Goal: Task Accomplishment & Management: Manage account settings

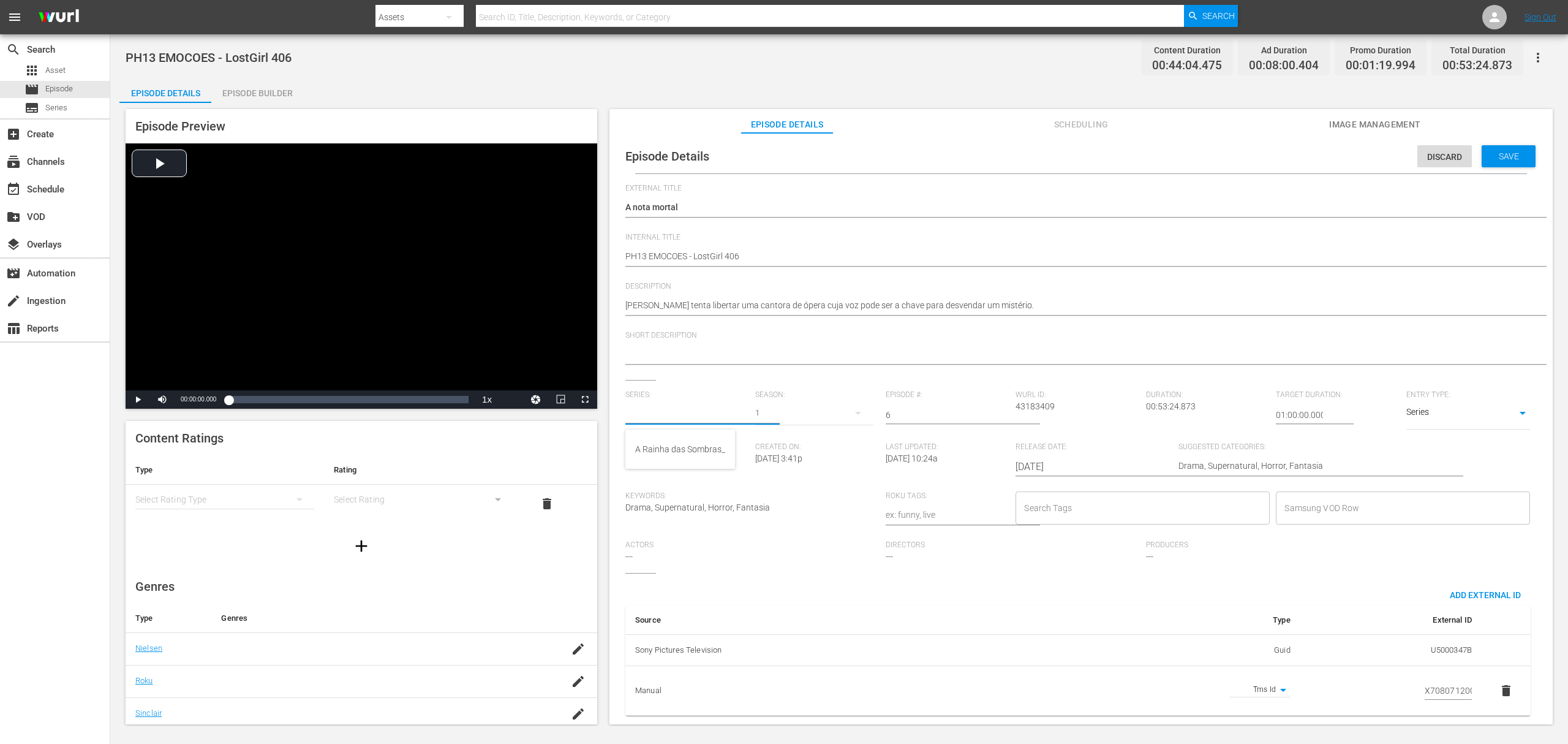
paste input "a rainha das sombras_"
click at [674, 446] on div "A Rainha das Sombras_" at bounding box center [680, 449] width 90 height 29
type input "A Rainha das Sombras_"
click at [767, 421] on div "5" at bounding box center [814, 413] width 118 height 34
click at [773, 468] on div "4" at bounding box center [772, 464] width 4 height 12
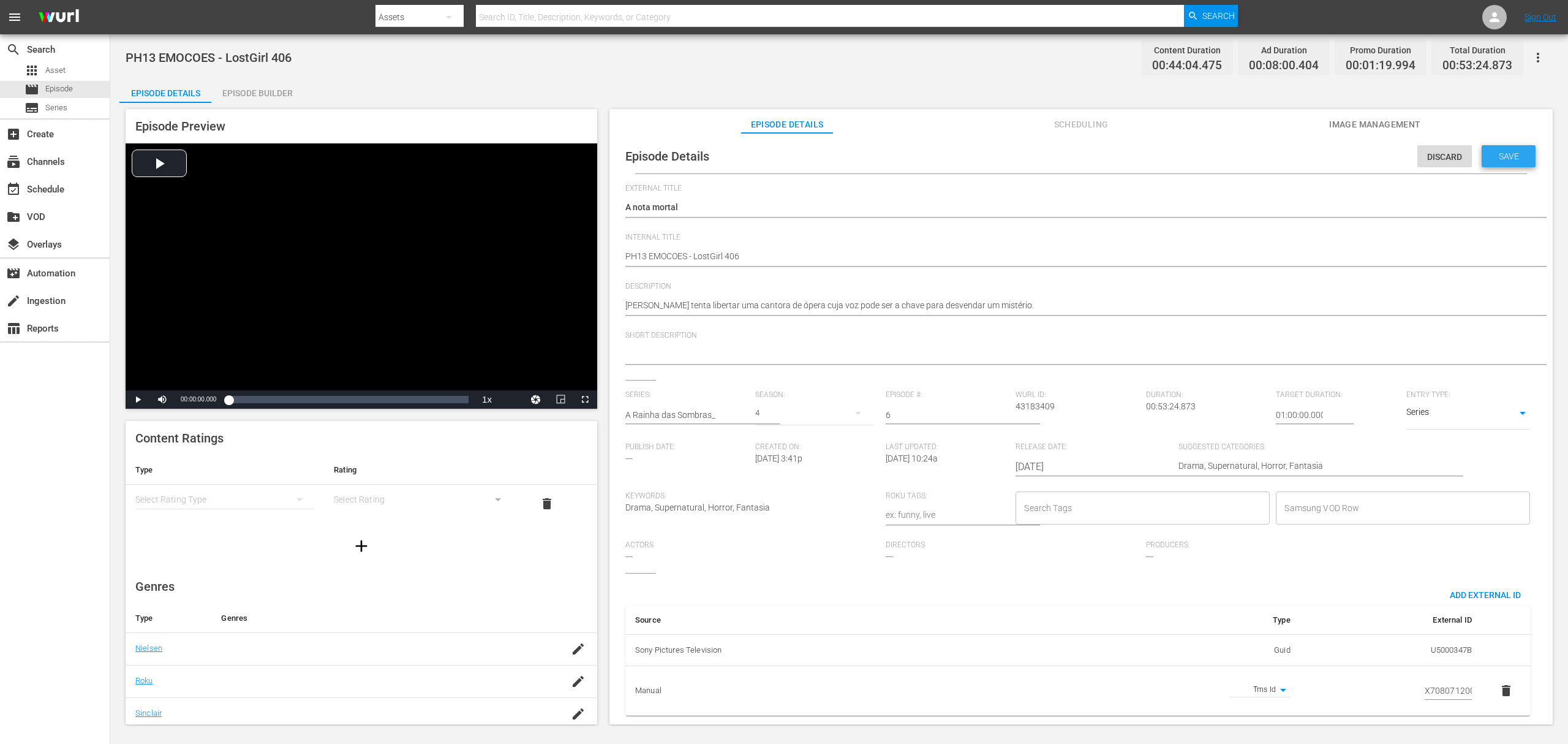
click at [1498, 154] on span "Save" at bounding box center [1509, 156] width 40 height 10
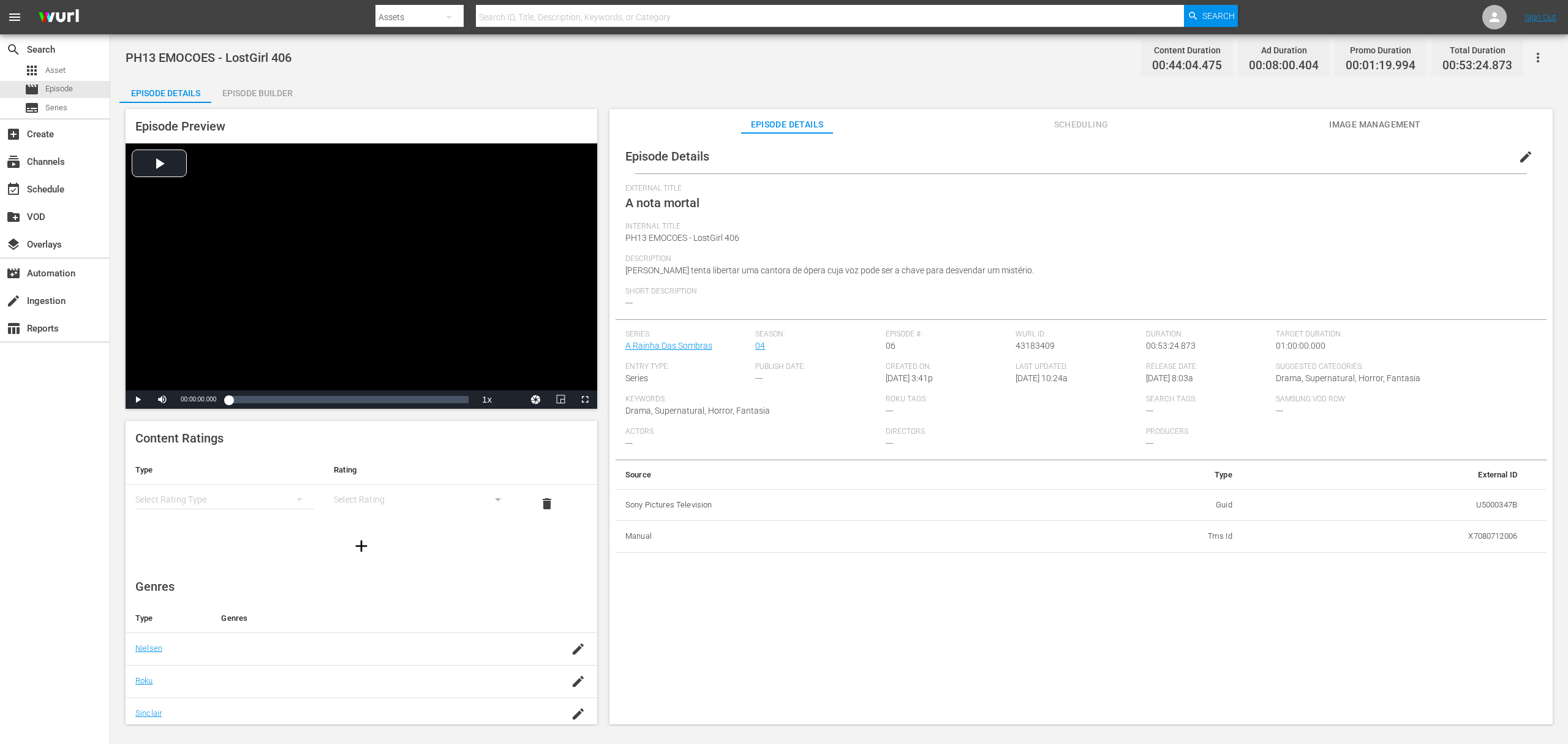
click at [1525, 154] on span "edit" at bounding box center [1526, 156] width 15 height 15
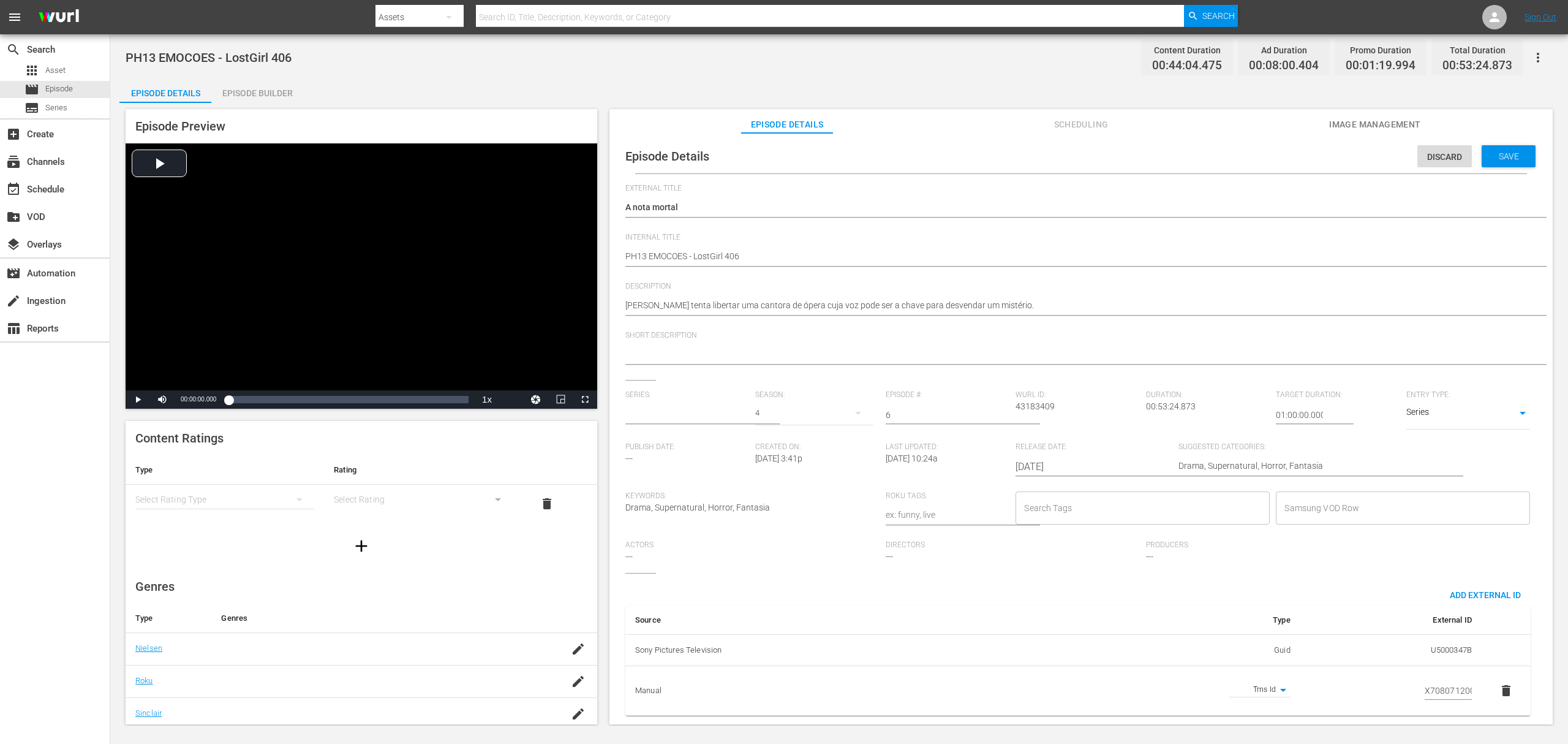
type input "A Rainha das Sombras_"
click at [756, 411] on div "5" at bounding box center [814, 413] width 118 height 34
click at [775, 464] on div "4" at bounding box center [772, 464] width 34 height 12
click at [1501, 160] on span "Save" at bounding box center [1509, 156] width 40 height 10
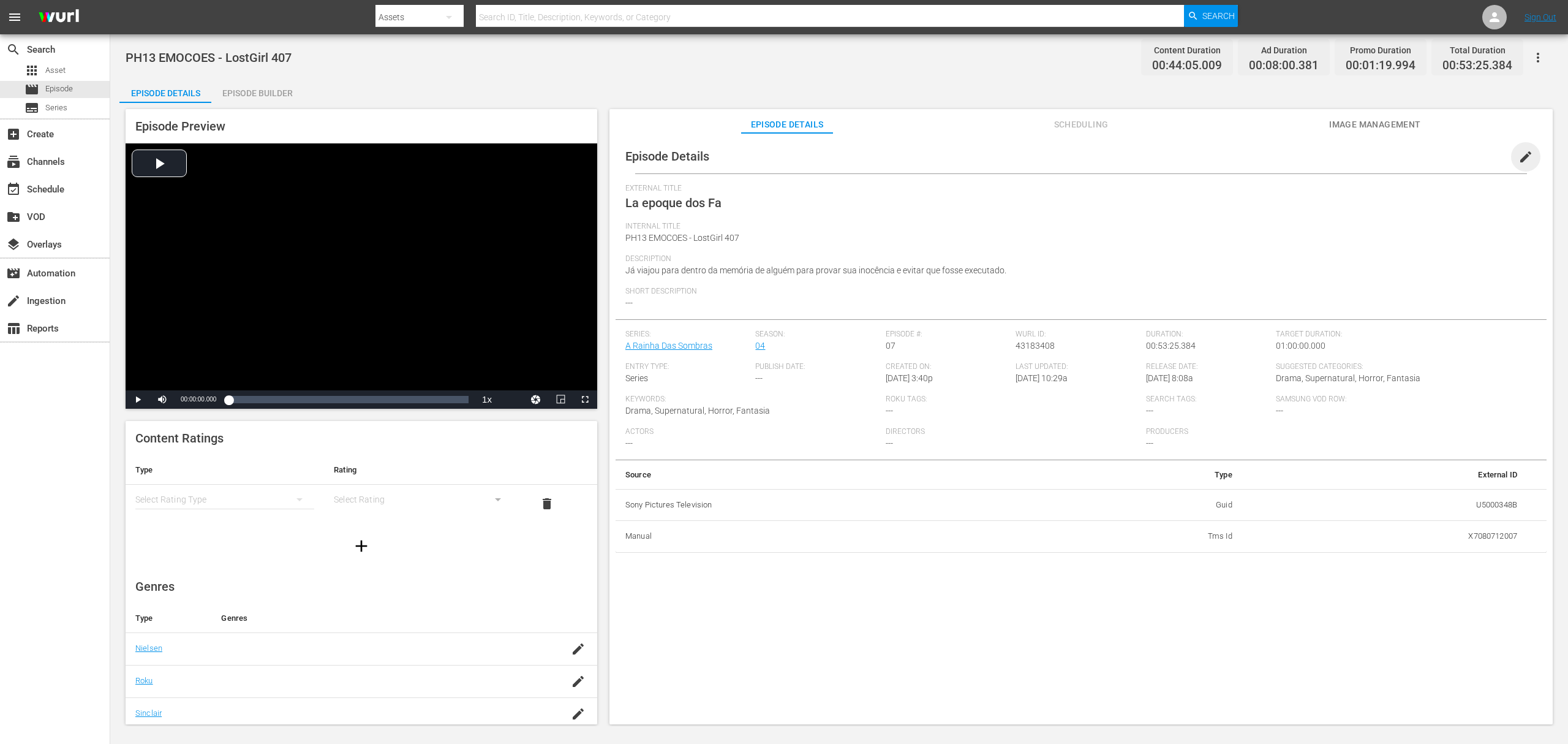
click at [1522, 163] on span "edit" at bounding box center [1526, 156] width 15 height 15
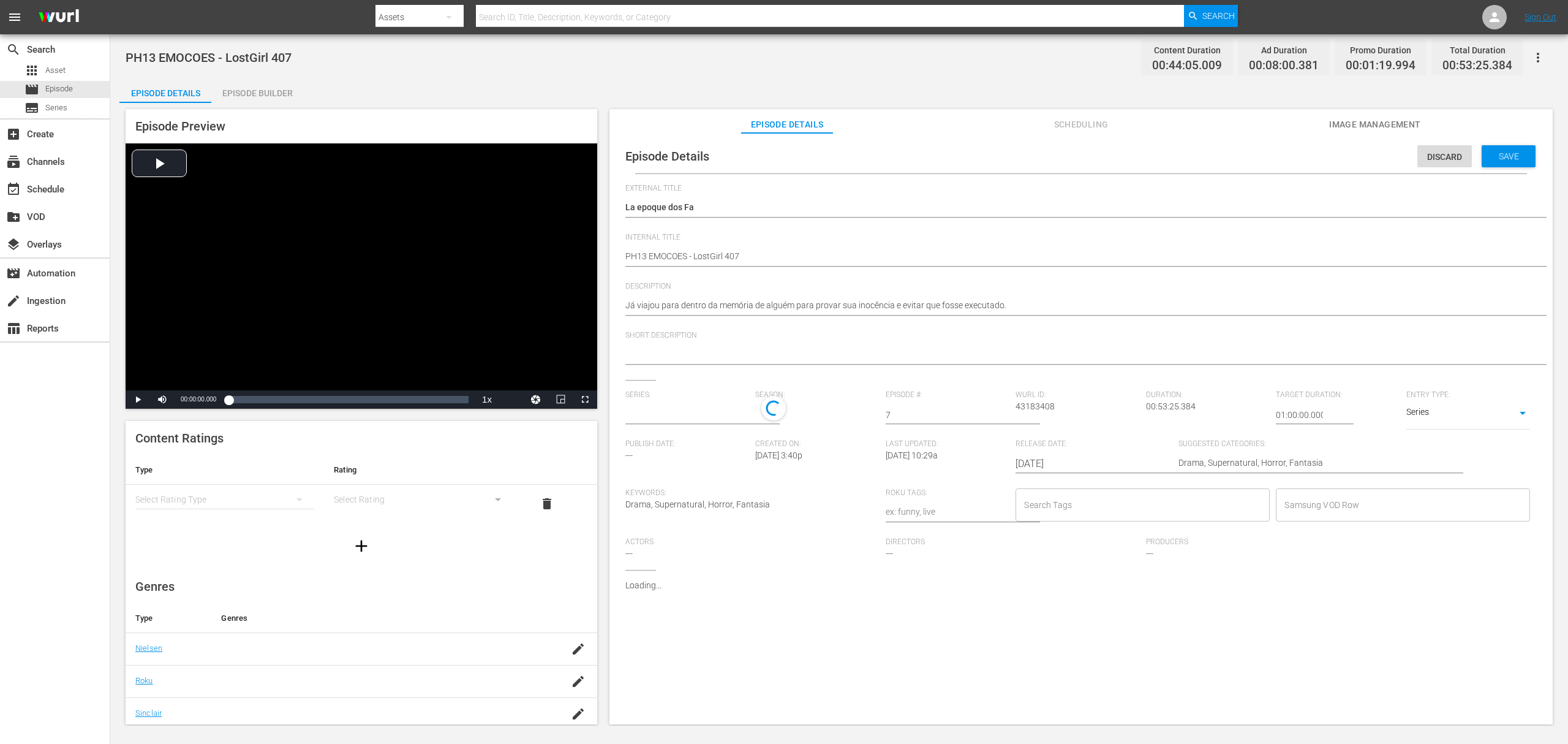
type input "A Rainha Das Sombras"
click at [693, 413] on input "text" at bounding box center [687, 415] width 124 height 29
paste input "a rainha das sombras_"
click at [679, 452] on div "A Rainha das Sombras_" at bounding box center [680, 449] width 90 height 29
type input "A Rainha das Sombras_"
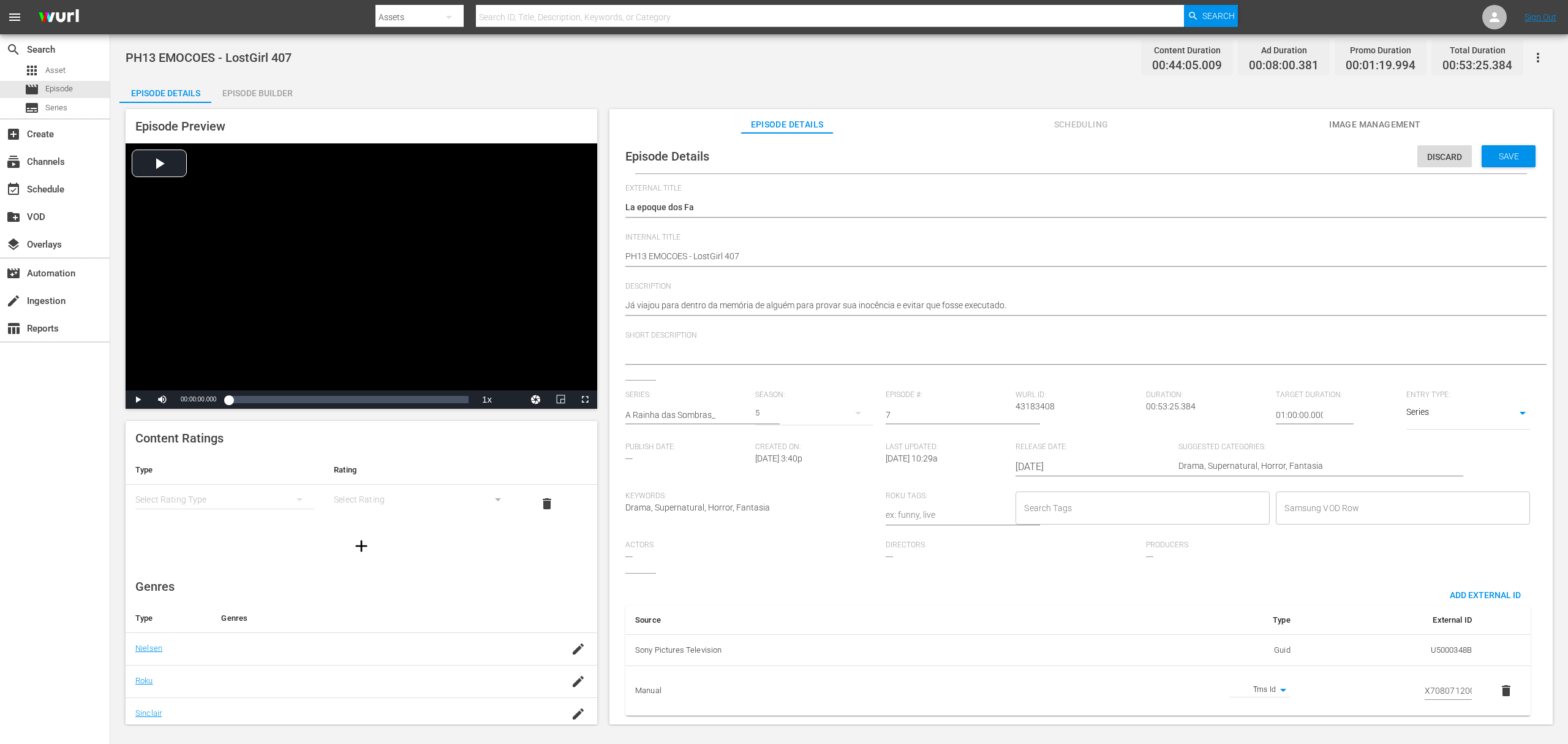
click at [758, 415] on div "5" at bounding box center [814, 413] width 118 height 34
click at [773, 461] on div "4" at bounding box center [772, 464] width 4 height 12
click at [1505, 161] on span "Save" at bounding box center [1509, 156] width 40 height 10
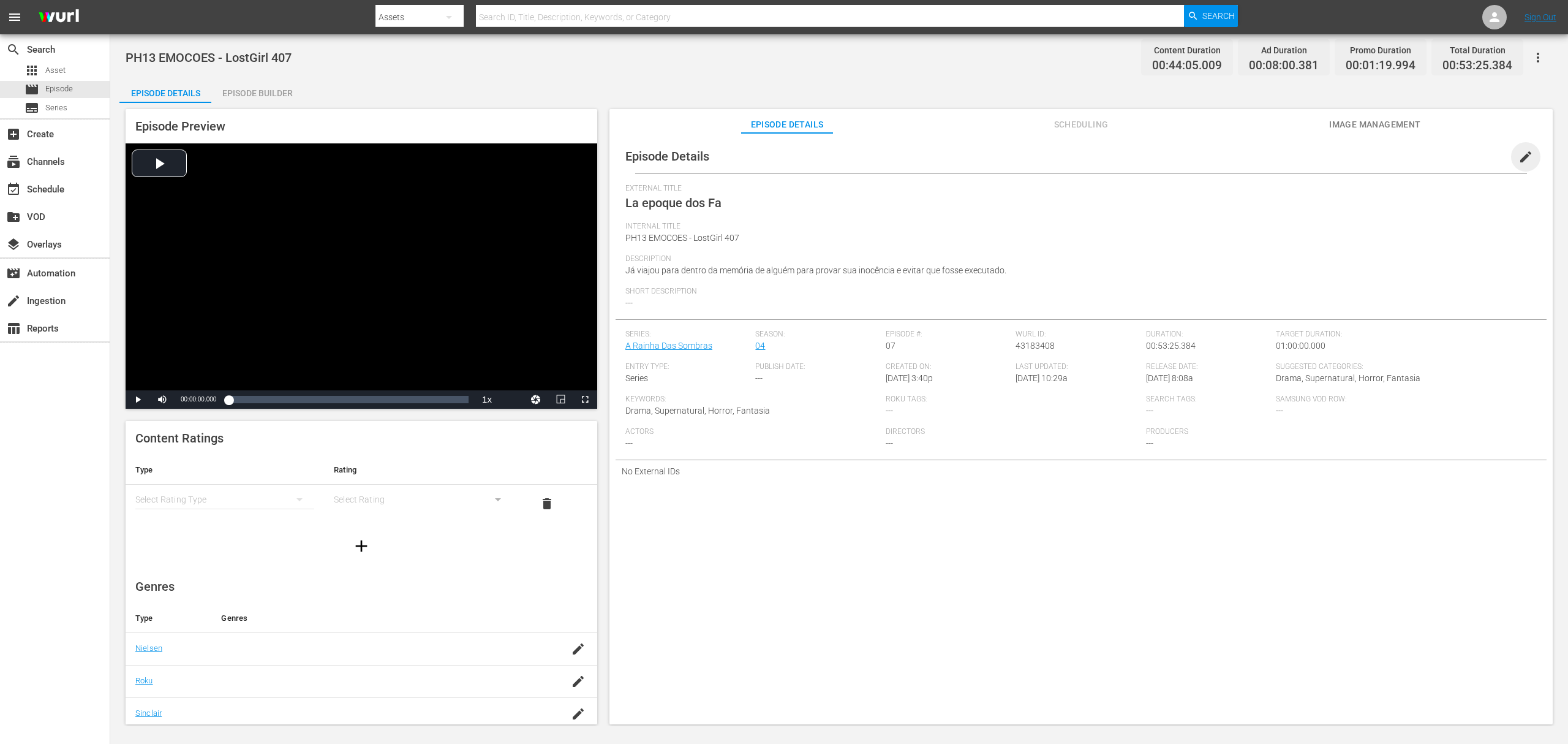
click at [1522, 155] on span "edit" at bounding box center [1526, 156] width 15 height 15
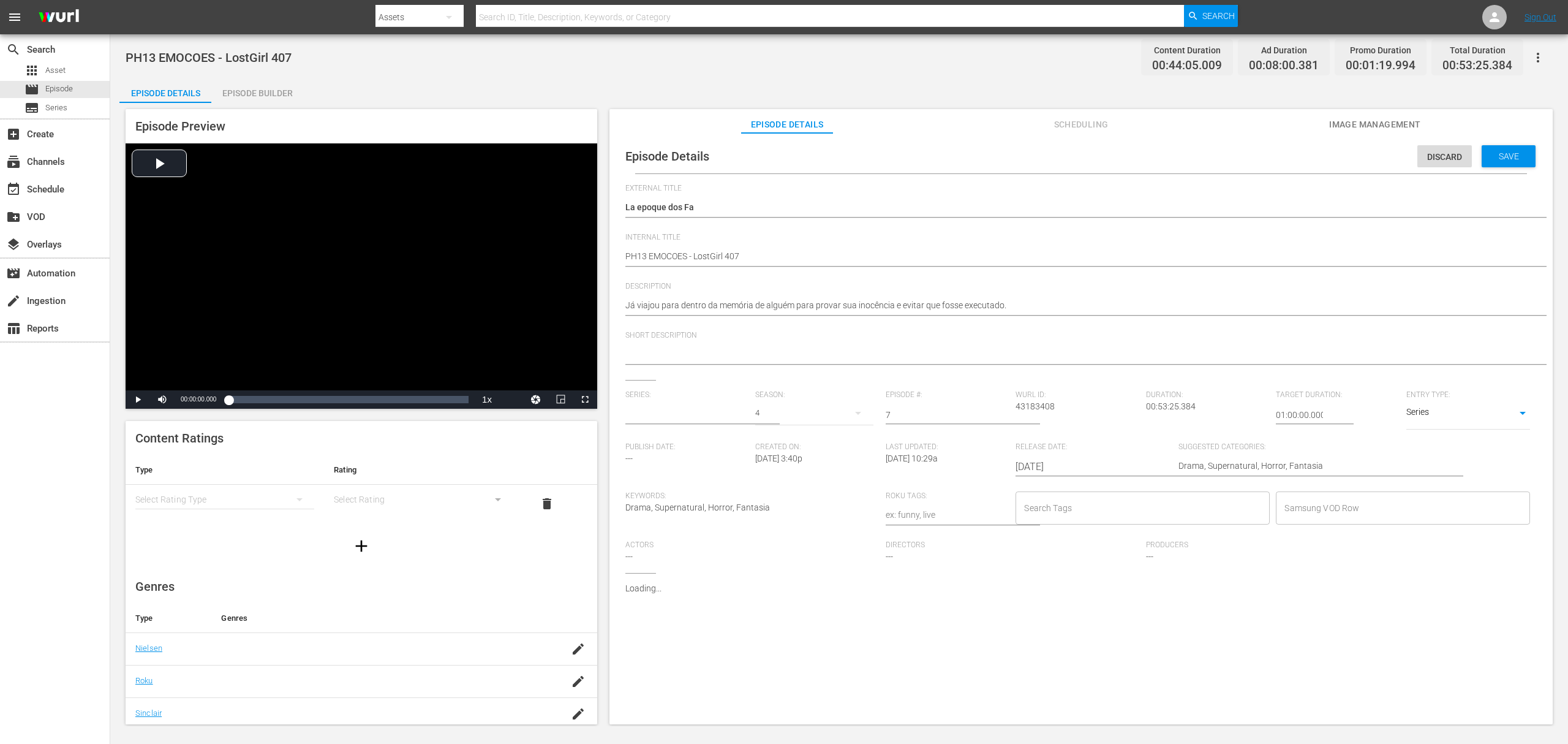
type input "A Rainha das Sombras_"
click at [762, 417] on div "5" at bounding box center [814, 413] width 118 height 34
click at [766, 468] on div "4" at bounding box center [772, 464] width 34 height 12
click at [1500, 159] on span "Save" at bounding box center [1509, 156] width 40 height 10
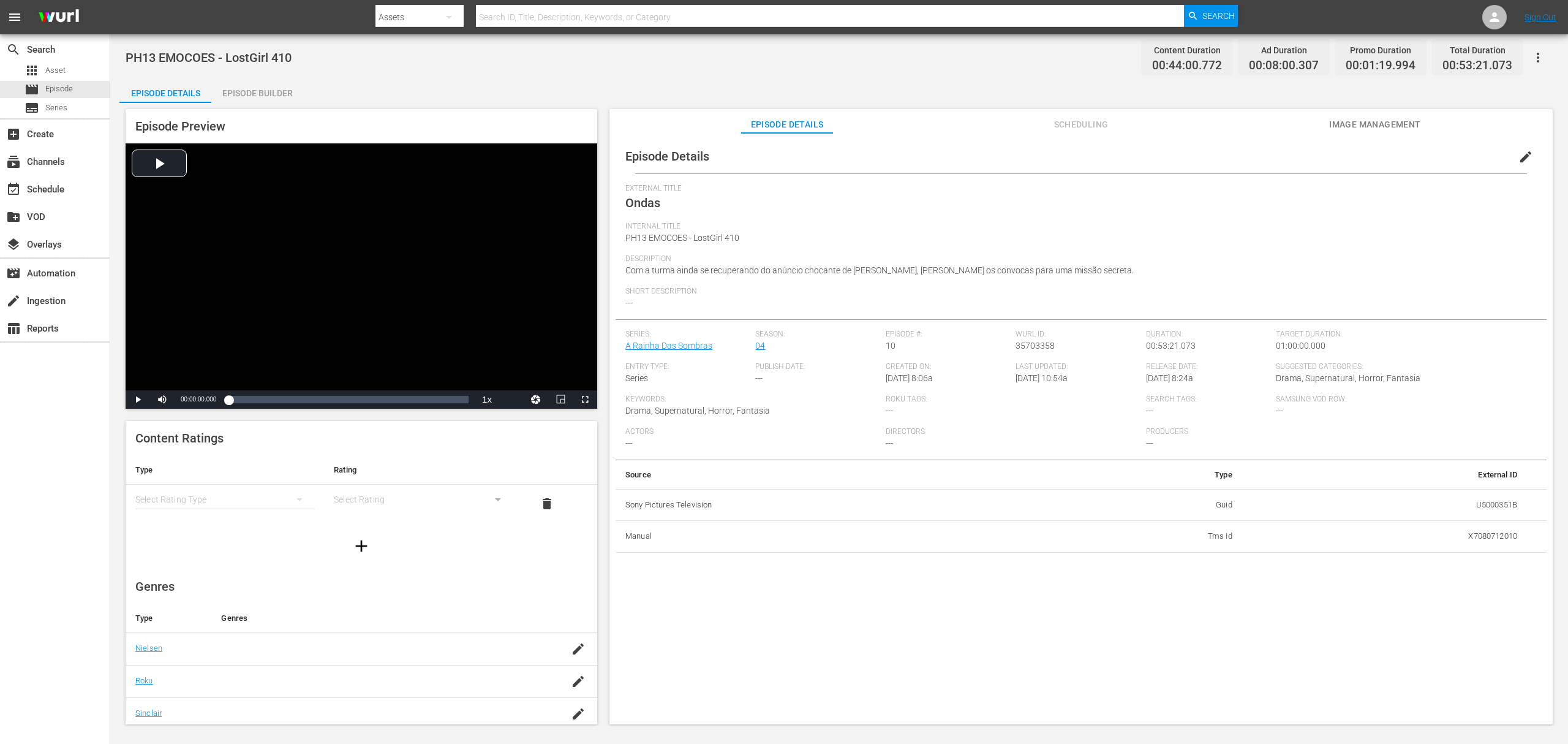
click at [1520, 158] on span "edit" at bounding box center [1526, 156] width 15 height 15
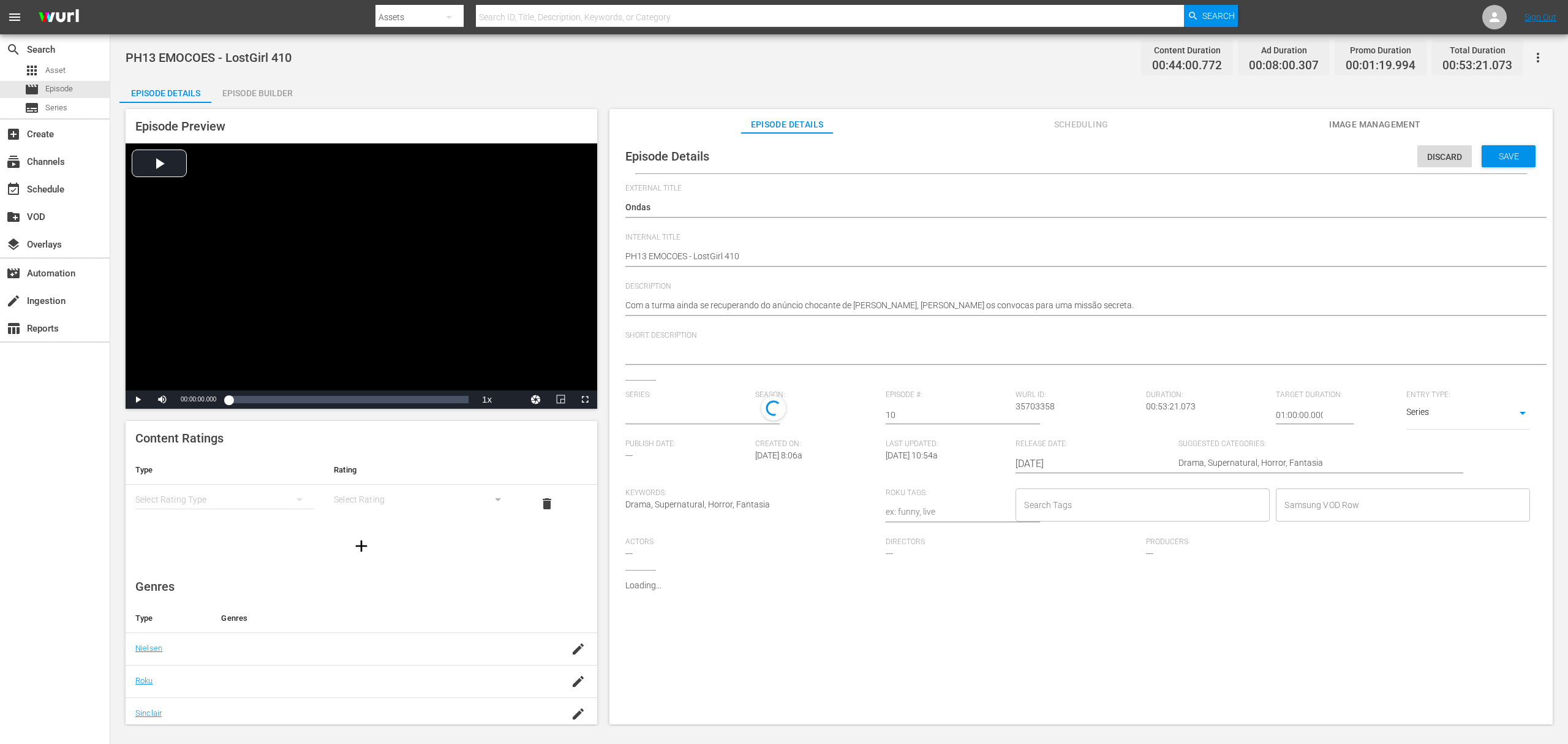
type input "A Rainha Das Sombras"
click at [688, 412] on input "text" at bounding box center [687, 415] width 124 height 29
paste input "a rainha das sombras_"
click at [707, 452] on div "A Rainha das Sombras_" at bounding box center [680, 449] width 90 height 29
type input "A Rainha das Sombras_"
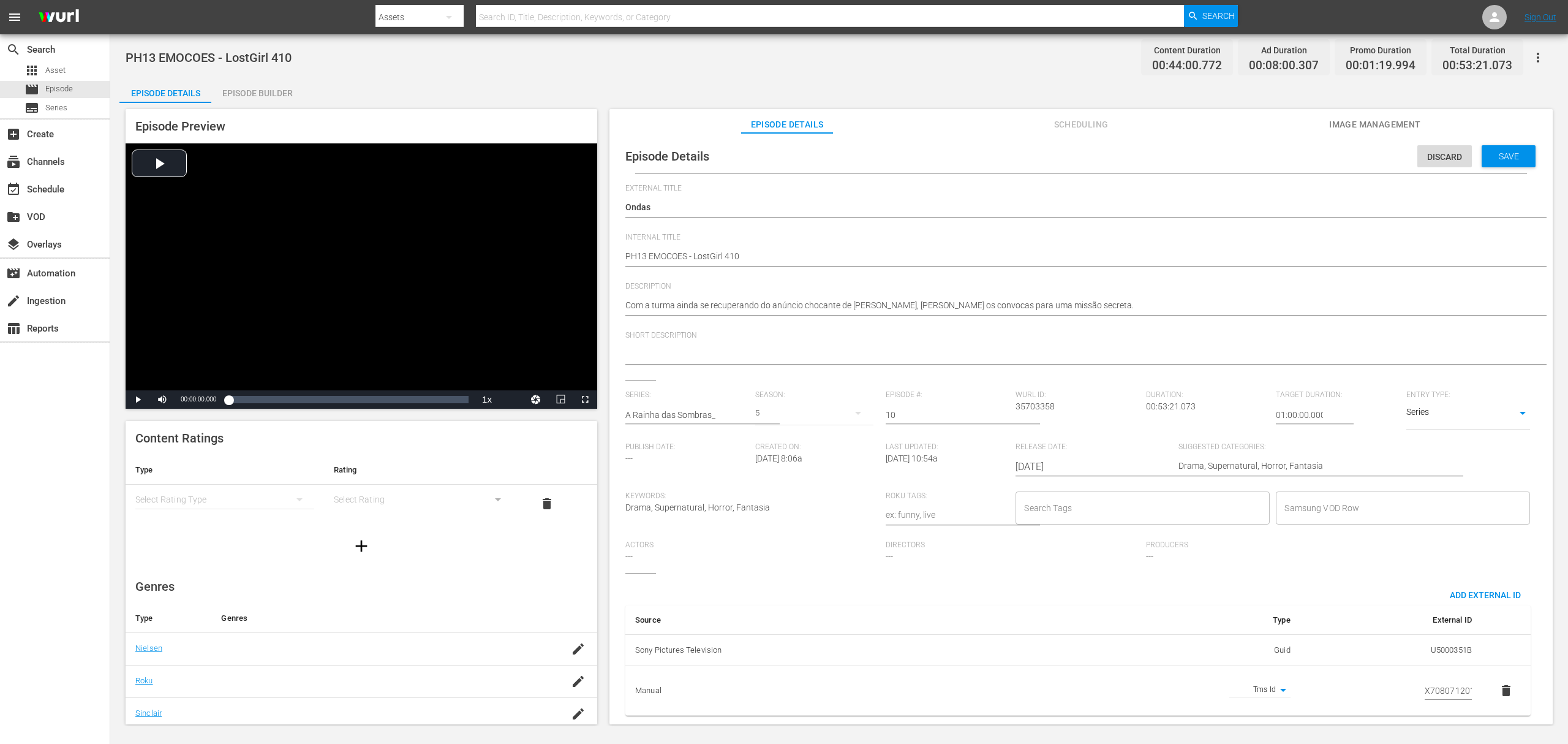
click at [765, 411] on div "5" at bounding box center [814, 413] width 118 height 34
click at [775, 457] on span "4" at bounding box center [784, 465] width 59 height 20
click at [1498, 149] on div "Save" at bounding box center [1508, 156] width 54 height 22
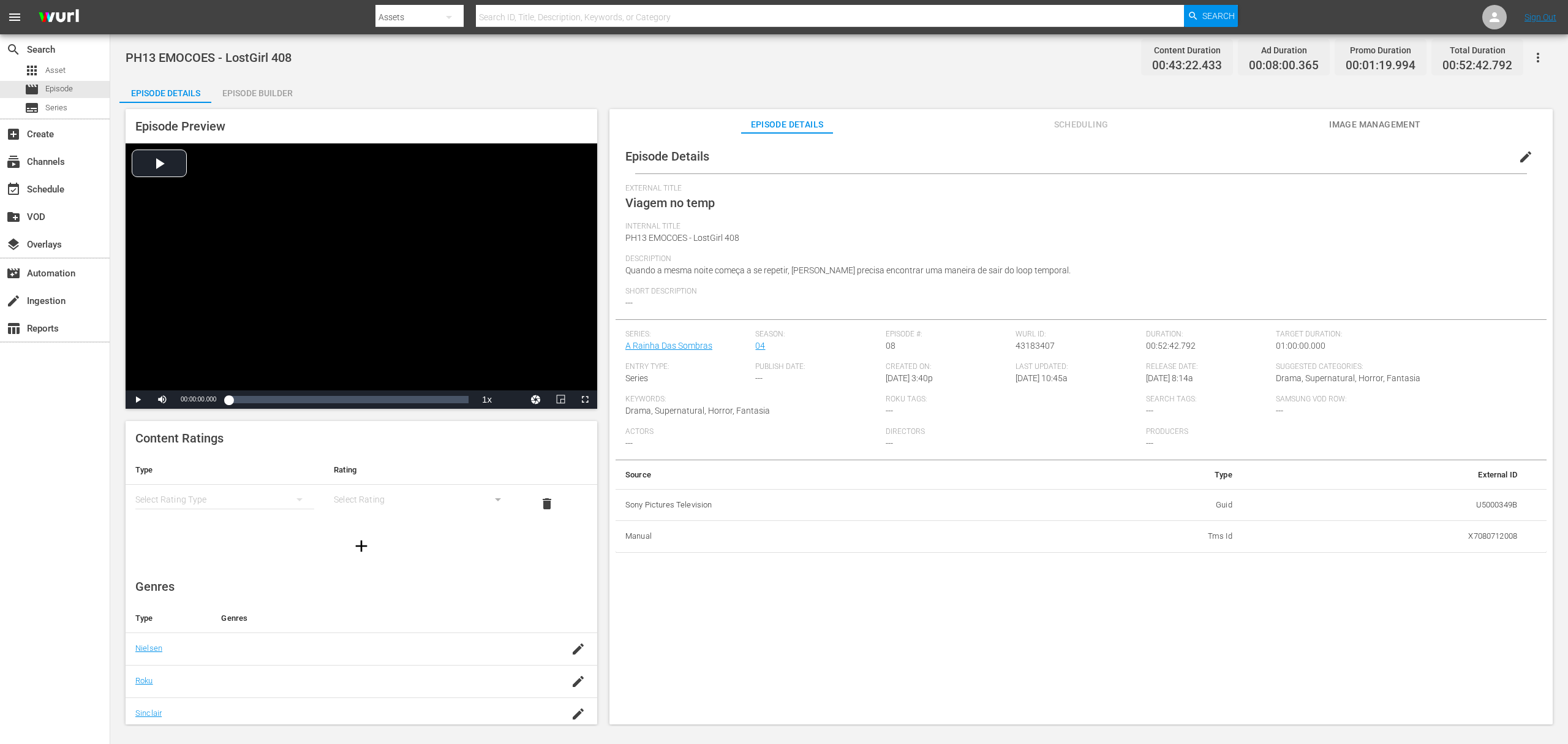
click at [1520, 156] on span "edit" at bounding box center [1526, 156] width 15 height 15
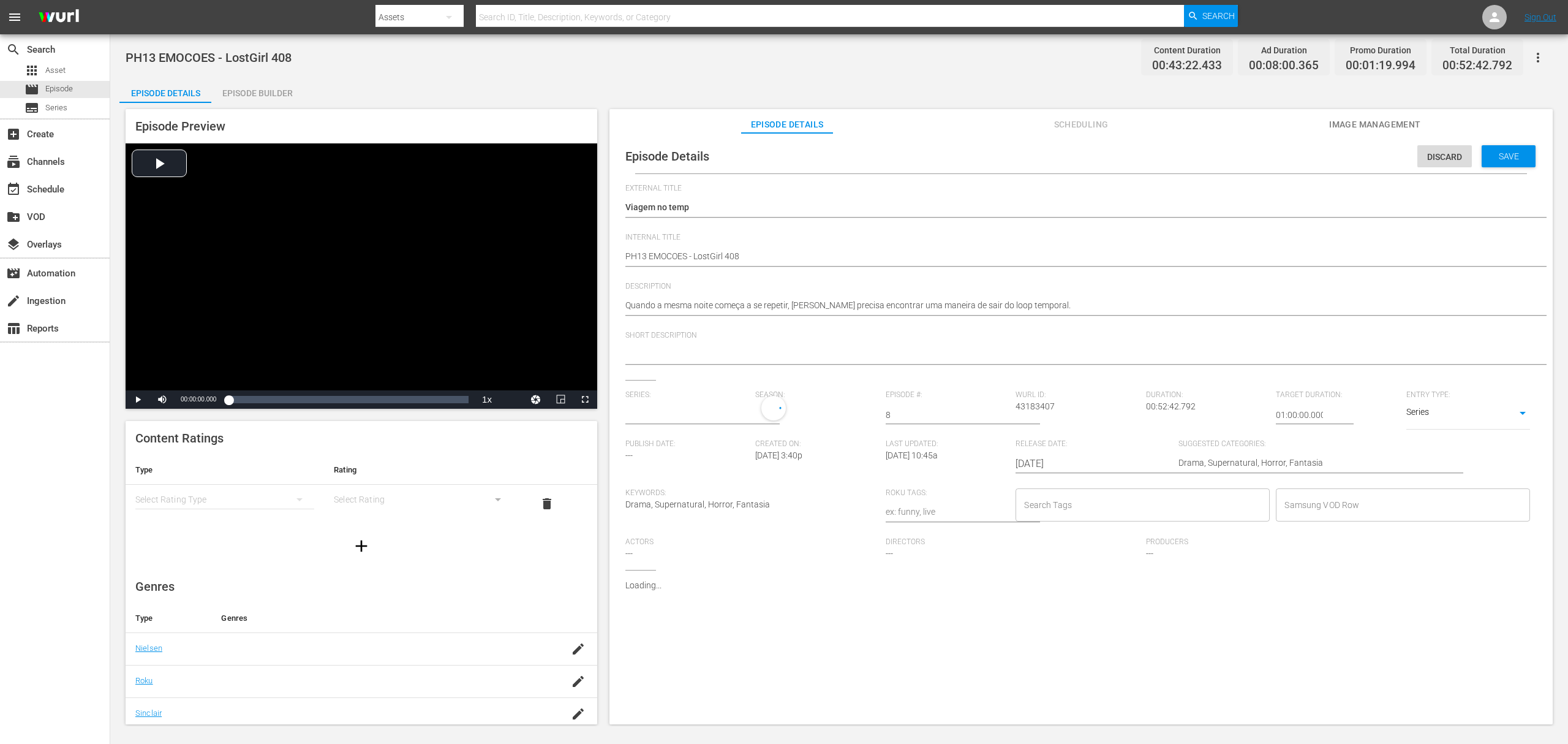
type input "A Rainha Das Sombras"
click at [690, 412] on input "text" at bounding box center [687, 415] width 124 height 29
paste input "a rainha das sombras_"
click at [678, 451] on div "A Rainha das Sombras_" at bounding box center [680, 449] width 90 height 29
type input "A Rainha das Sombras_"
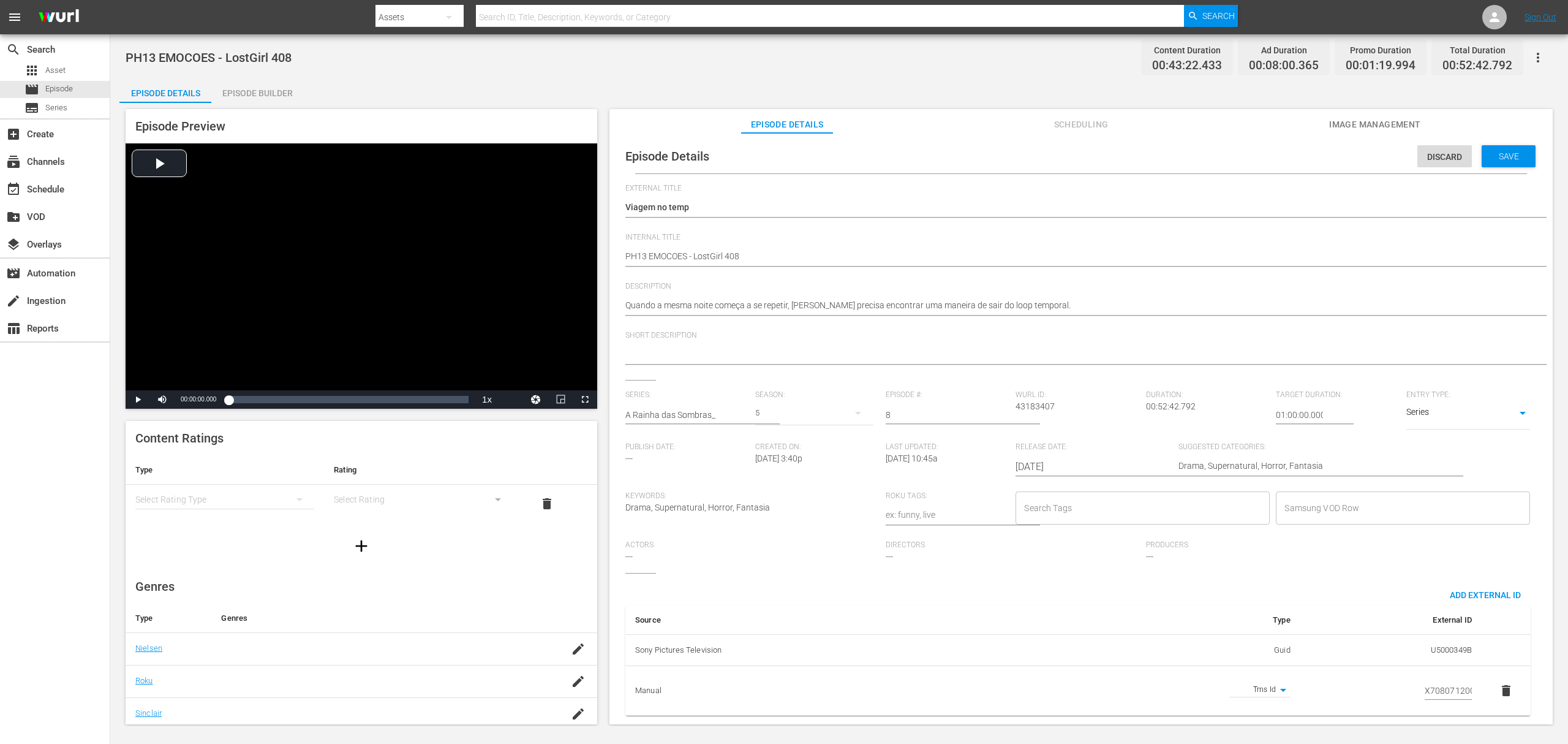
click at [763, 414] on div "5" at bounding box center [814, 413] width 118 height 34
click at [775, 459] on div "4" at bounding box center [772, 464] width 34 height 12
click at [1508, 154] on span "Save" at bounding box center [1509, 156] width 40 height 10
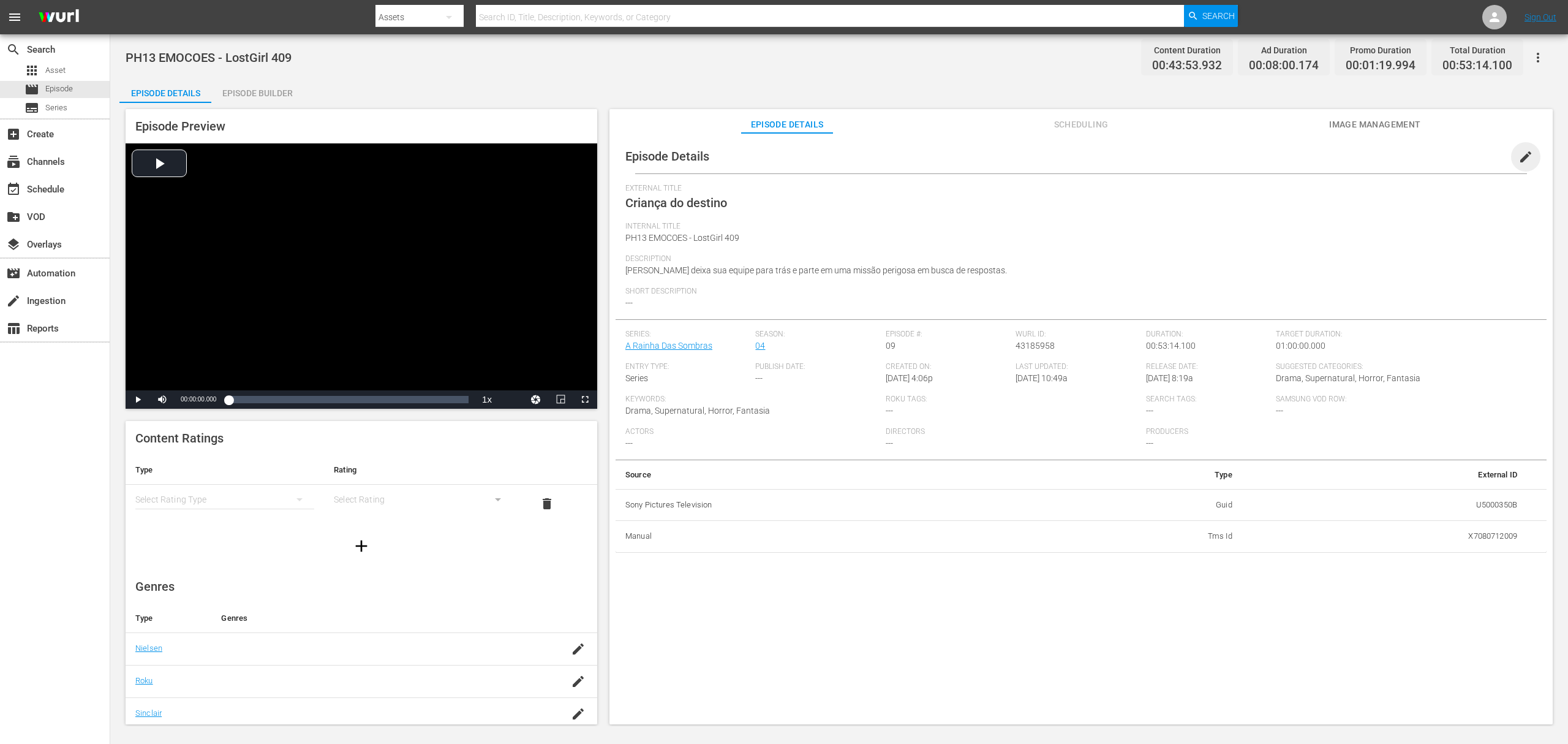
click at [1519, 159] on span "edit" at bounding box center [1526, 156] width 15 height 15
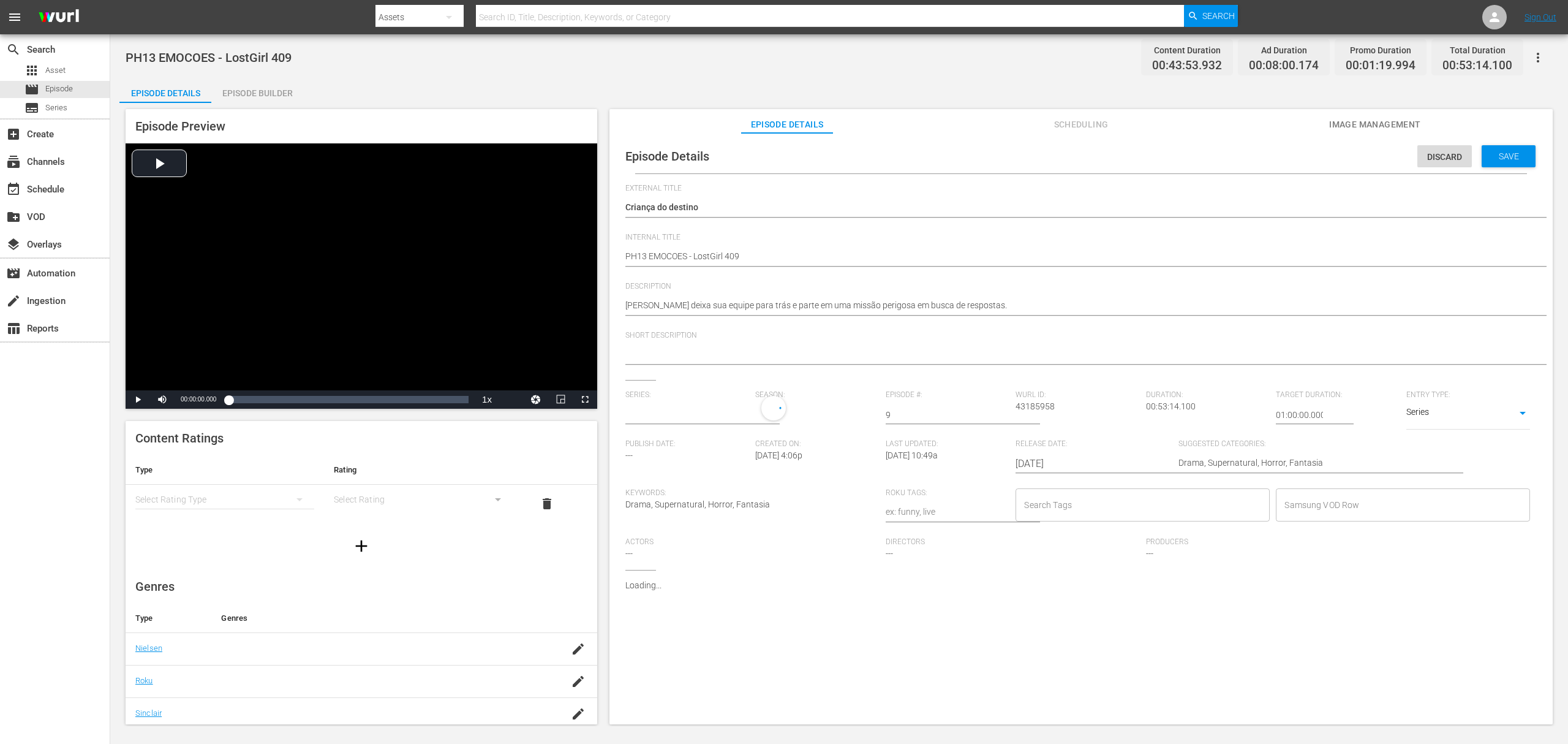
type input "A Rainha Das Sombras"
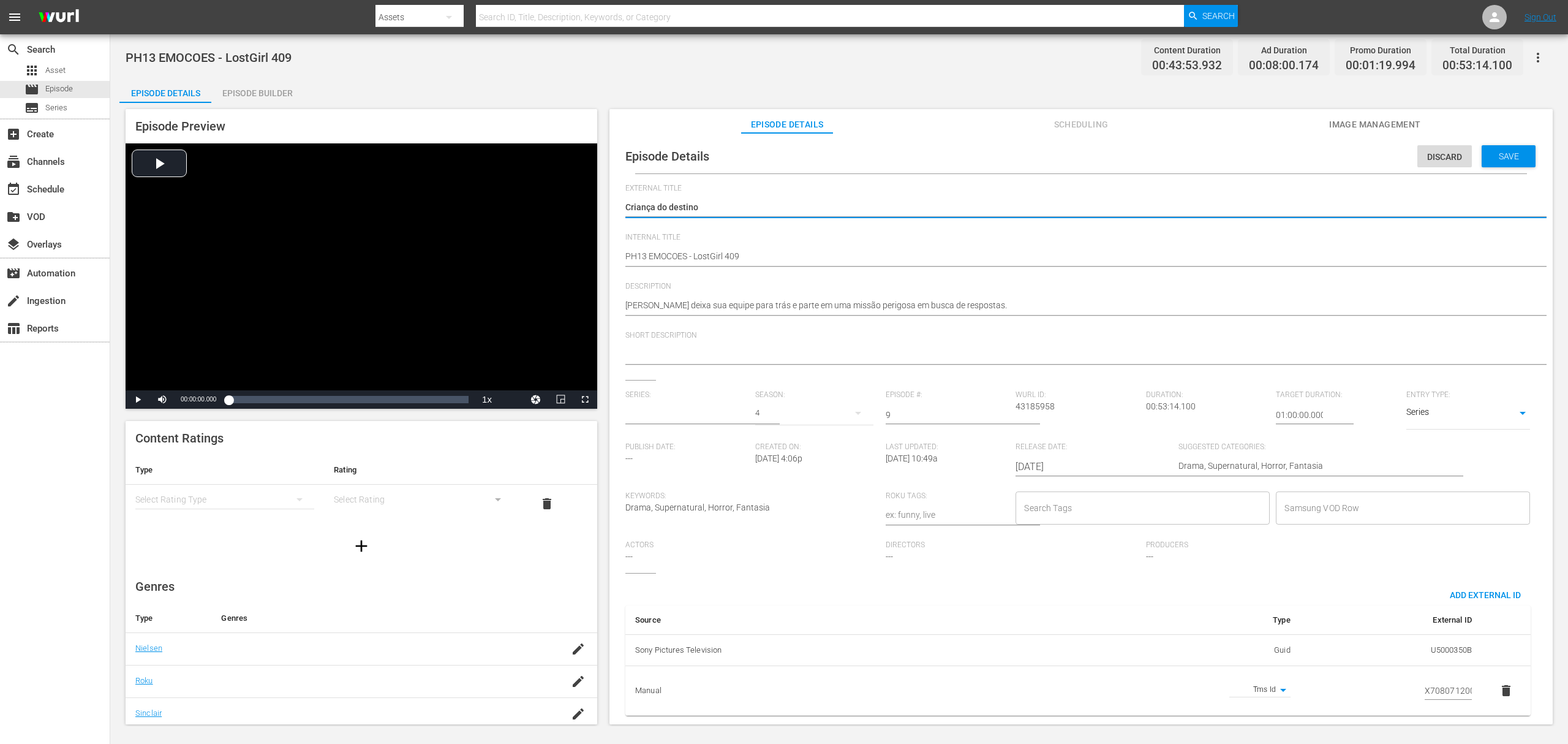
click at [672, 414] on input "text" at bounding box center [687, 415] width 124 height 29
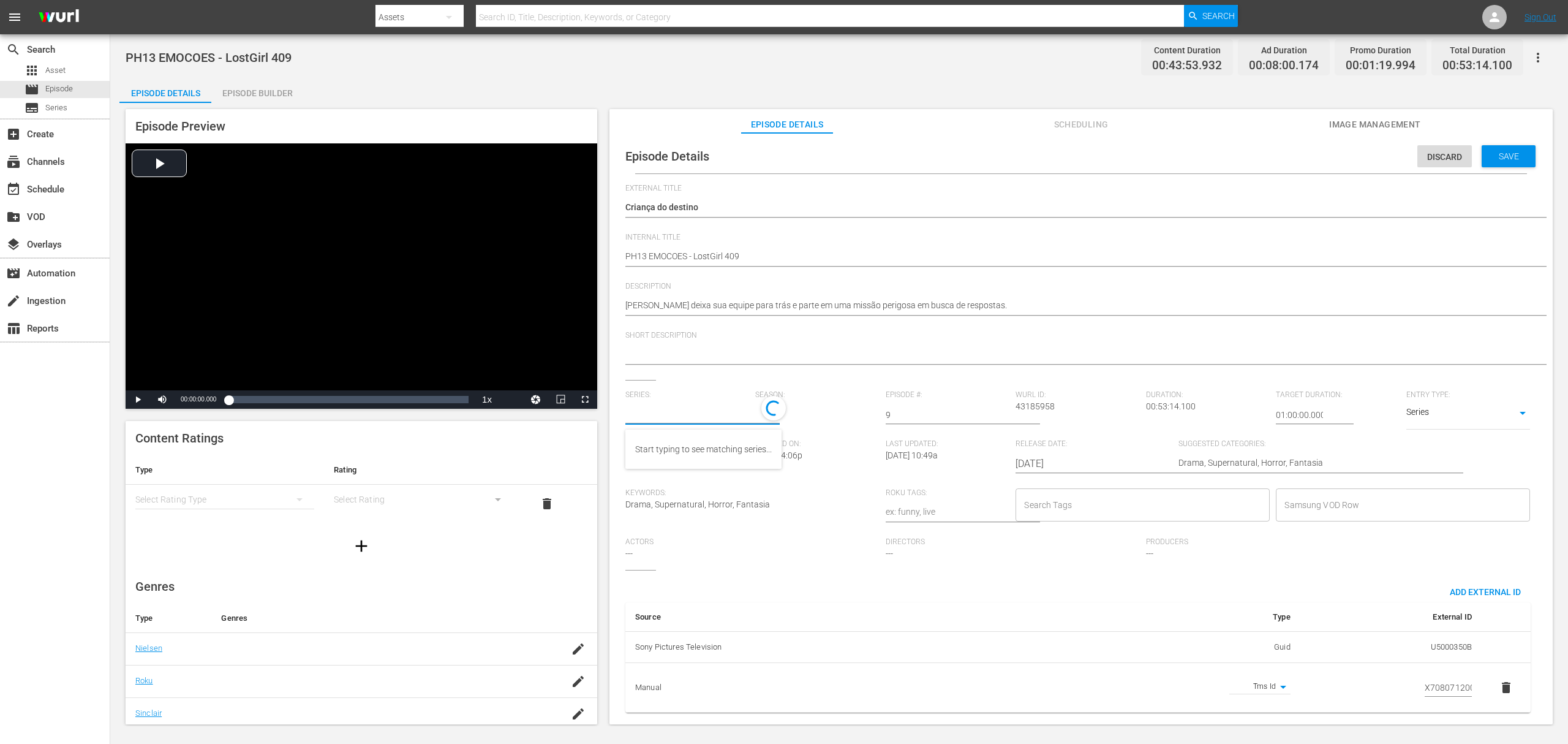
paste input "a rainha das sombras_"
click at [694, 452] on div "A Rainha das Sombras_" at bounding box center [680, 449] width 90 height 29
type input "A Rainha das Sombras_"
click at [766, 412] on div "5" at bounding box center [814, 413] width 118 height 34
click at [778, 459] on div "4" at bounding box center [772, 464] width 34 height 12
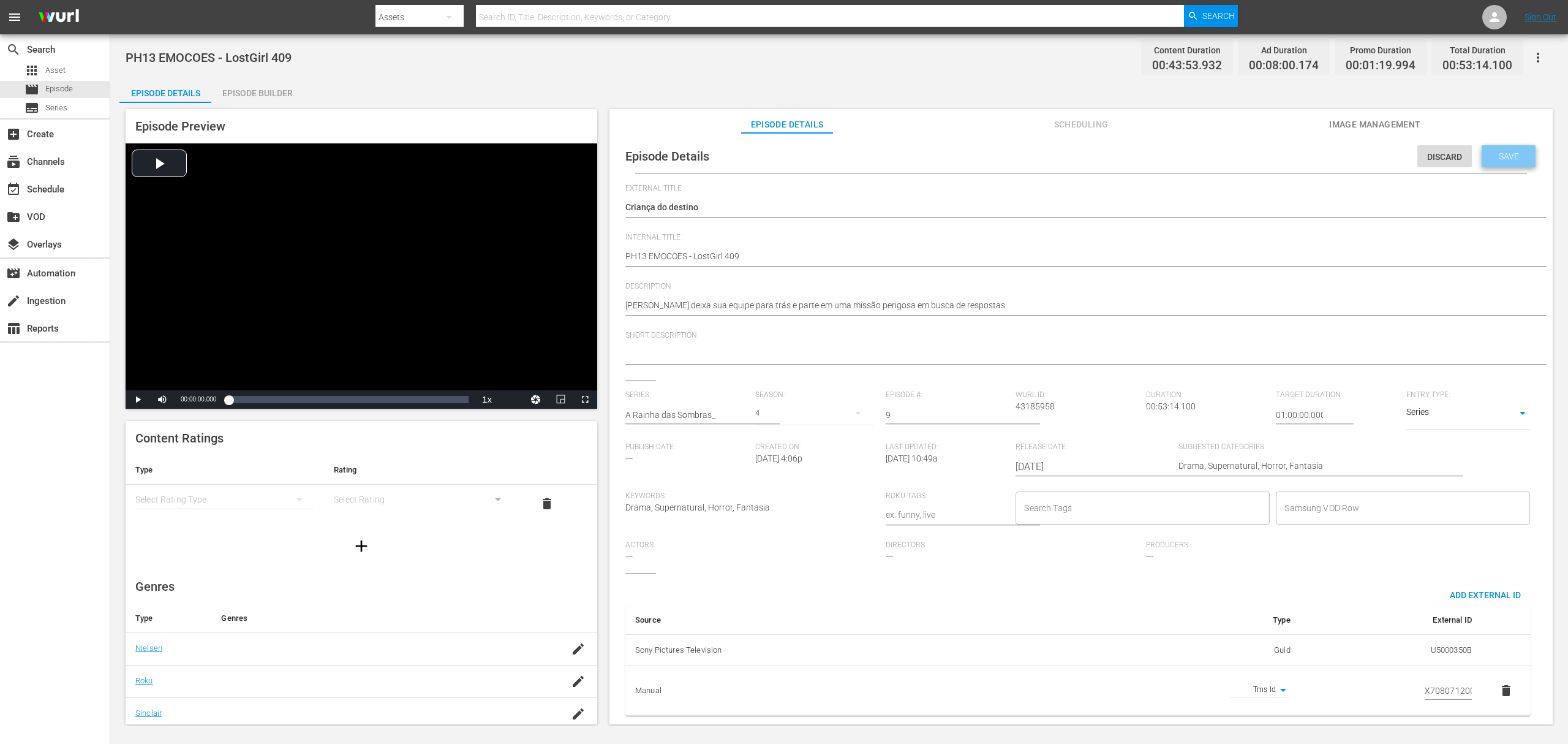
click at [1501, 152] on span "Save" at bounding box center [1509, 156] width 40 height 10
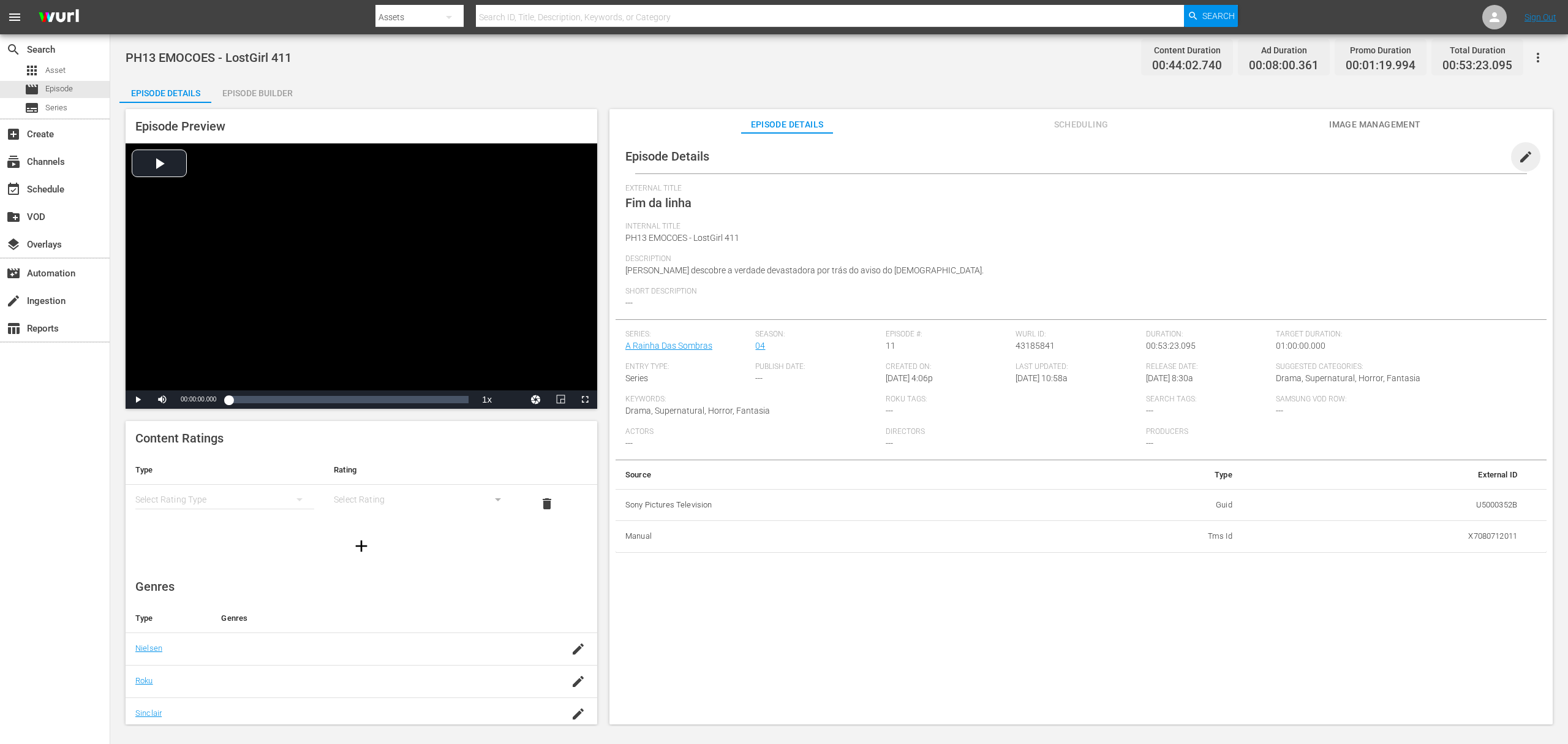
click at [1520, 159] on span "edit" at bounding box center [1526, 156] width 15 height 15
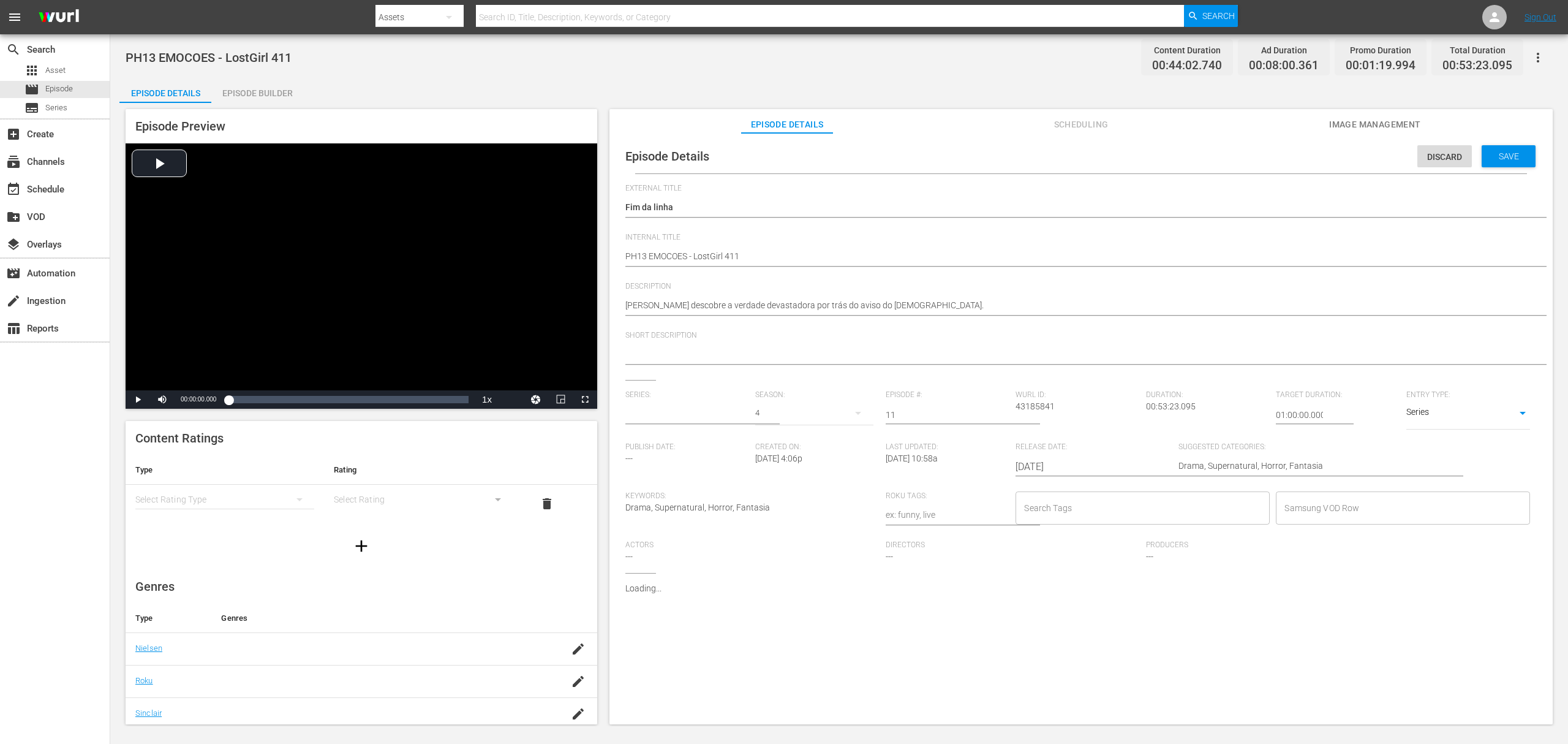
type input "A Rainha Das Sombras"
click at [689, 412] on input "text" at bounding box center [687, 415] width 124 height 29
paste input "a rainha das sombras_"
click at [689, 450] on div "A Rainha das Sombras_" at bounding box center [680, 449] width 90 height 29
type input "A Rainha das Sombras_"
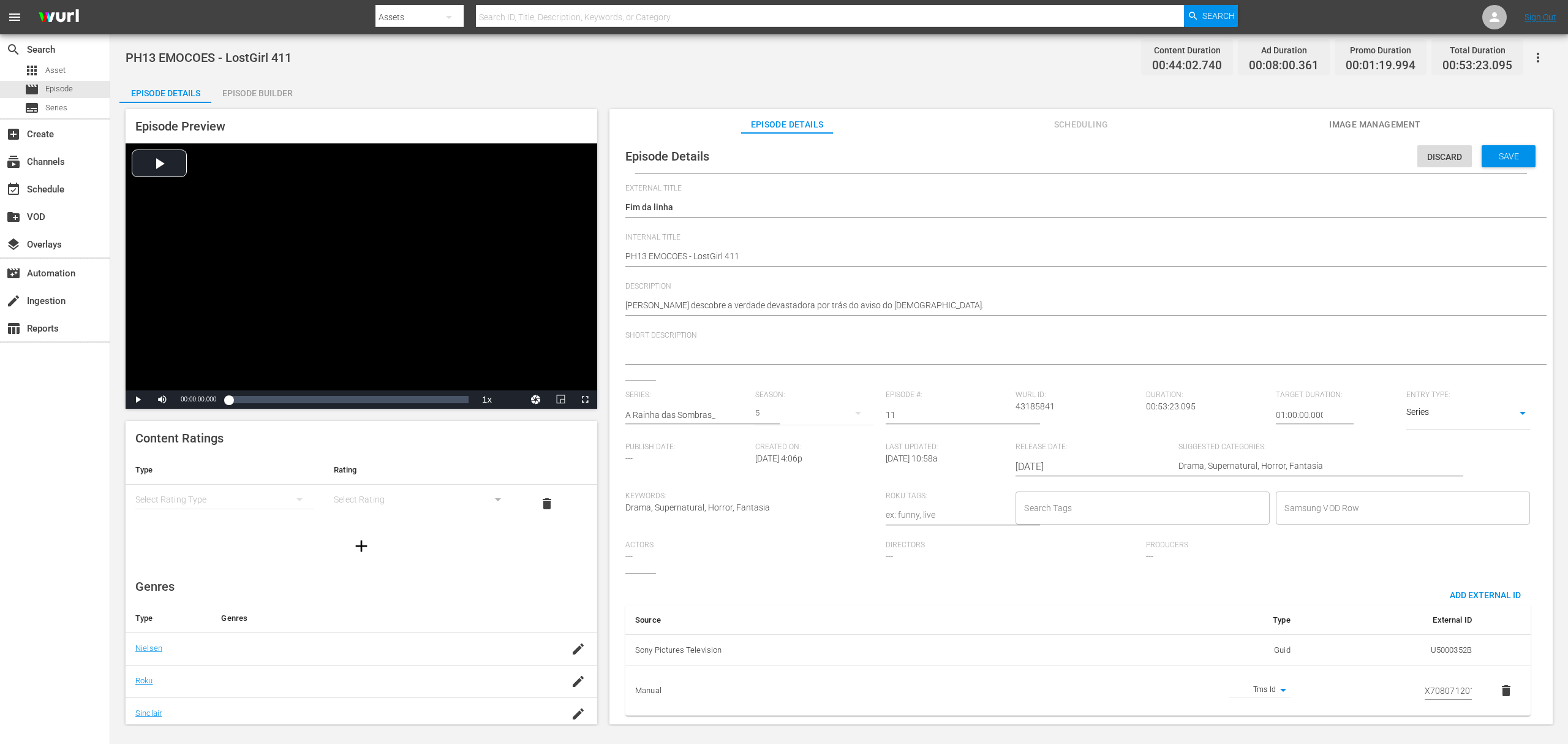
click at [768, 407] on div "5" at bounding box center [814, 413] width 118 height 34
click at [772, 464] on div "4" at bounding box center [772, 464] width 4 height 12
click at [1511, 154] on span "Save" at bounding box center [1509, 156] width 40 height 10
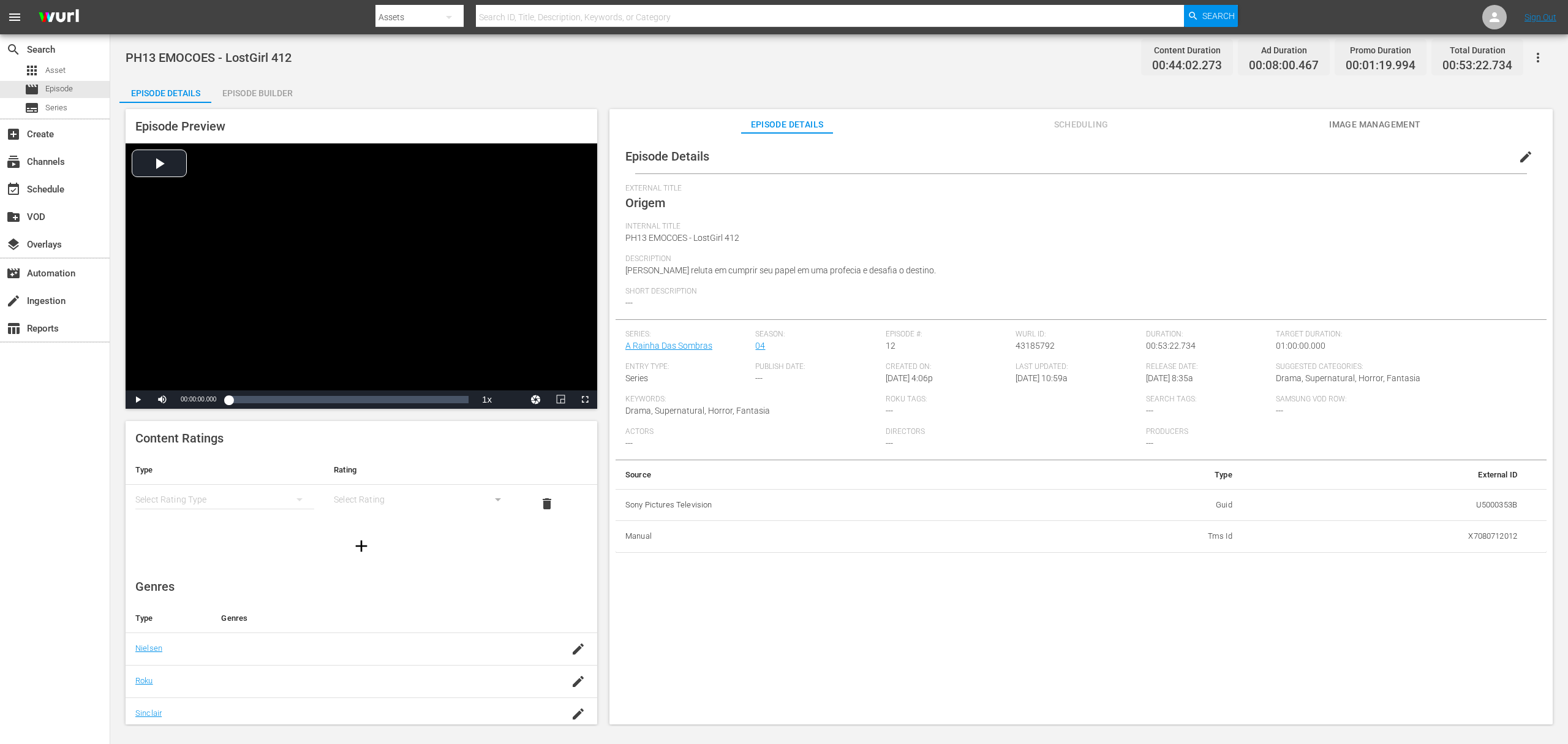
click at [1519, 161] on span "edit" at bounding box center [1526, 156] width 15 height 15
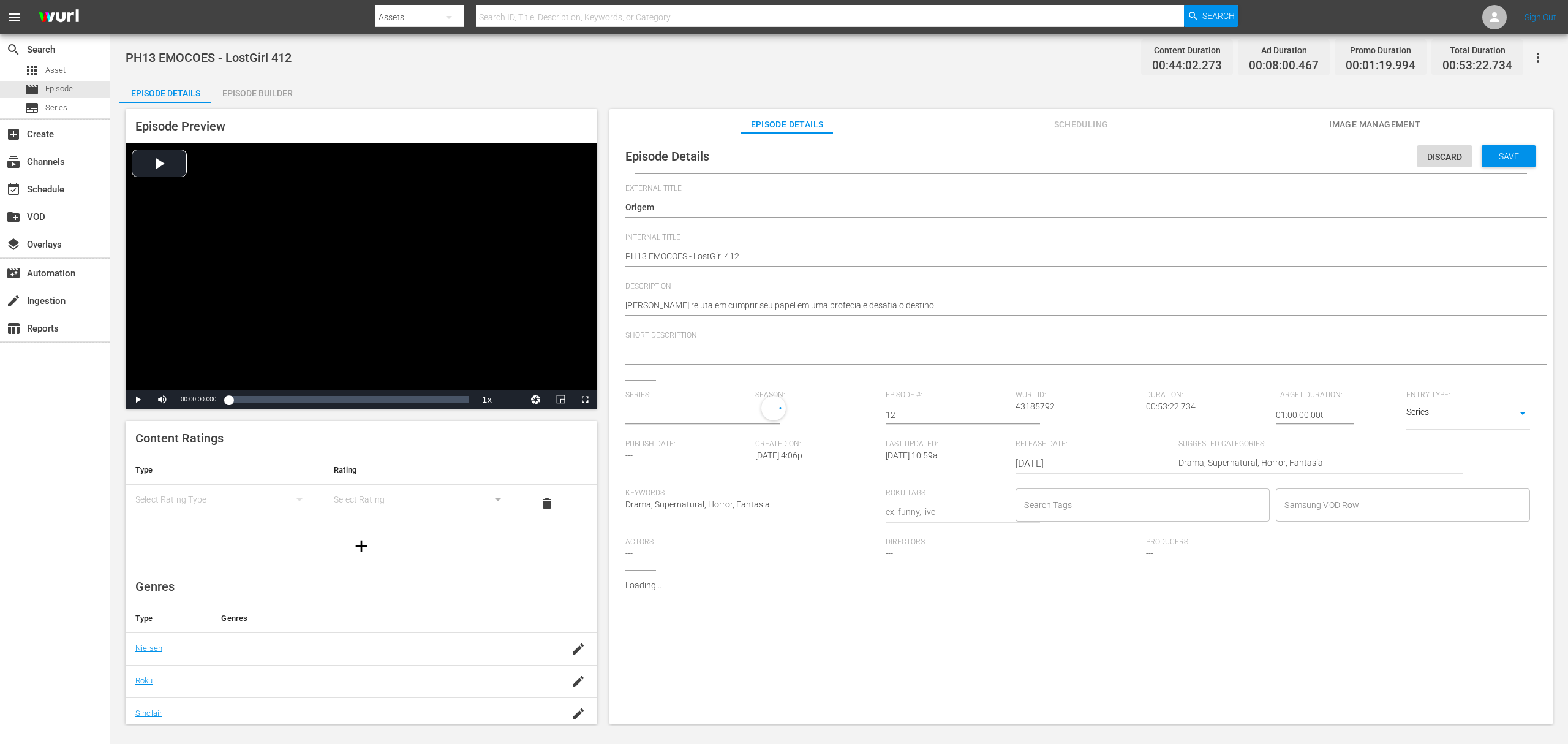
type input "A Rainha Das Sombras"
click at [688, 421] on input "text" at bounding box center [687, 415] width 124 height 29
paste input "a rainha das sombras_"
click at [692, 450] on div "A Rainha das Sombras_" at bounding box center [680, 449] width 90 height 29
type input "A Rainha das Sombras_"
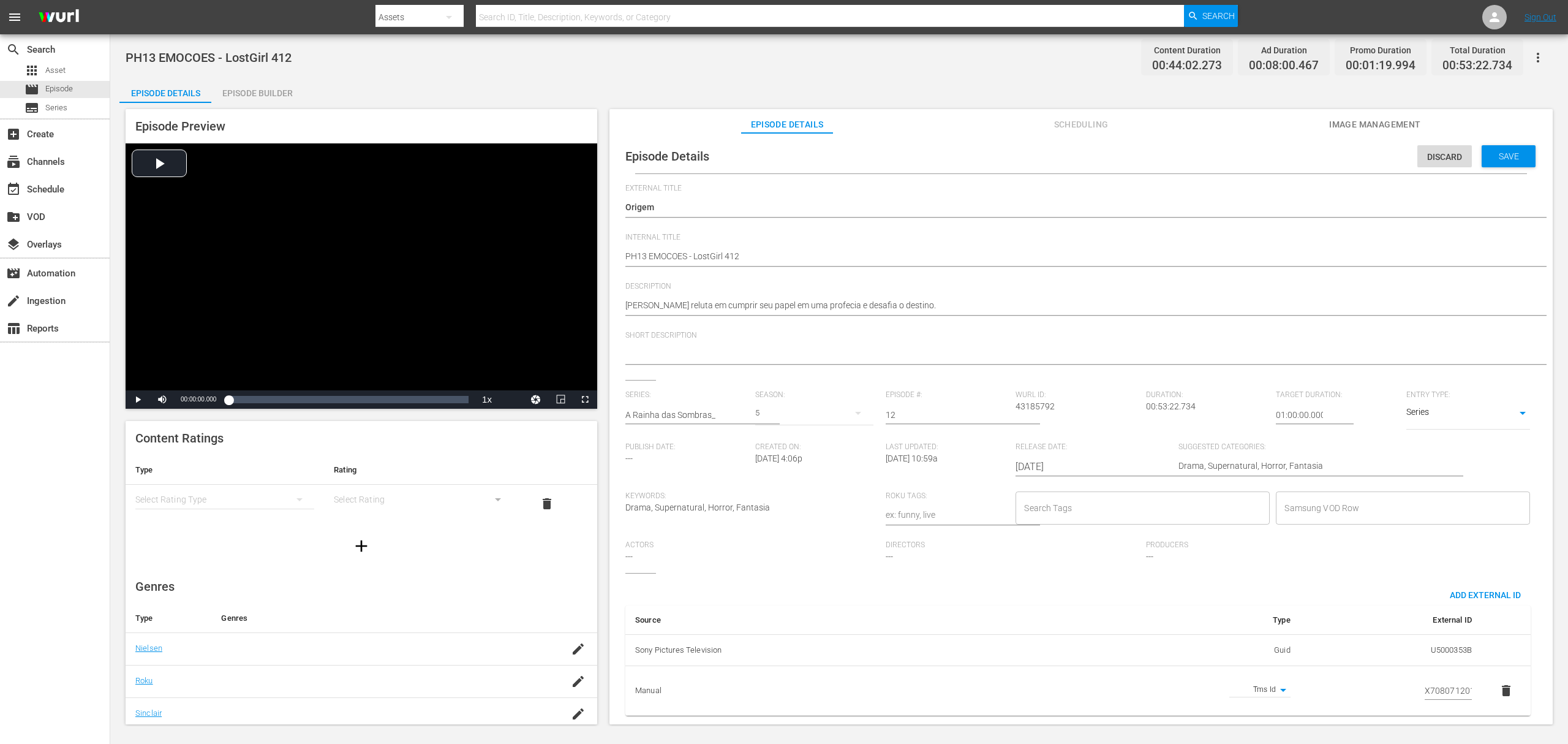
click at [761, 413] on div "5" at bounding box center [814, 413] width 118 height 34
click at [770, 459] on div "4" at bounding box center [772, 464] width 4 height 12
click at [1510, 152] on span "Save" at bounding box center [1509, 156] width 40 height 10
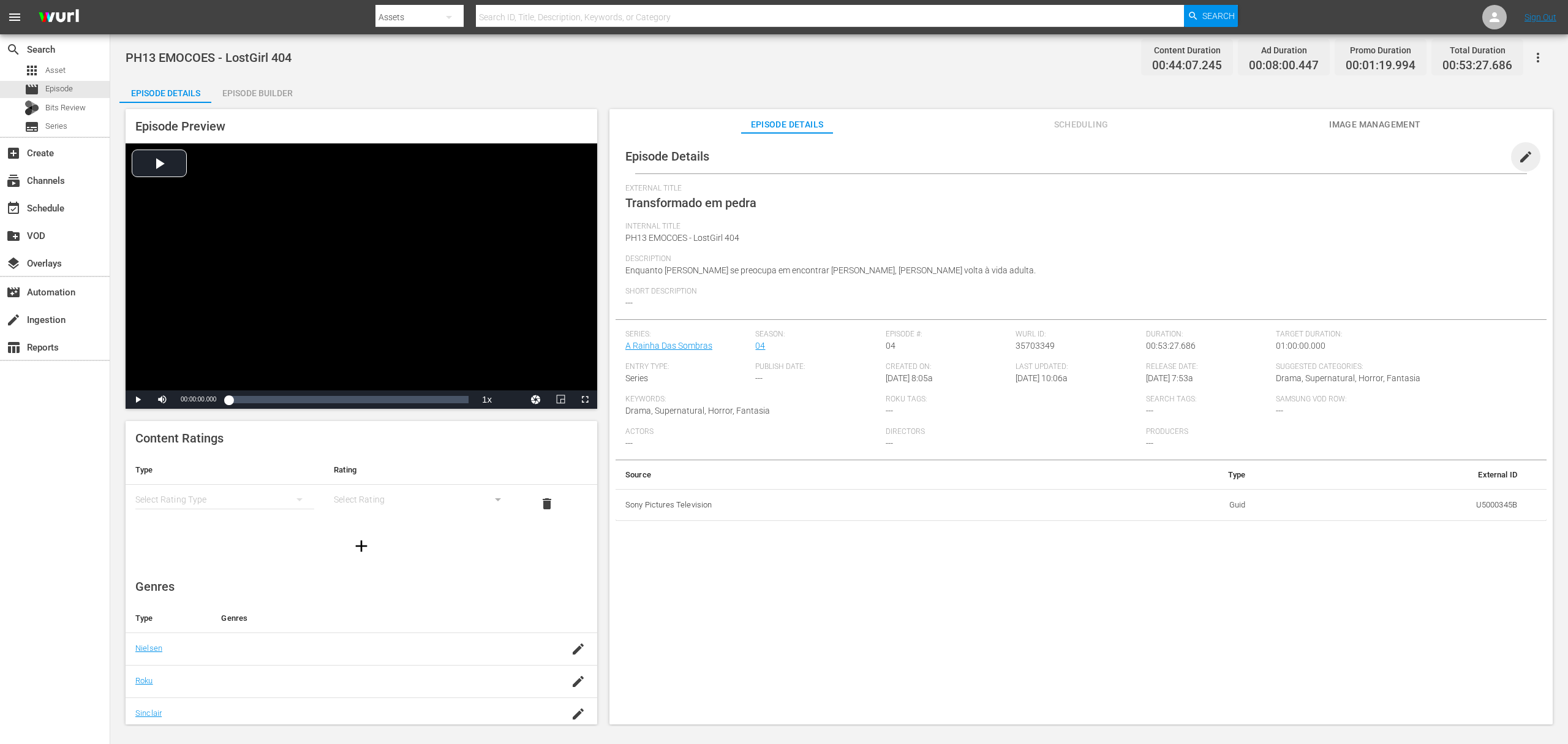
click at [1525, 159] on span "edit" at bounding box center [1526, 156] width 15 height 15
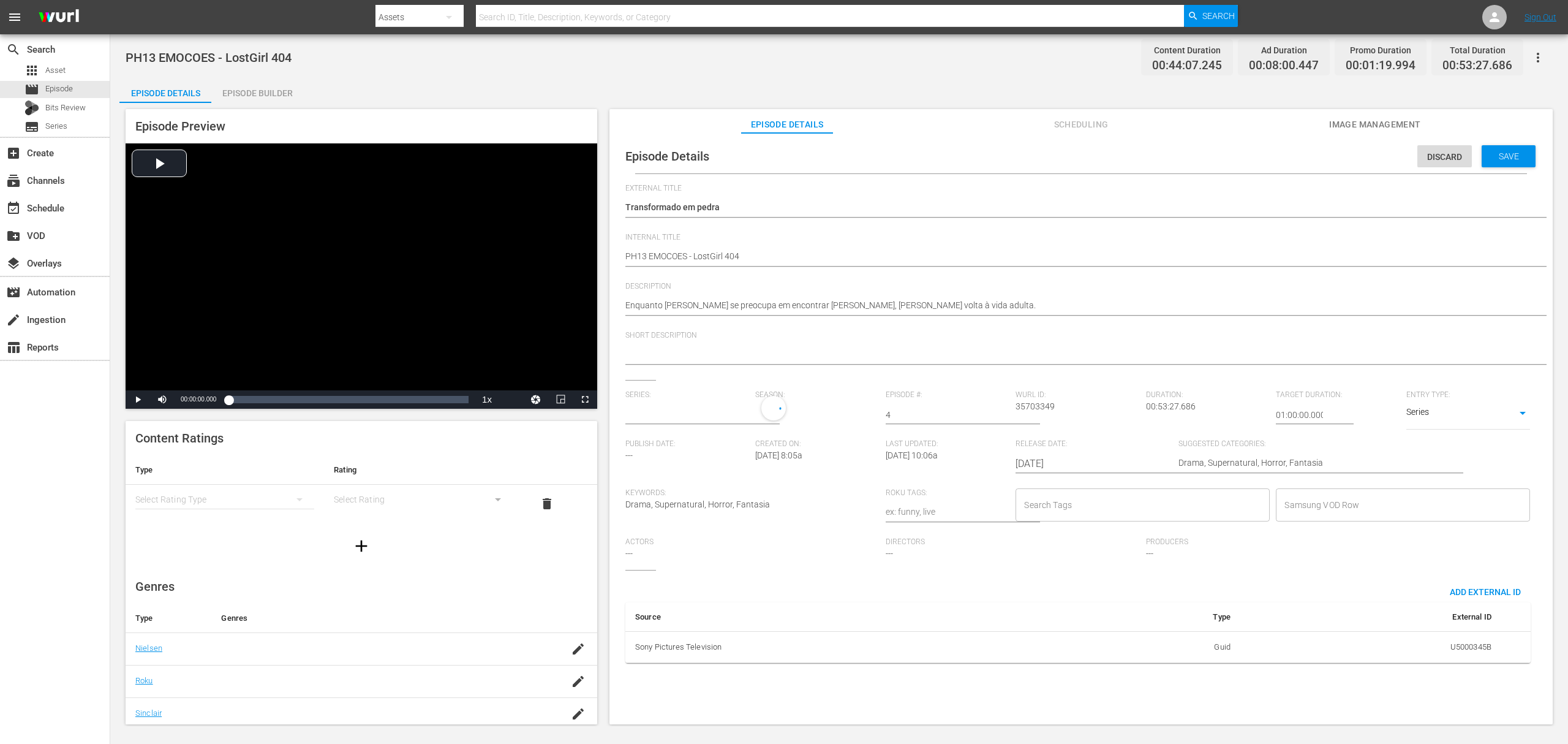
type input "A Rainha Das Sombras"
click at [709, 415] on input "text" at bounding box center [687, 415] width 124 height 29
paste input "a rainha das sombras_"
click at [674, 452] on div "A Rainha das Sombras_" at bounding box center [680, 449] width 90 height 29
type input "A Rainha das Sombras_"
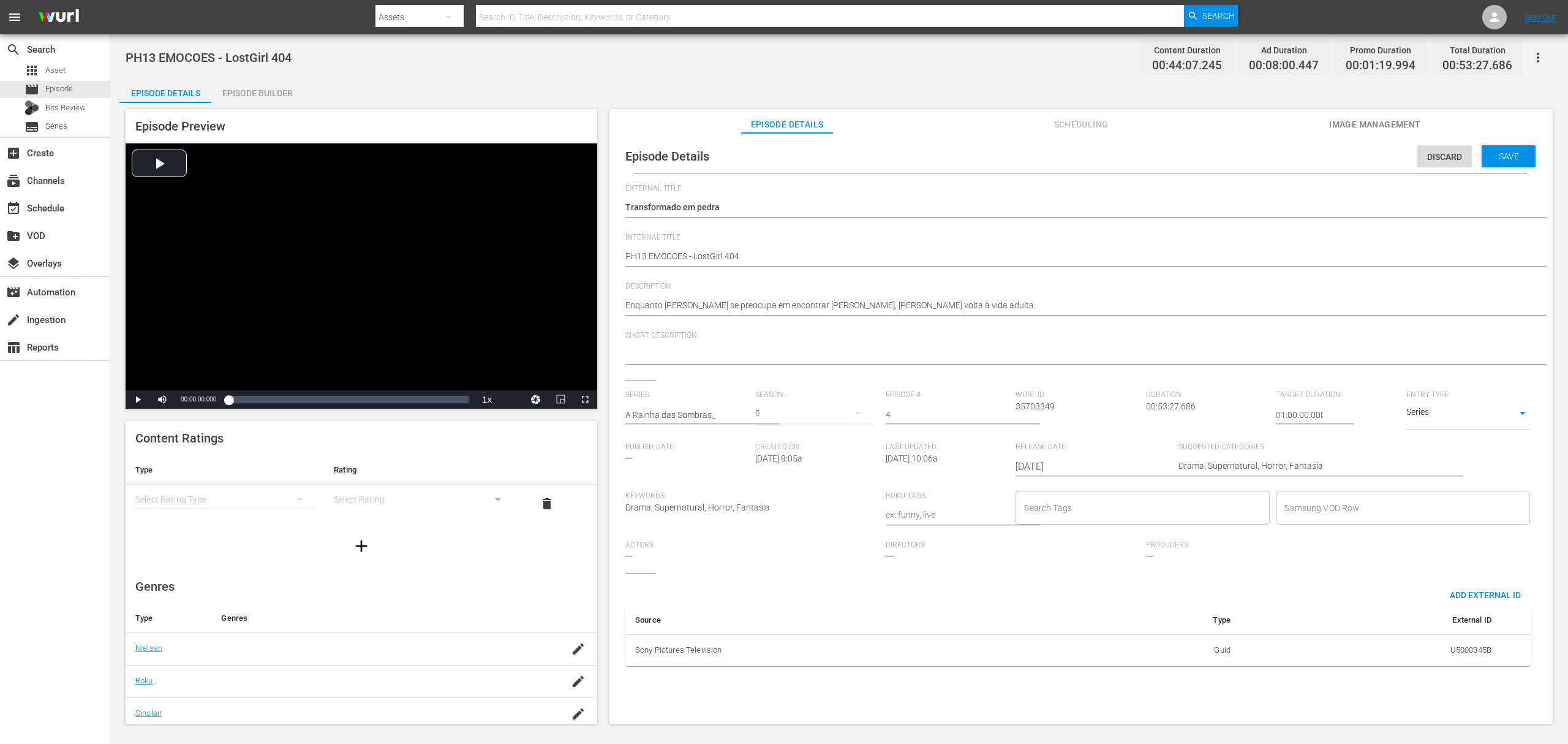
click at [762, 415] on div "5" at bounding box center [814, 413] width 118 height 34
click at [775, 464] on div "4" at bounding box center [772, 464] width 34 height 12
click at [1496, 154] on span "Save" at bounding box center [1509, 156] width 40 height 10
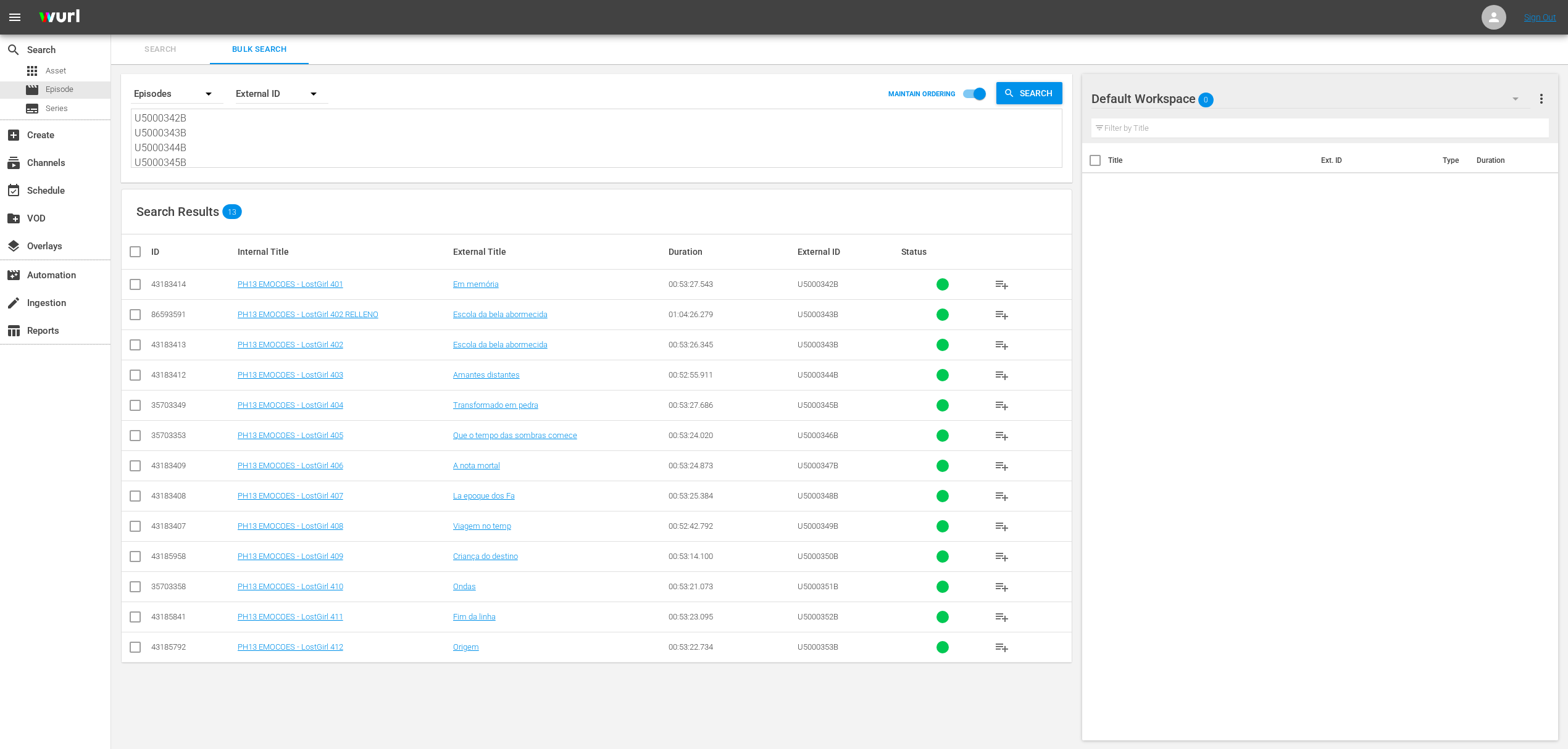
scroll to position [136, 0]
drag, startPoint x: 135, startPoint y: 114, endPoint x: 992, endPoint y: 534, distance: 954.4
click at [992, 534] on div "Search By Episodes Order By External ID MAINTAIN ORDERING Search U5000342B U500…" at bounding box center [596, 407] width 971 height 686
paste textarea "55B U5000356B U5000357B U5000358B U5000359B U5000360B U5000361B U5000362B U5000…"
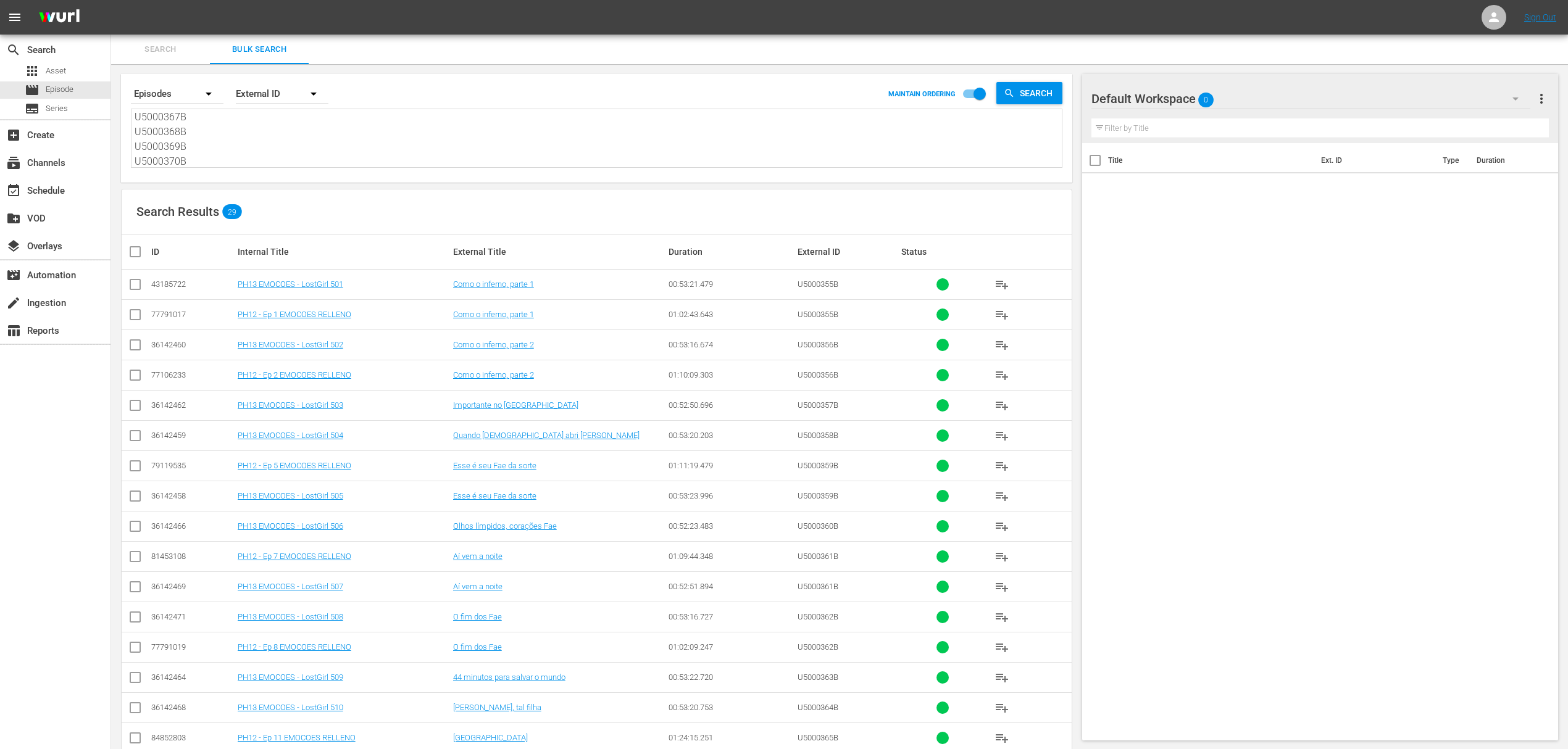
type textarea "U5000355B U5000356B U5000357B U5000358B U5000359B U5000360B U5000361B U5000362B…"
click at [134, 314] on input "checkbox" at bounding box center [135, 317] width 15 height 15
checkbox input "true"
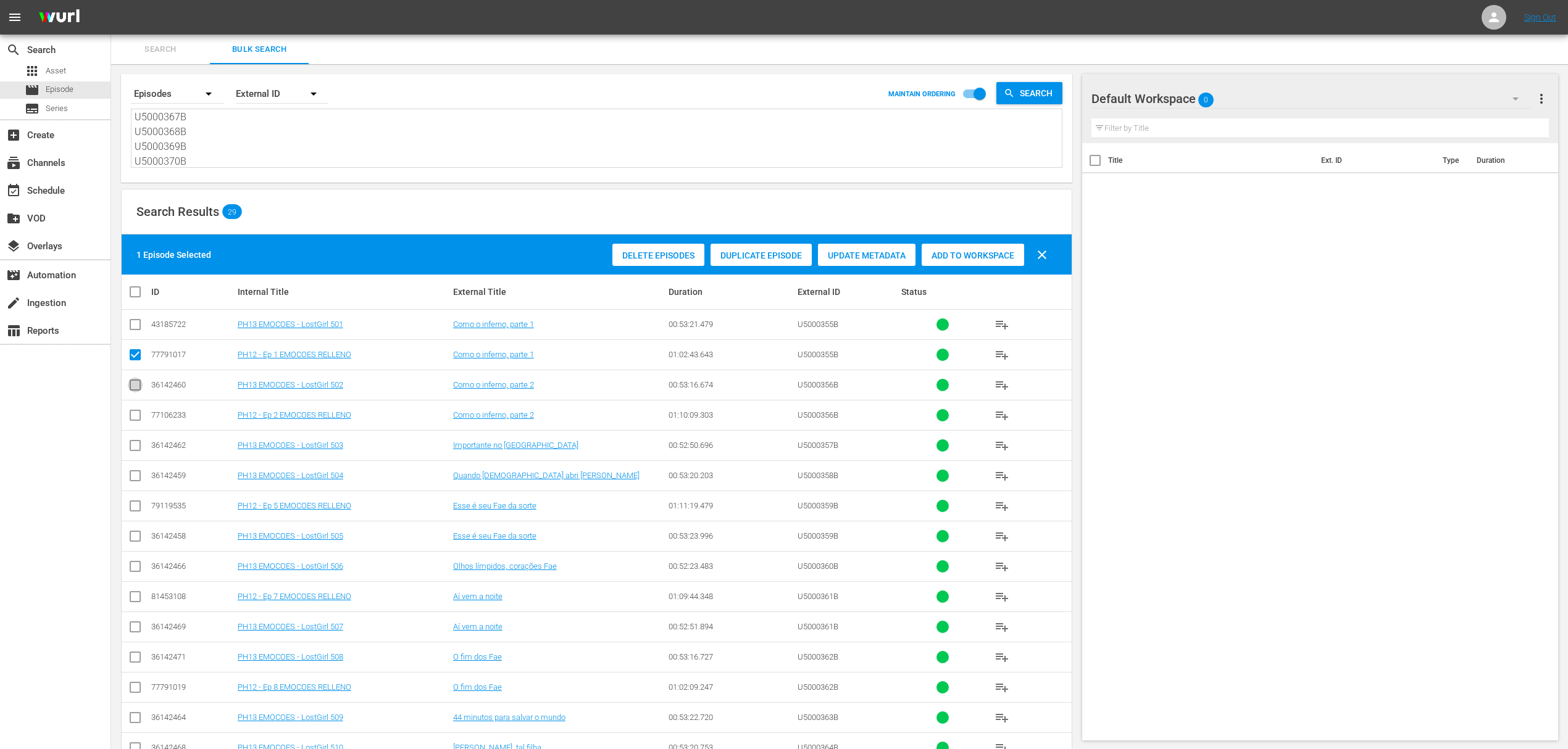
click at [136, 385] on input "checkbox" at bounding box center [135, 387] width 15 height 15
checkbox input "false"
click at [134, 415] on input "checkbox" at bounding box center [135, 417] width 15 height 15
checkbox input "true"
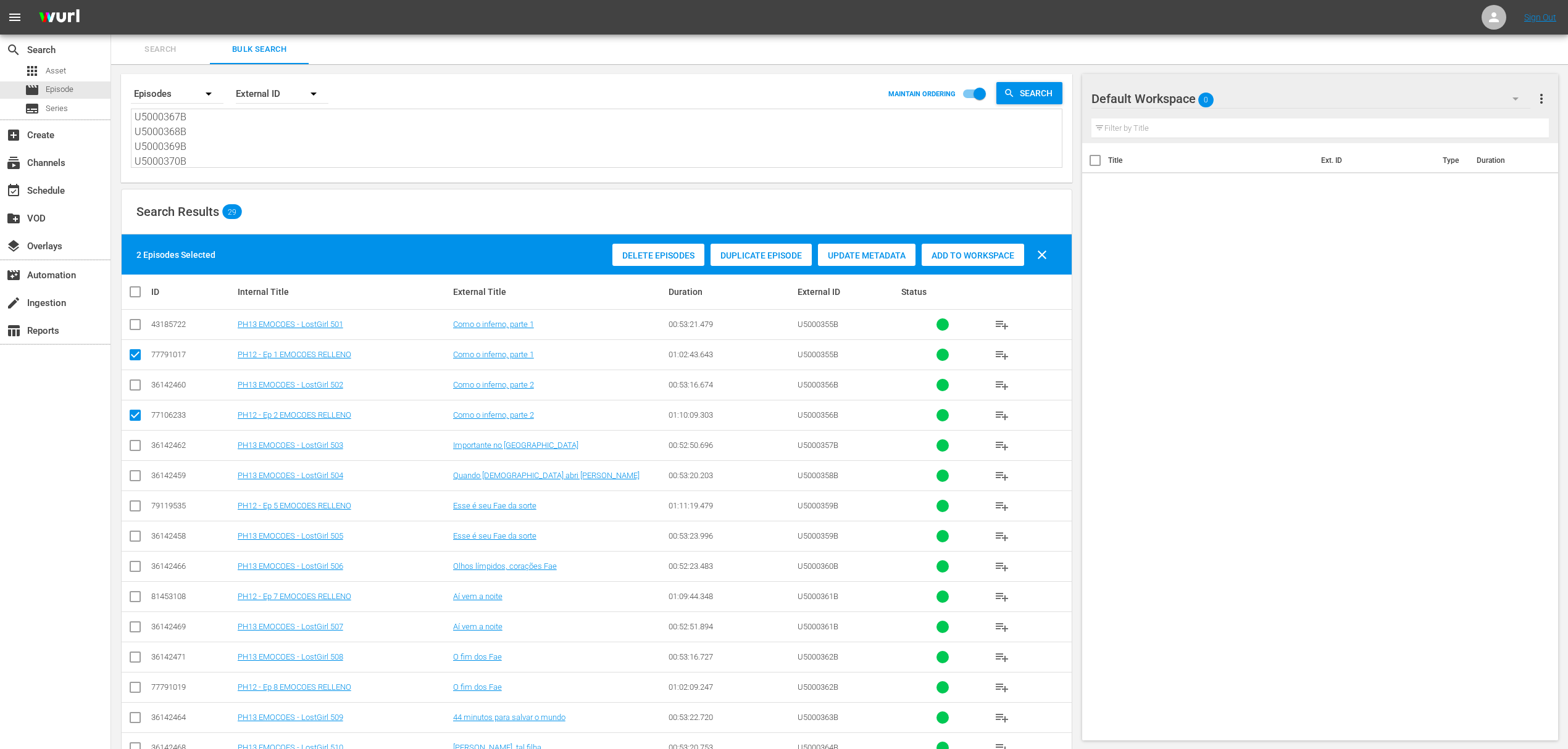
click at [135, 511] on input "checkbox" at bounding box center [135, 508] width 15 height 15
checkbox input "true"
click at [133, 598] on input "checkbox" at bounding box center [135, 599] width 15 height 15
checkbox input "true"
click at [136, 689] on input "checkbox" at bounding box center [135, 690] width 15 height 15
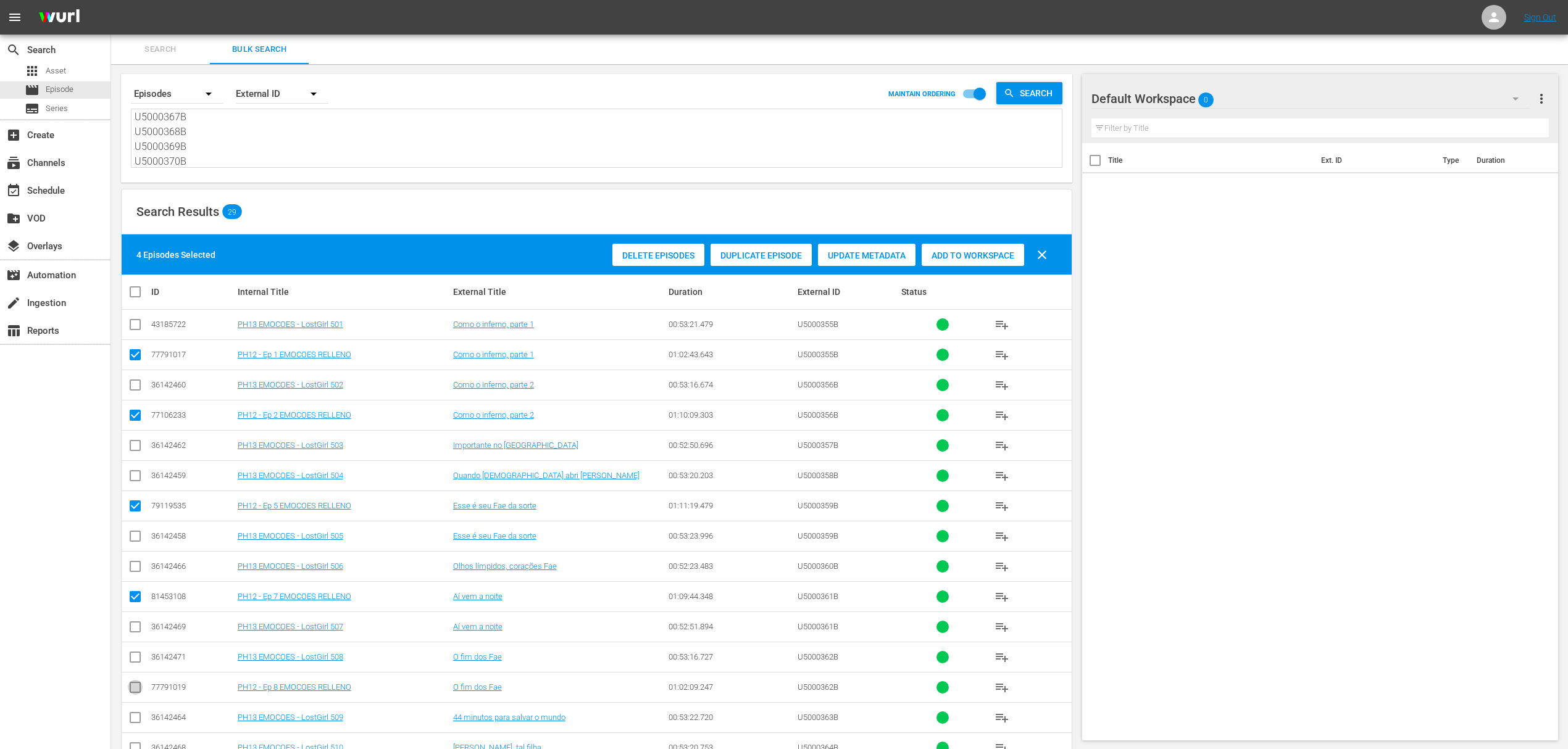
checkbox input "true"
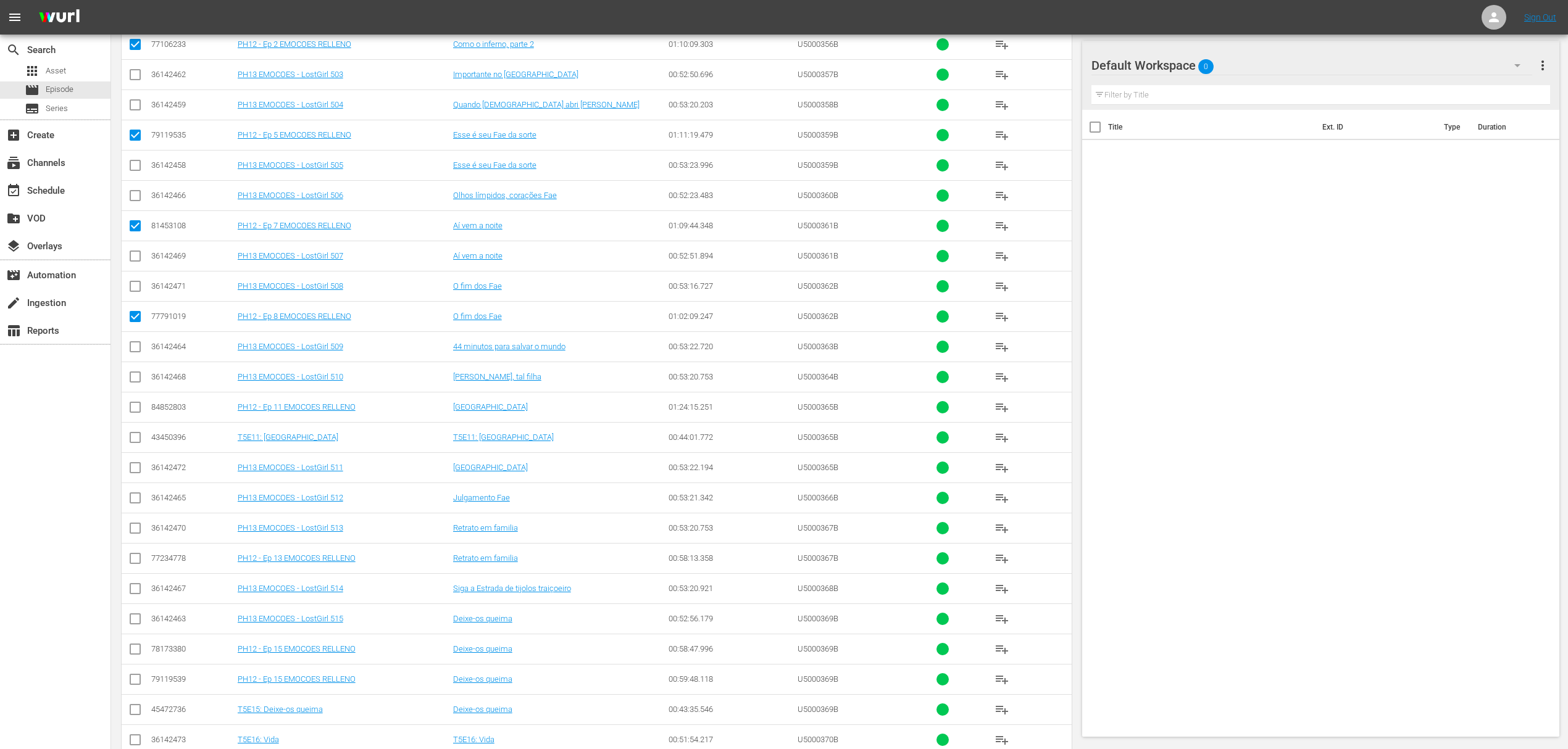
scroll to position [411, 0]
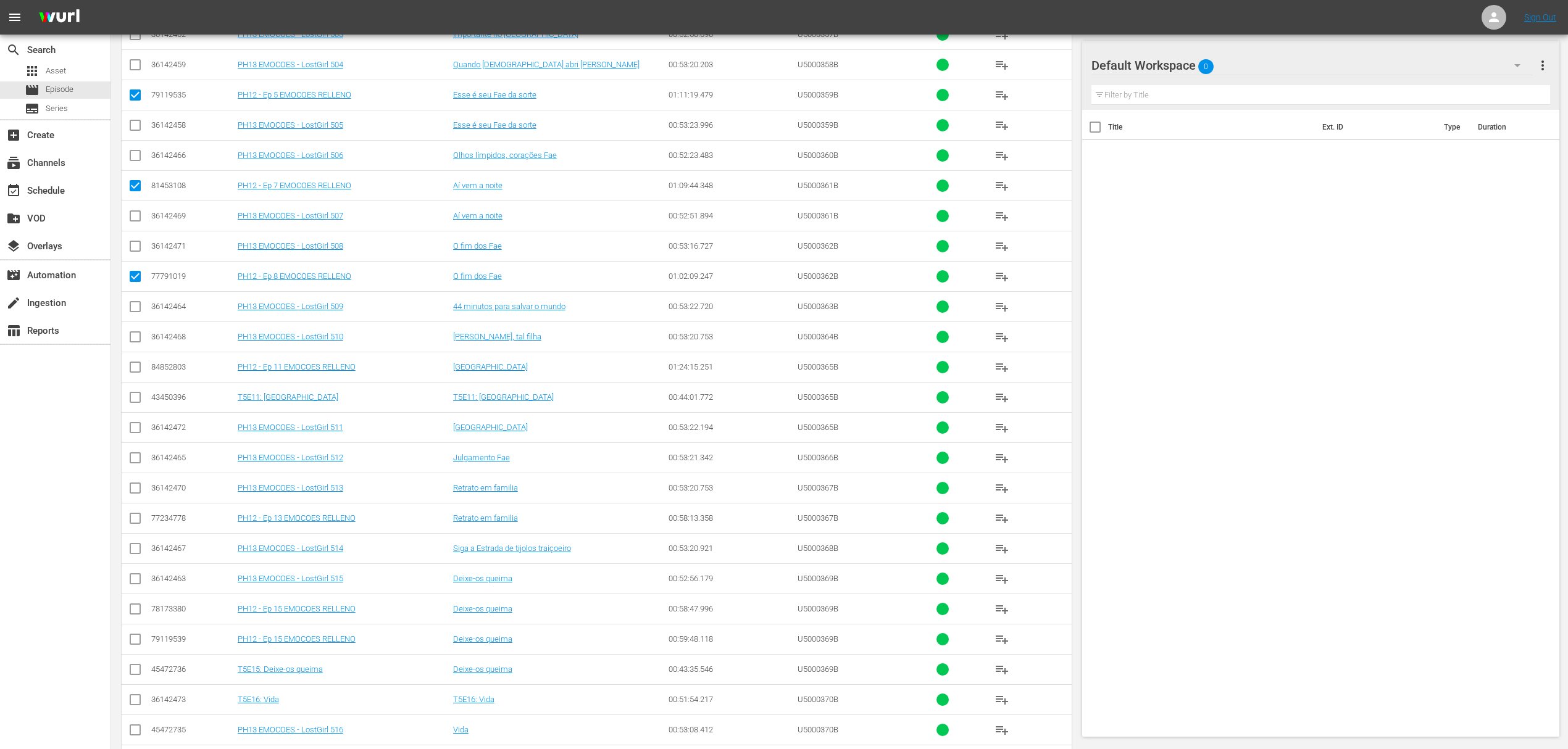
click at [134, 524] on input "checkbox" at bounding box center [135, 520] width 15 height 15
checkbox input "true"
click at [134, 616] on input "checkbox" at bounding box center [135, 611] width 15 height 15
checkbox input "true"
click at [132, 647] on input "checkbox" at bounding box center [135, 641] width 15 height 15
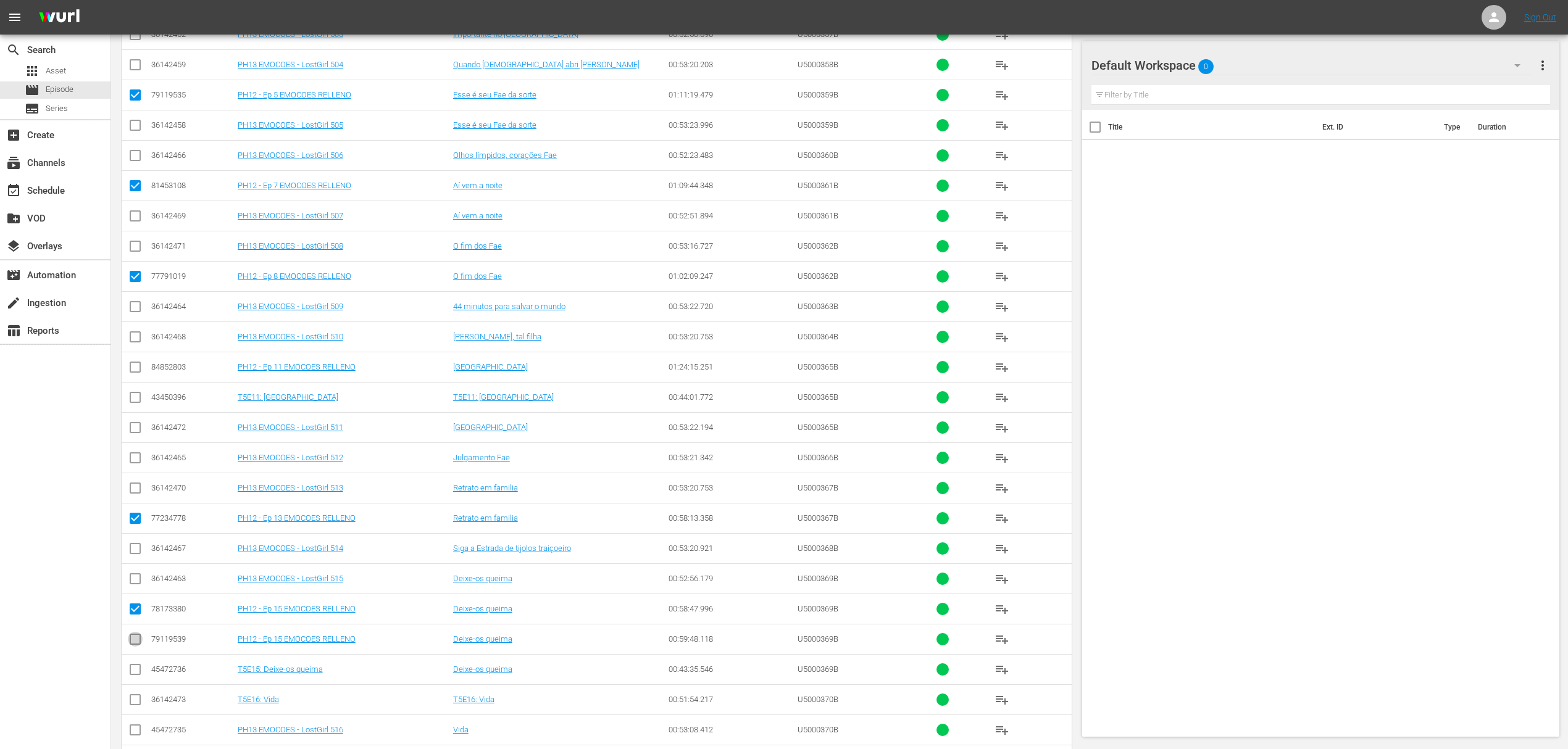
checkbox input "true"
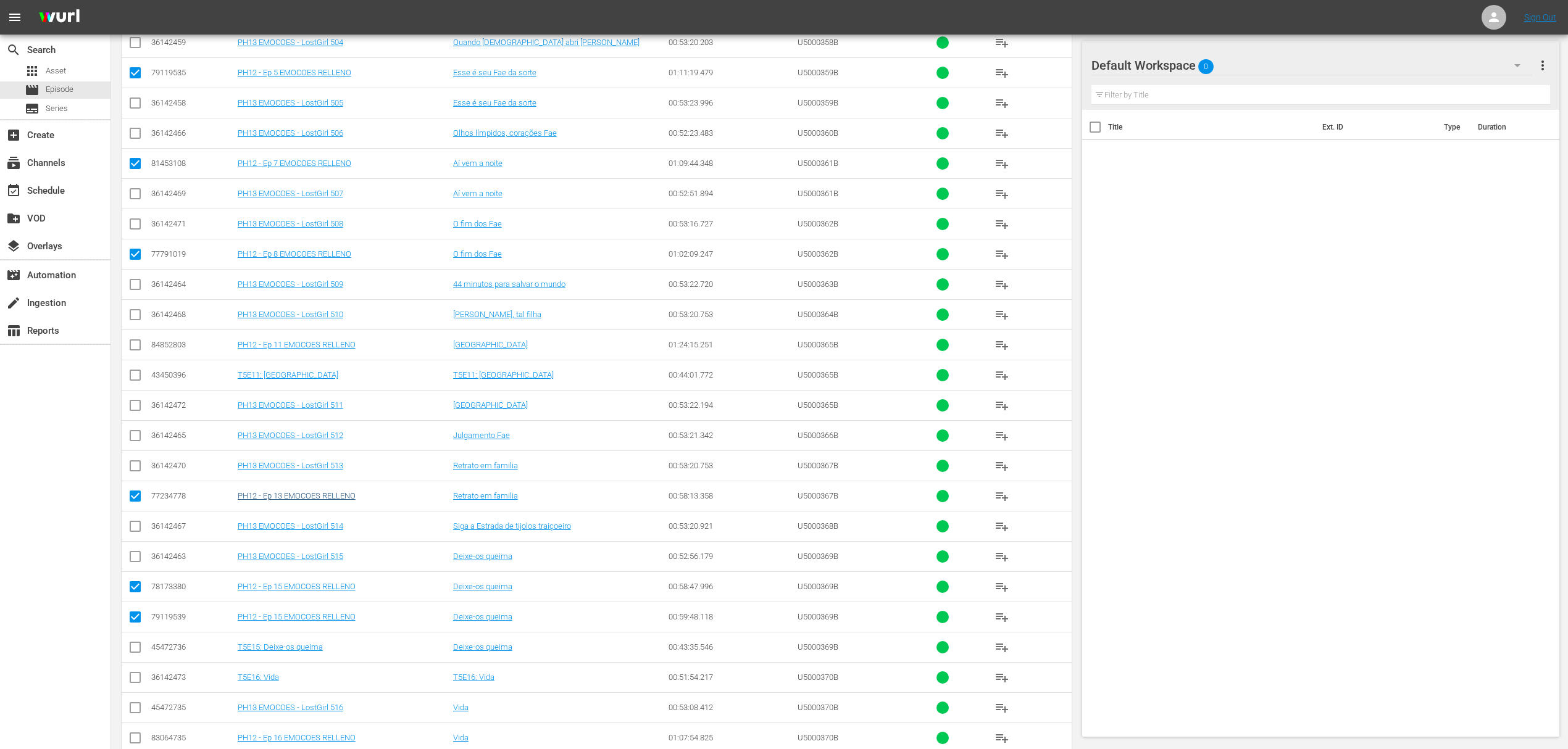
scroll to position [467, 0]
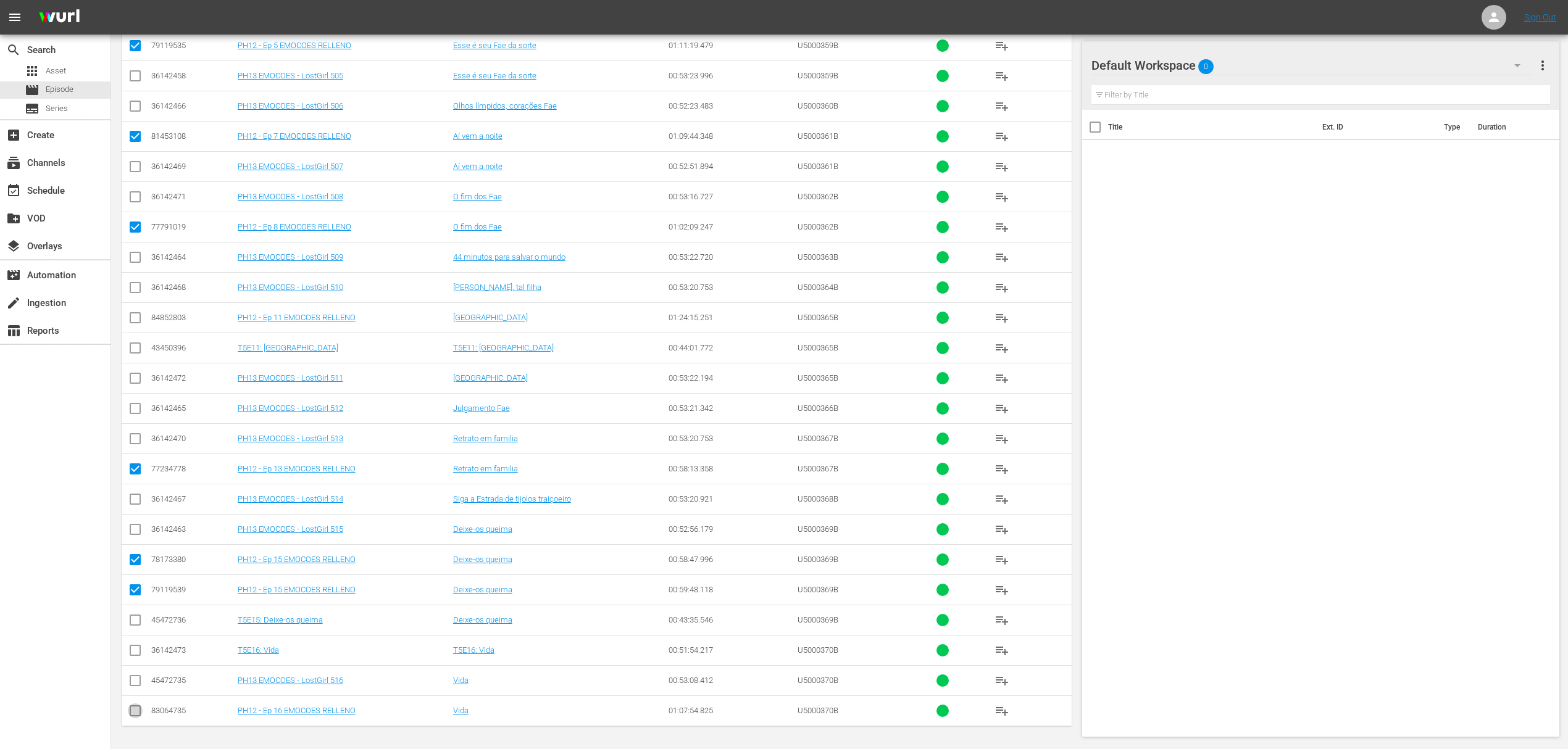
click at [135, 712] on input "checkbox" at bounding box center [135, 713] width 15 height 15
checkbox input "true"
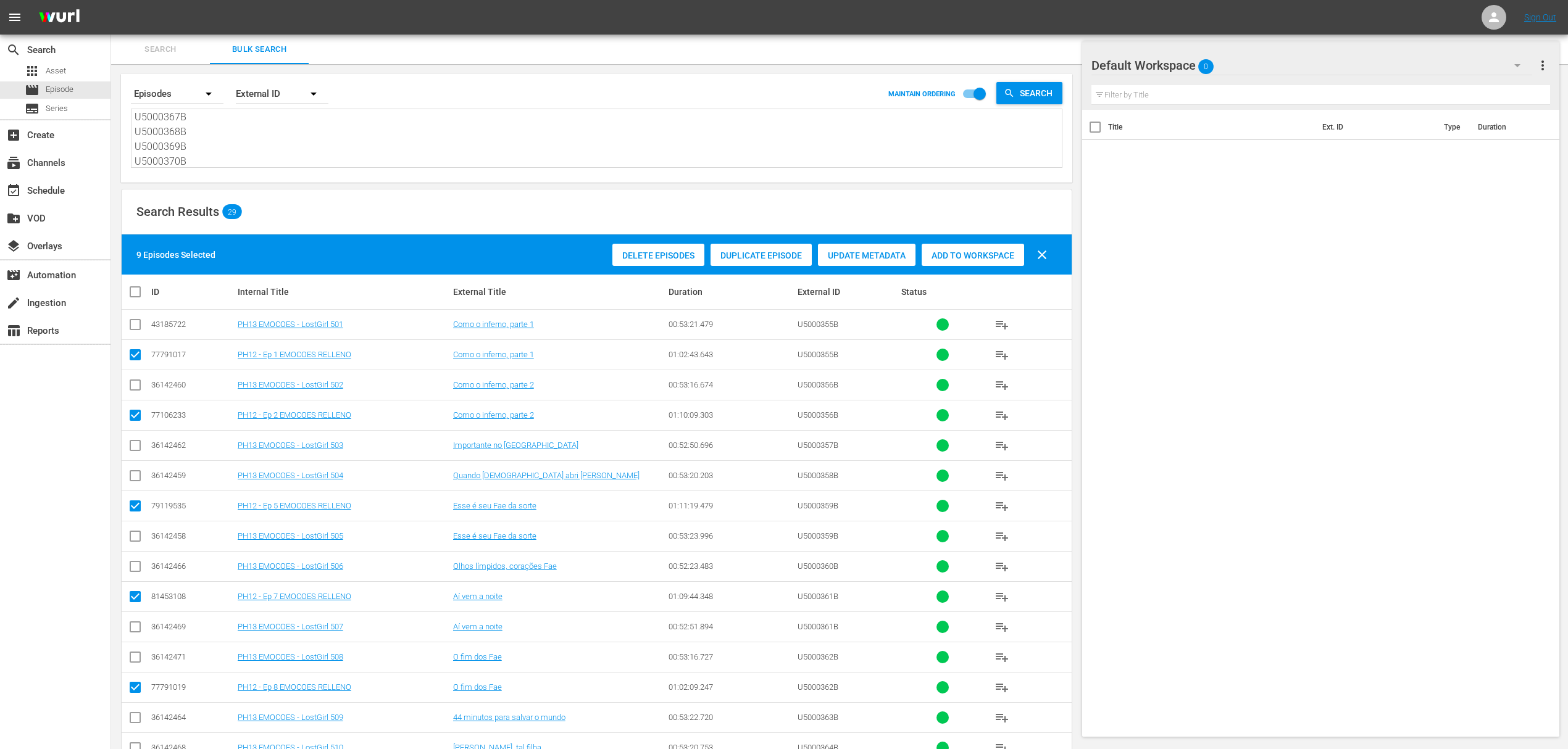
scroll to position [247, 0]
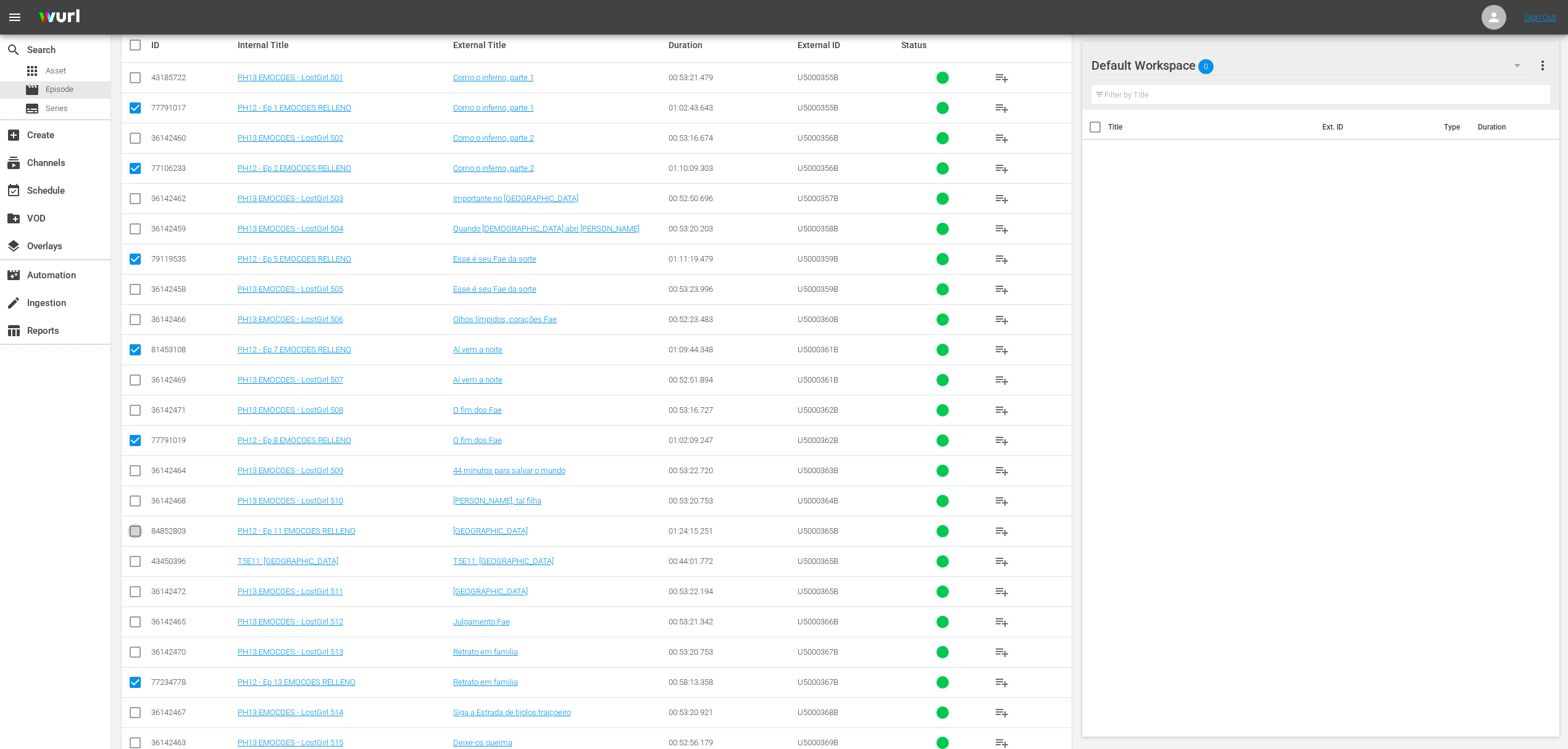
click at [132, 536] on input "checkbox" at bounding box center [135, 534] width 15 height 15
checkbox input "true"
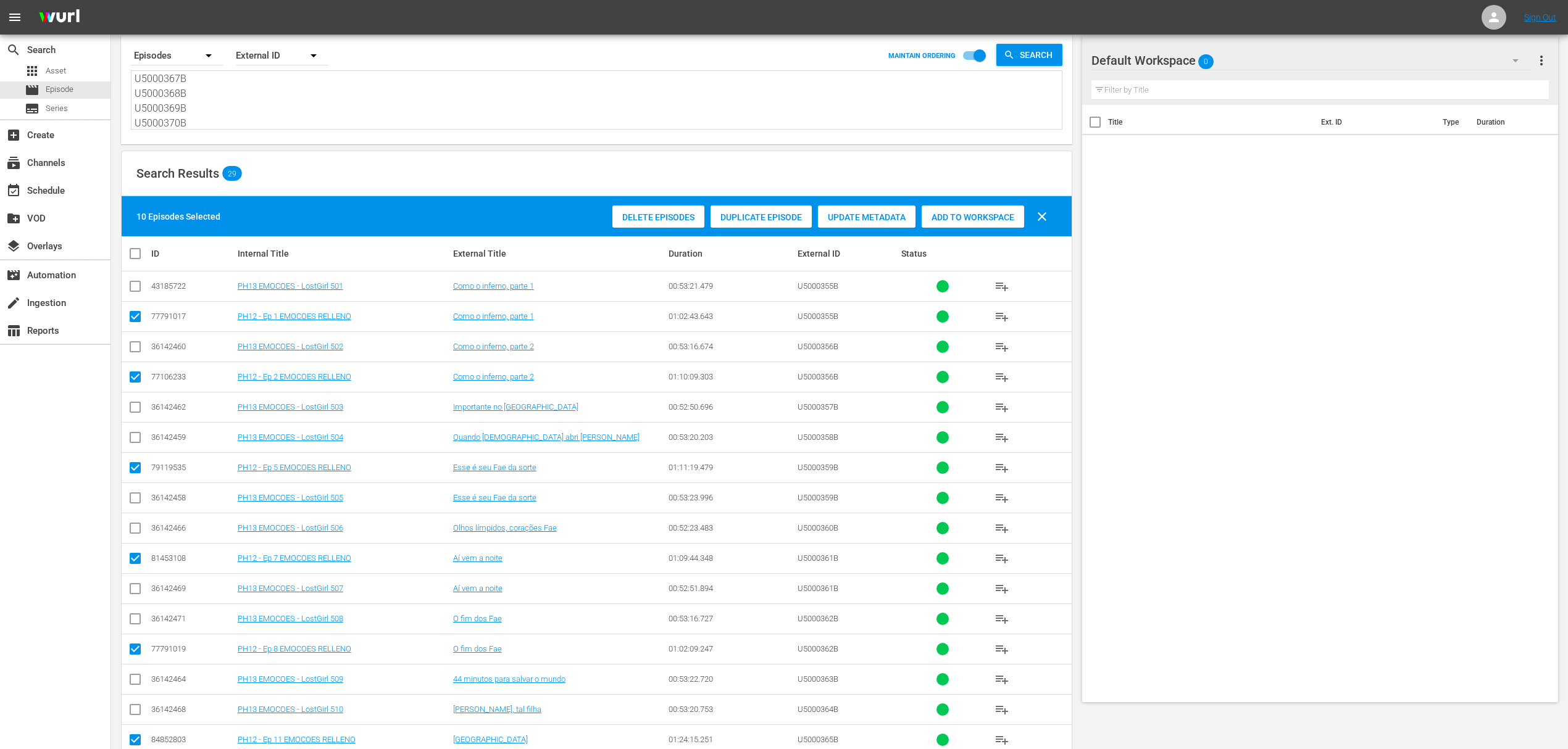
scroll to position [0, 0]
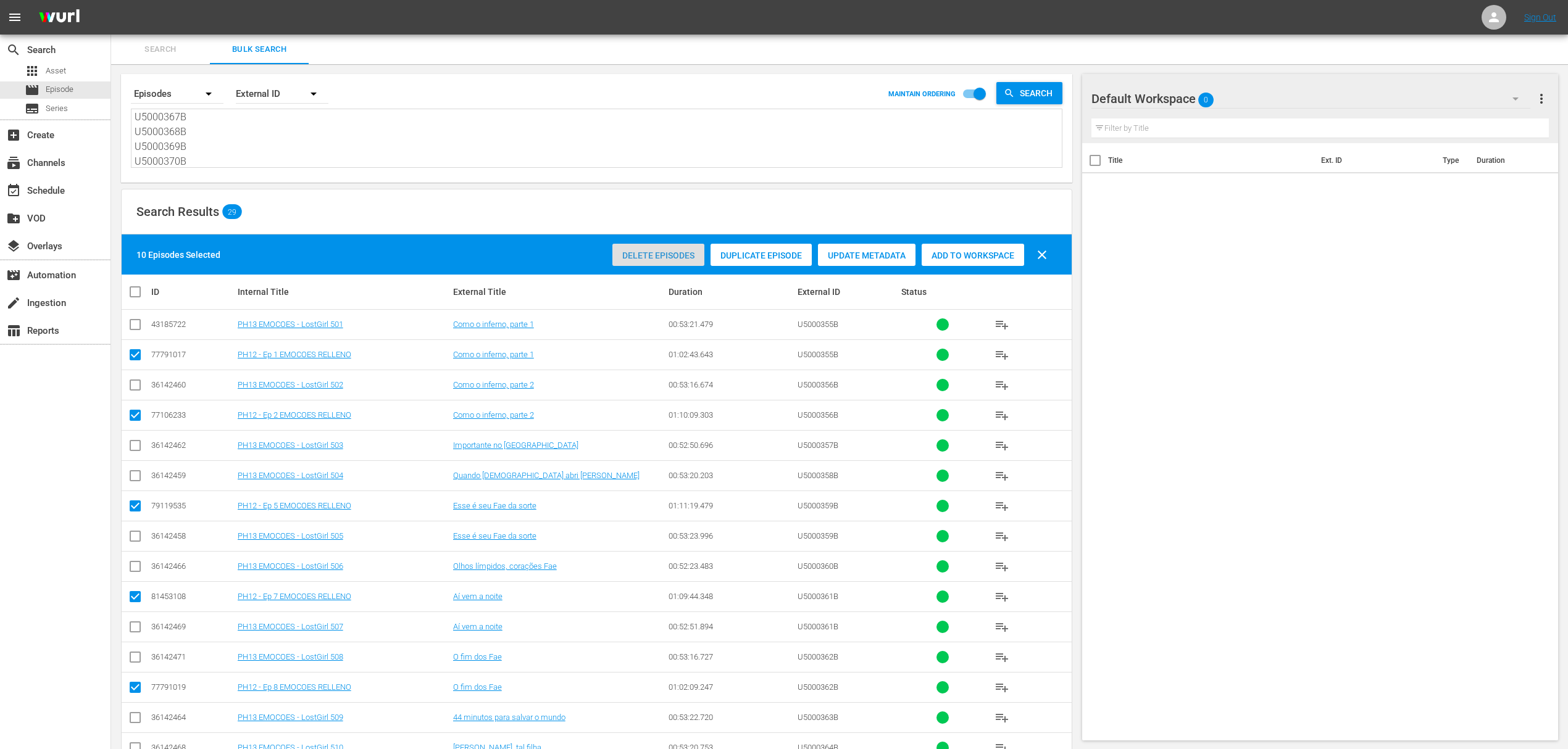
click at [648, 252] on span "Delete Episodes" at bounding box center [658, 256] width 92 height 10
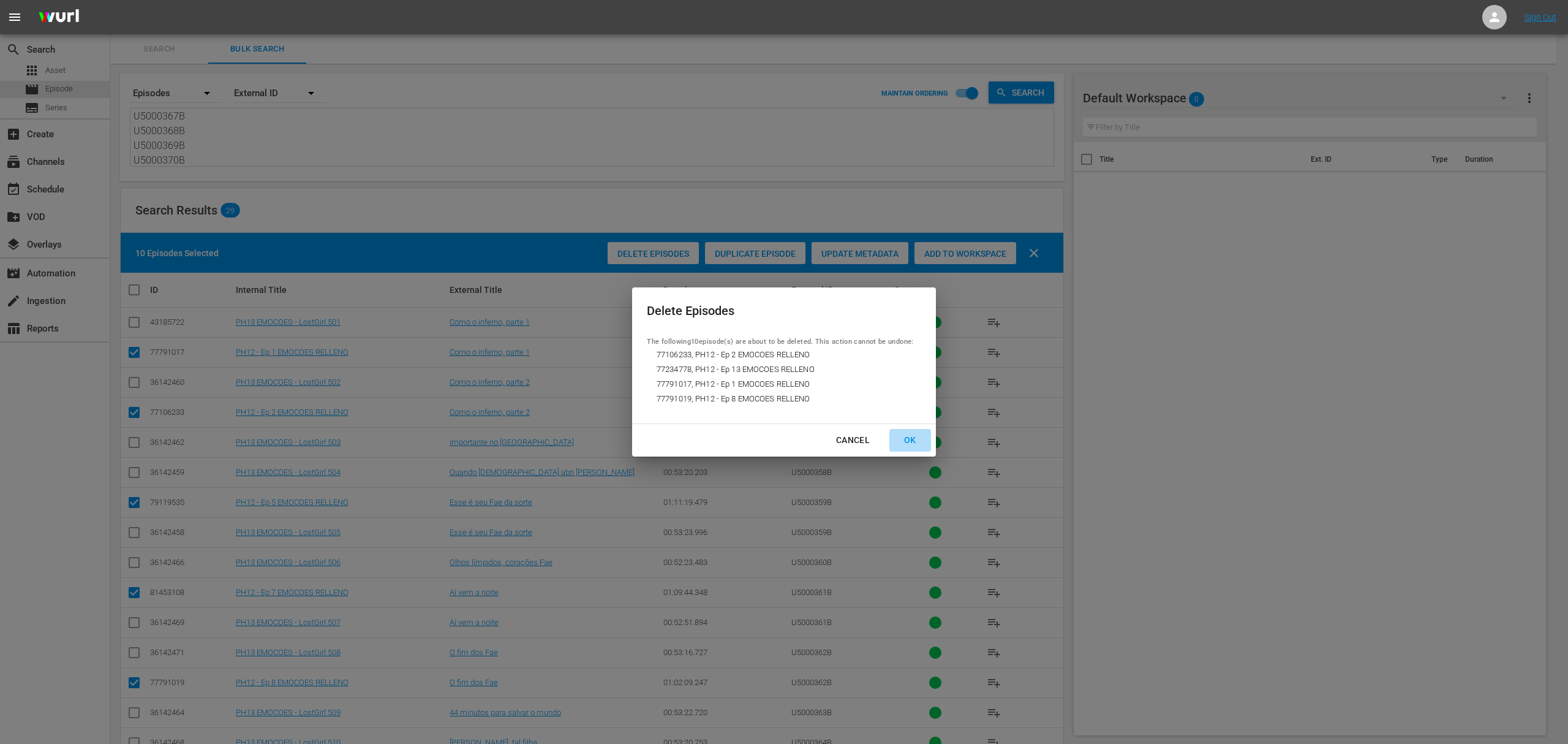
click at [911, 438] on div "OK" at bounding box center [910, 440] width 32 height 15
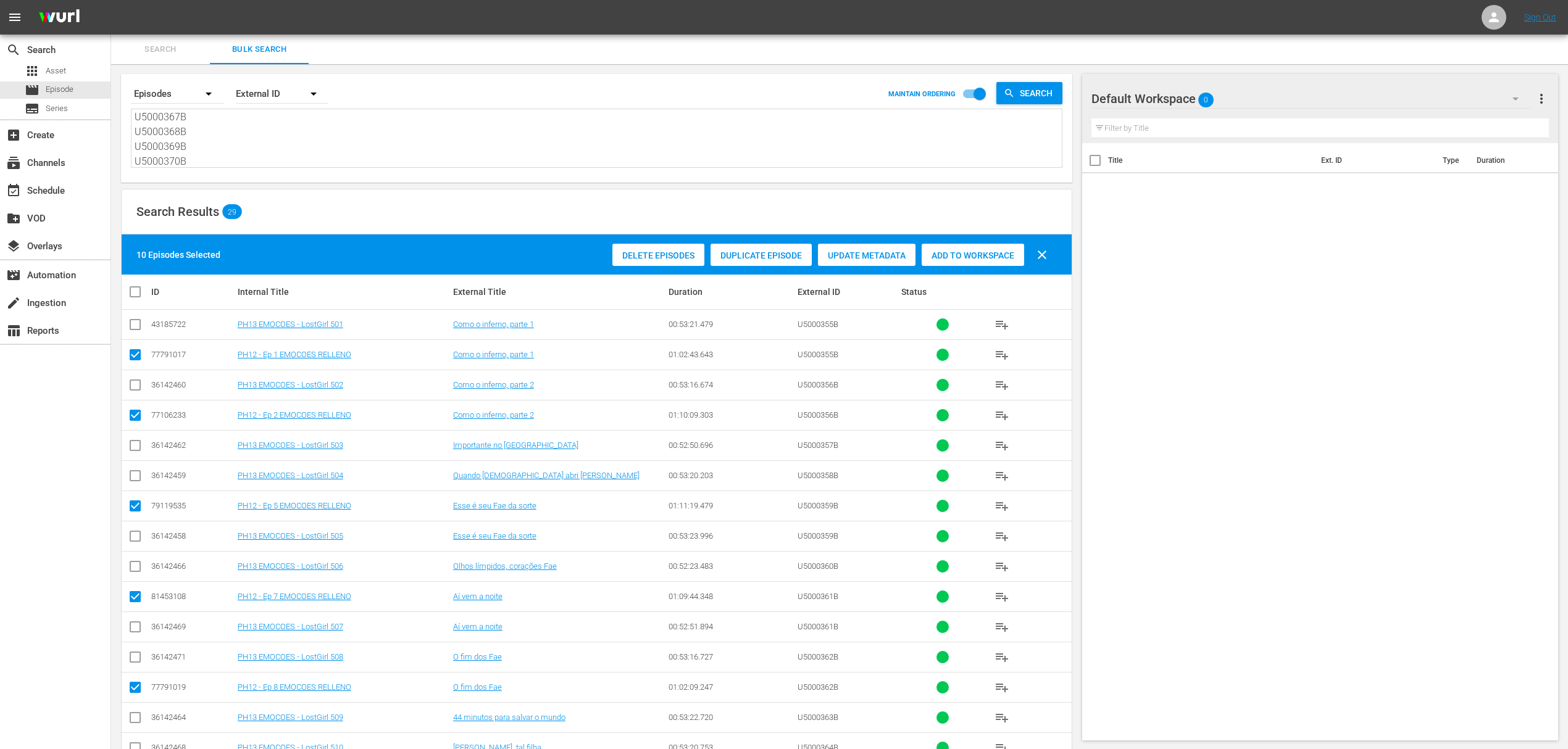
click at [228, 153] on textarea "U5000355B U5000356B U5000357B U5000358B U5000359B U5000360B U5000361B U5000362B…" at bounding box center [598, 139] width 927 height 56
click at [227, 160] on textarea "U5000355B U5000356B U5000357B U5000358B U5000359B U5000360B U5000361B U5000362B…" at bounding box center [598, 139] width 927 height 56
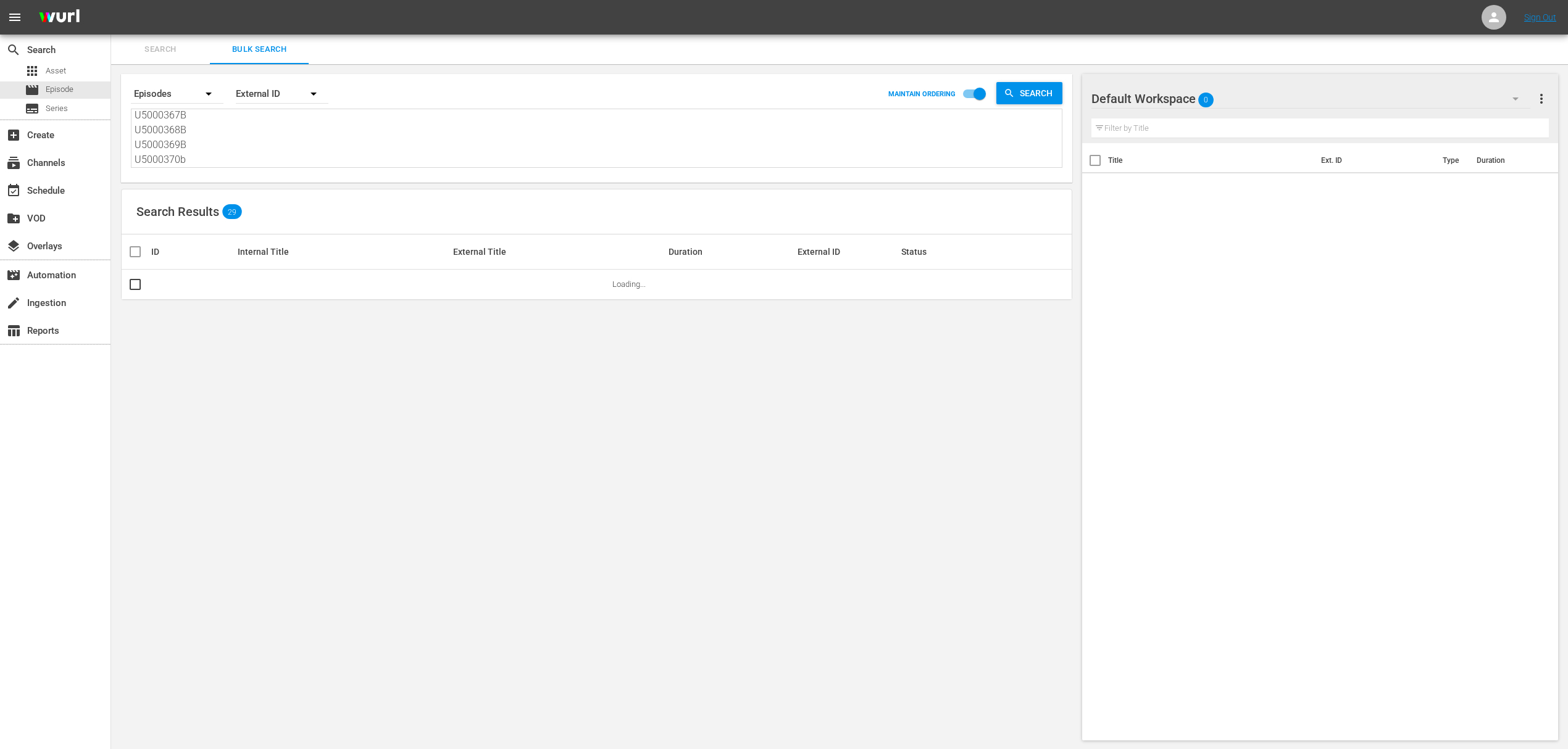
type textarea "U5000355B U5000356B U5000357B U5000358B U5000359B U5000360B U5000361B U5000362B…"
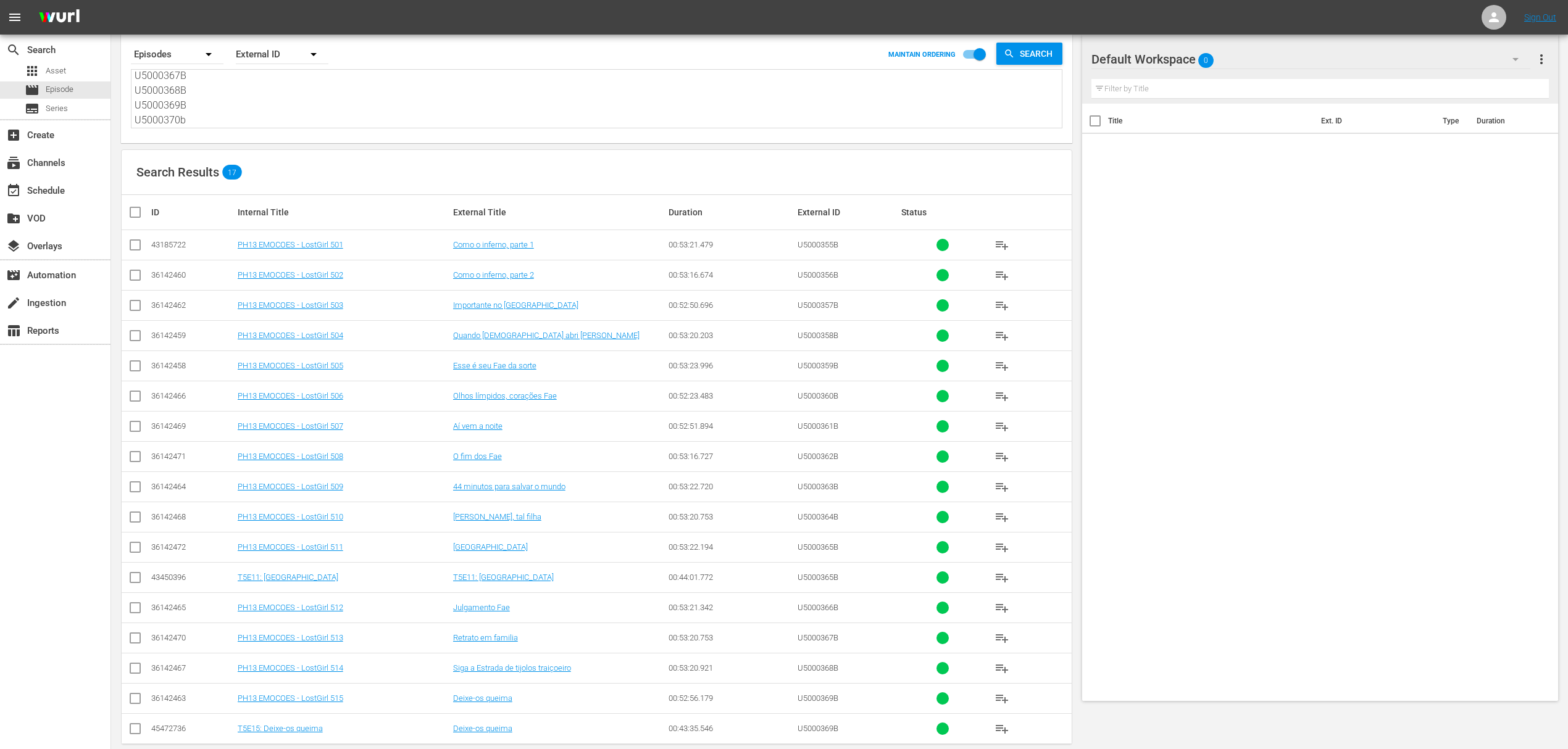
scroll to position [61, 0]
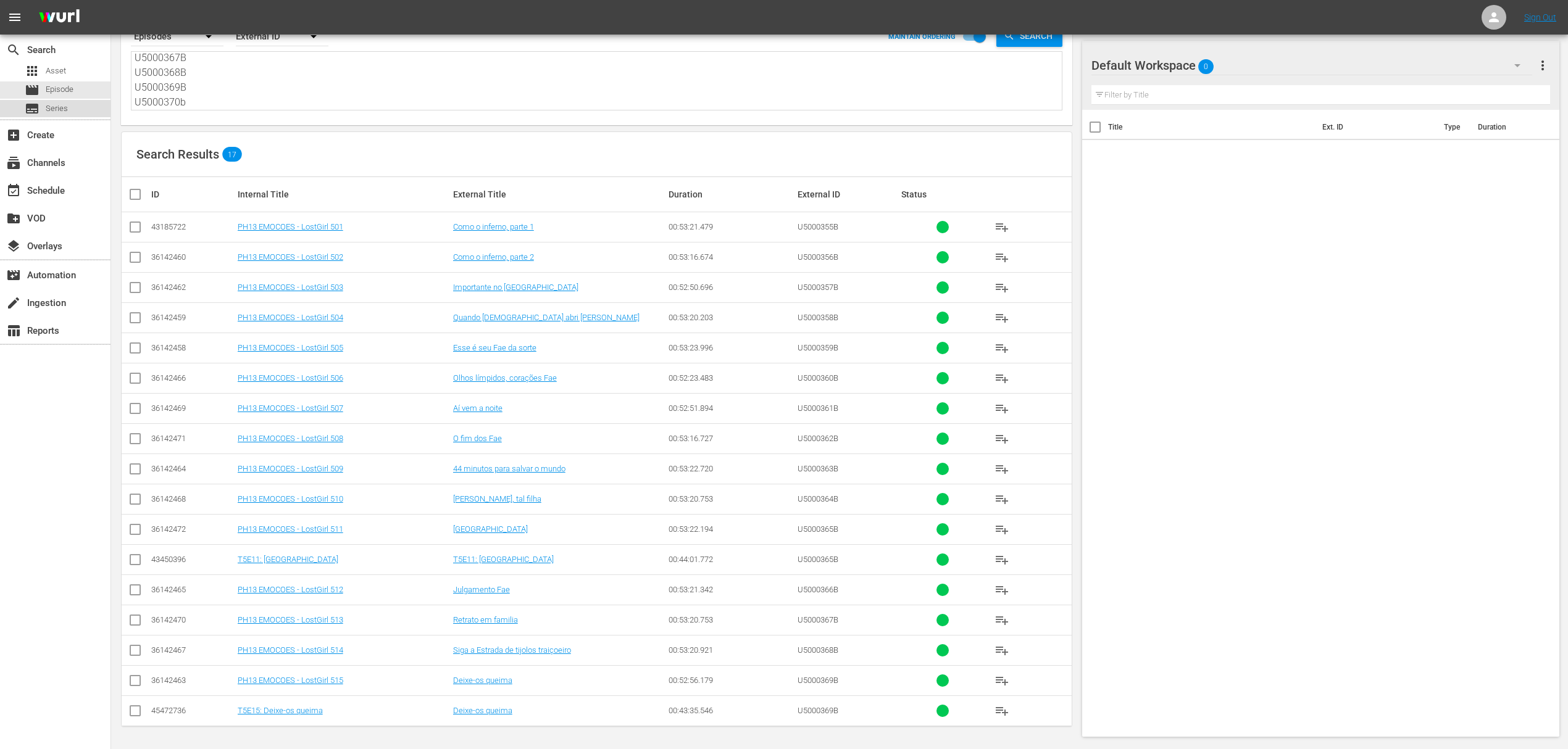
click at [62, 109] on span "Series" at bounding box center [57, 108] width 22 height 12
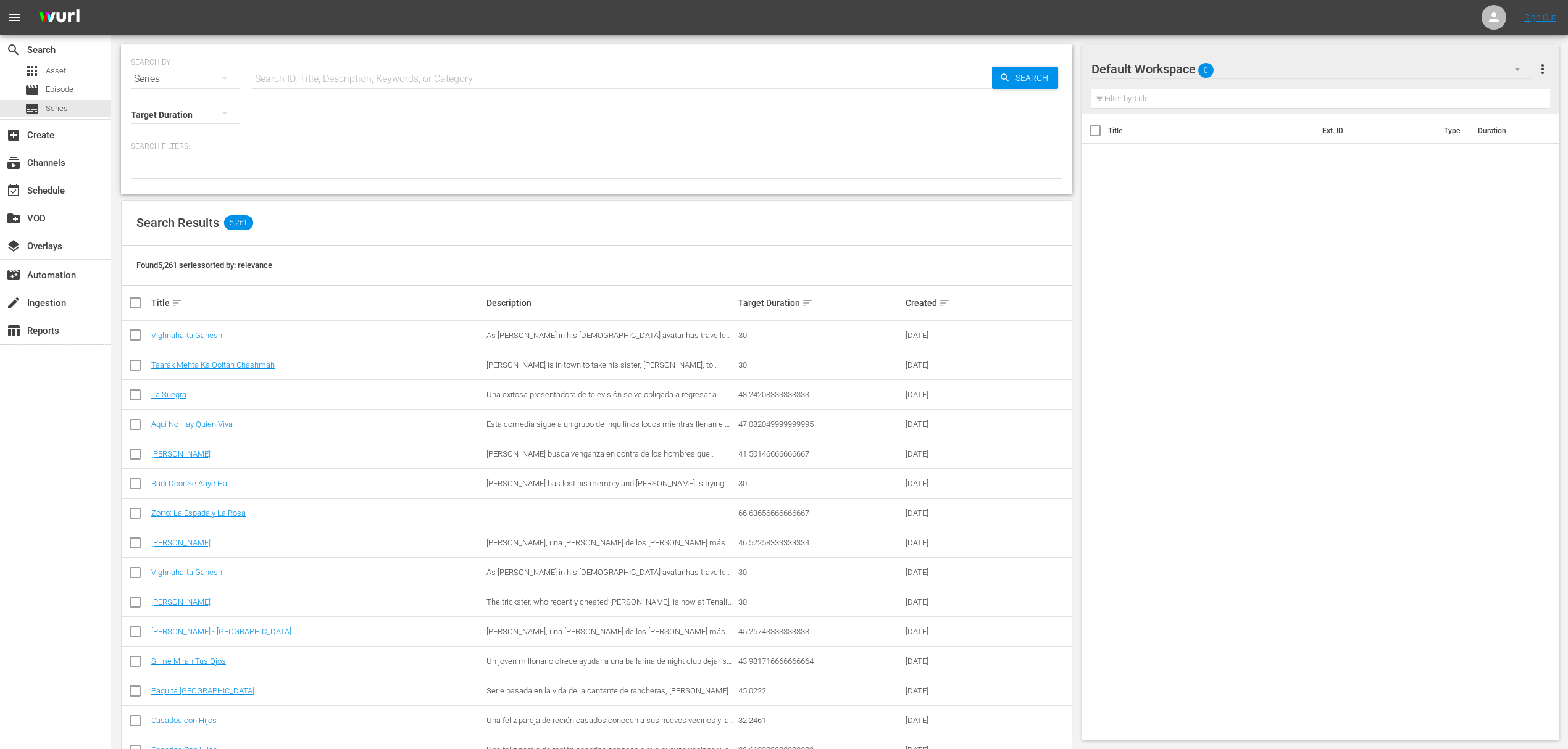
click at [395, 85] on input "text" at bounding box center [622, 79] width 740 height 30
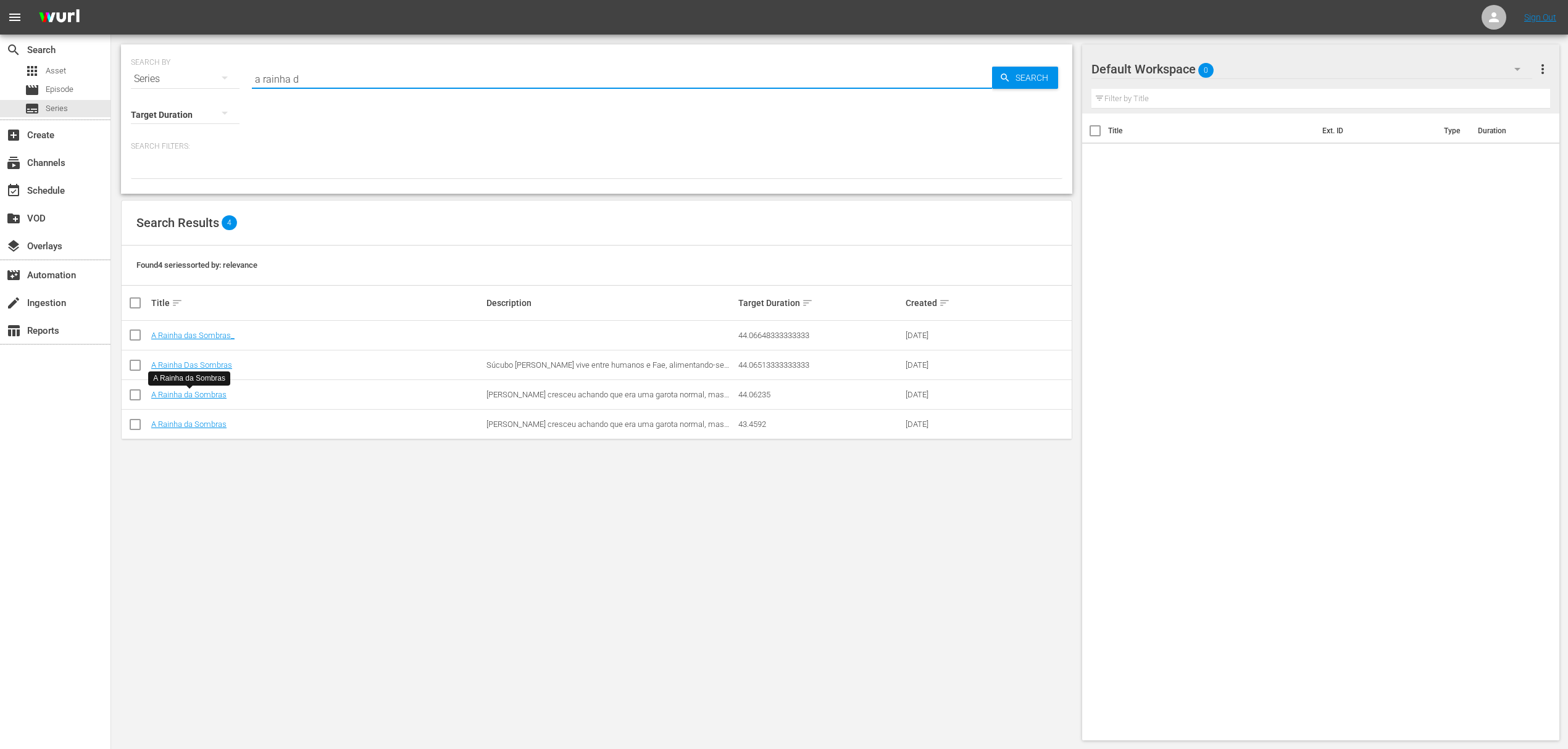
click at [337, 80] on input "a rainha d" at bounding box center [622, 79] width 740 height 30
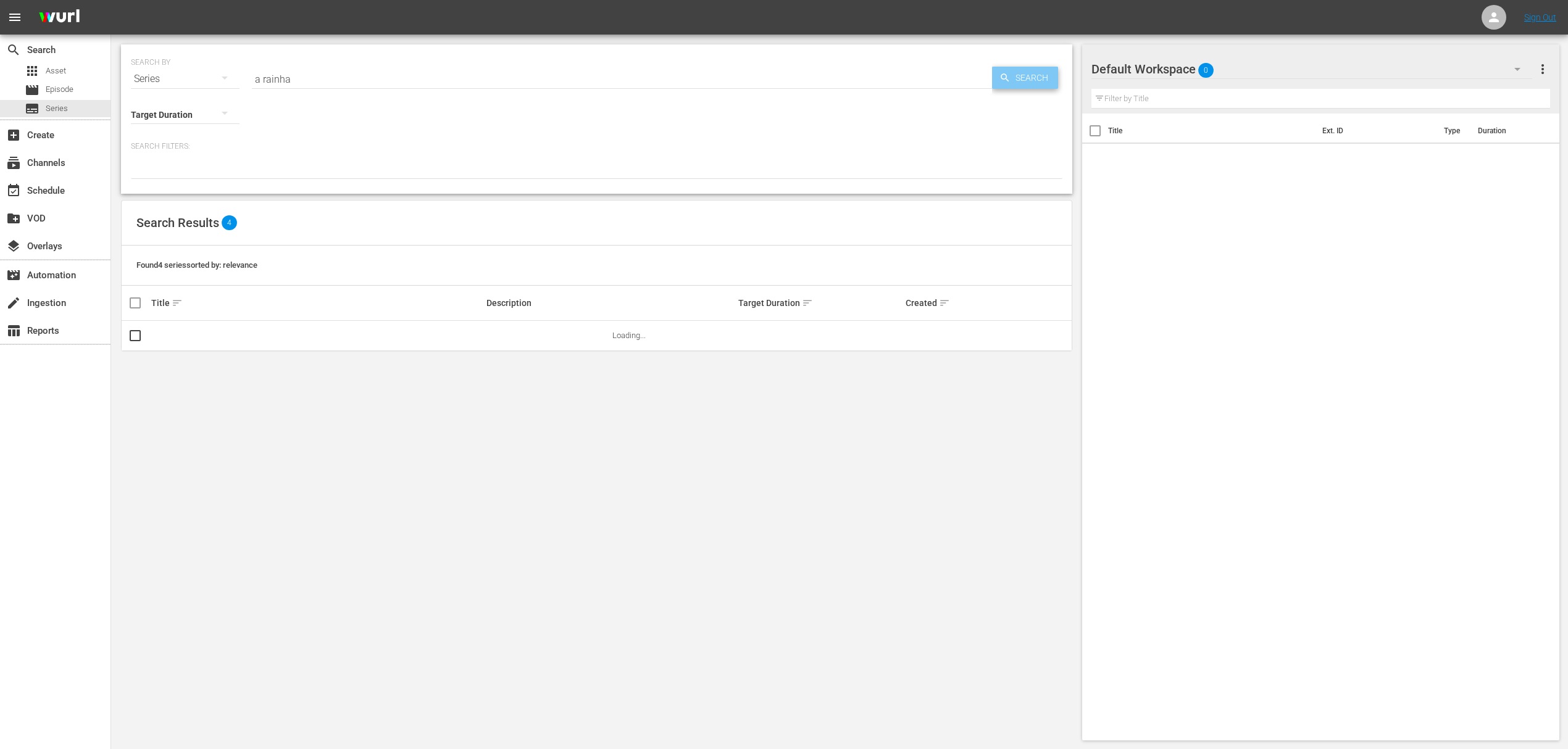
click at [1028, 80] on span "Search" at bounding box center [1034, 77] width 47 height 22
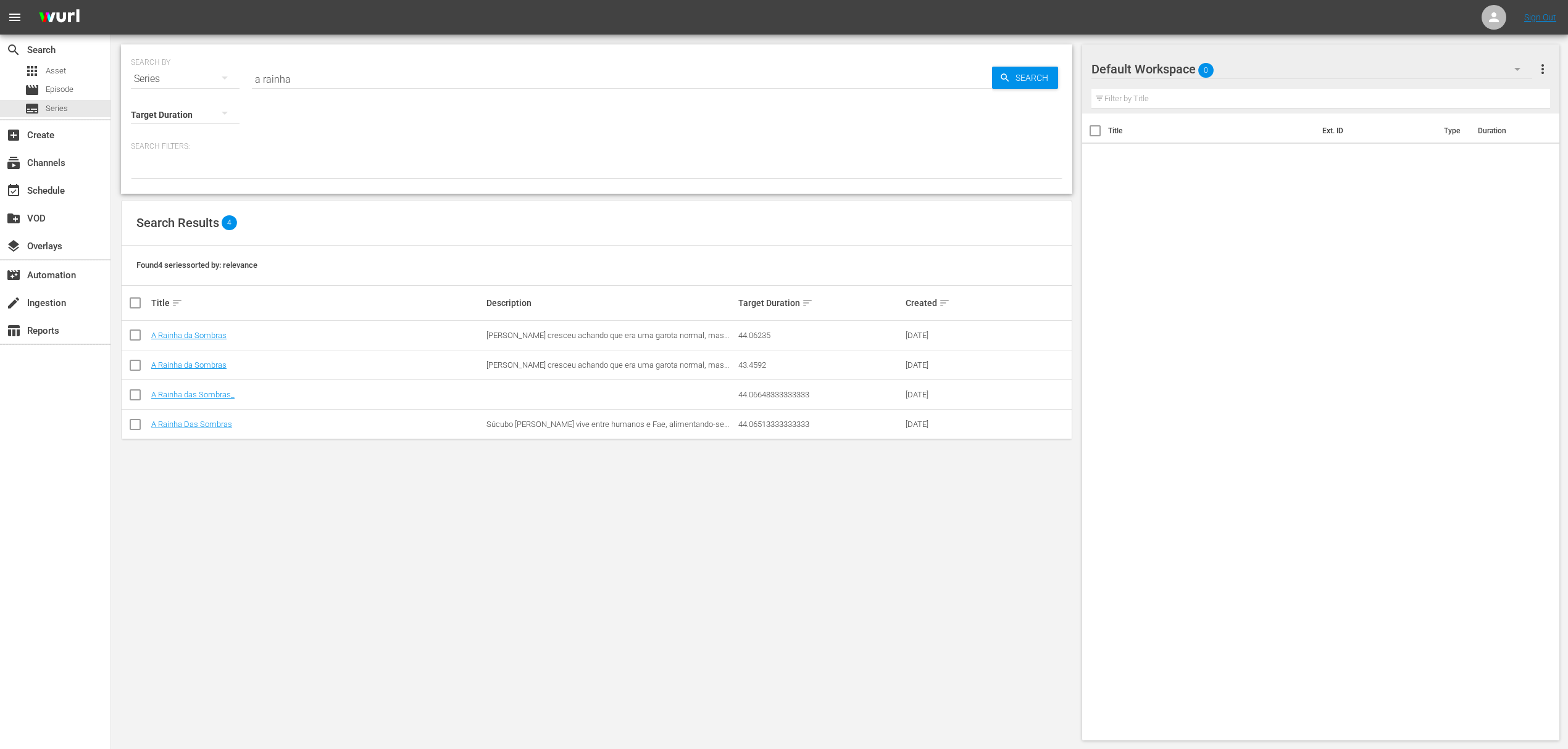
click at [304, 81] on input "a rainha" at bounding box center [622, 79] width 740 height 30
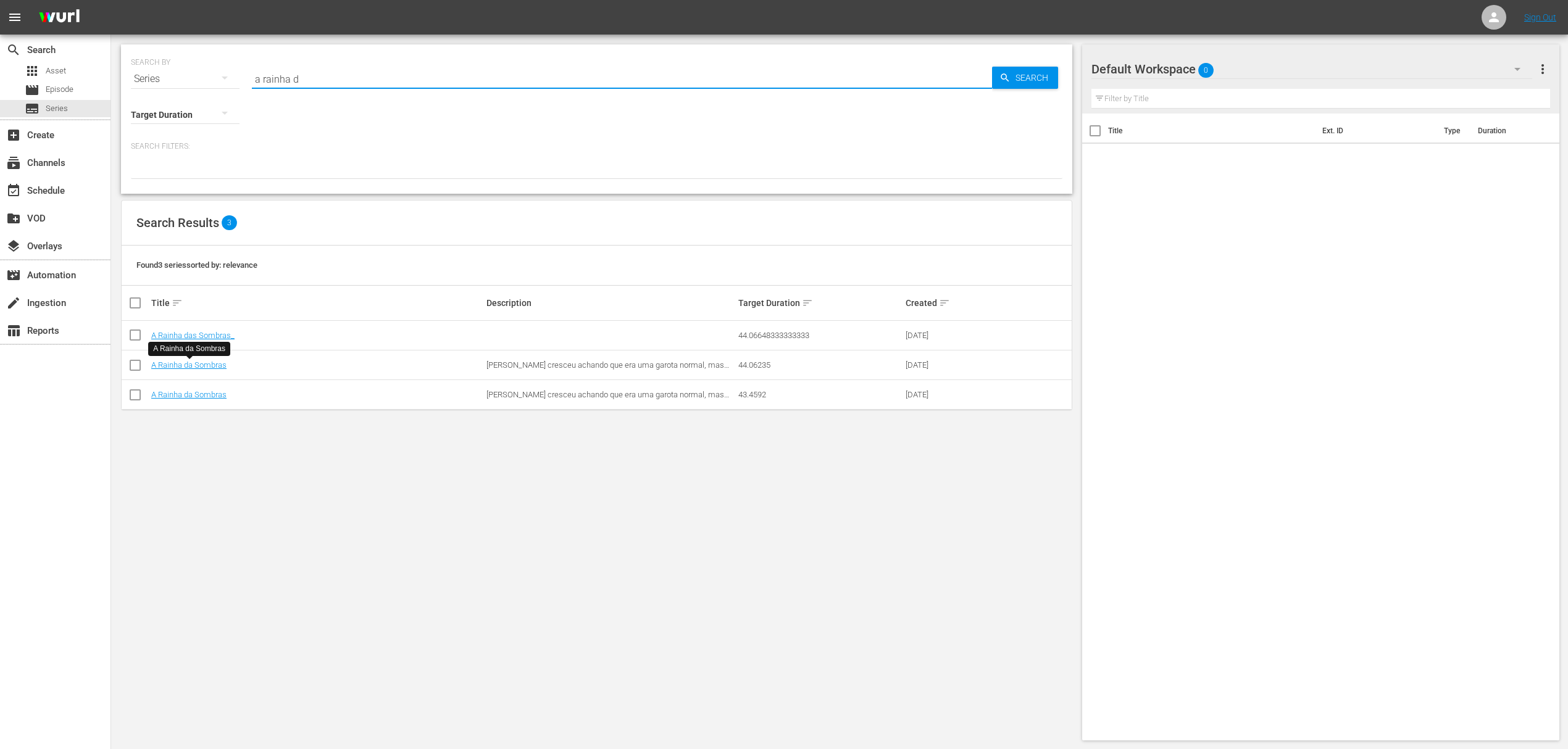
click at [375, 81] on input "a rainha d" at bounding box center [622, 79] width 740 height 30
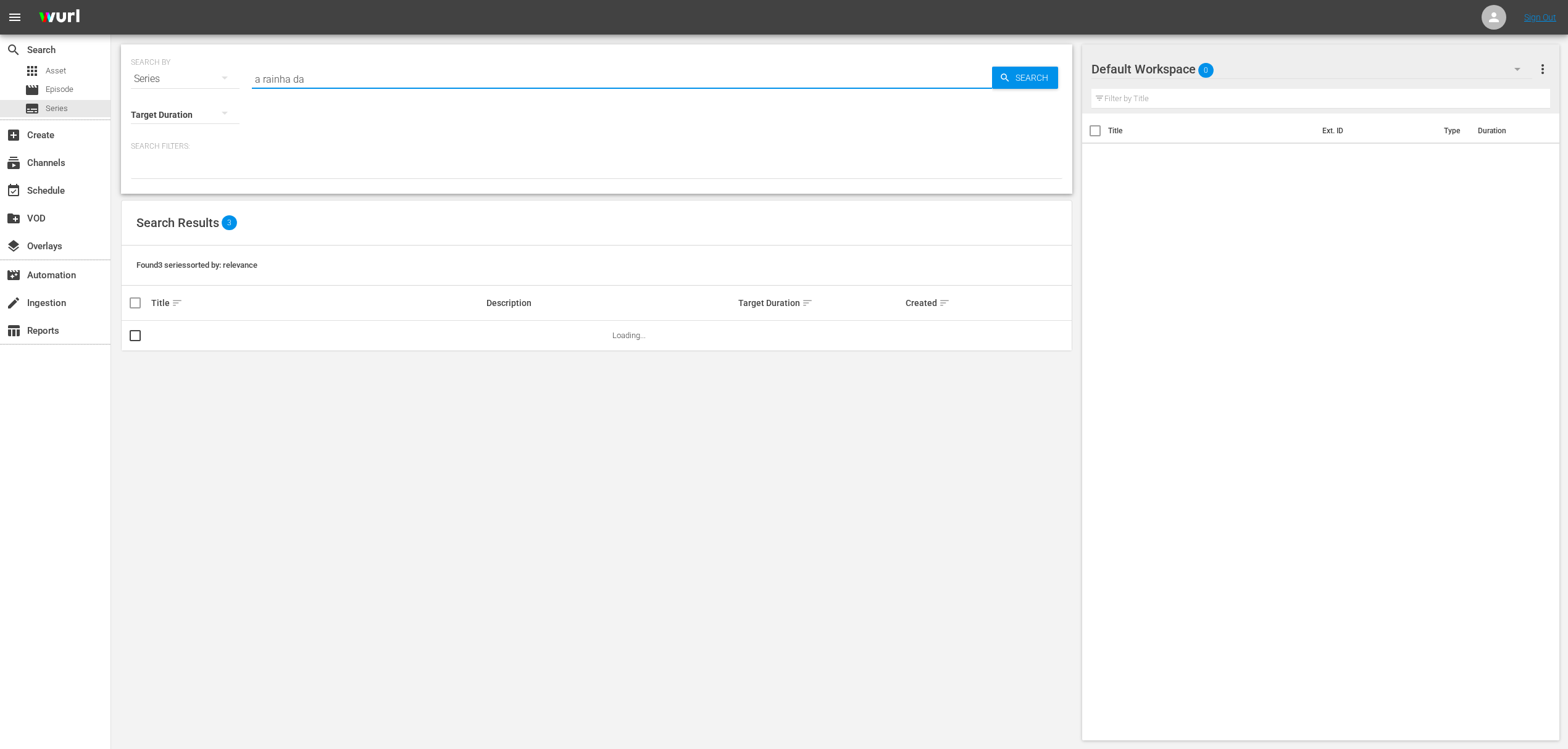
type input "a rainha da"
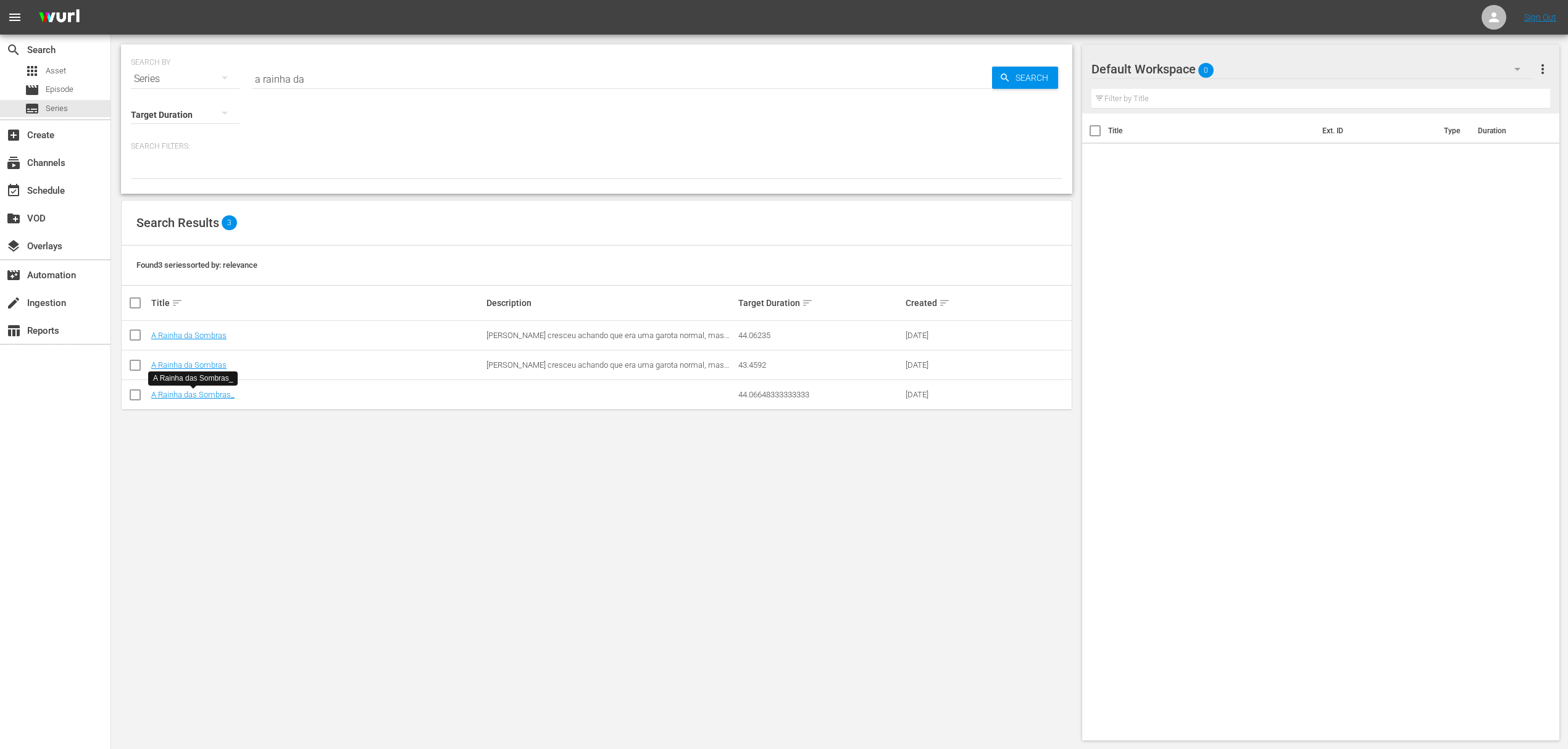
click at [335, 477] on div "SEARCH BY Search By Series Search ID, Title, Description, Keywords, or Category…" at bounding box center [596, 393] width 971 height 716
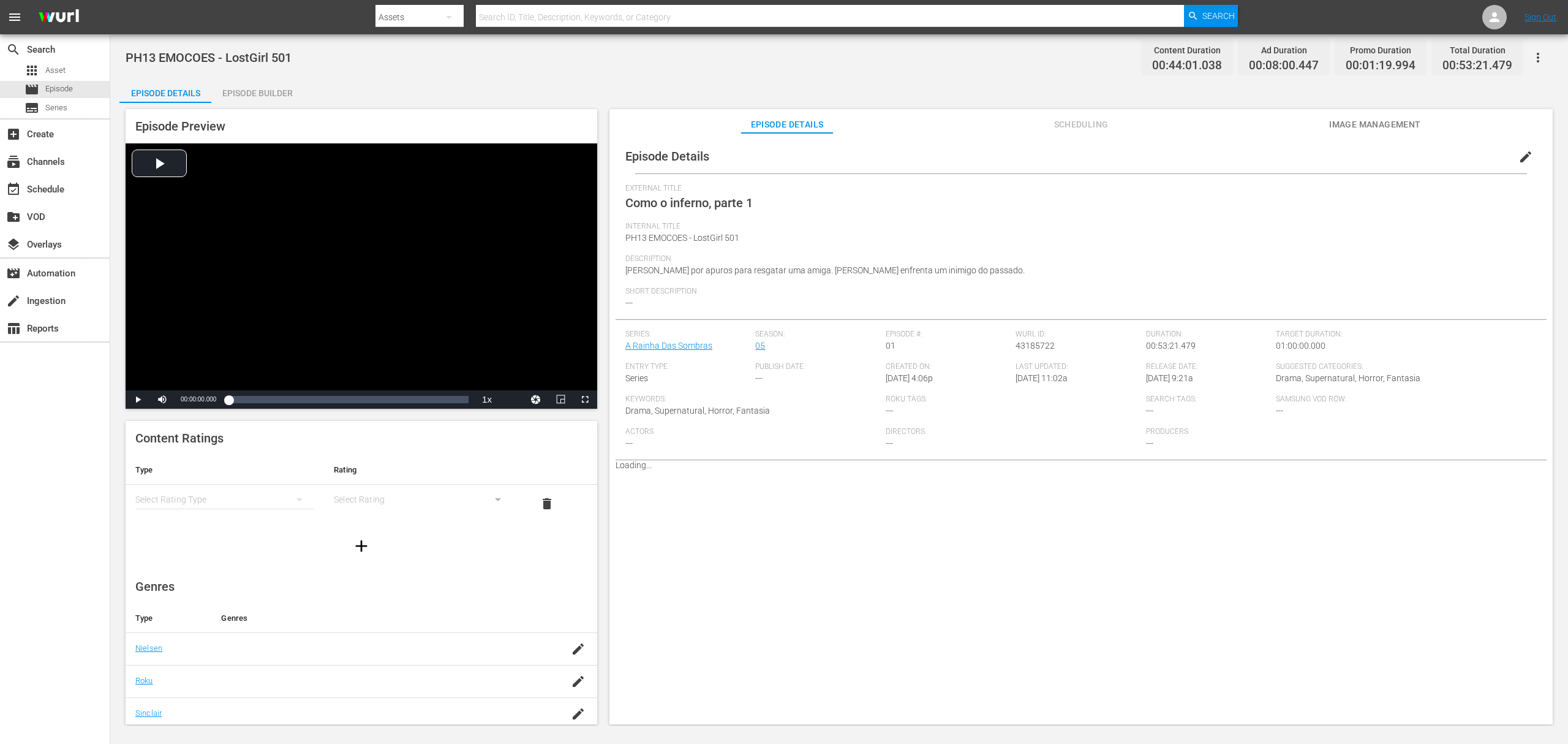
click at [1175, 160] on span "edit" at bounding box center [1526, 156] width 15 height 15
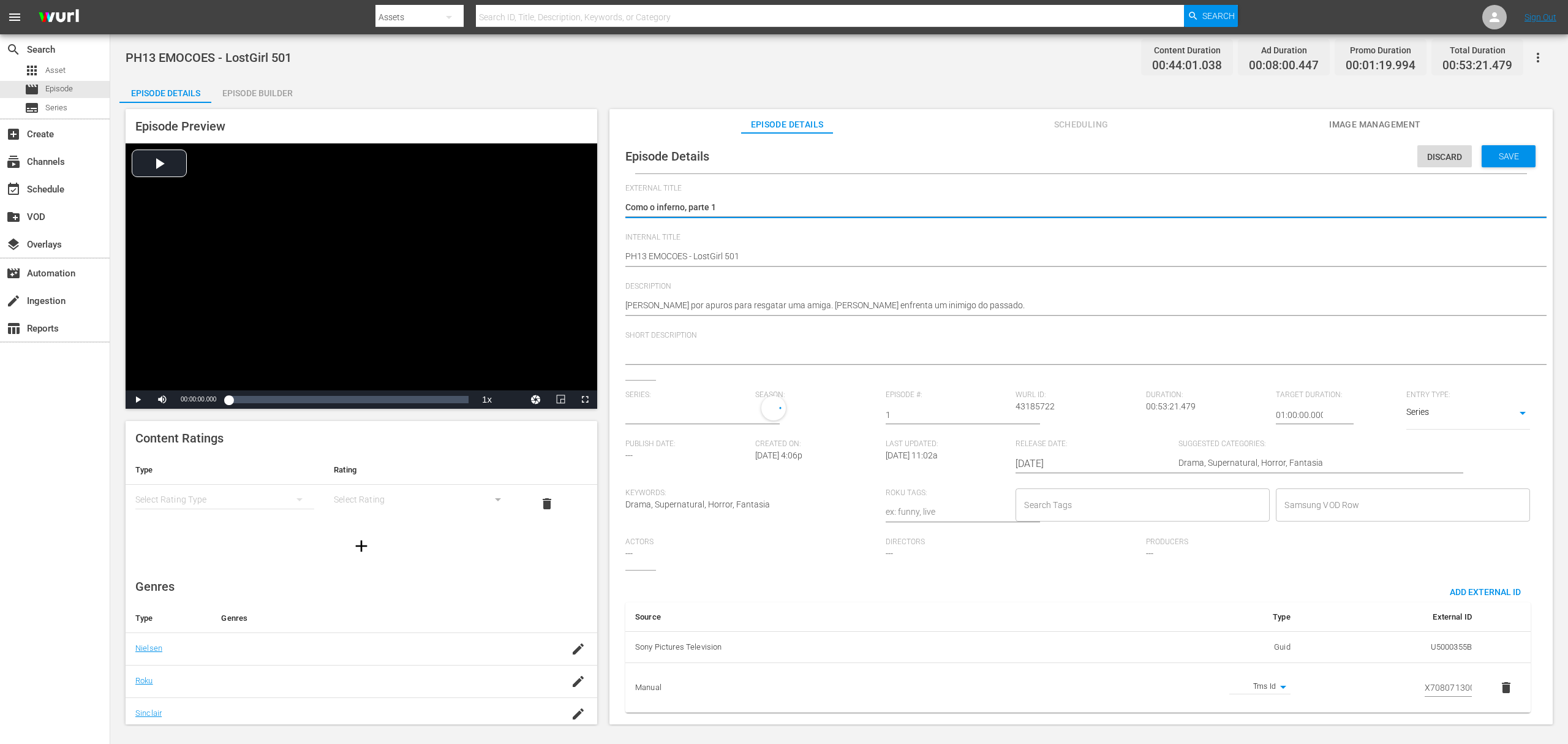
click at [672, 410] on input "text" at bounding box center [687, 415] width 124 height 29
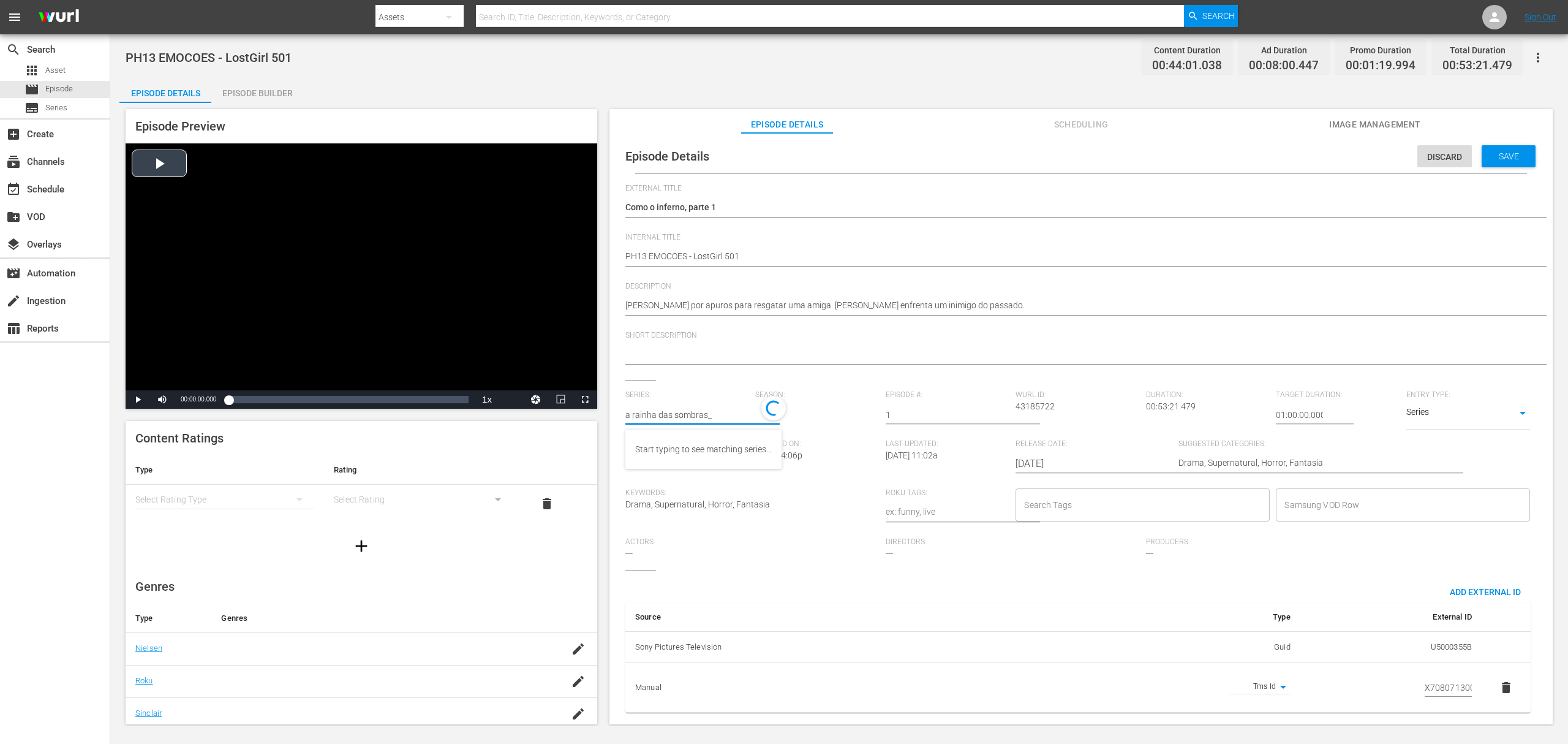
drag, startPoint x: 725, startPoint y: 412, endPoint x: 562, endPoint y: 401, distance: 163.4
click at [562, 401] on div "Episode Preview Video Player is loading. Play Video Play Mute Current Time 00:0…" at bounding box center [839, 419] width 1440 height 631
click at [692, 482] on div "A Rainha das Sombras_" at bounding box center [680, 485] width 90 height 29
type input "A Rainha das Sombras_"
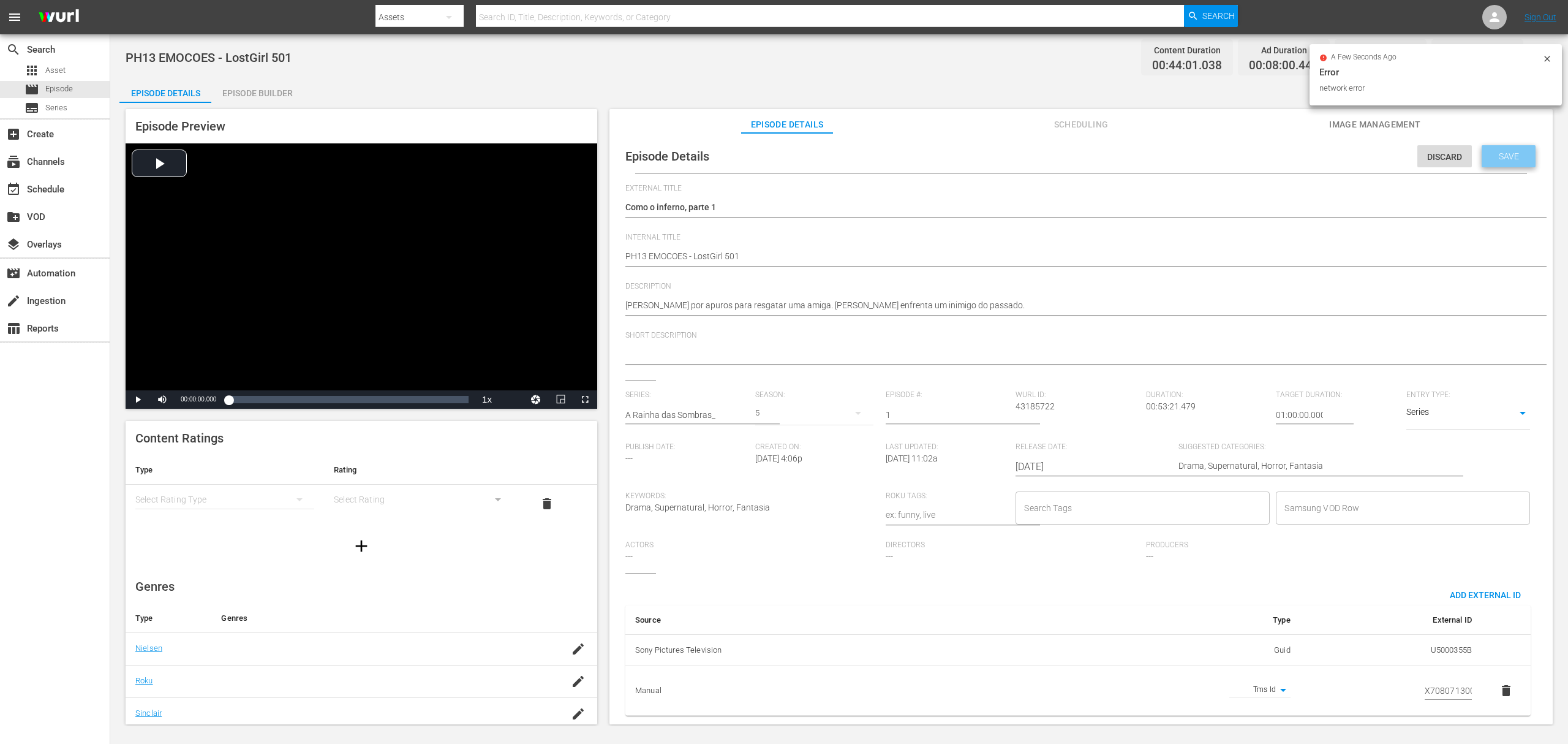
click at [1175, 156] on span "Save" at bounding box center [1509, 156] width 40 height 10
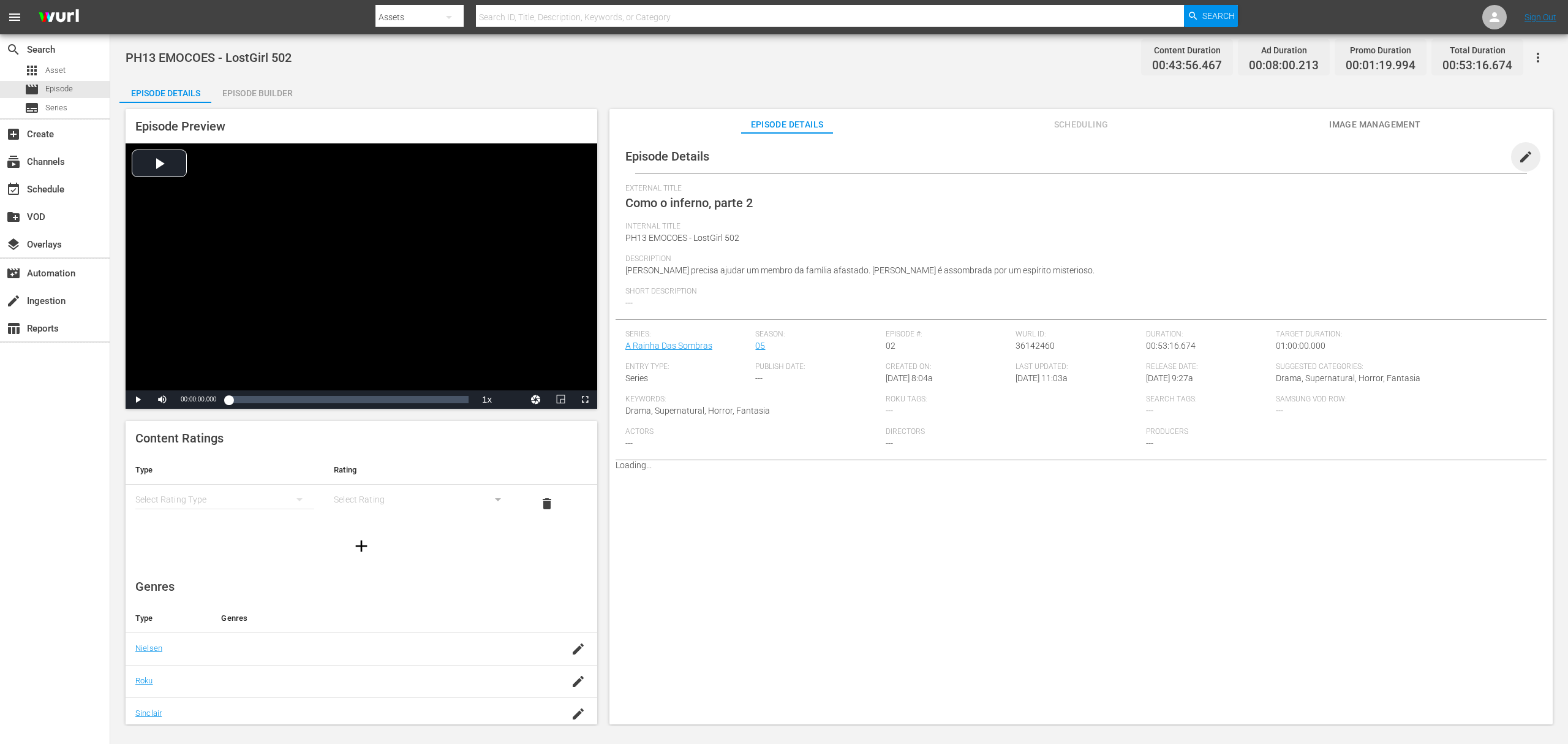
click at [1175, 158] on span "edit" at bounding box center [1526, 156] width 15 height 15
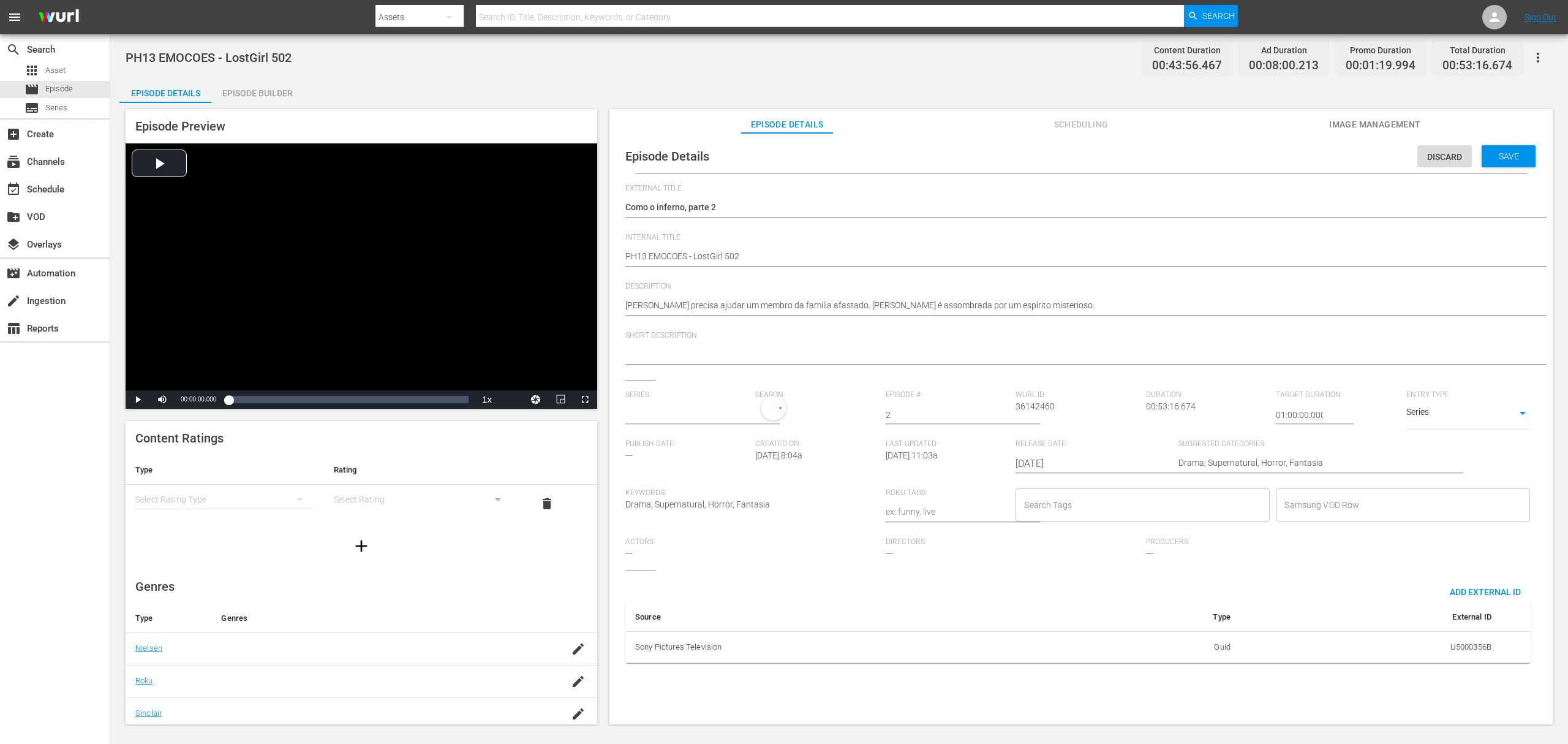
type input "A Rainha Das Sombras"
click at [695, 408] on input "text" at bounding box center [687, 415] width 124 height 29
paste input "a rainha das sombras_"
click at [683, 450] on div "A Rainha das Sombras_" at bounding box center [680, 449] width 90 height 29
type input "A Rainha das Sombras_"
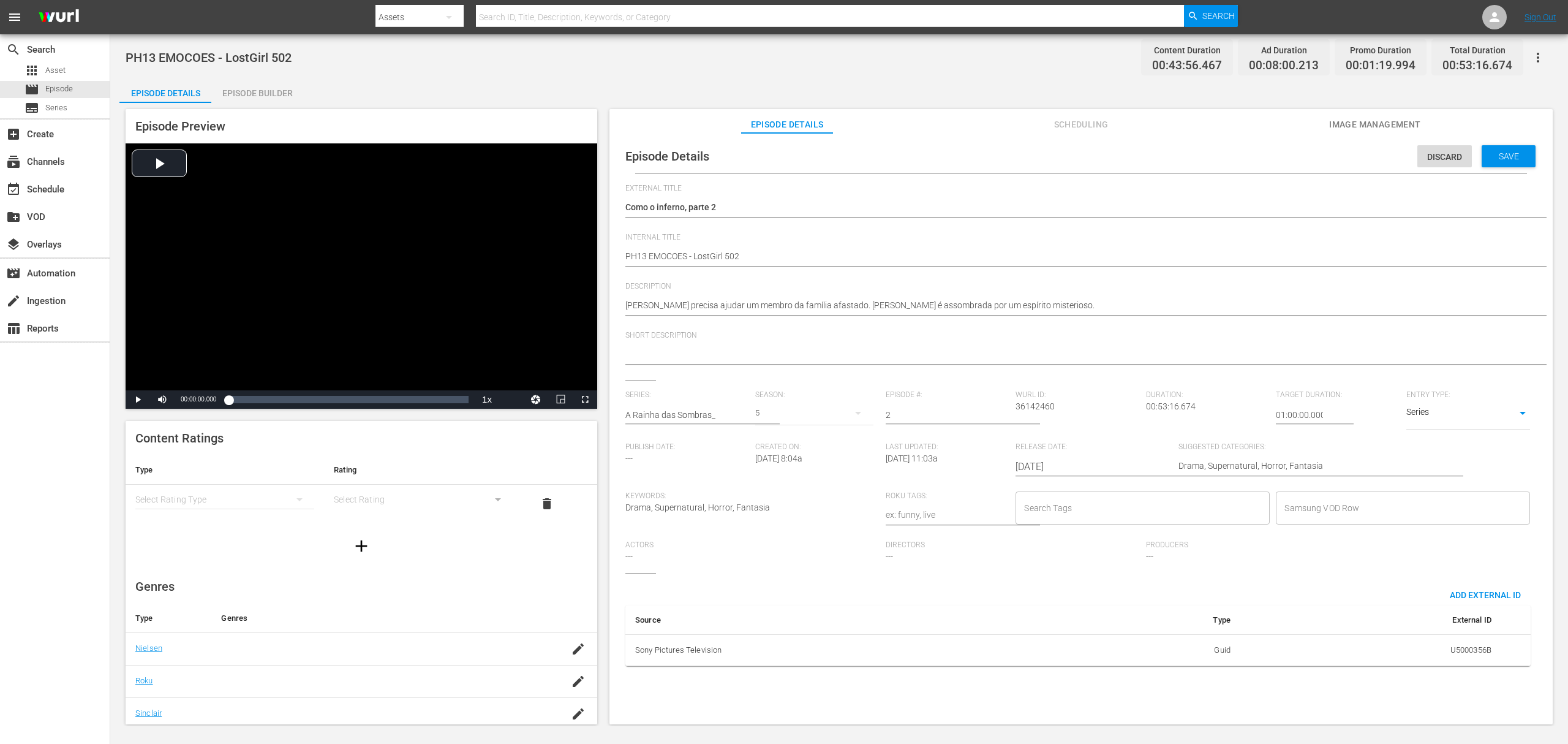
click at [772, 410] on div "5" at bounding box center [814, 413] width 118 height 34
click at [777, 445] on div "5" at bounding box center [772, 445] width 34 height 12
click at [1175, 149] on div "Save" at bounding box center [1508, 156] width 54 height 22
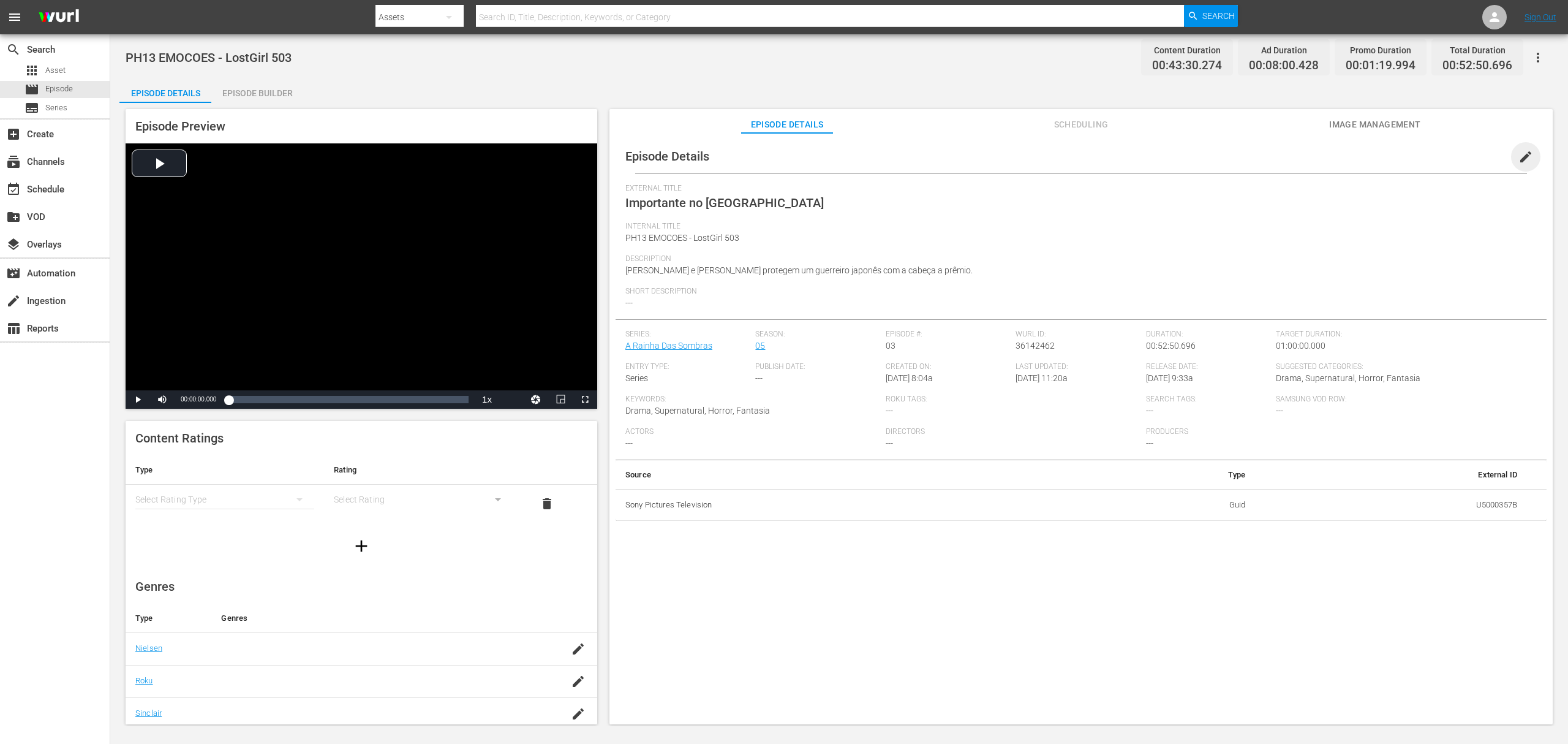
click at [1175, 160] on span "edit" at bounding box center [1526, 156] width 15 height 15
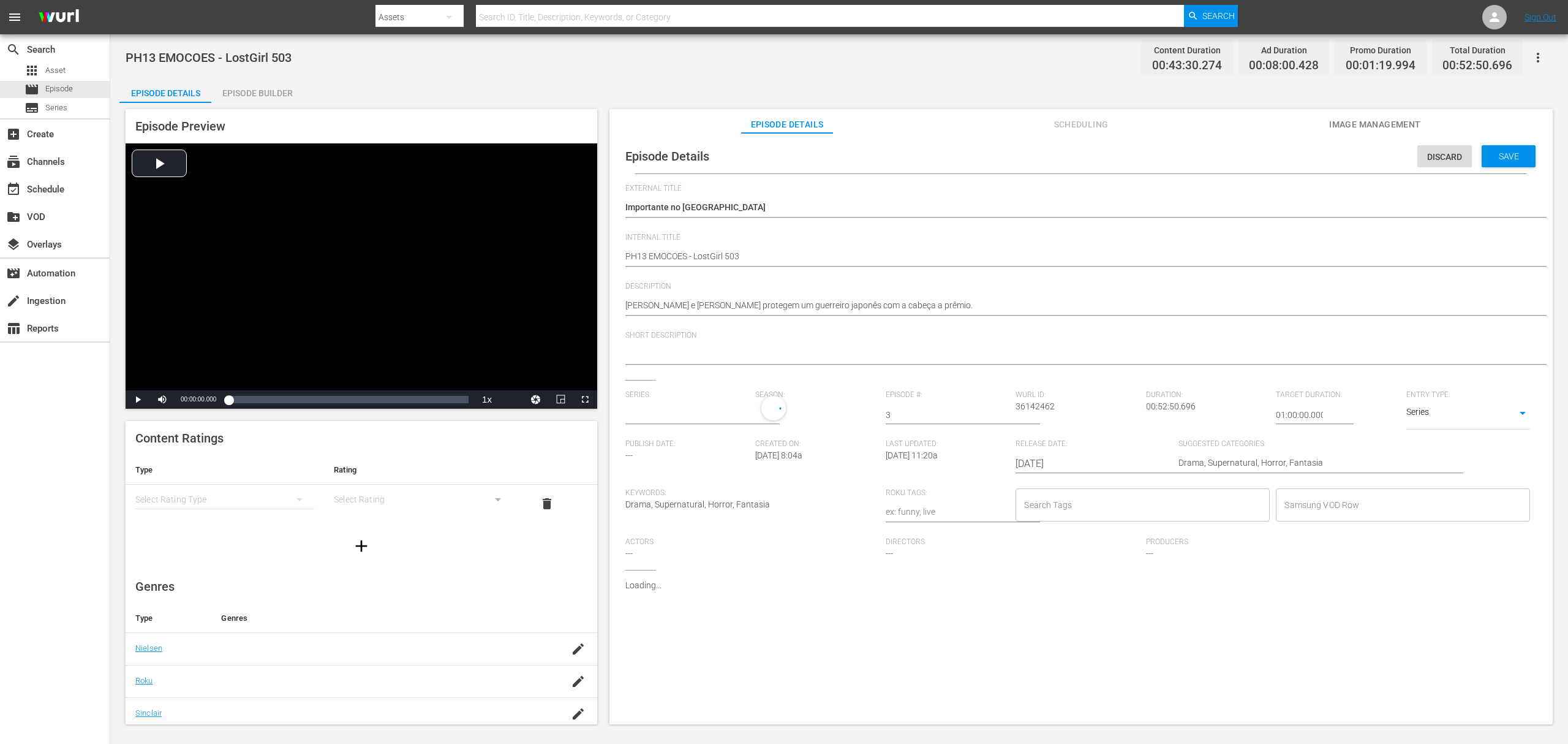
type input "A Rainha Das Sombras"
click at [702, 417] on input "text" at bounding box center [687, 415] width 124 height 29
paste input "a rainha das sombras_"
click at [707, 449] on div "A Rainha das Sombras_" at bounding box center [680, 449] width 90 height 29
type input "A Rainha das Sombras_"
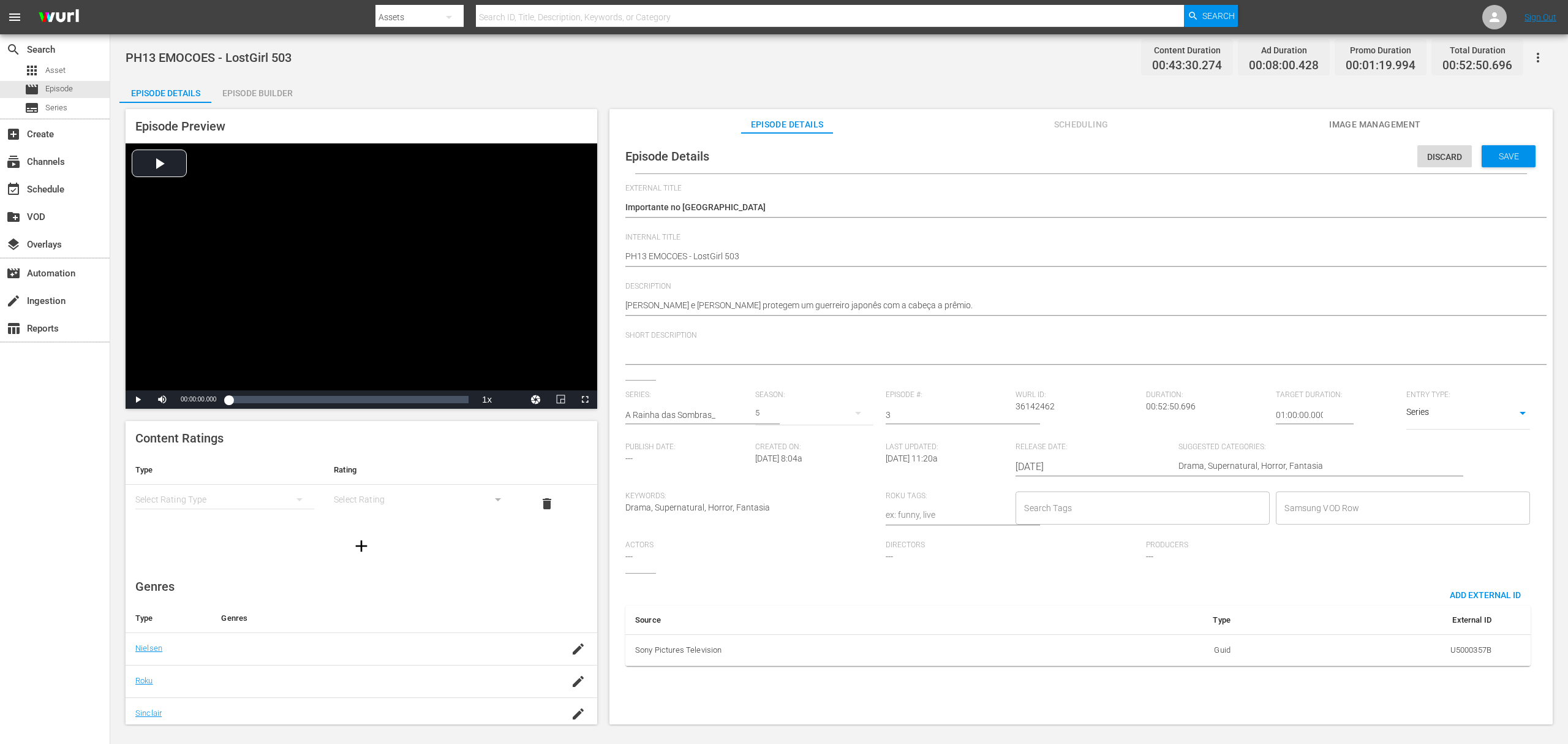
click at [761, 415] on div "5" at bounding box center [814, 413] width 118 height 34
click at [773, 442] on div "5" at bounding box center [772, 445] width 4 height 12
click at [1175, 149] on div "Save" at bounding box center [1508, 156] width 54 height 22
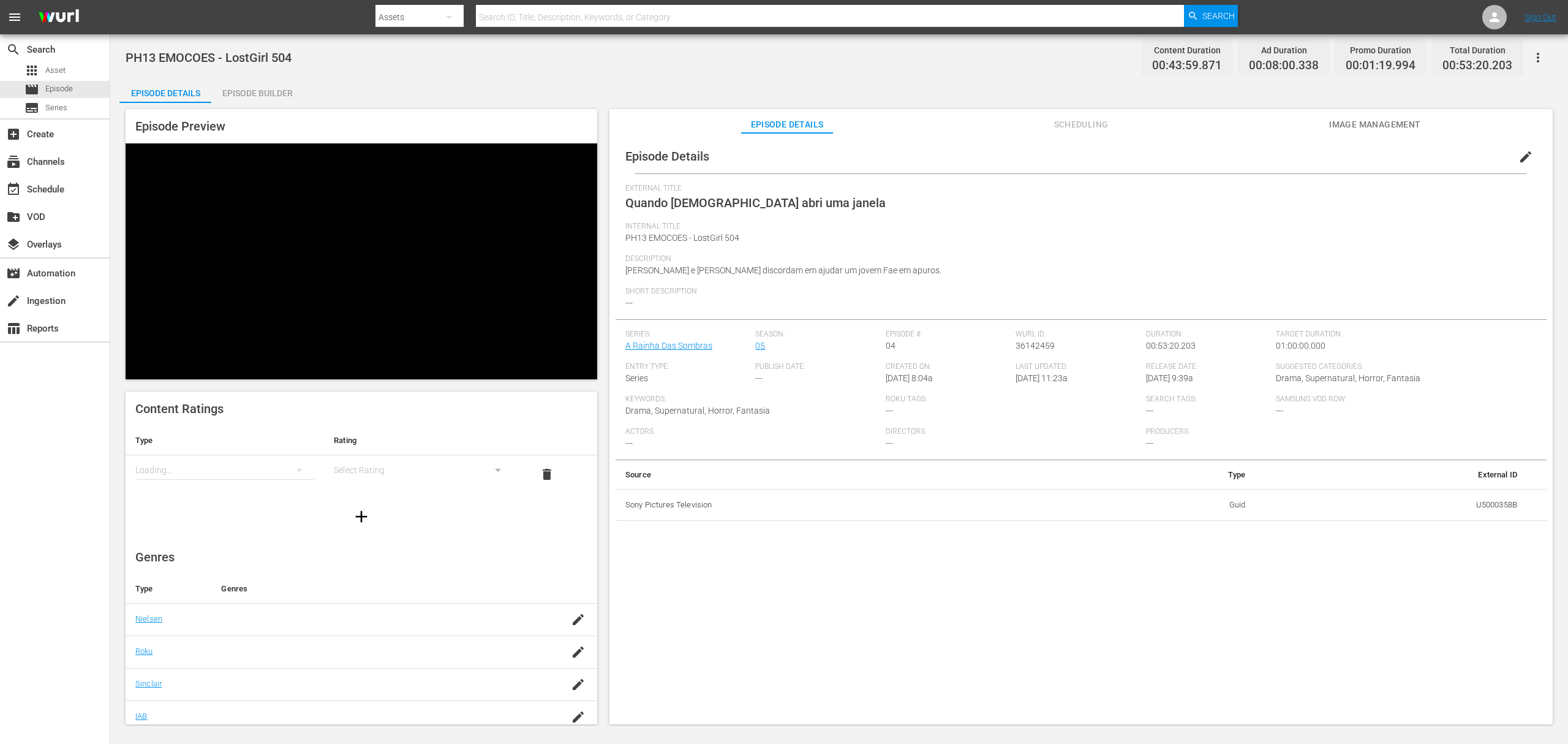
click at [1175, 158] on span "edit" at bounding box center [1526, 156] width 15 height 15
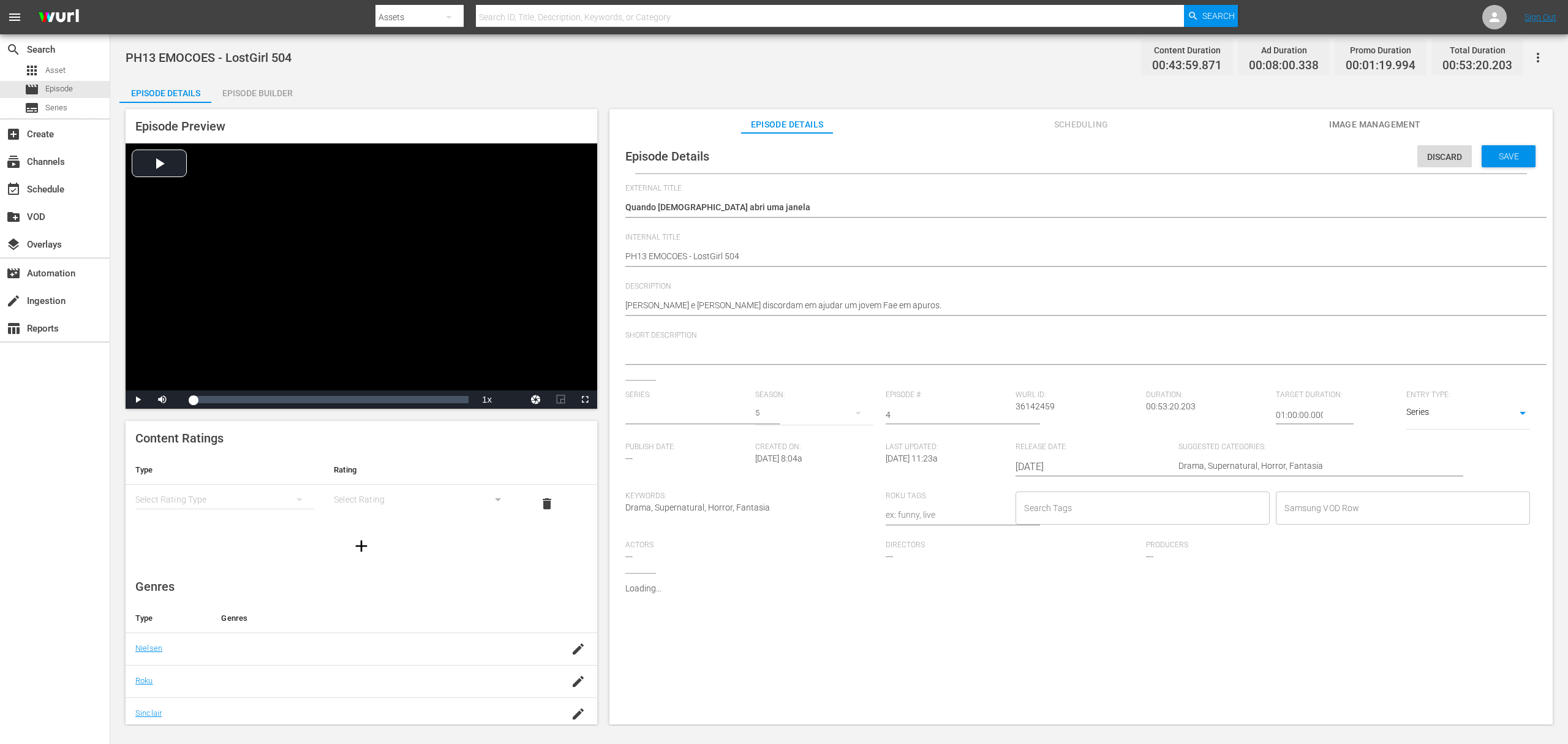
type input "A Rainha Das Sombras"
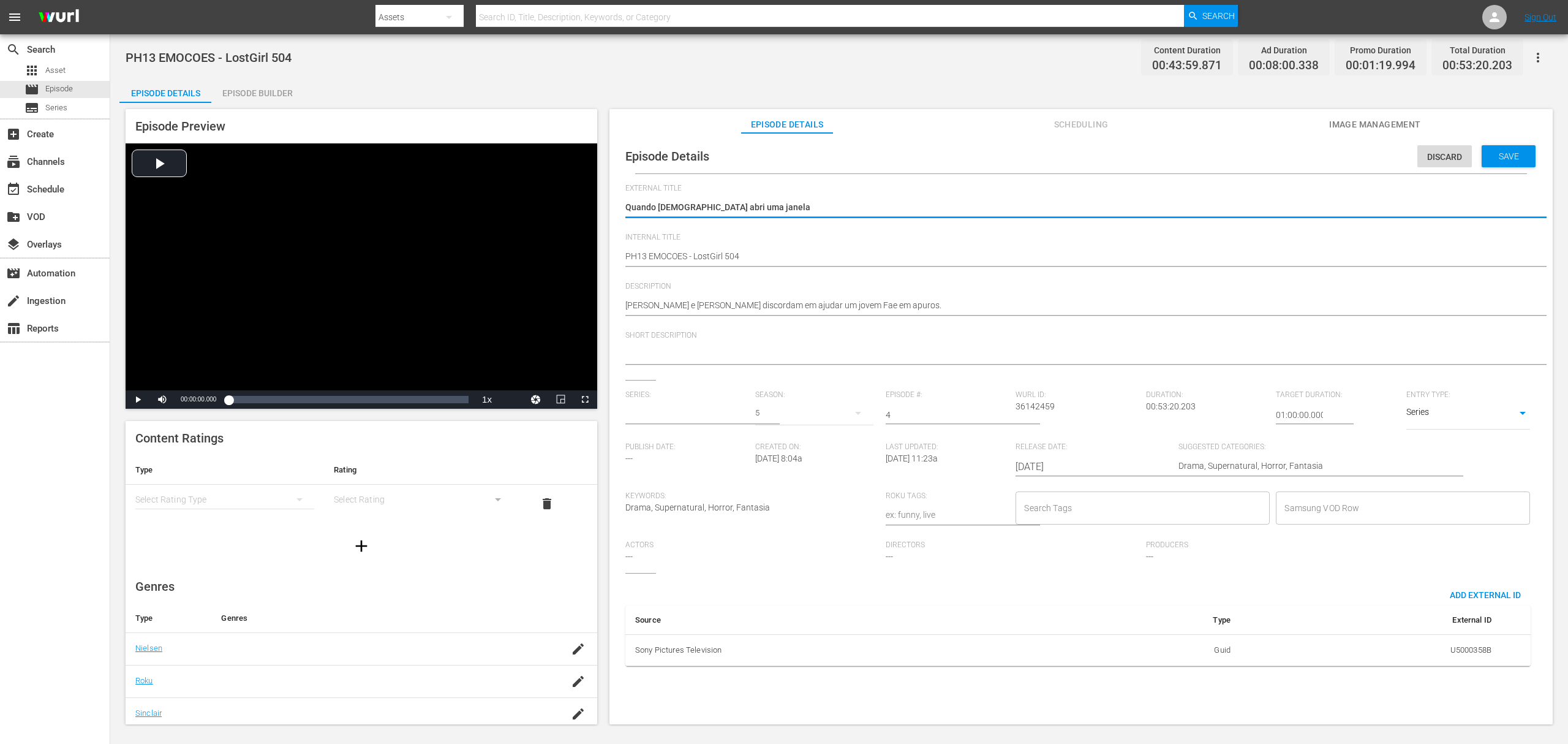
click at [709, 417] on input "text" at bounding box center [687, 415] width 124 height 29
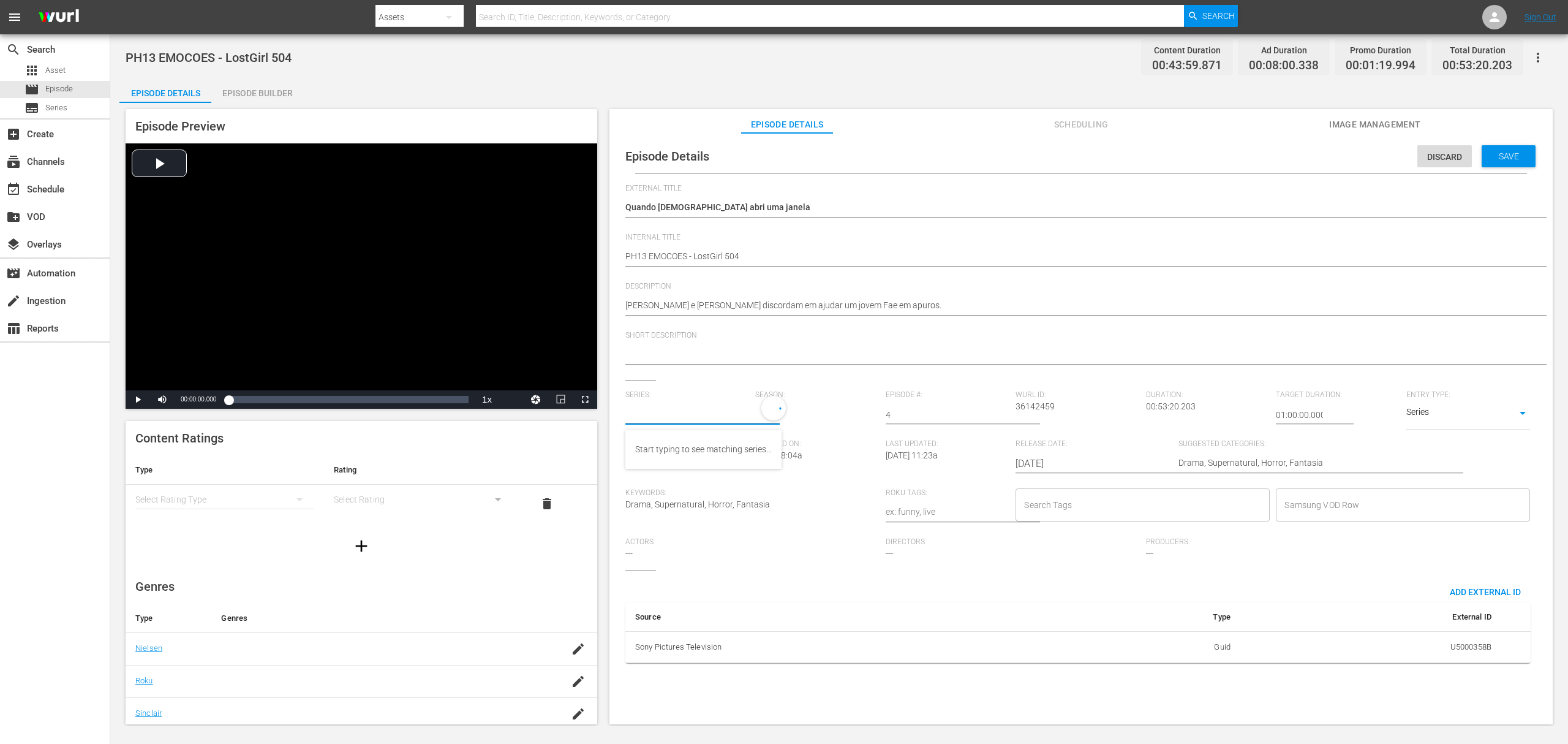
paste input "a rainha das sombras_"
click at [706, 456] on div "A Rainha das Sombras_" at bounding box center [680, 449] width 90 height 29
type input "A Rainha das Sombras_"
click at [1175, 153] on span "Save" at bounding box center [1509, 156] width 40 height 10
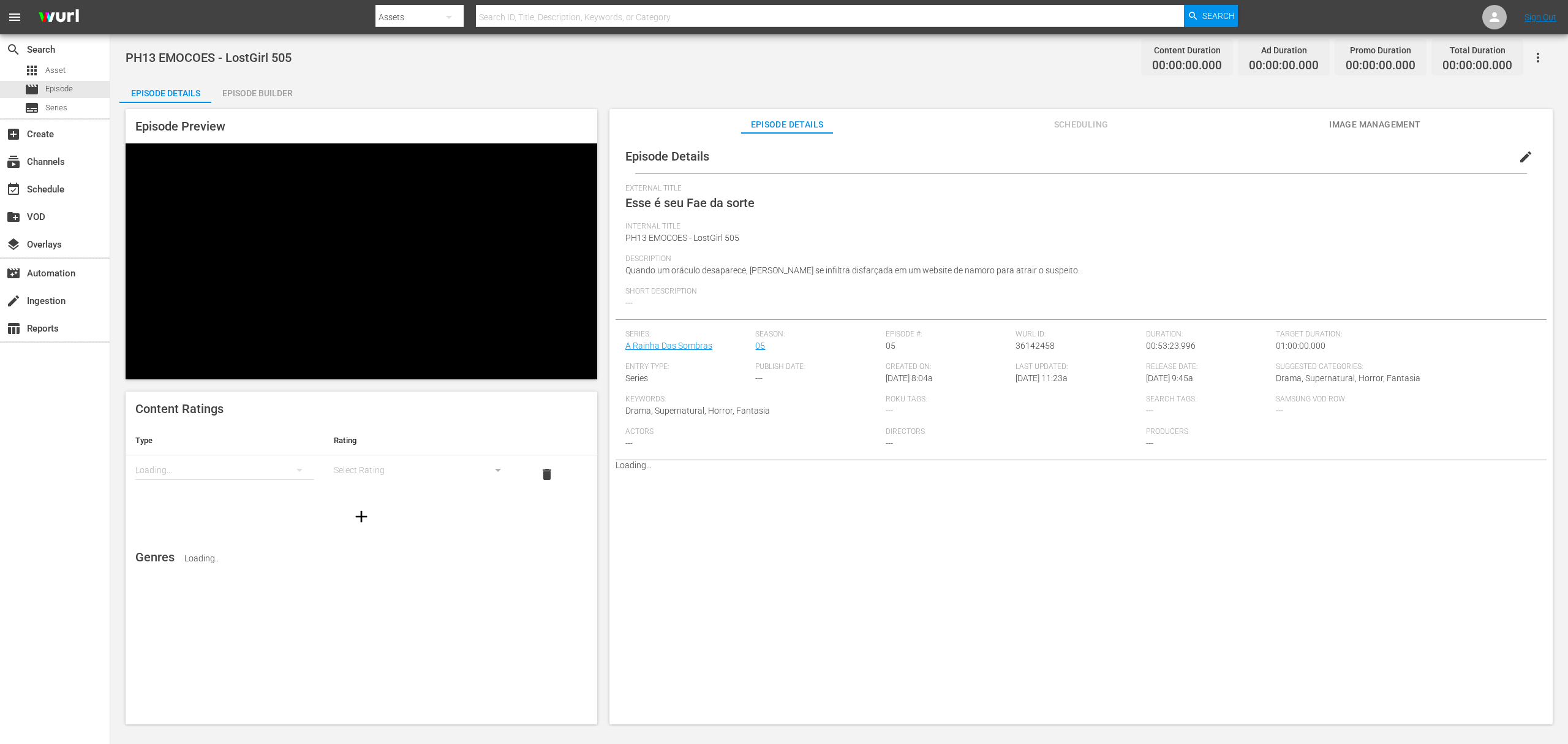
click at [1175, 157] on span "edit" at bounding box center [1526, 156] width 15 height 15
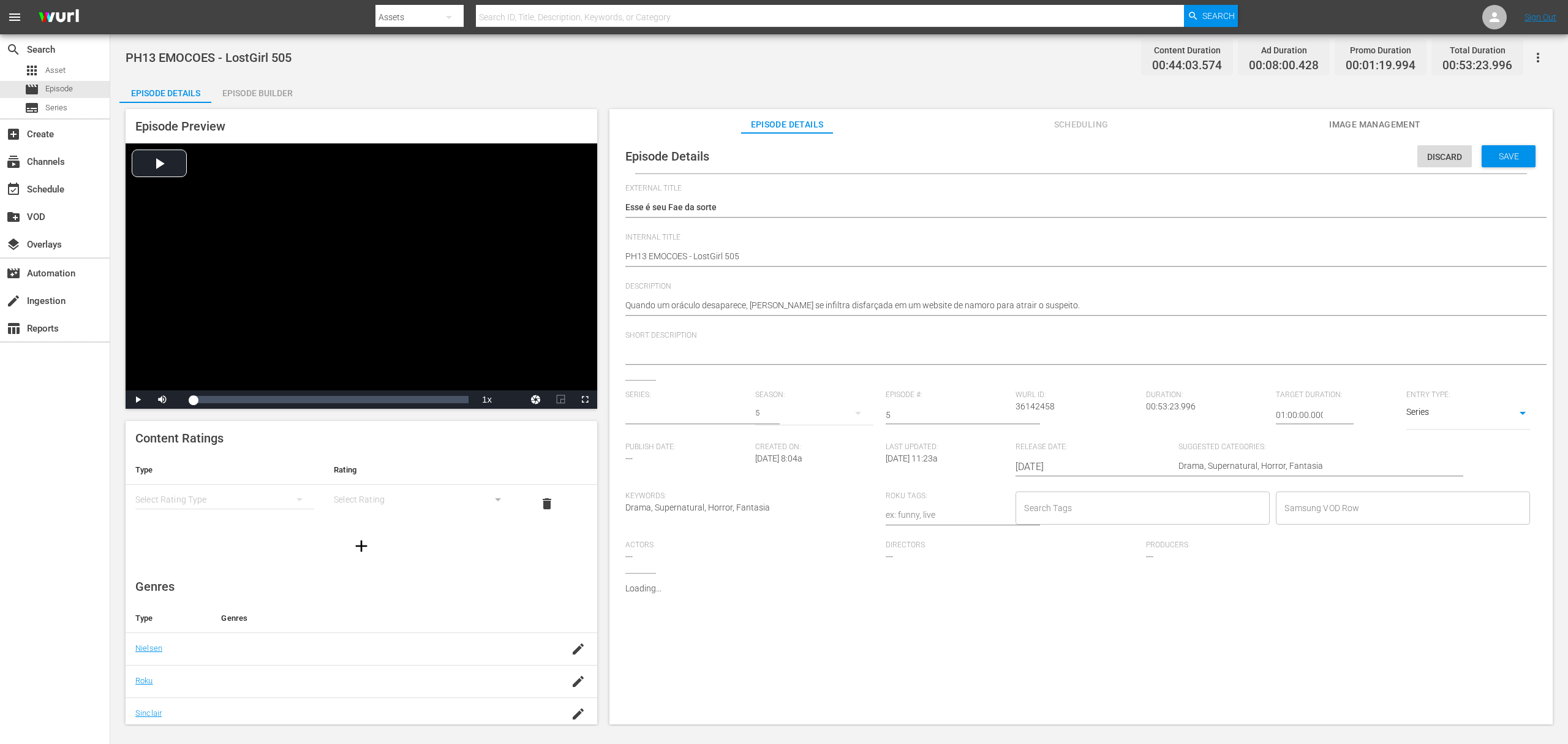
type input "A Rainha Das Sombras"
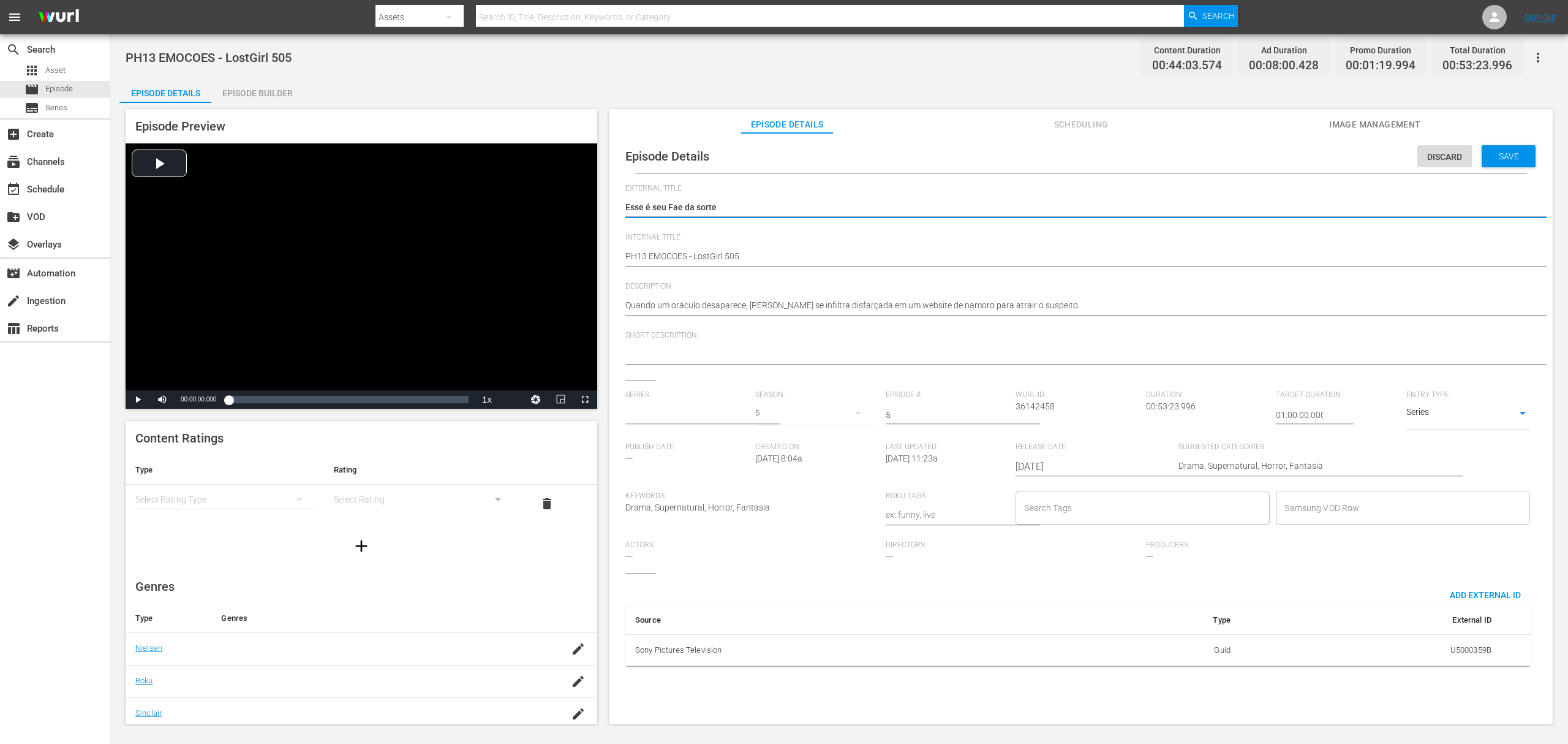
click at [669, 408] on input "text" at bounding box center [687, 415] width 124 height 29
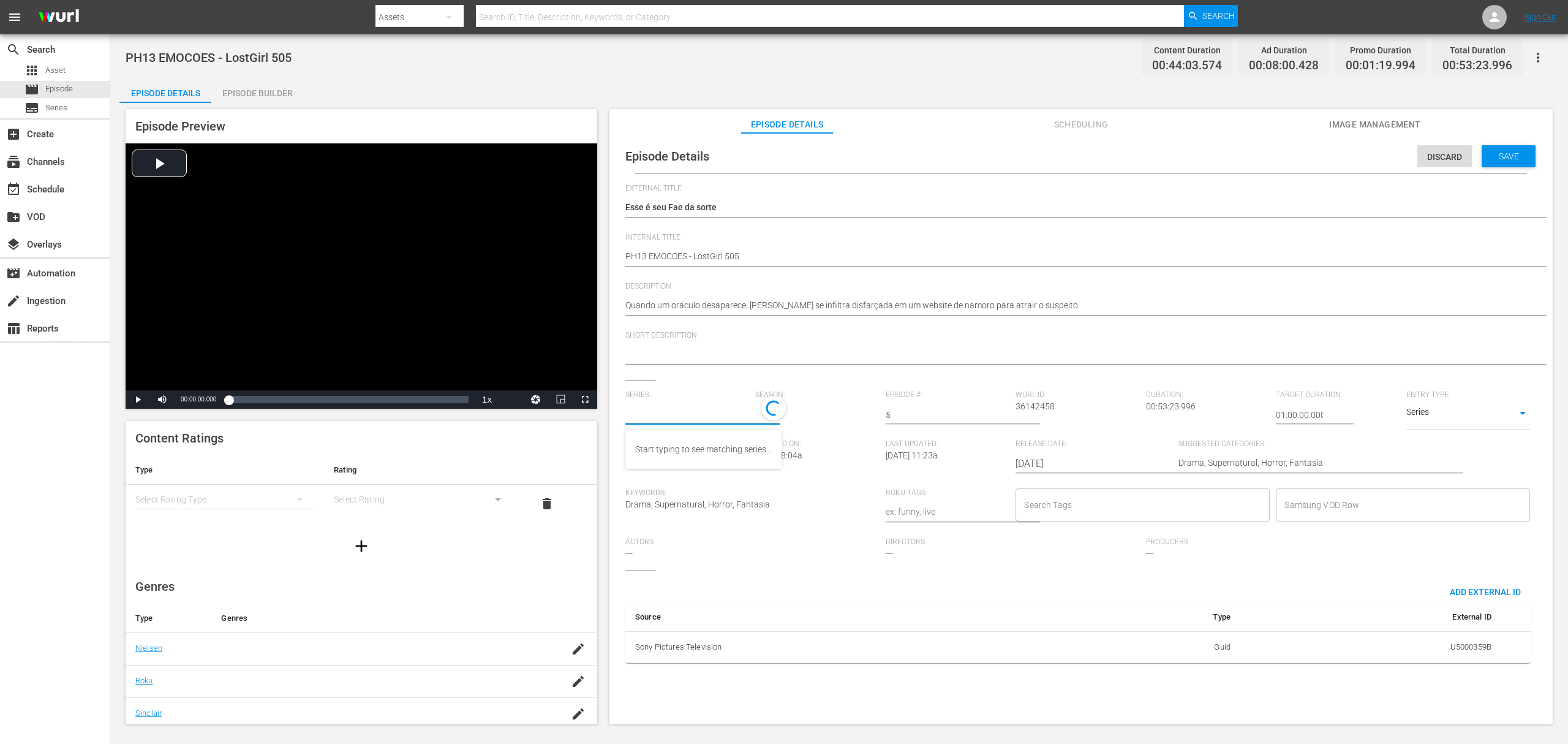
paste input "a rainha das sombras_"
click at [662, 447] on div "A Rainha das Sombras_" at bounding box center [680, 449] width 90 height 29
type input "A Rainha das Sombras_"
click at [1175, 152] on span "Save" at bounding box center [1509, 156] width 40 height 10
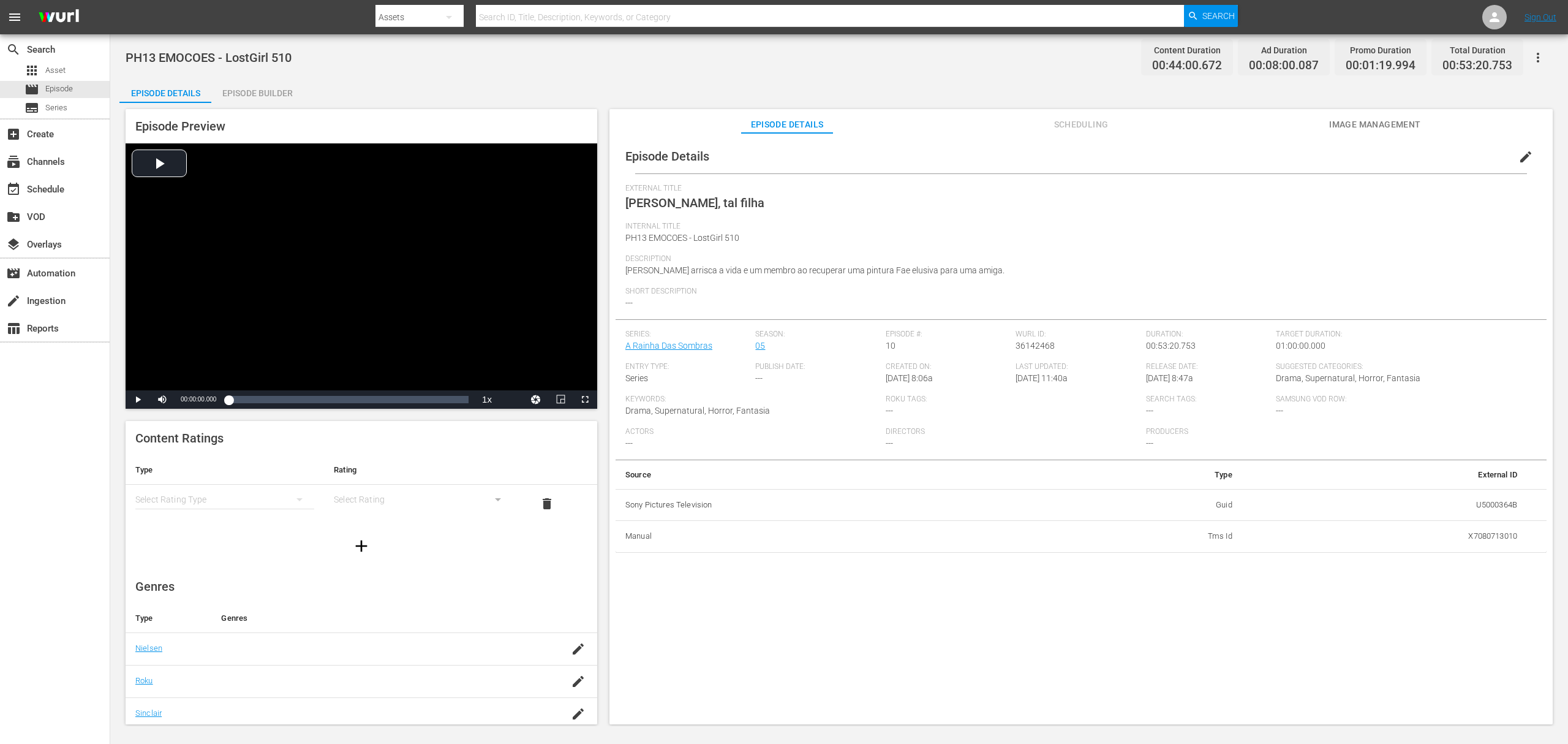
click at [1175, 156] on button "edit" at bounding box center [1526, 157] width 29 height 29
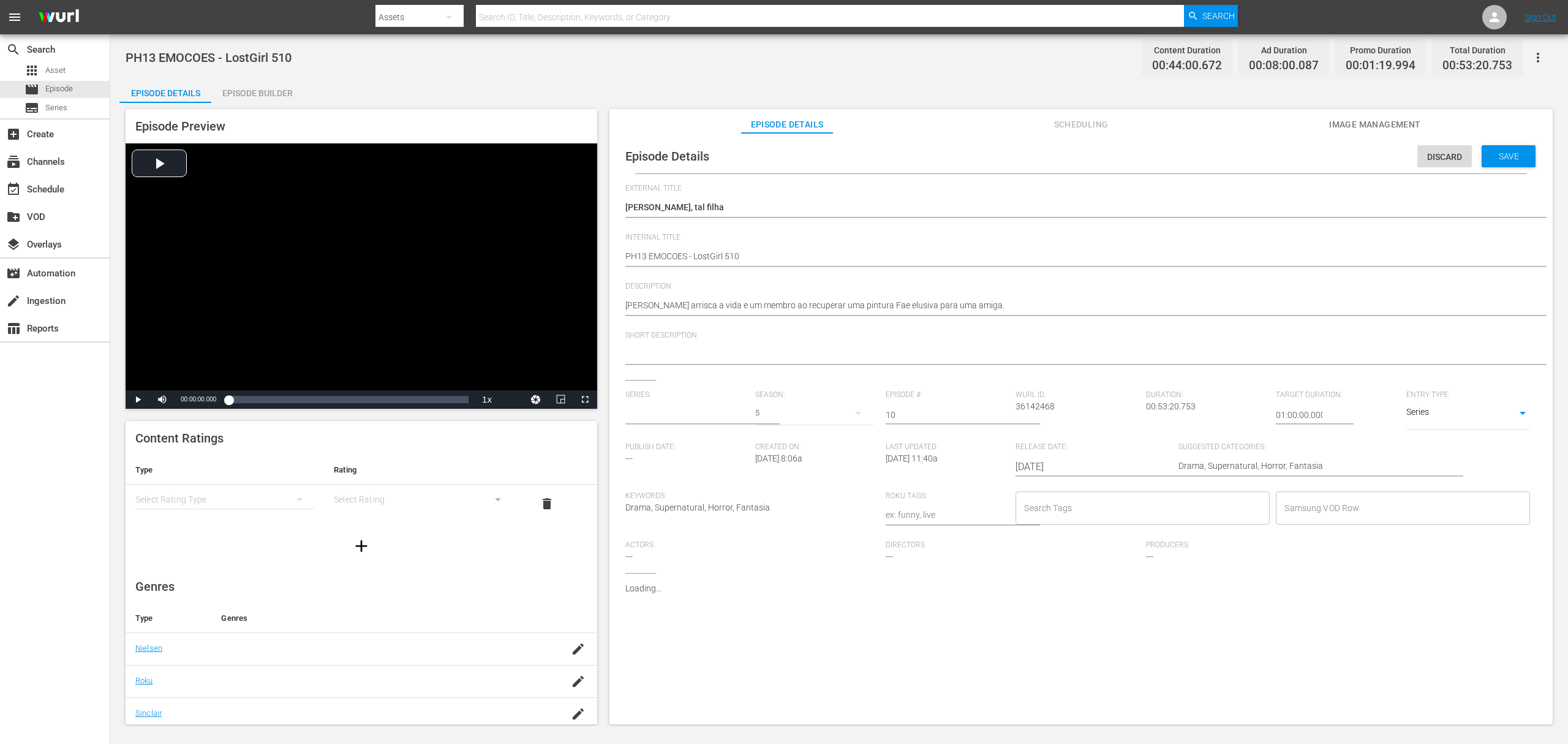
type input "A Rainha Das Sombras"
click at [679, 407] on input "text" at bounding box center [687, 415] width 124 height 29
paste input "a rainha das sombras_"
type input "a rainha das sombras_"
click at [770, 412] on div "1" at bounding box center [814, 413] width 118 height 34
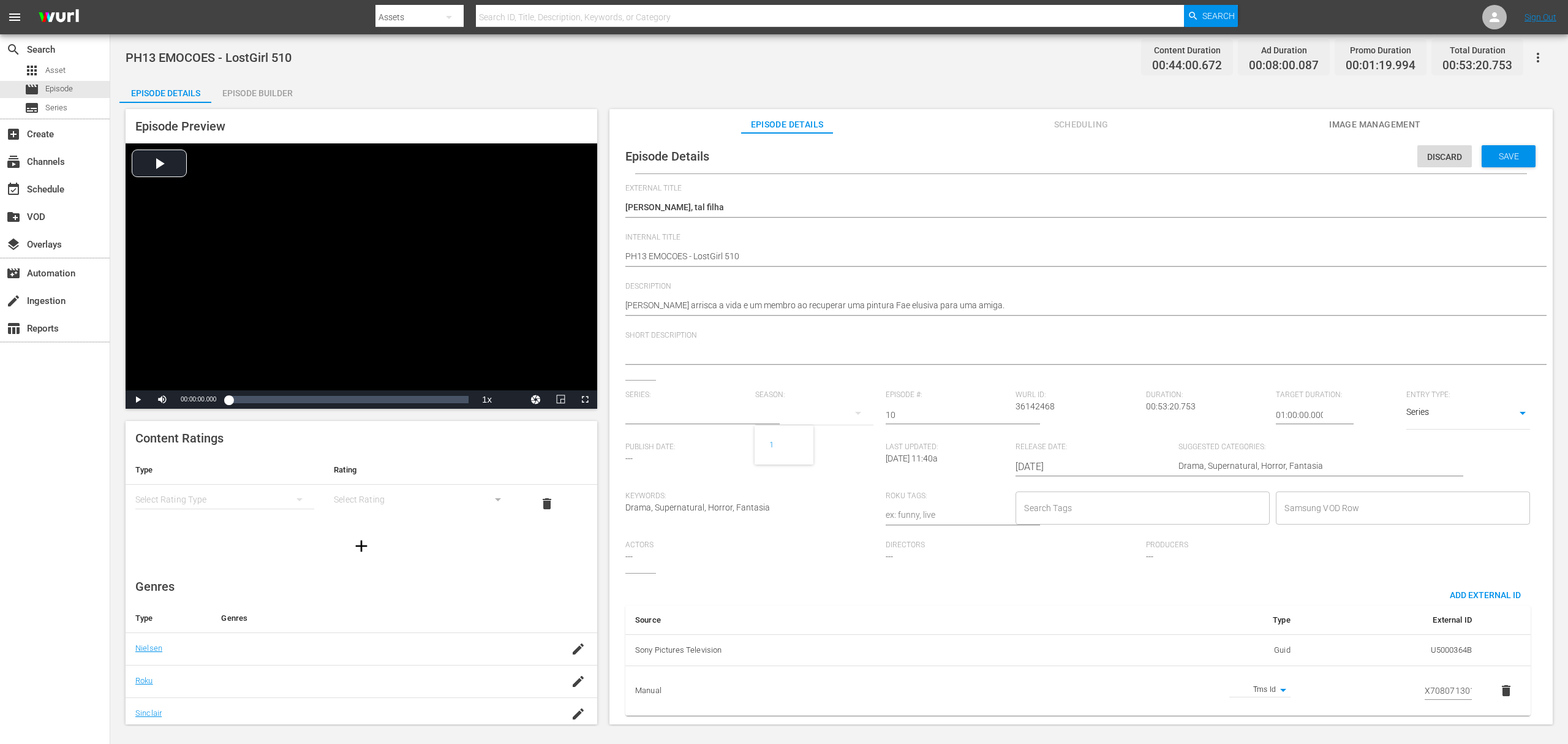
click at [838, 351] on div "1" at bounding box center [784, 372] width 1568 height 744
click at [682, 421] on div "1" at bounding box center [784, 372] width 1568 height 744
click at [682, 421] on input "text" at bounding box center [687, 415] width 124 height 29
paste input "a rainha das sombras_"
click at [679, 445] on div "A Rainha das Sombras_" at bounding box center [680, 449] width 90 height 29
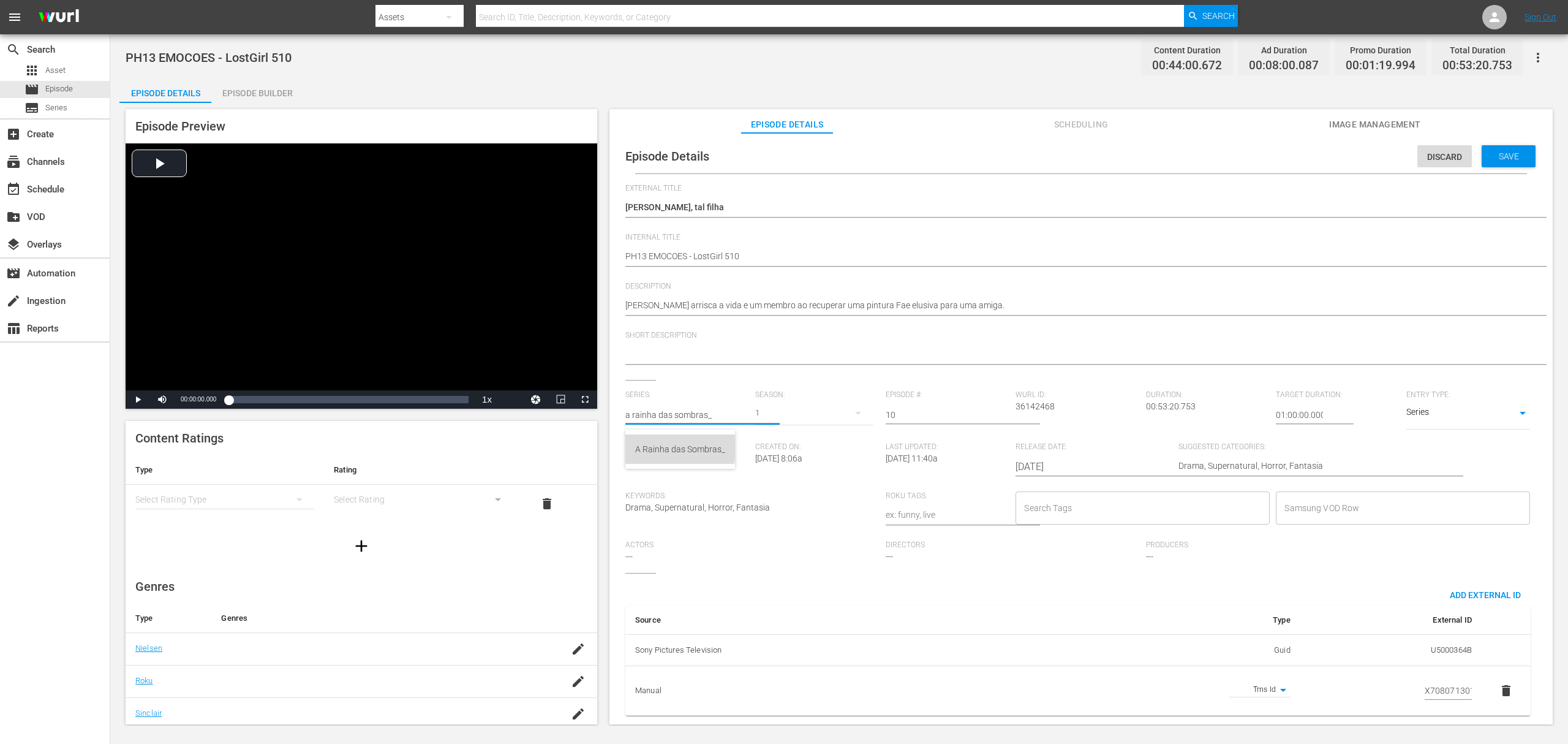
type input "A Rainha das Sombras_"
click at [1175, 156] on span "Save" at bounding box center [1509, 156] width 40 height 10
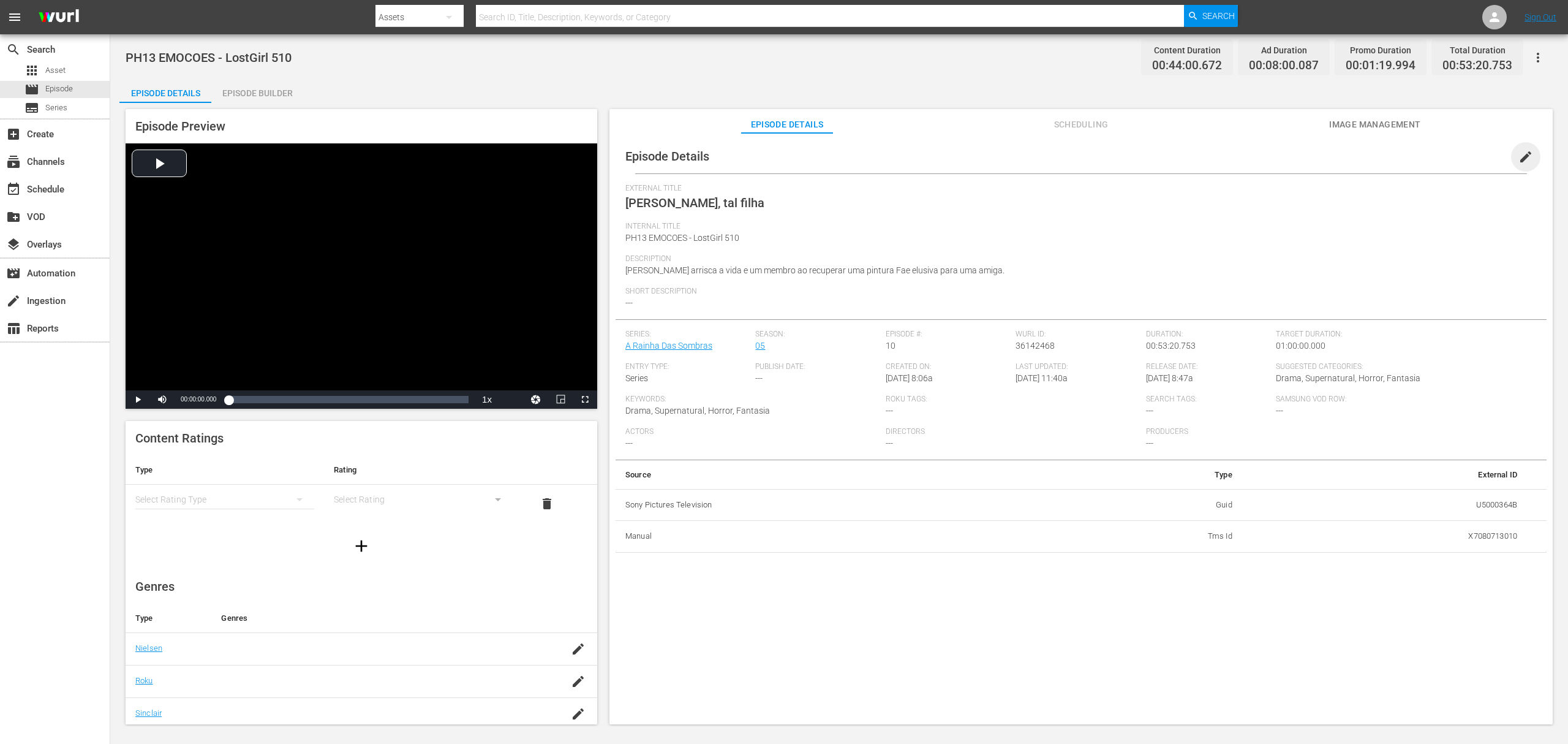
click at [1175, 160] on span "edit" at bounding box center [1526, 156] width 15 height 15
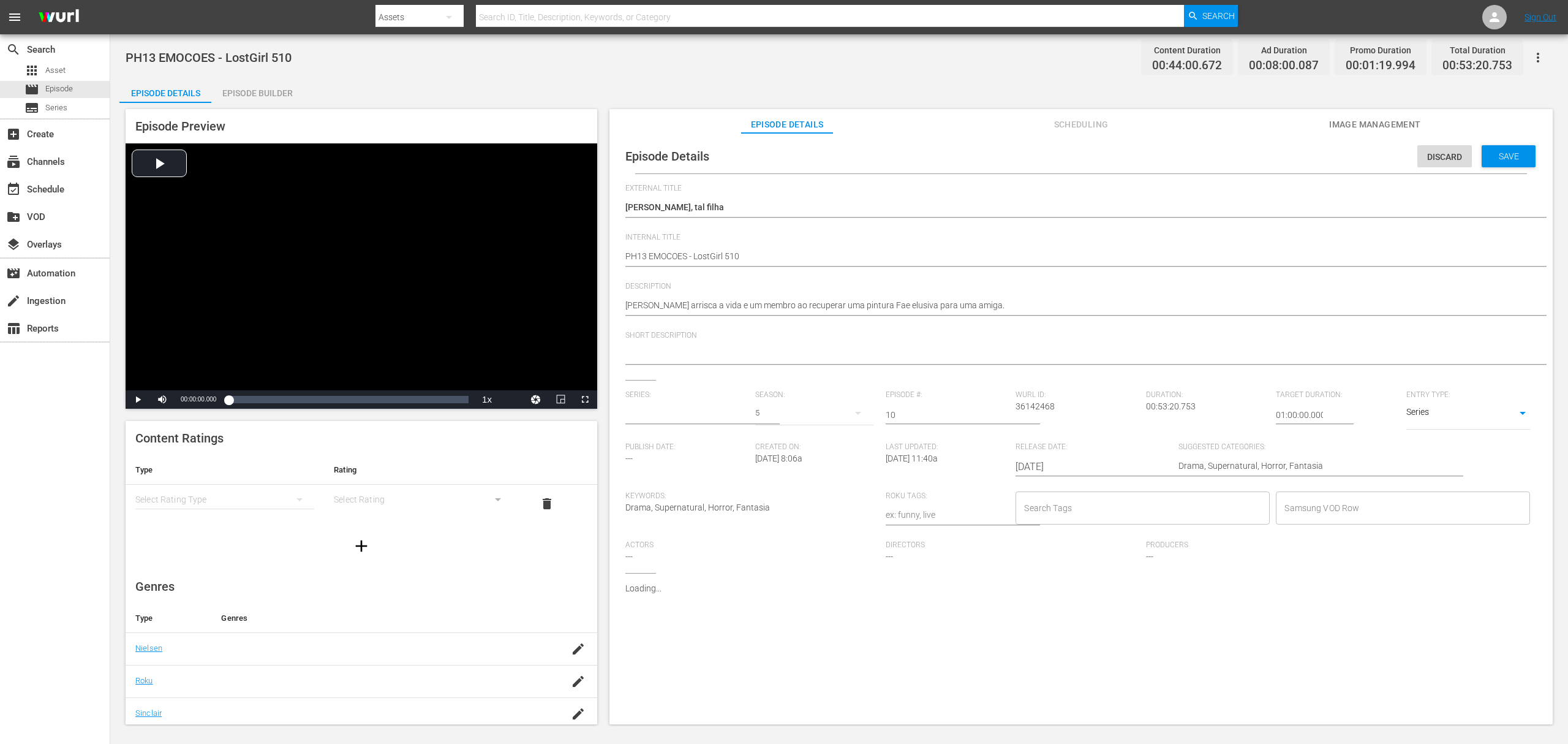
type input "A Rainha das Sombras_"
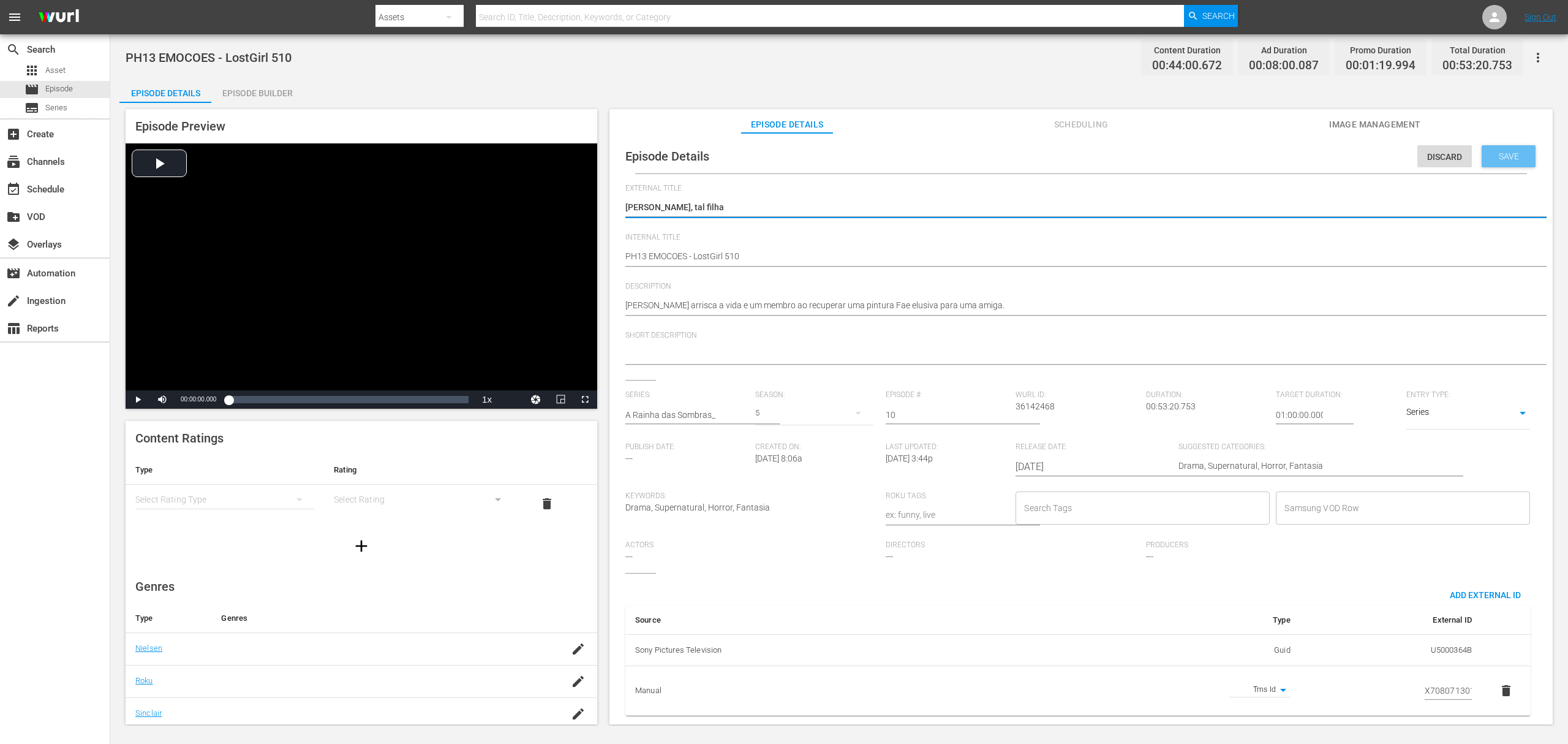
click at [1175, 156] on span "Save" at bounding box center [1509, 156] width 40 height 10
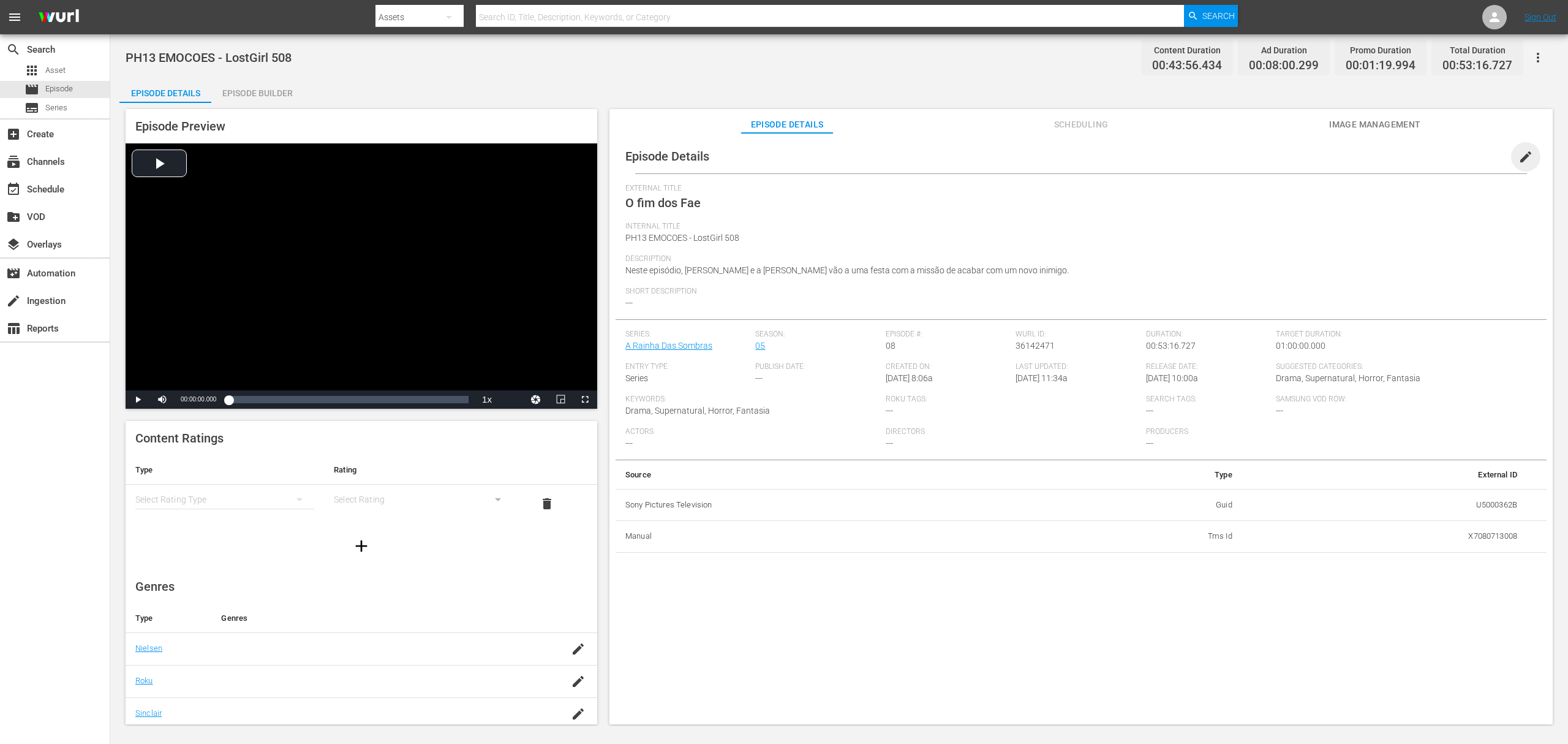
click at [1519, 156] on span "edit" at bounding box center [1526, 156] width 15 height 15
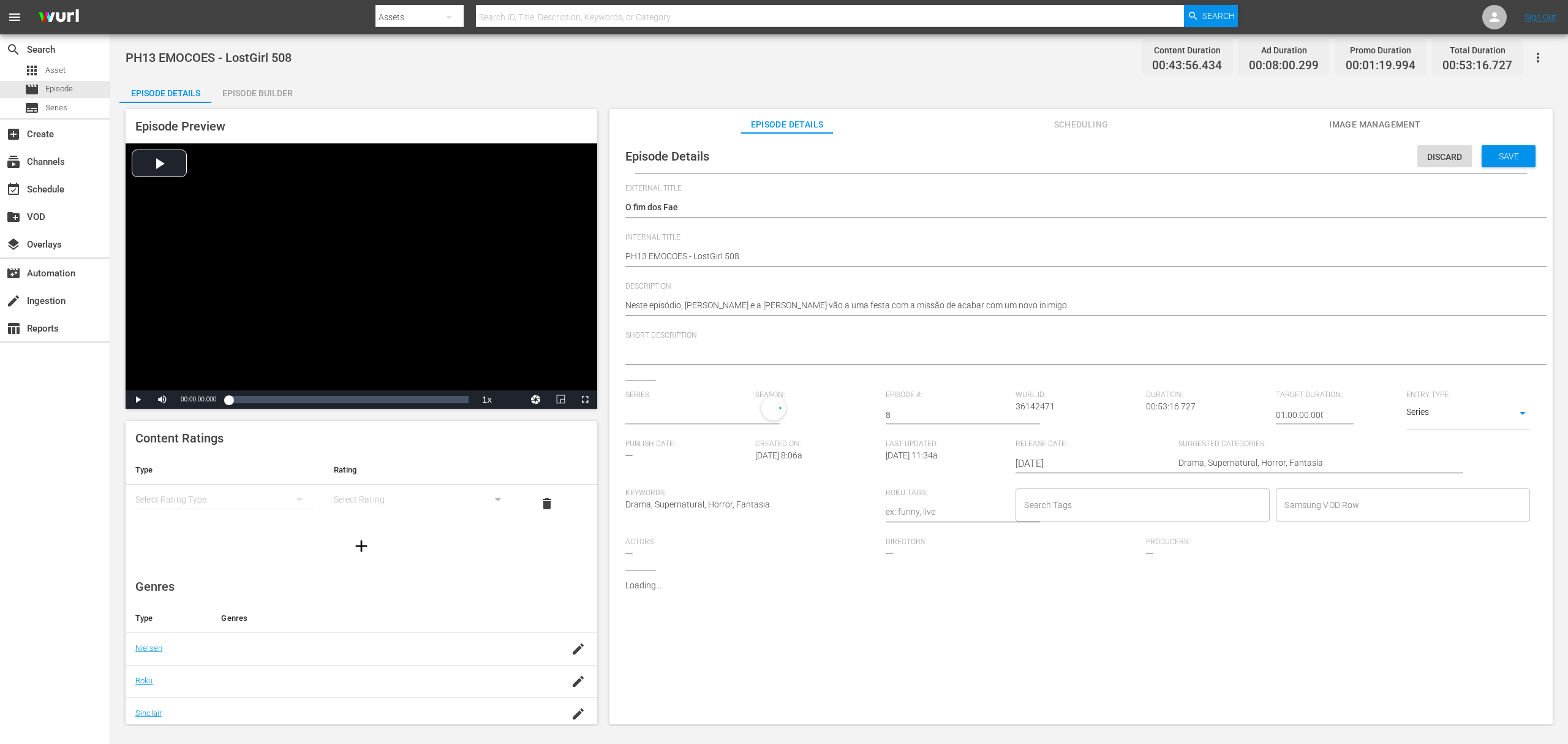
type input "A Rainha Das Sombras"
click at [642, 405] on input "text" at bounding box center [687, 415] width 124 height 29
paste input "a rainha das sombras_"
click at [665, 450] on div "A Rainha das Sombras_" at bounding box center [680, 449] width 90 height 29
type input "A Rainha das Sombras_"
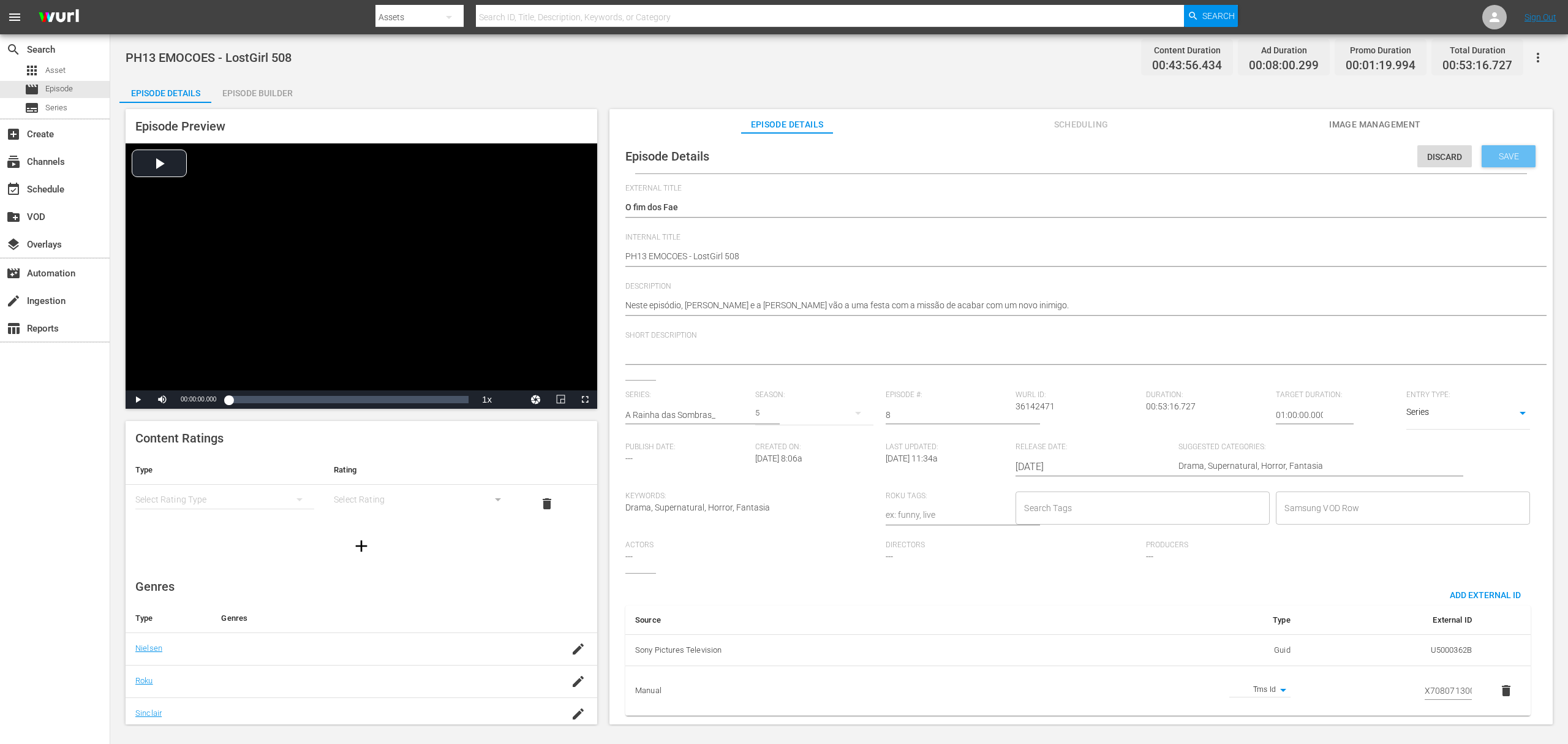
click at [1505, 162] on div "Save" at bounding box center [1508, 156] width 54 height 22
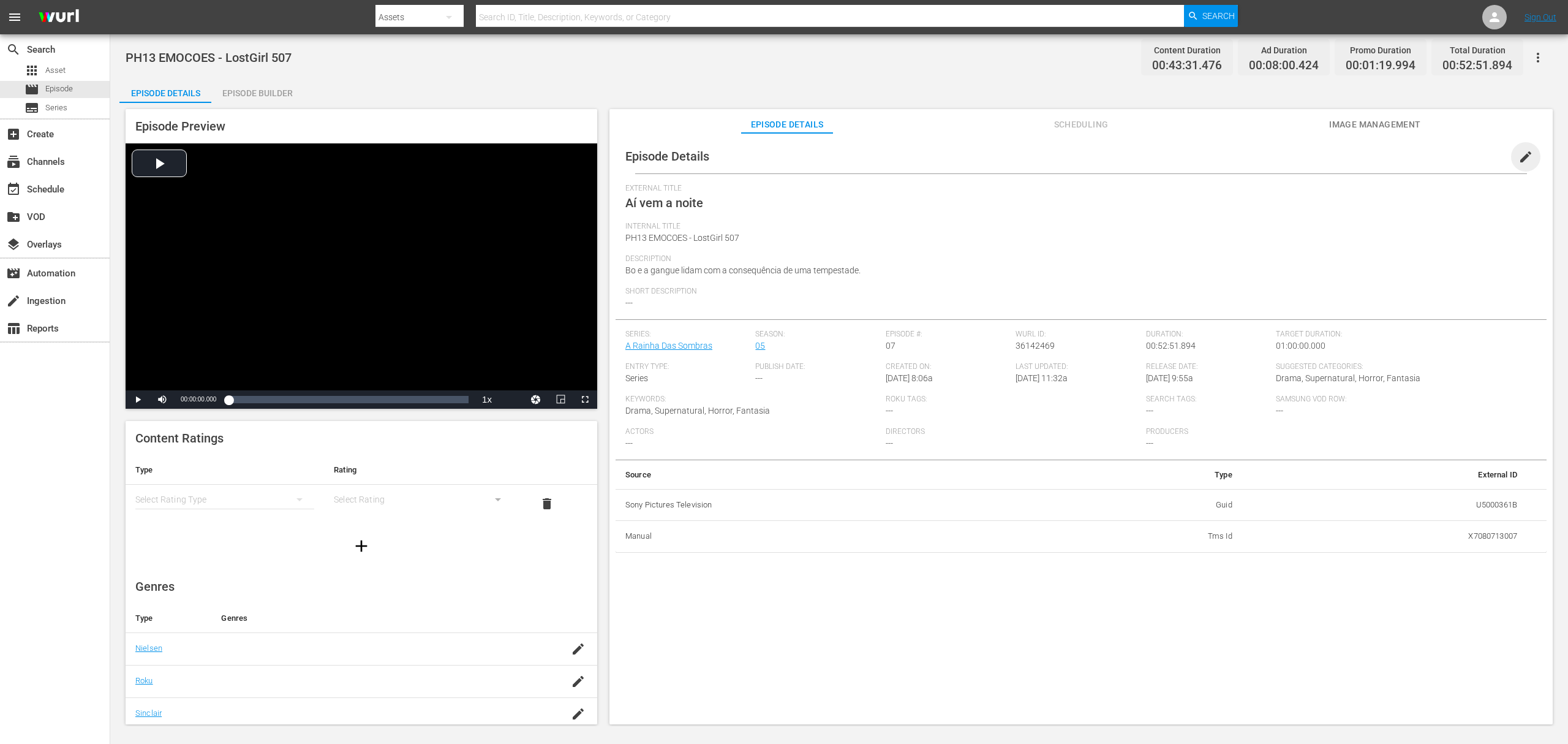
drag, startPoint x: 1518, startPoint y: 155, endPoint x: 1251, endPoint y: 0, distance: 308.7
click at [1519, 155] on span "edit" at bounding box center [1526, 156] width 15 height 15
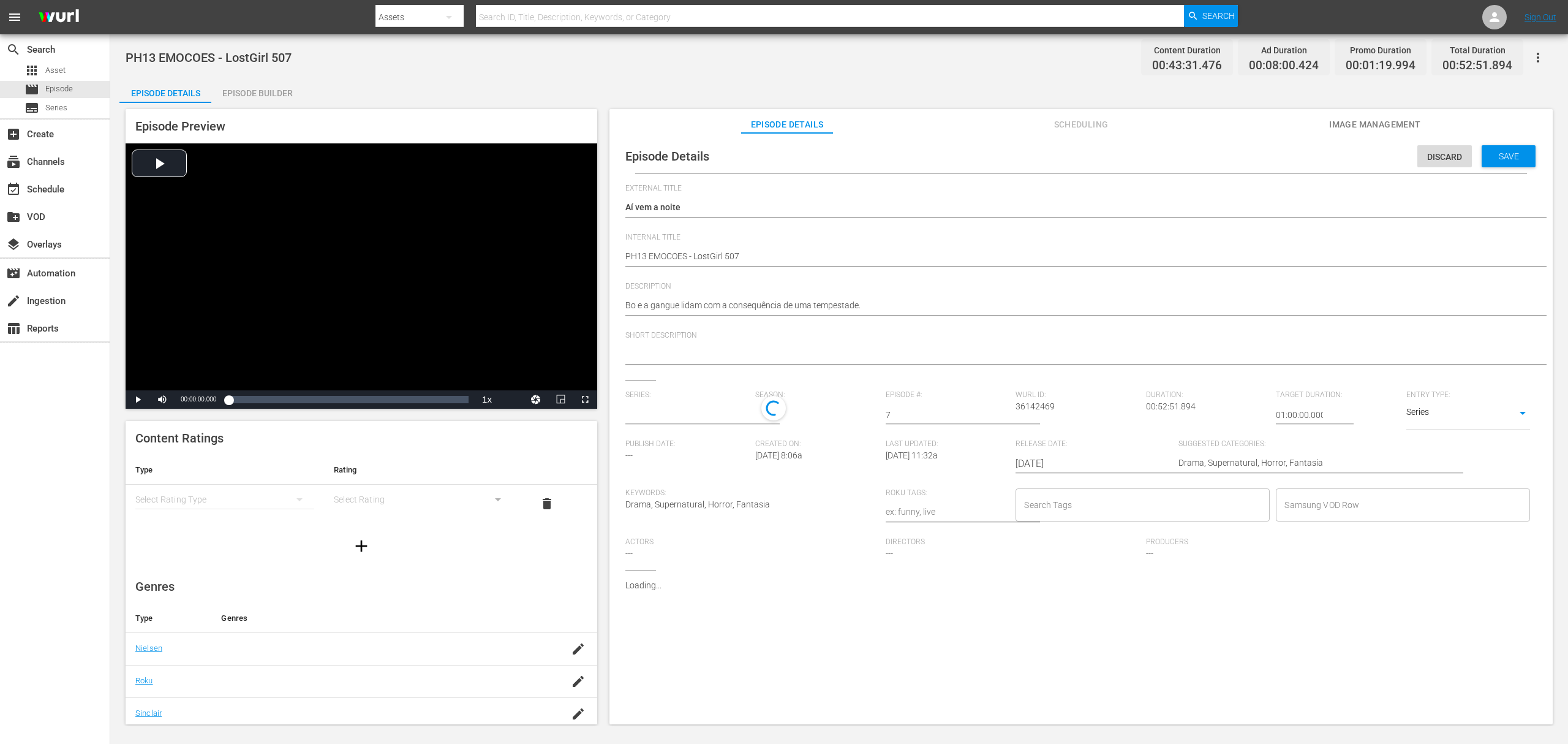
type input "A Rainha Das Sombras"
click at [664, 415] on input "text" at bounding box center [687, 415] width 124 height 29
paste input "a rainha das sombras_"
click at [664, 455] on div "A Rainha das Sombras_" at bounding box center [680, 449] width 90 height 29
type input "A Rainha das Sombras_"
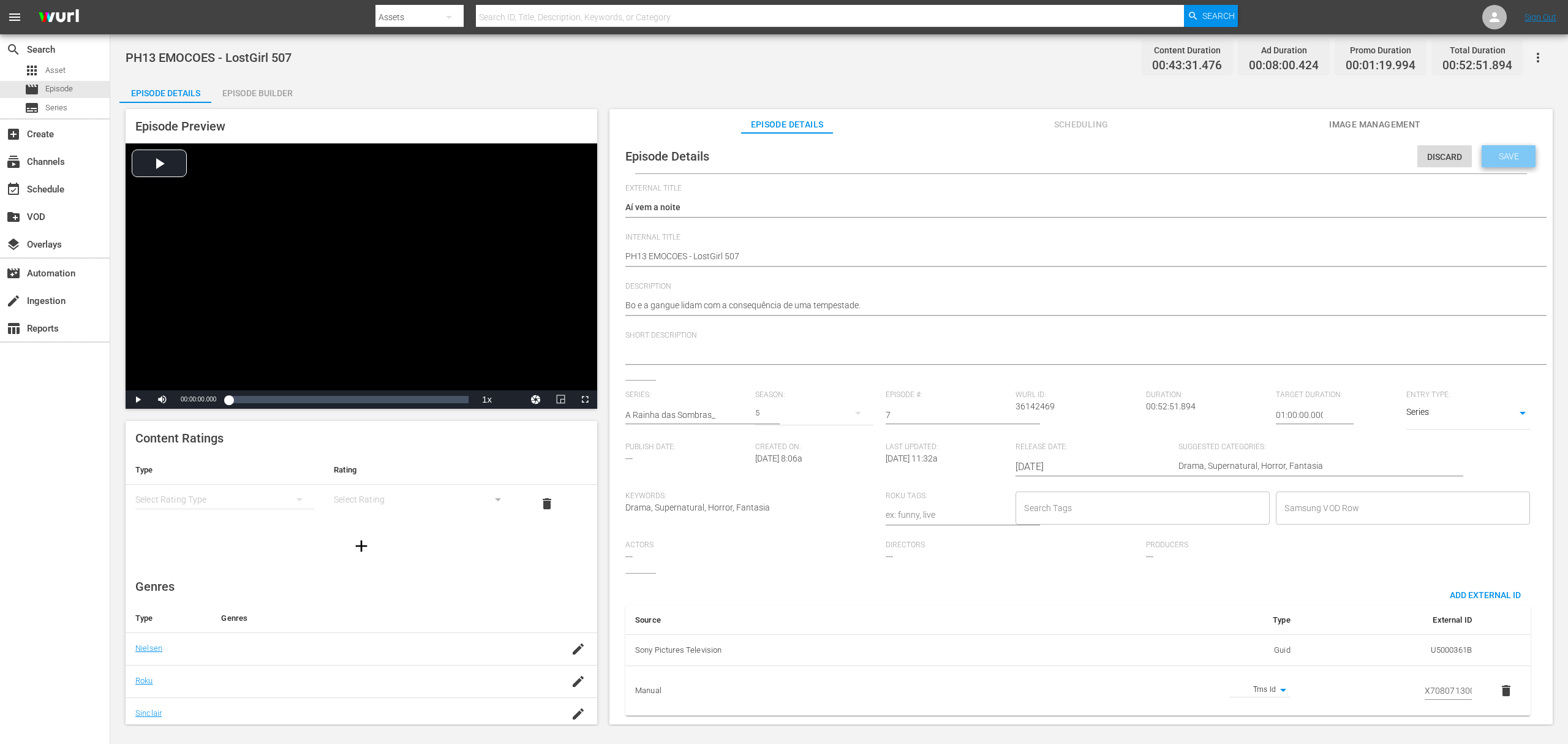
click at [1503, 154] on span "Save" at bounding box center [1509, 156] width 40 height 10
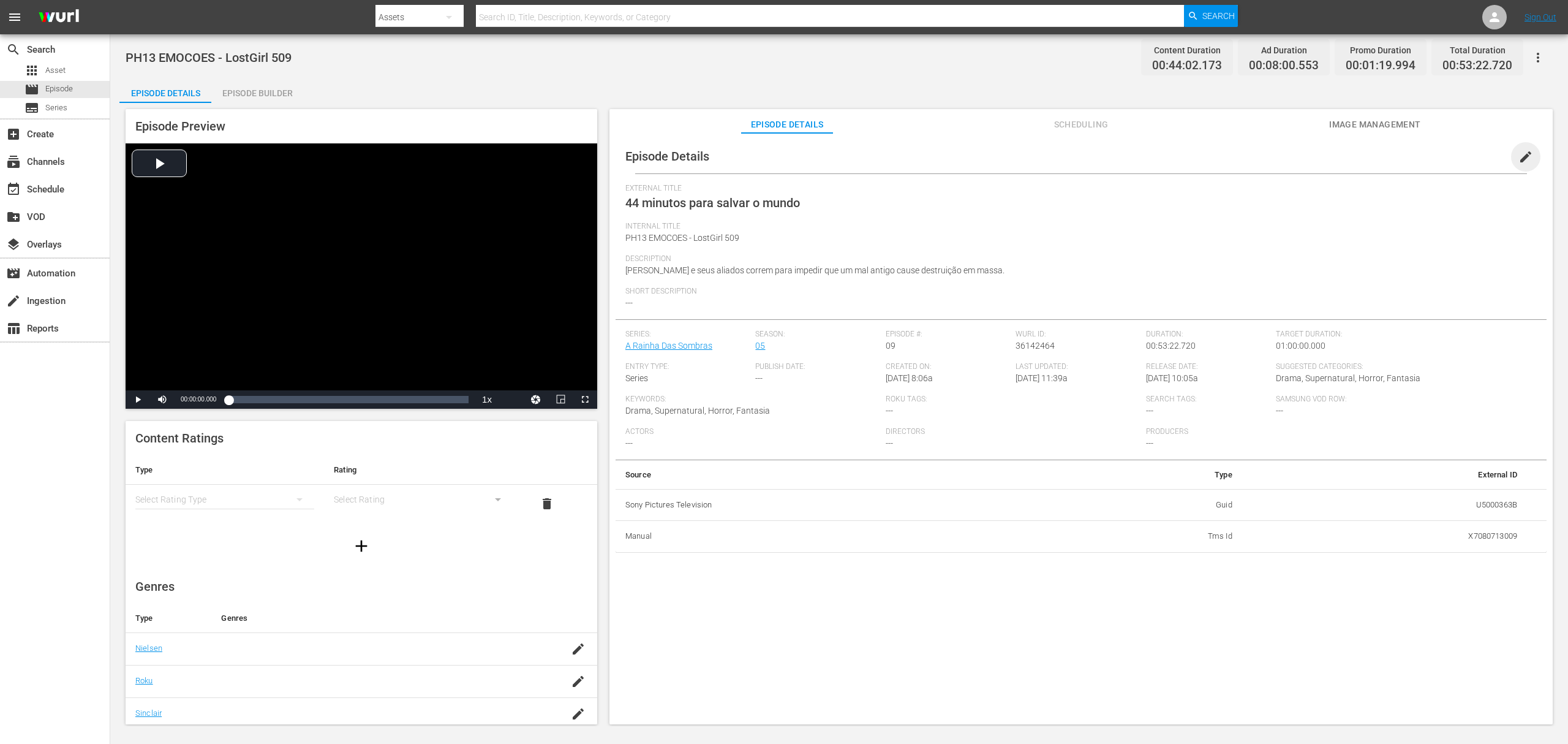
click at [1520, 163] on span "edit" at bounding box center [1526, 156] width 15 height 15
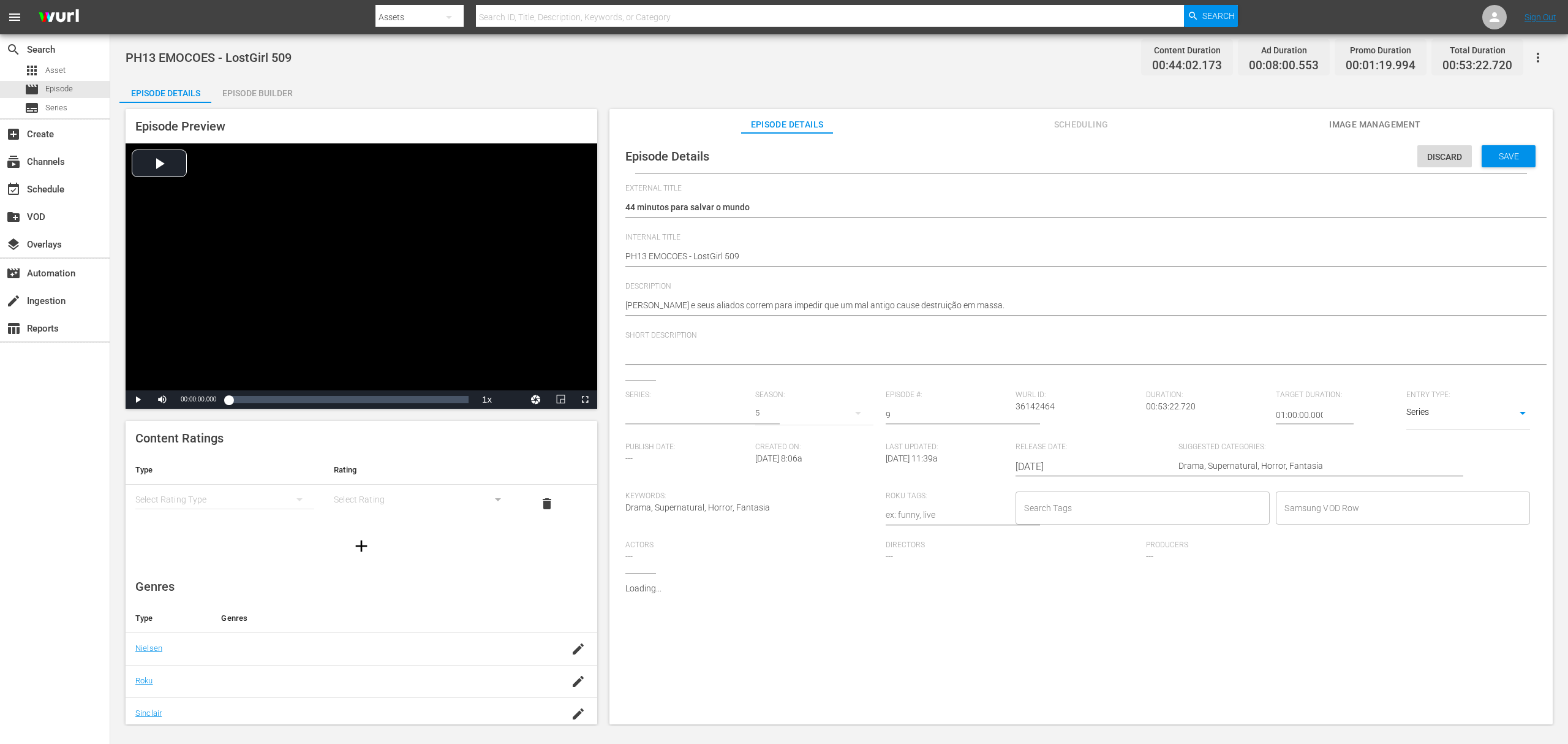
type input "A Rainha Das Sombras"
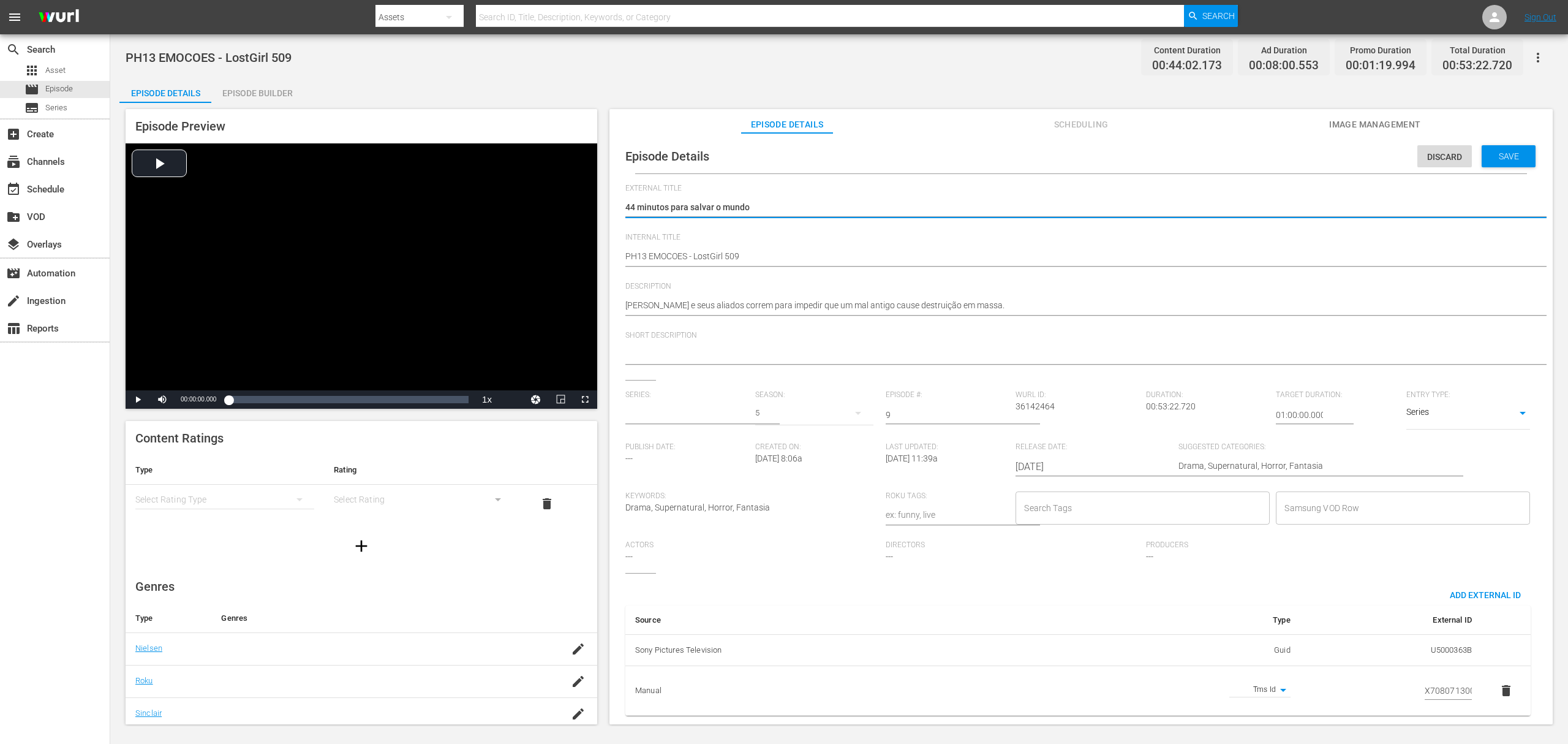
click at [703, 407] on input "text" at bounding box center [687, 415] width 124 height 29
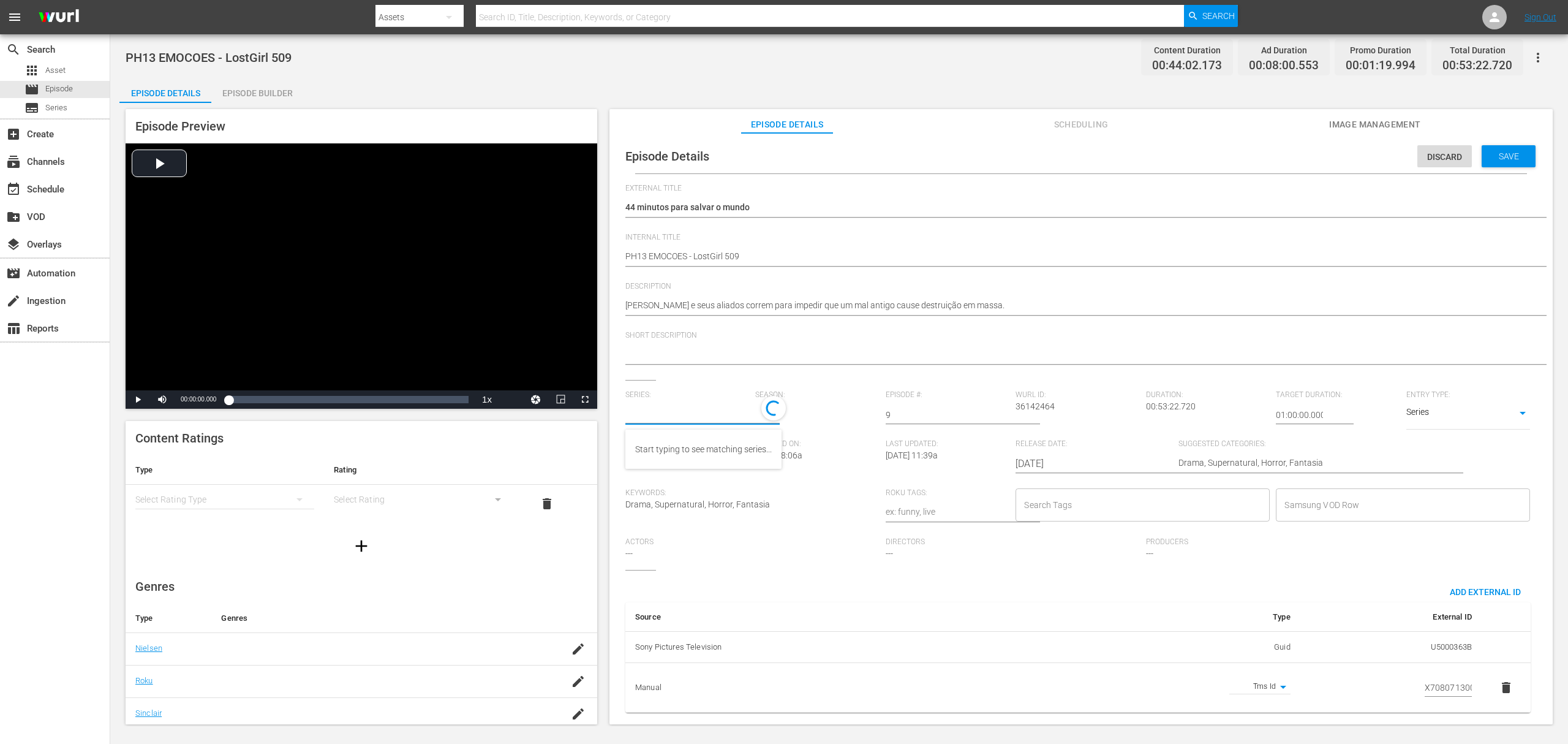
paste input "a rainha das sombras_"
click at [676, 456] on div "A Rainha das Sombras_" at bounding box center [680, 449] width 90 height 29
type input "A Rainha das Sombras_"
click at [1500, 156] on span "Save" at bounding box center [1509, 156] width 40 height 10
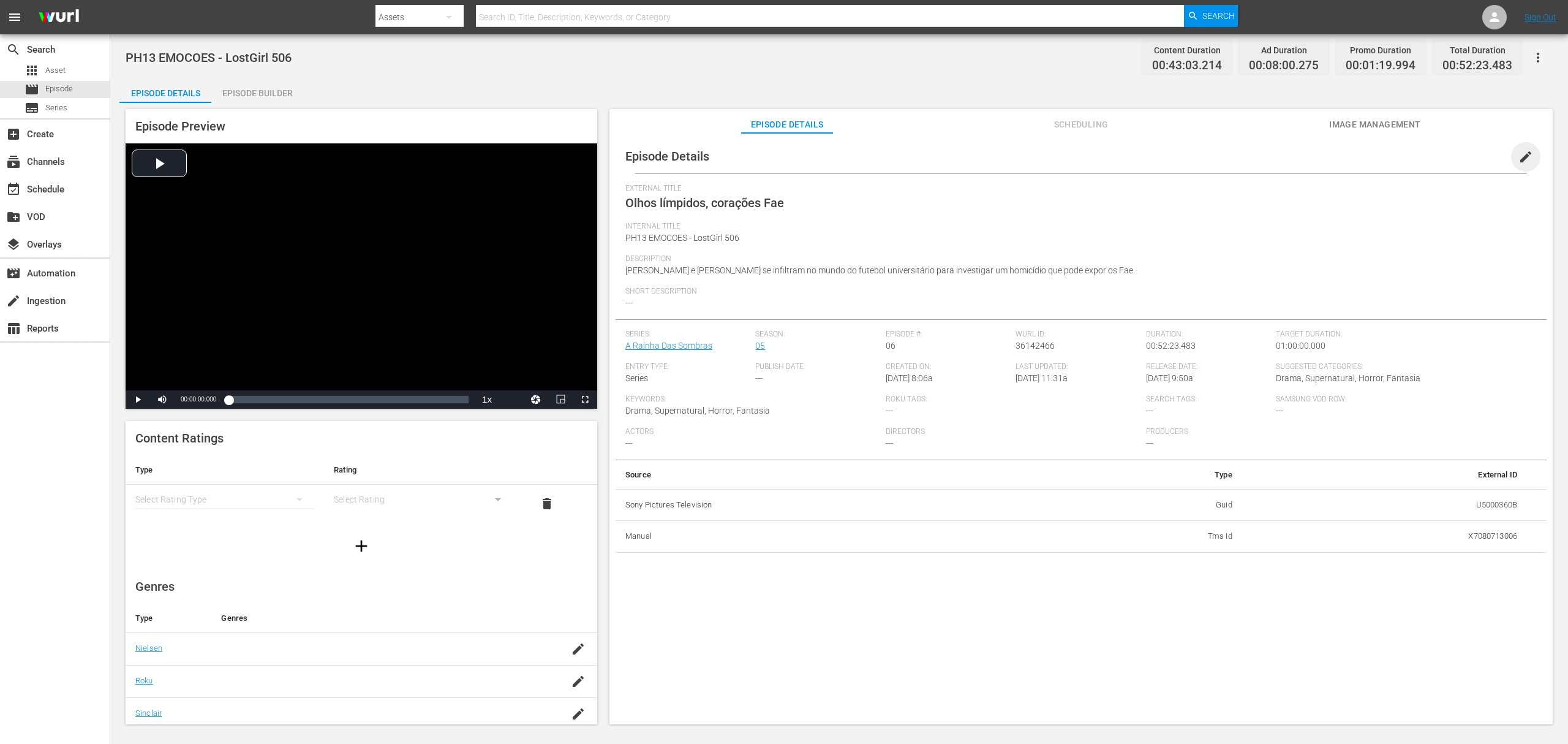
click at [1525, 155] on span "edit" at bounding box center [1526, 156] width 15 height 15
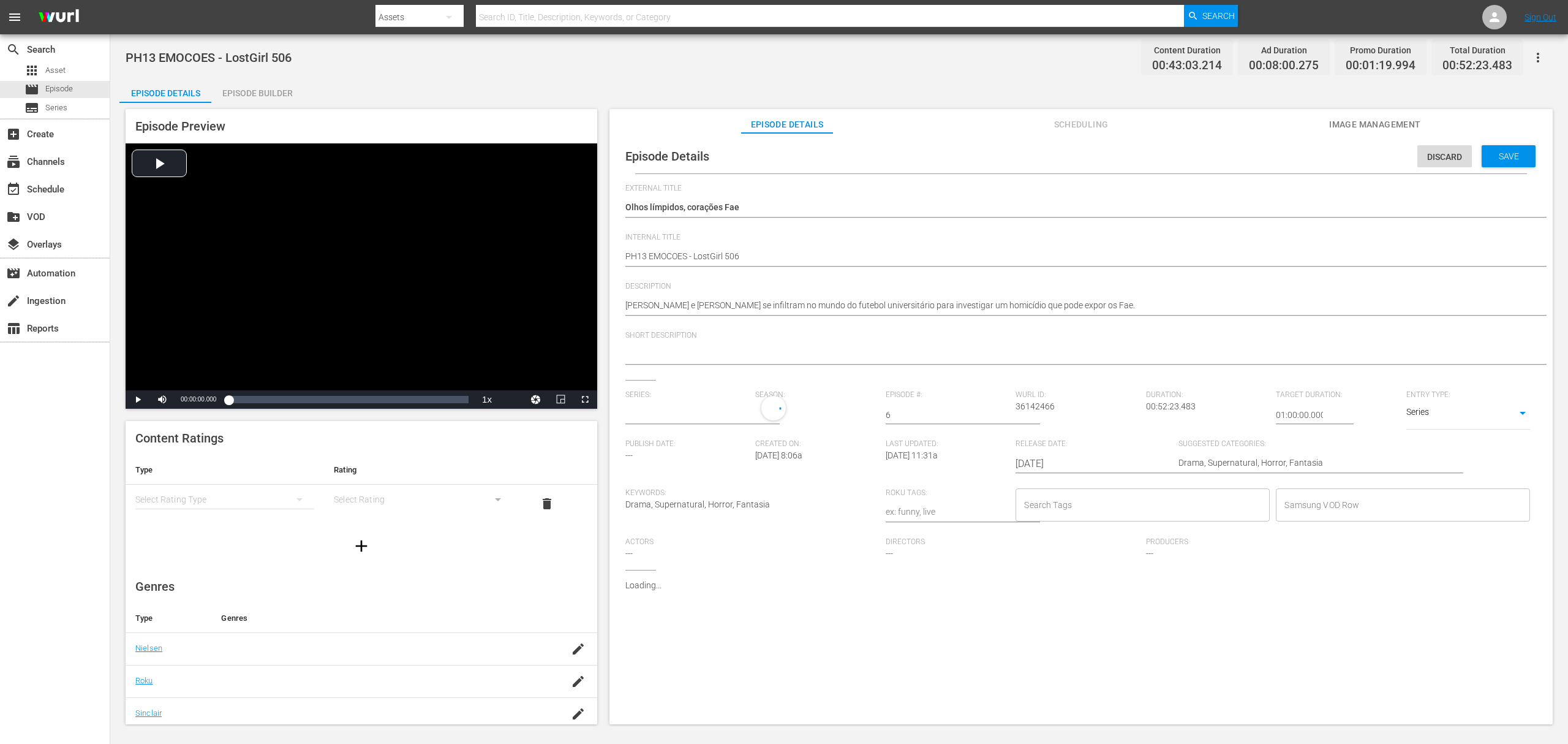
type input "A Rainha Das Sombras"
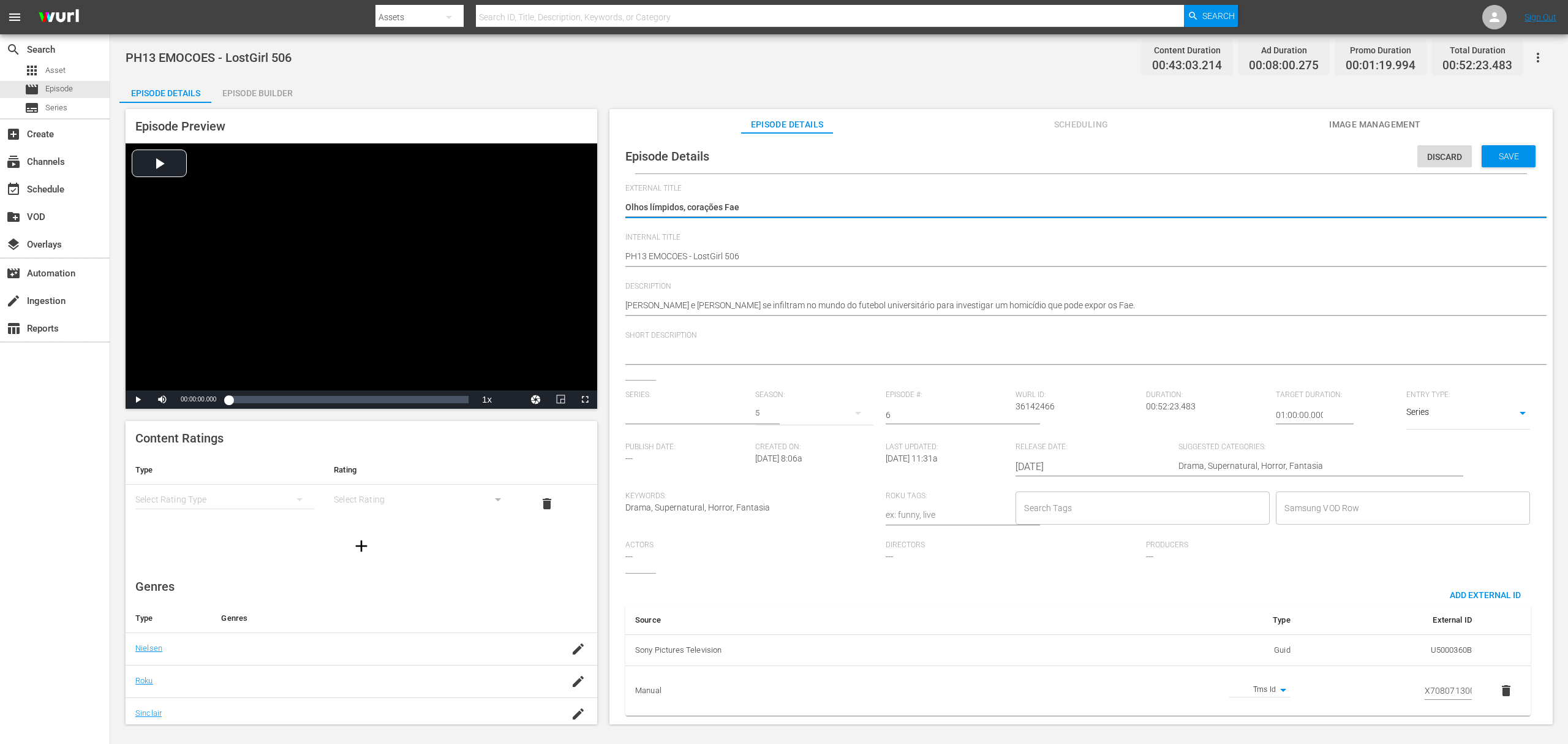
click at [683, 407] on input "text" at bounding box center [687, 415] width 124 height 29
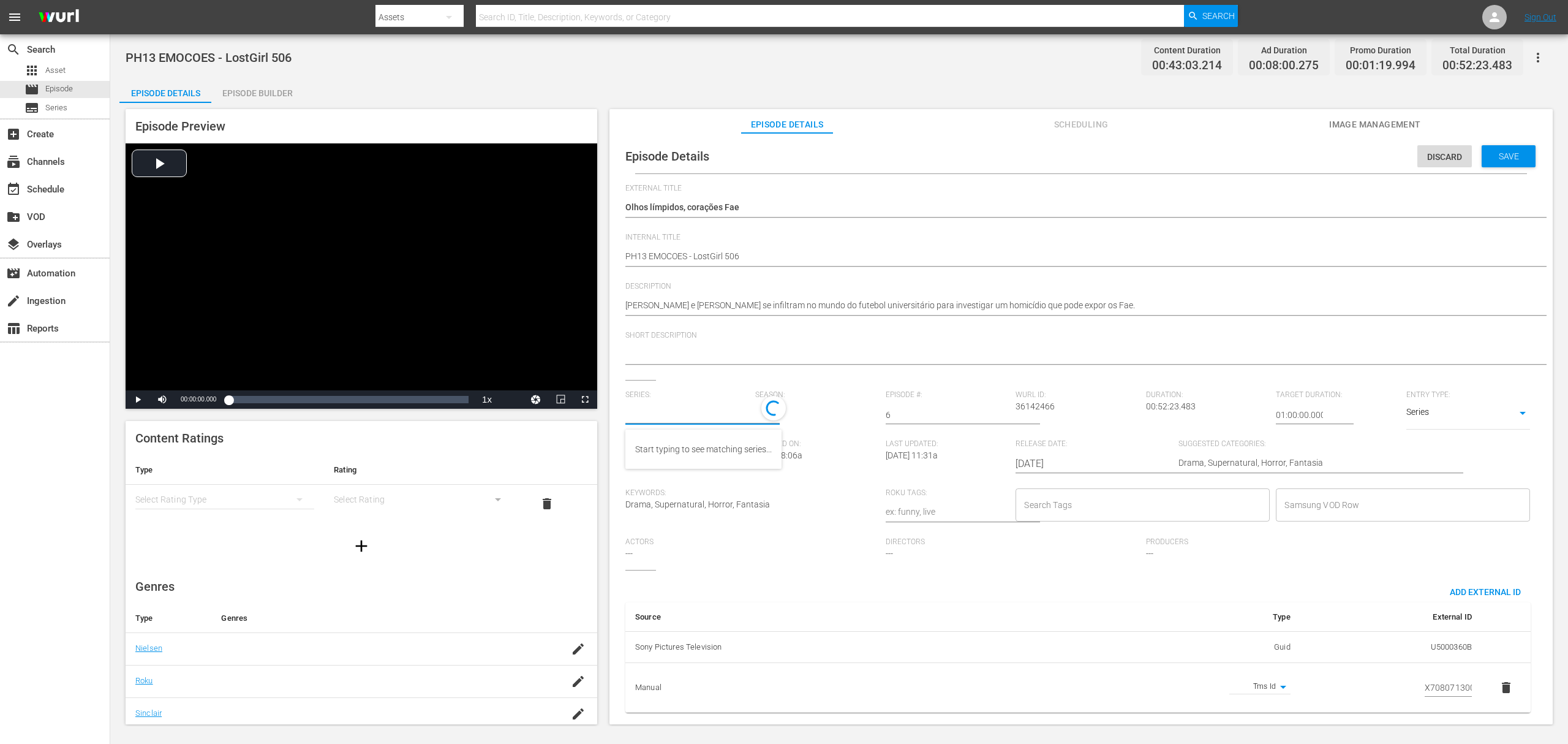
paste input "a rainha das sombras_"
click at [683, 447] on div "A Rainha das Sombras_" at bounding box center [680, 449] width 90 height 29
type input "A Rainha das Sombras_"
click at [1508, 159] on span "Save" at bounding box center [1509, 156] width 40 height 10
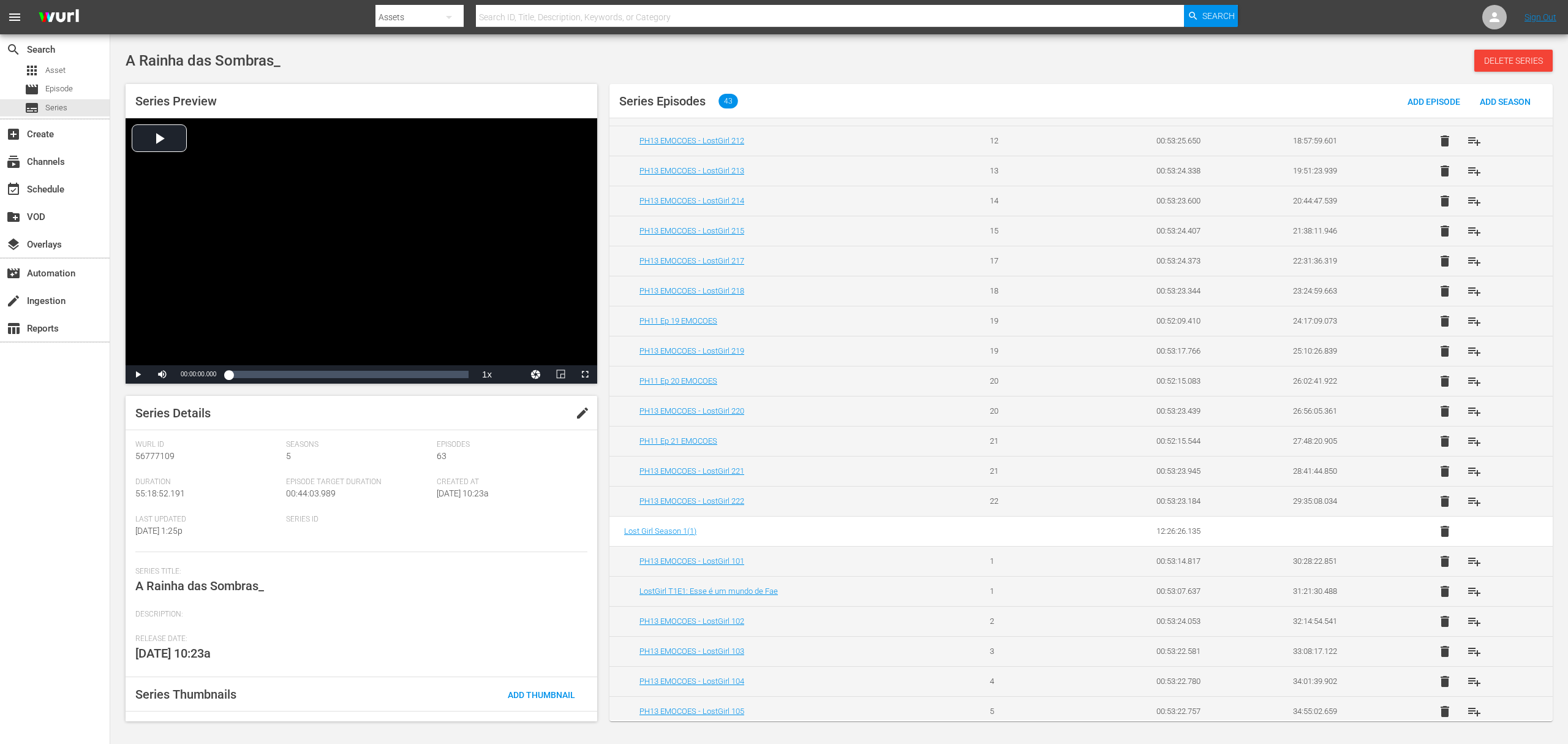
scroll to position [1005, 0]
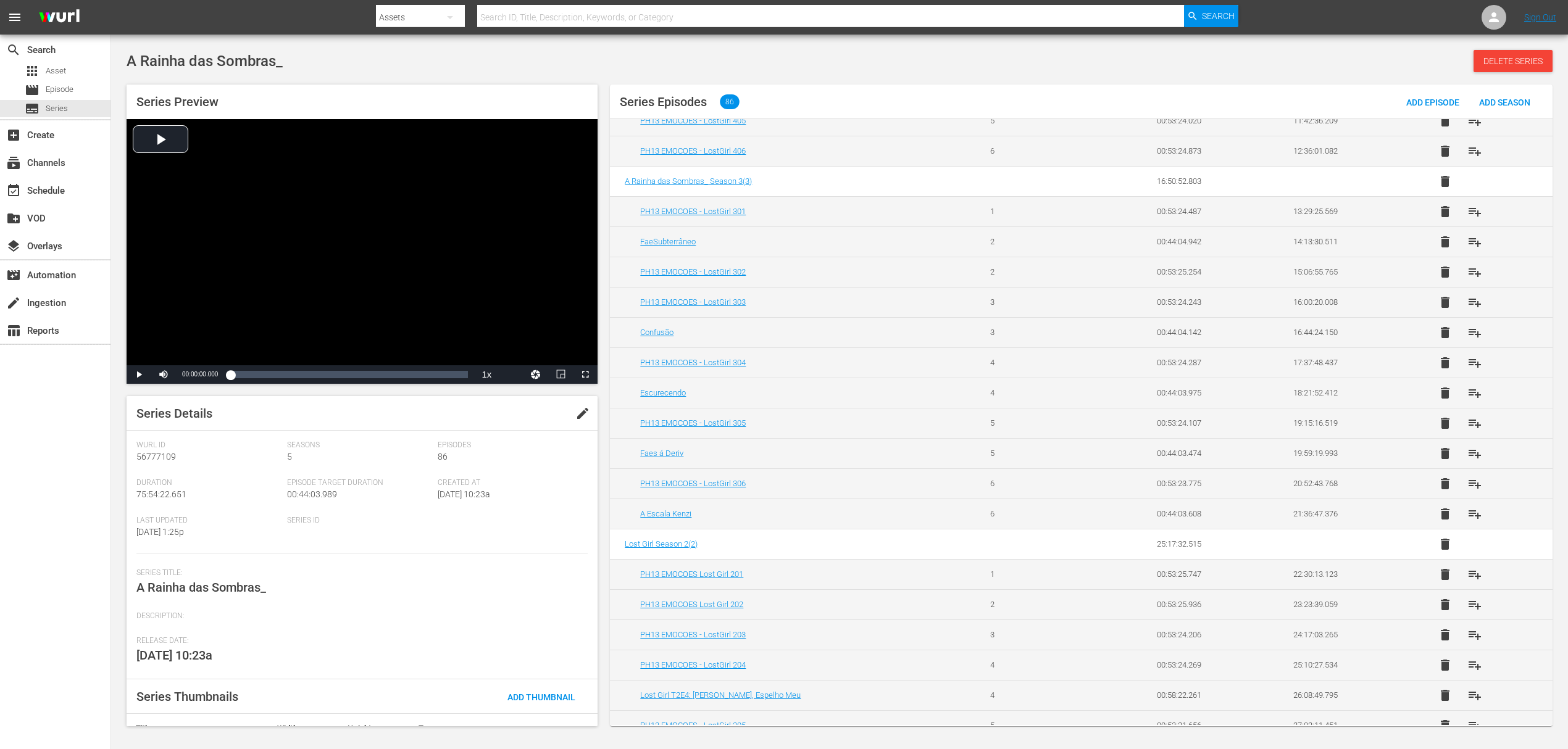
scroll to position [469, 0]
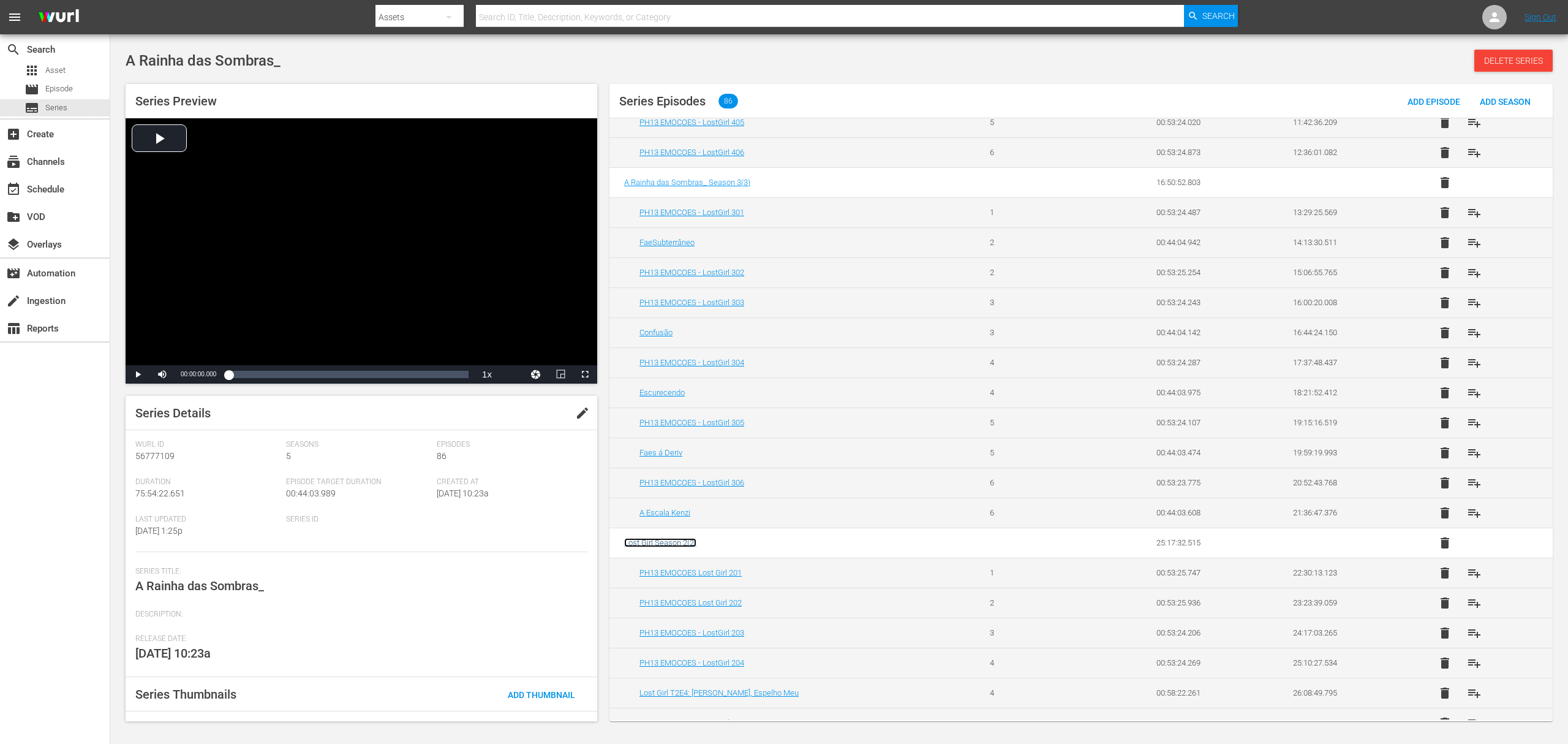
click at [665, 547] on span "Lost Girl Season 2 ( 2 )" at bounding box center [660, 542] width 72 height 9
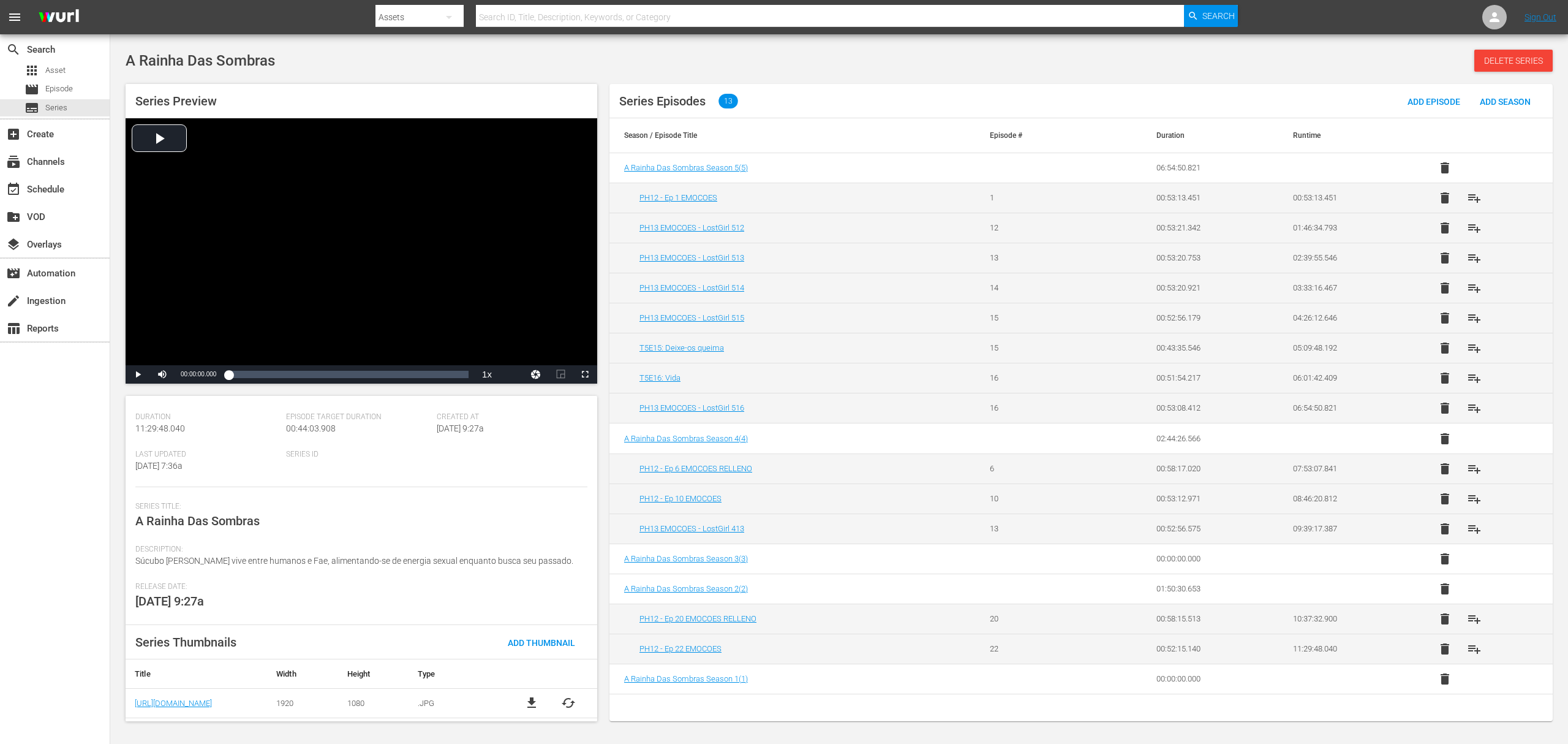
scroll to position [120, 0]
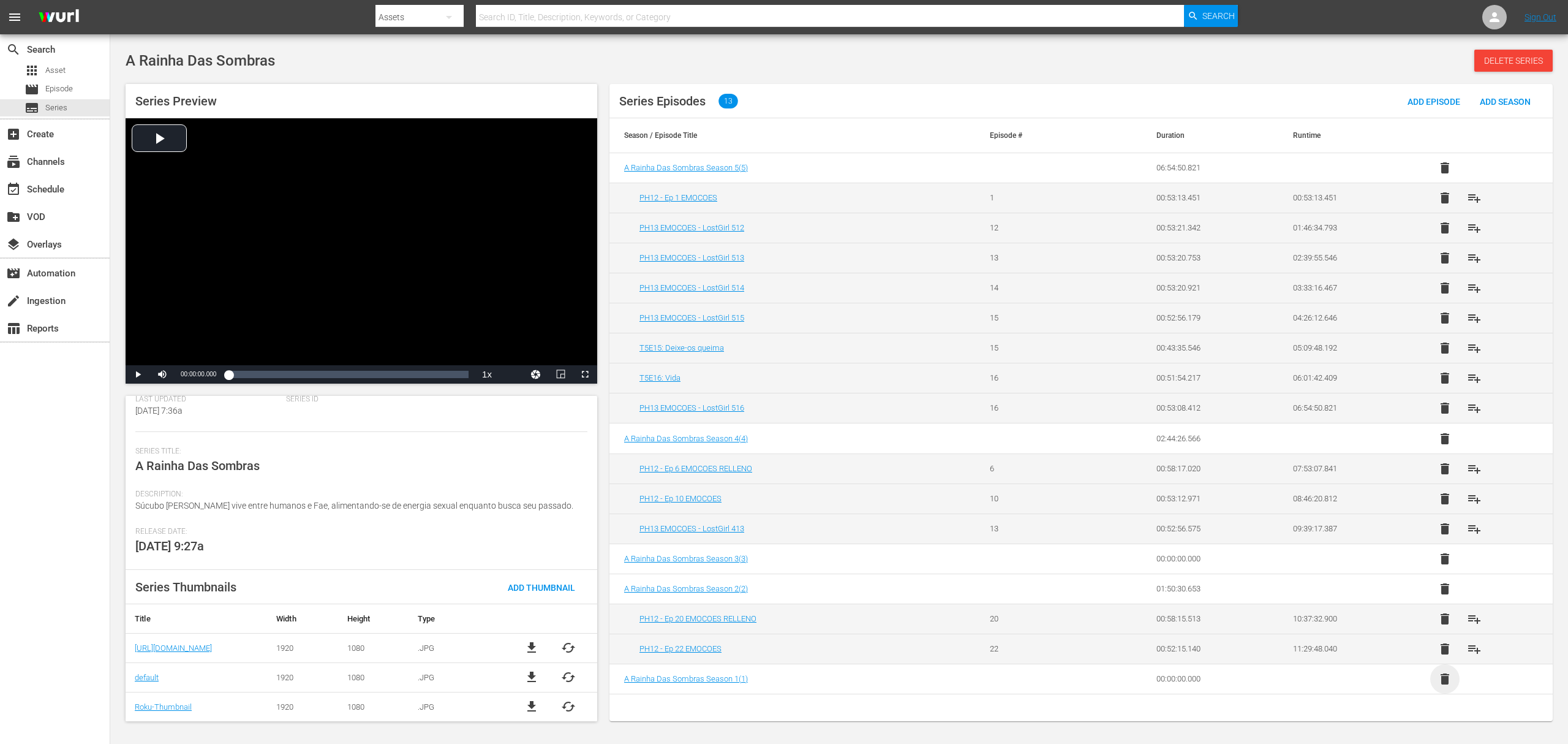
click at [1445, 684] on span "delete" at bounding box center [1445, 679] width 15 height 15
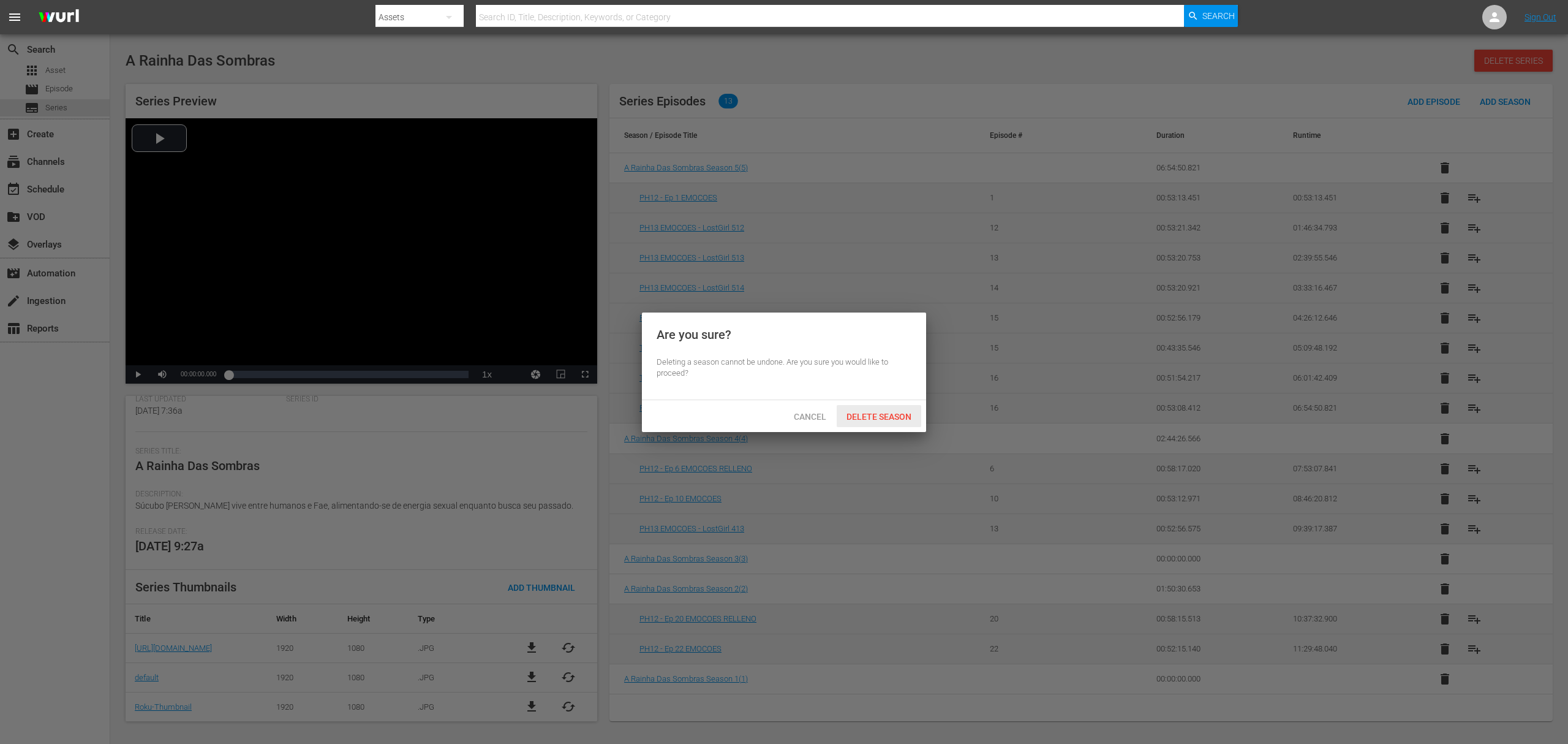
click at [878, 417] on span "Delete Season" at bounding box center [879, 417] width 85 height 10
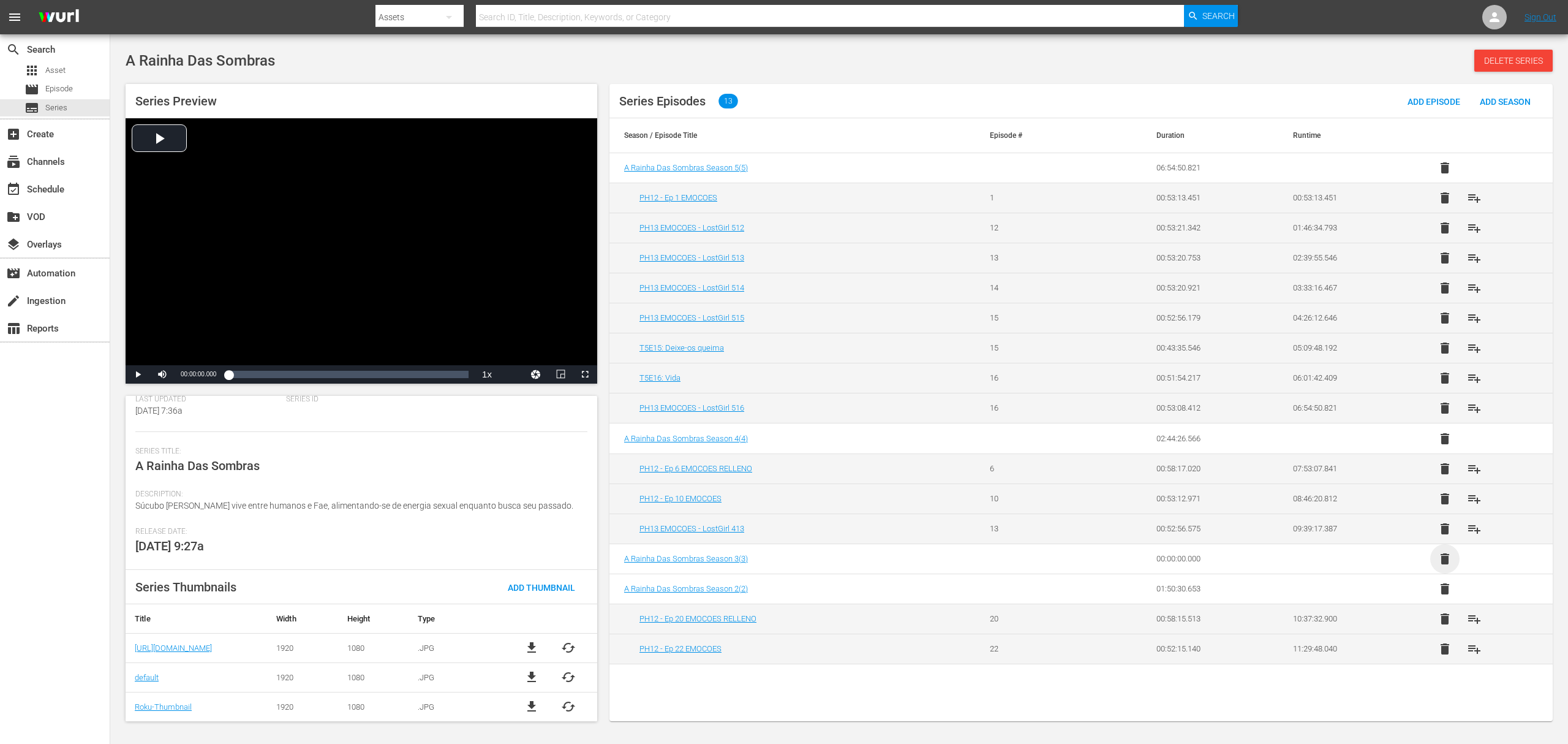
click at [1447, 557] on span "delete" at bounding box center [1445, 559] width 15 height 15
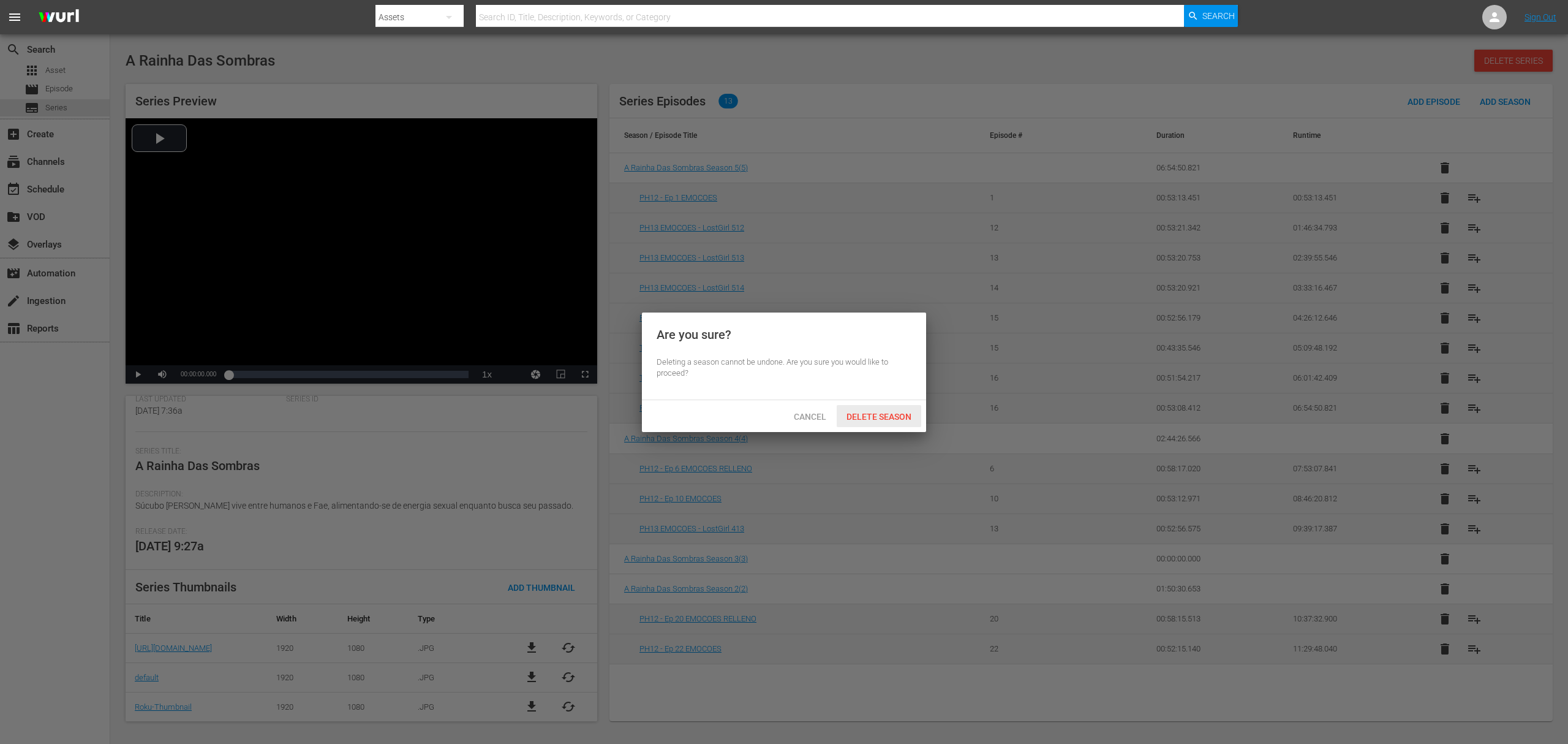
click at [868, 412] on span "Delete Season" at bounding box center [879, 417] width 85 height 10
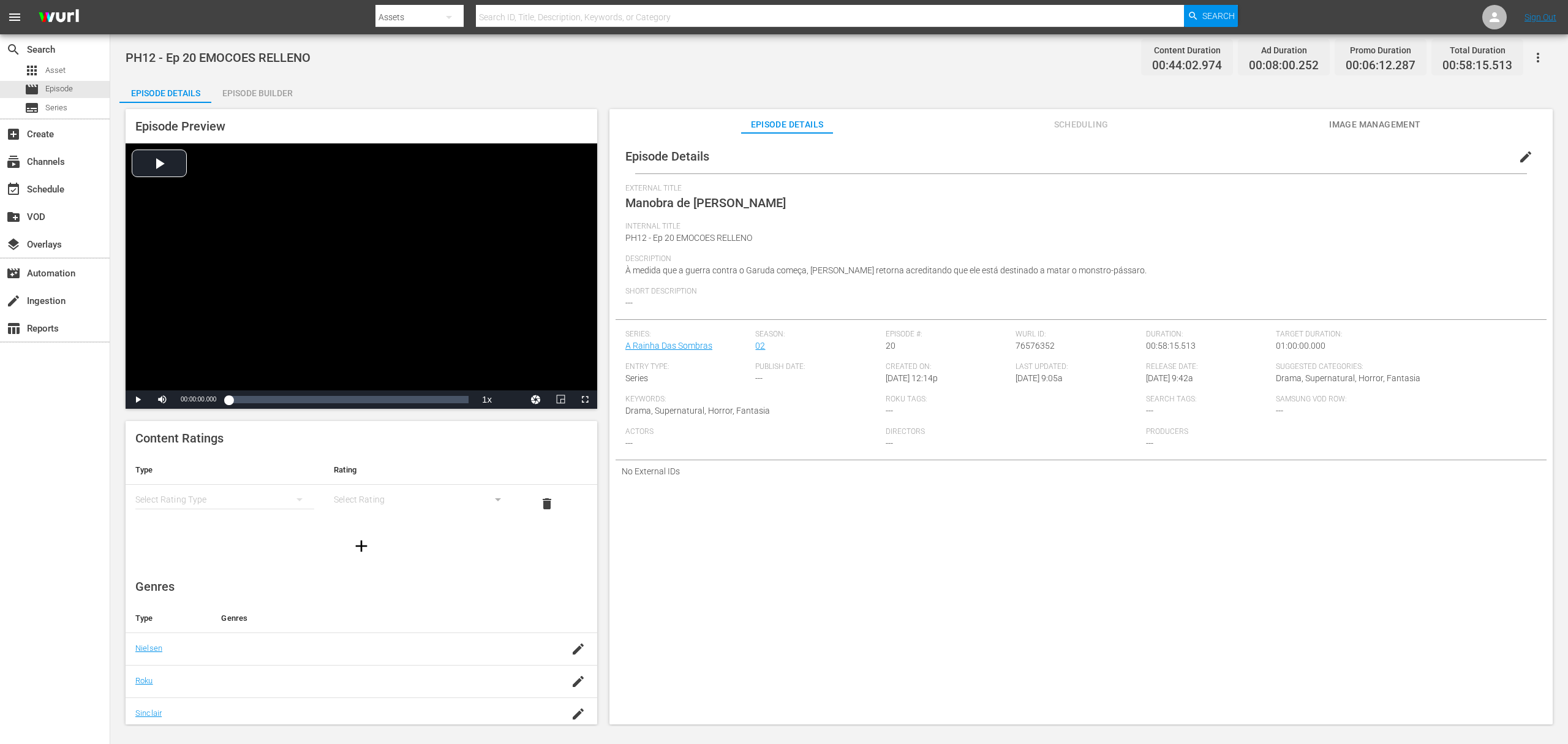
click at [1542, 58] on icon "button" at bounding box center [1538, 58] width 15 height 15
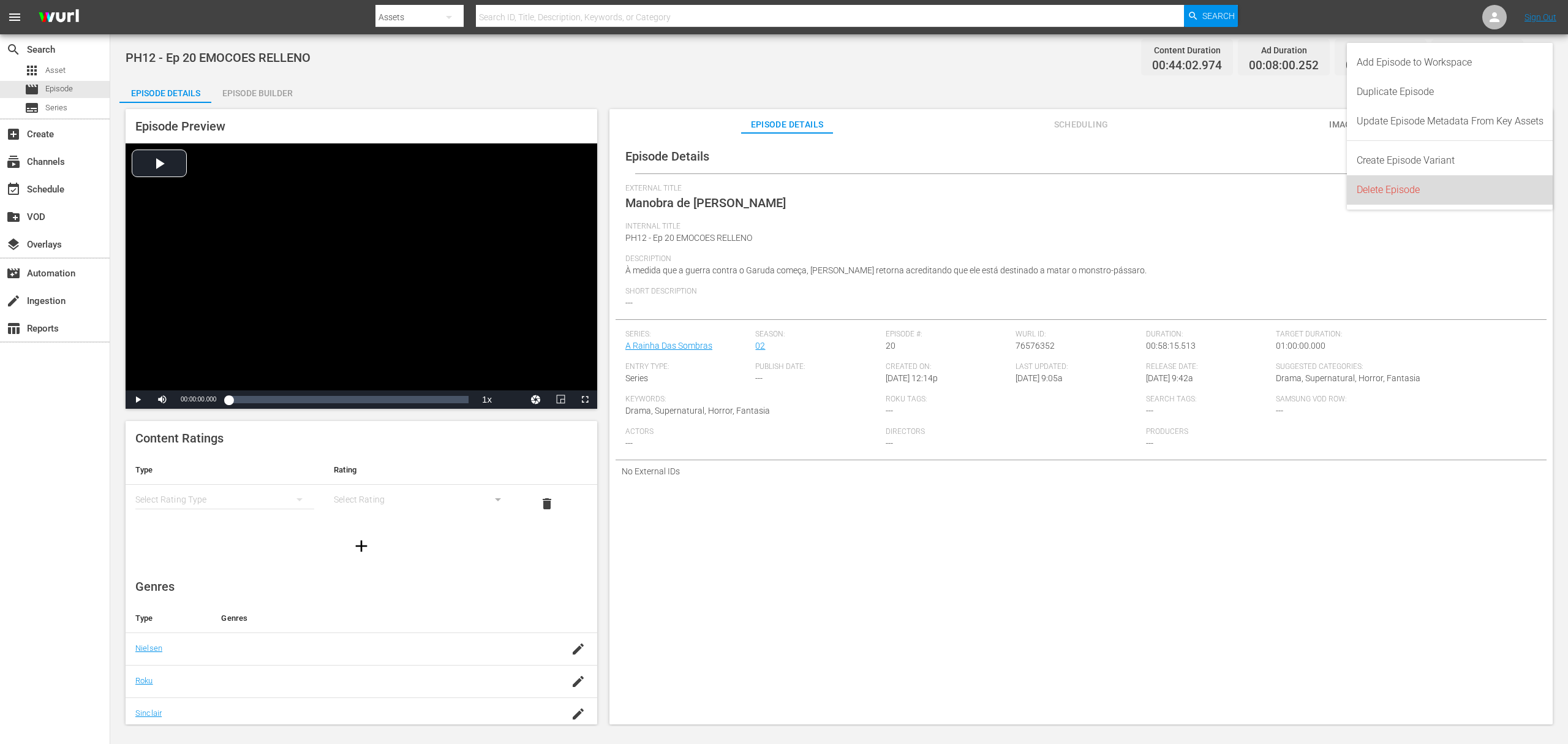
click at [1403, 191] on div "Delete Episode" at bounding box center [1450, 190] width 187 height 29
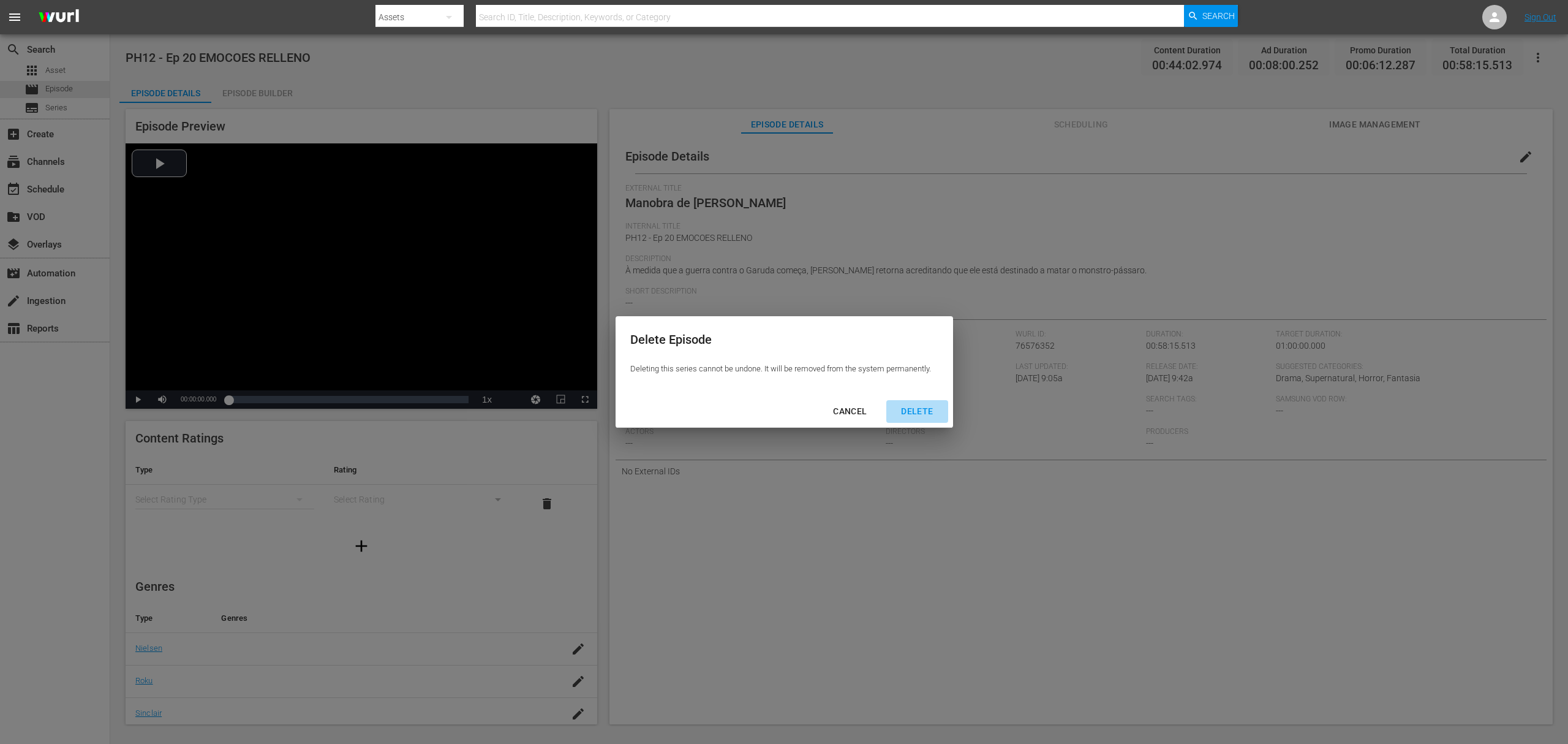
click at [920, 417] on div "DELETE" at bounding box center [917, 412] width 51 height 15
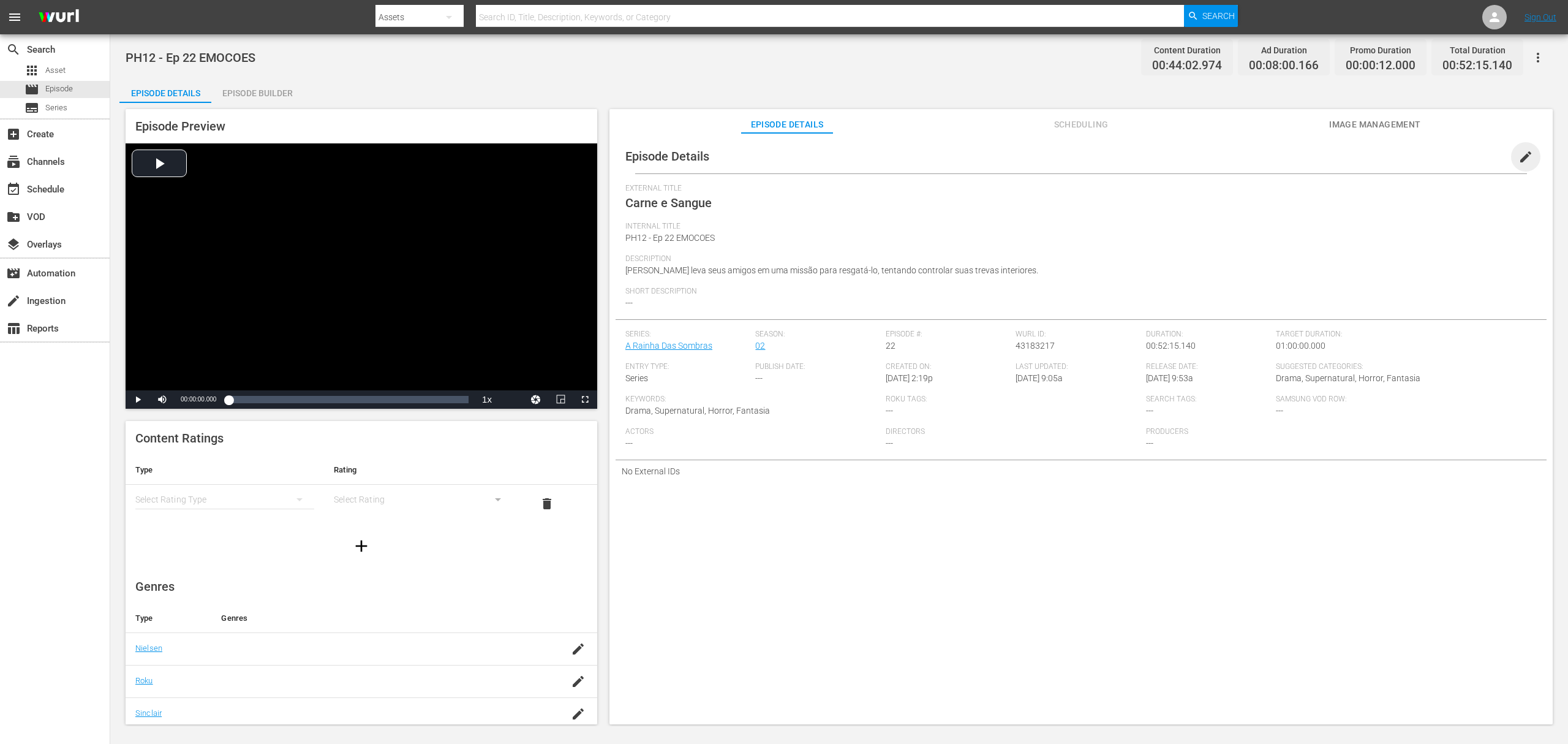
click at [1175, 157] on span "edit" at bounding box center [1526, 156] width 15 height 15
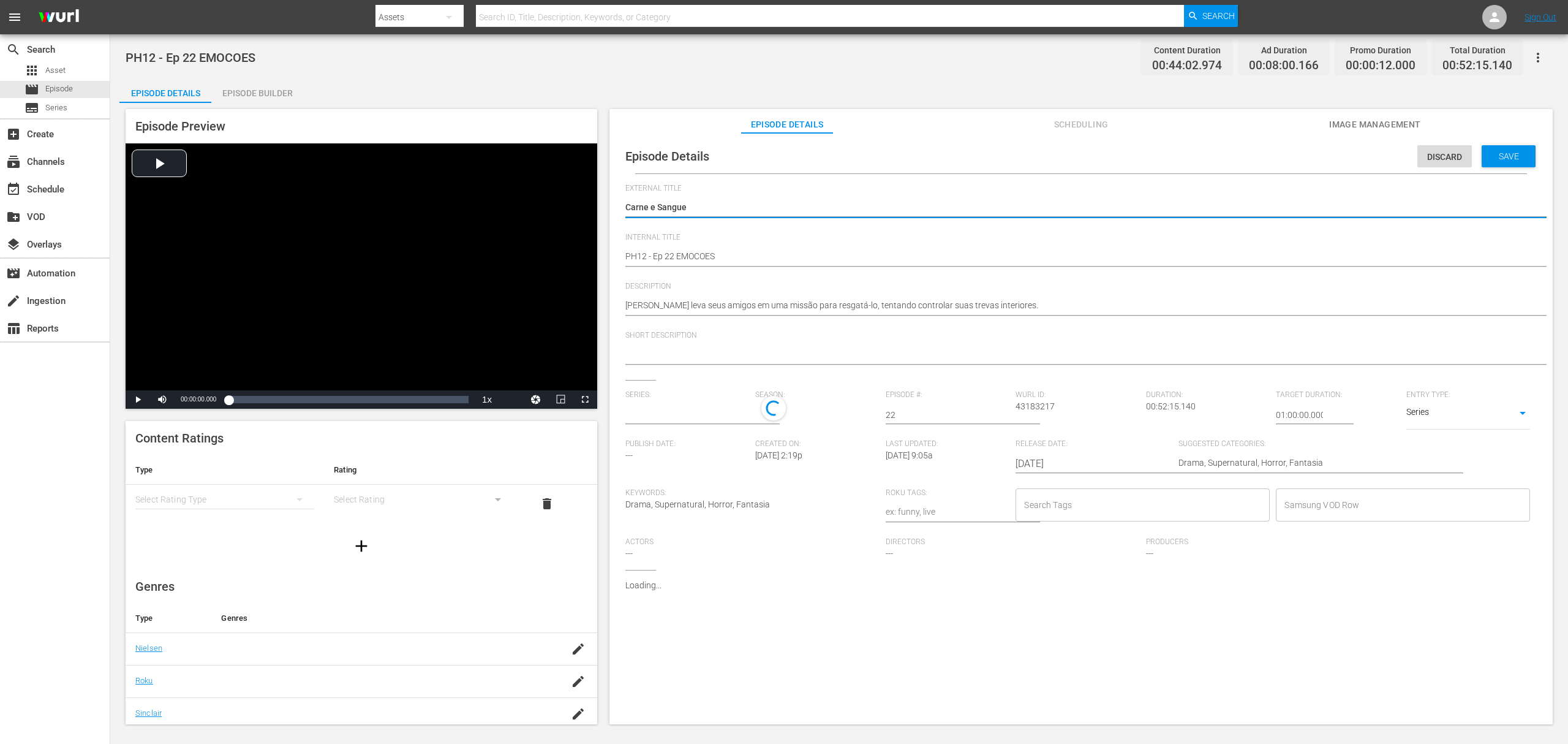
click at [1175, 55] on button "button" at bounding box center [1539, 58] width 29 height 29
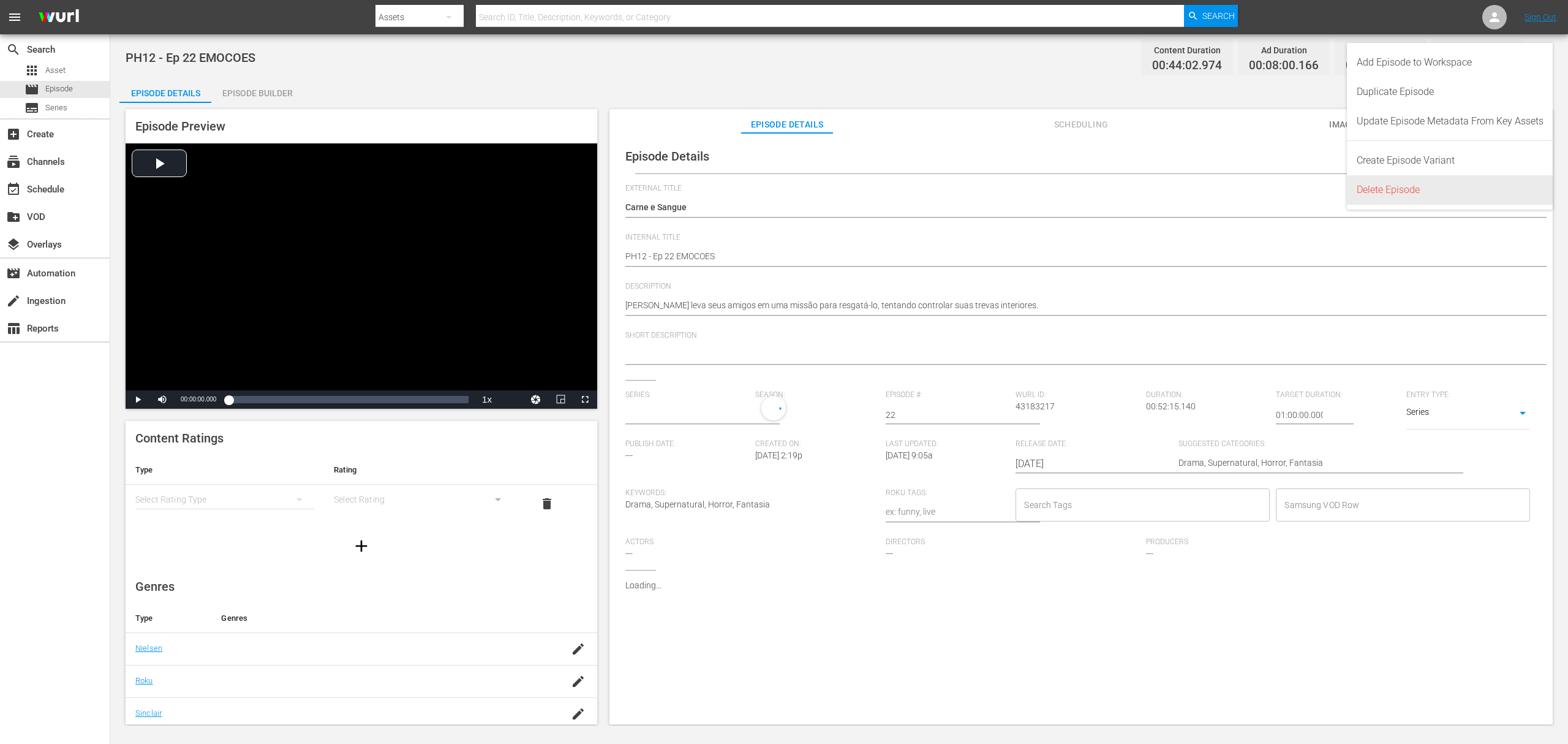
click at [1175, 197] on div "Delete Episode" at bounding box center [1450, 190] width 187 height 29
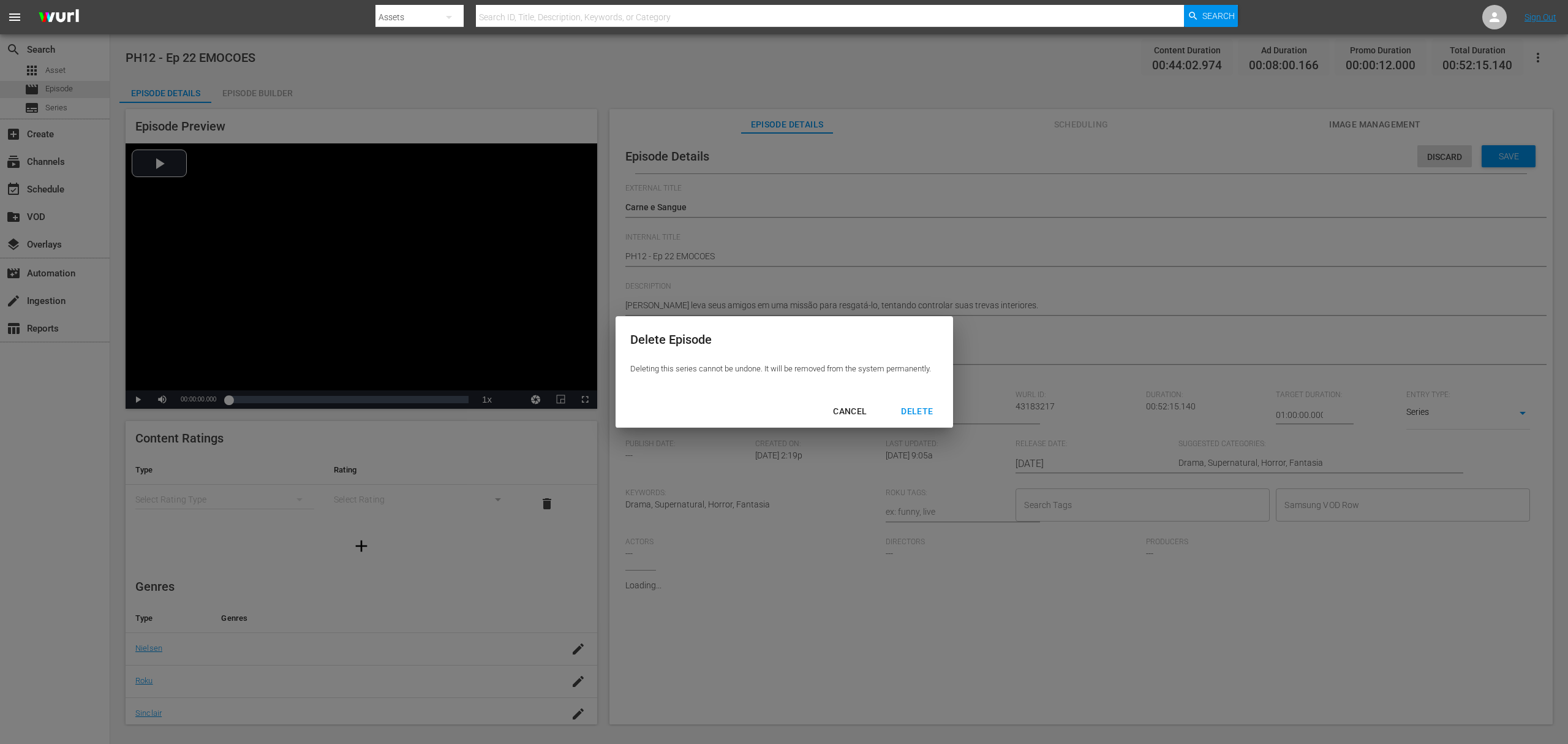
click at [908, 414] on div "DELETE" at bounding box center [917, 412] width 51 height 15
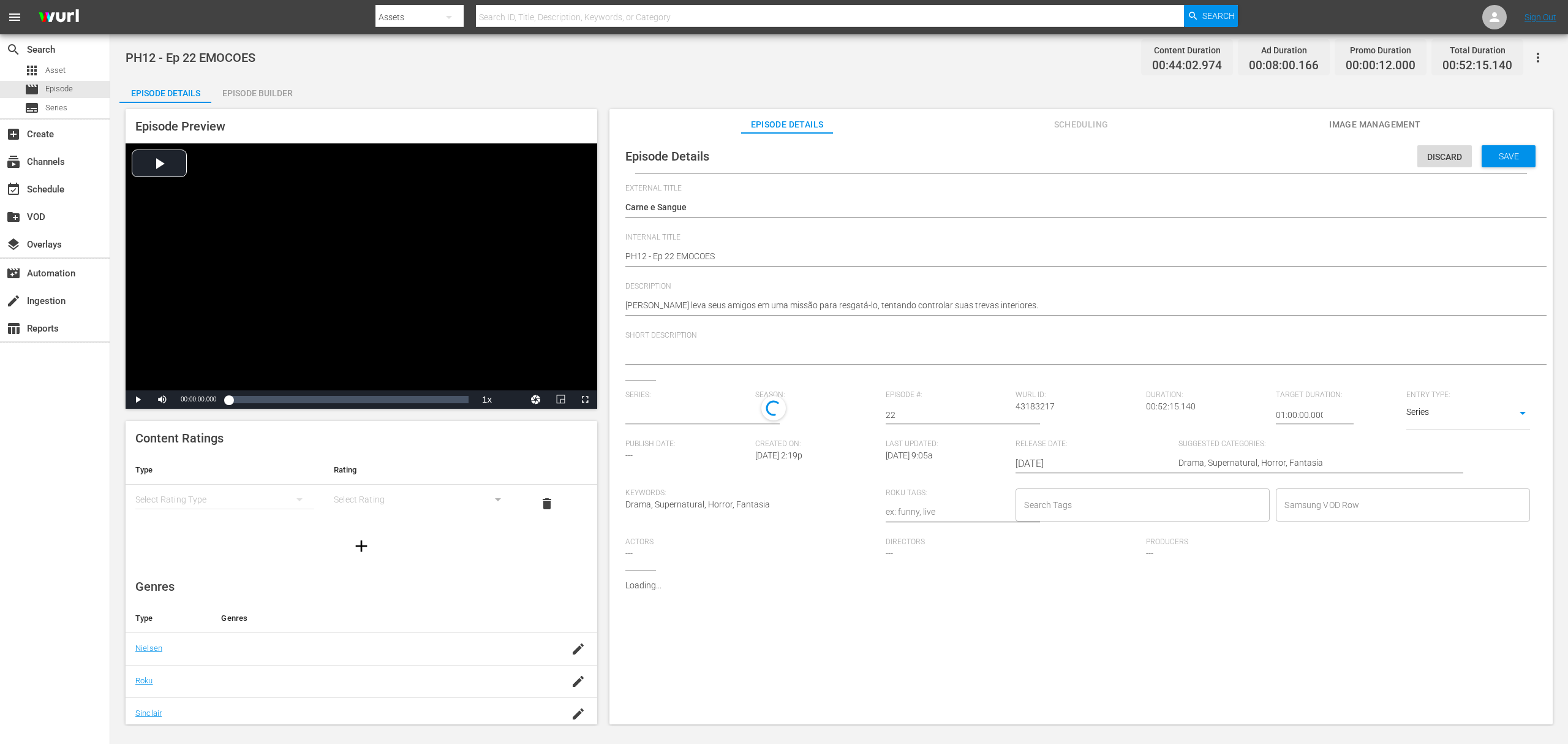
type input "A Rainha Das Sombras"
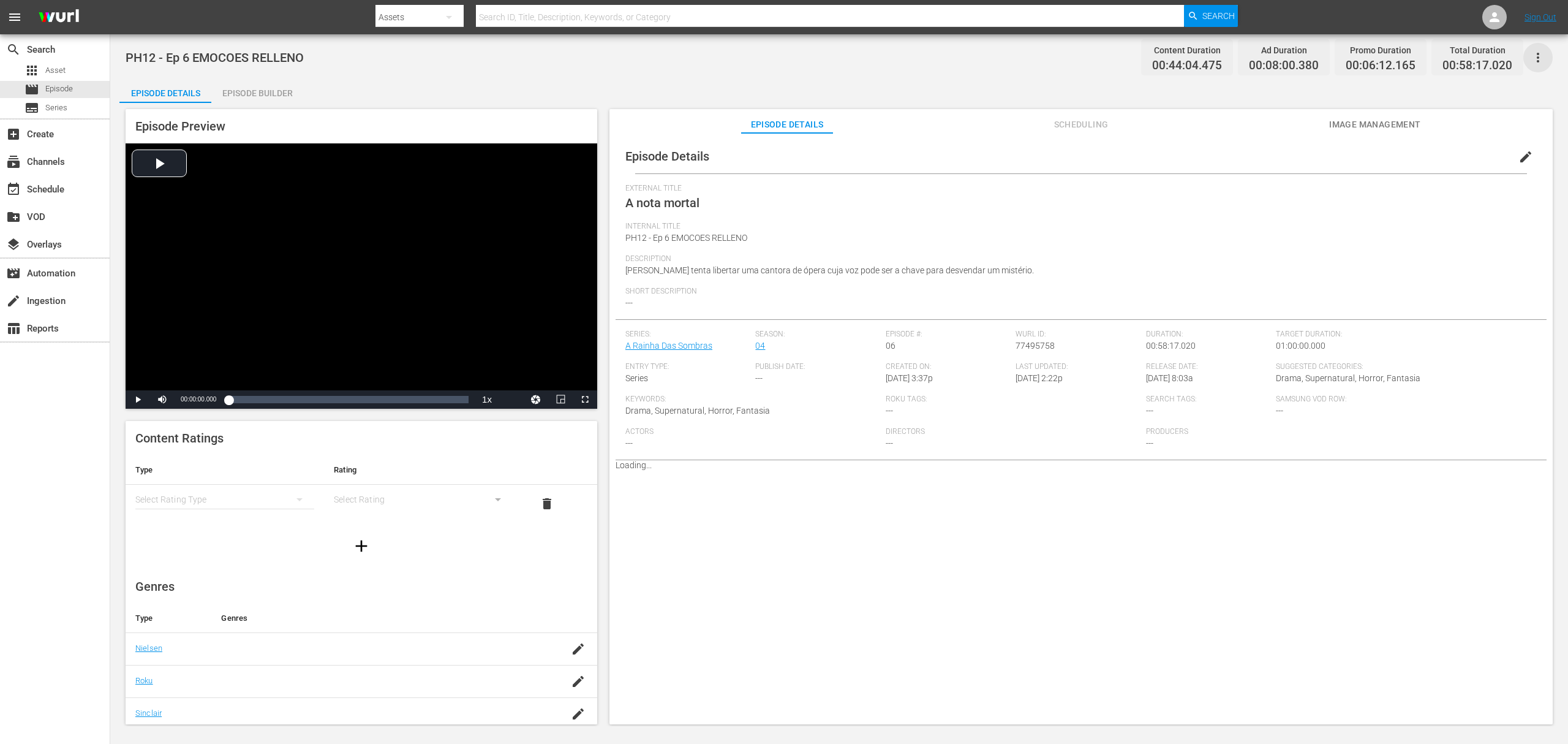
click at [1175, 59] on icon "button" at bounding box center [1538, 58] width 15 height 15
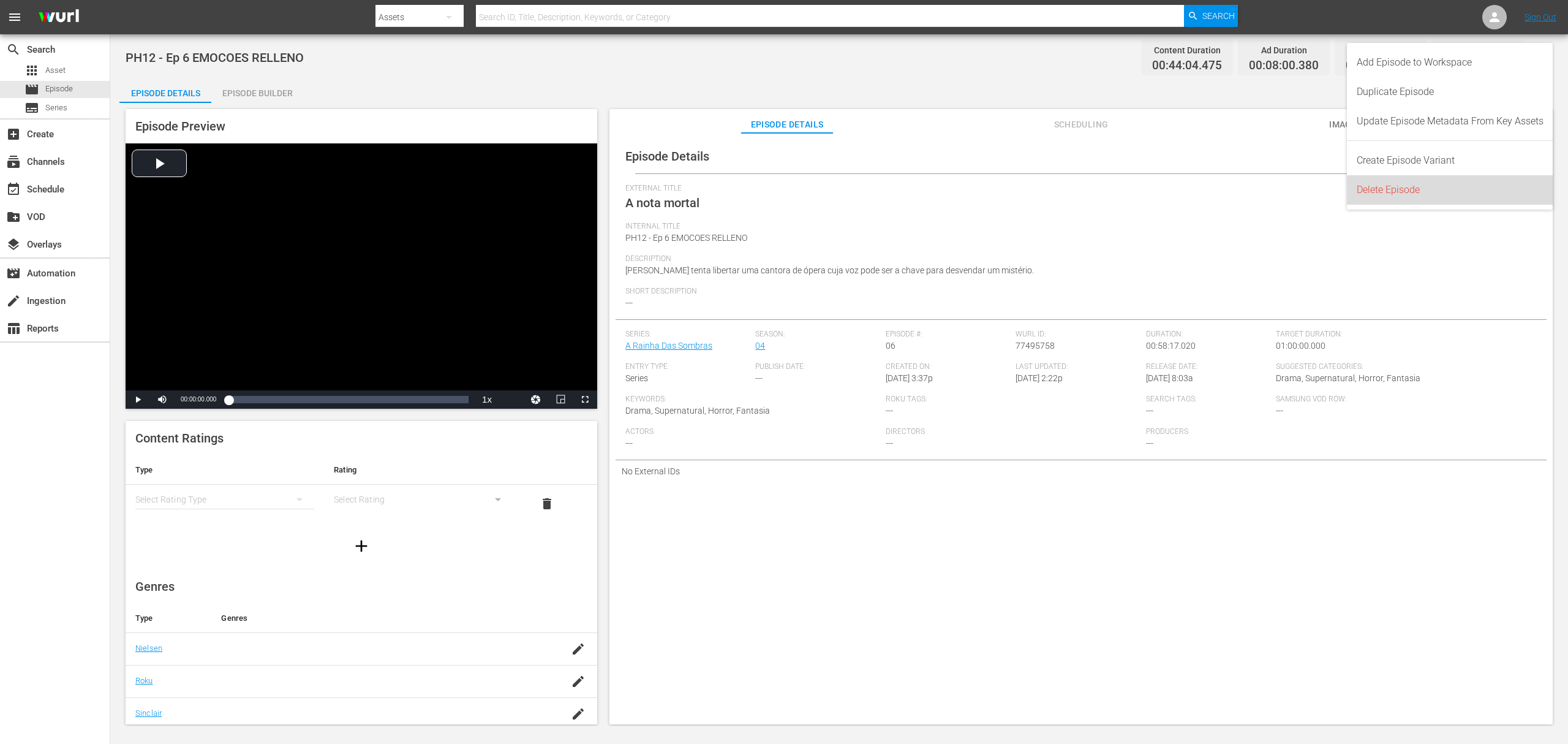
click at [1175, 192] on div "Delete Episode" at bounding box center [1450, 190] width 187 height 29
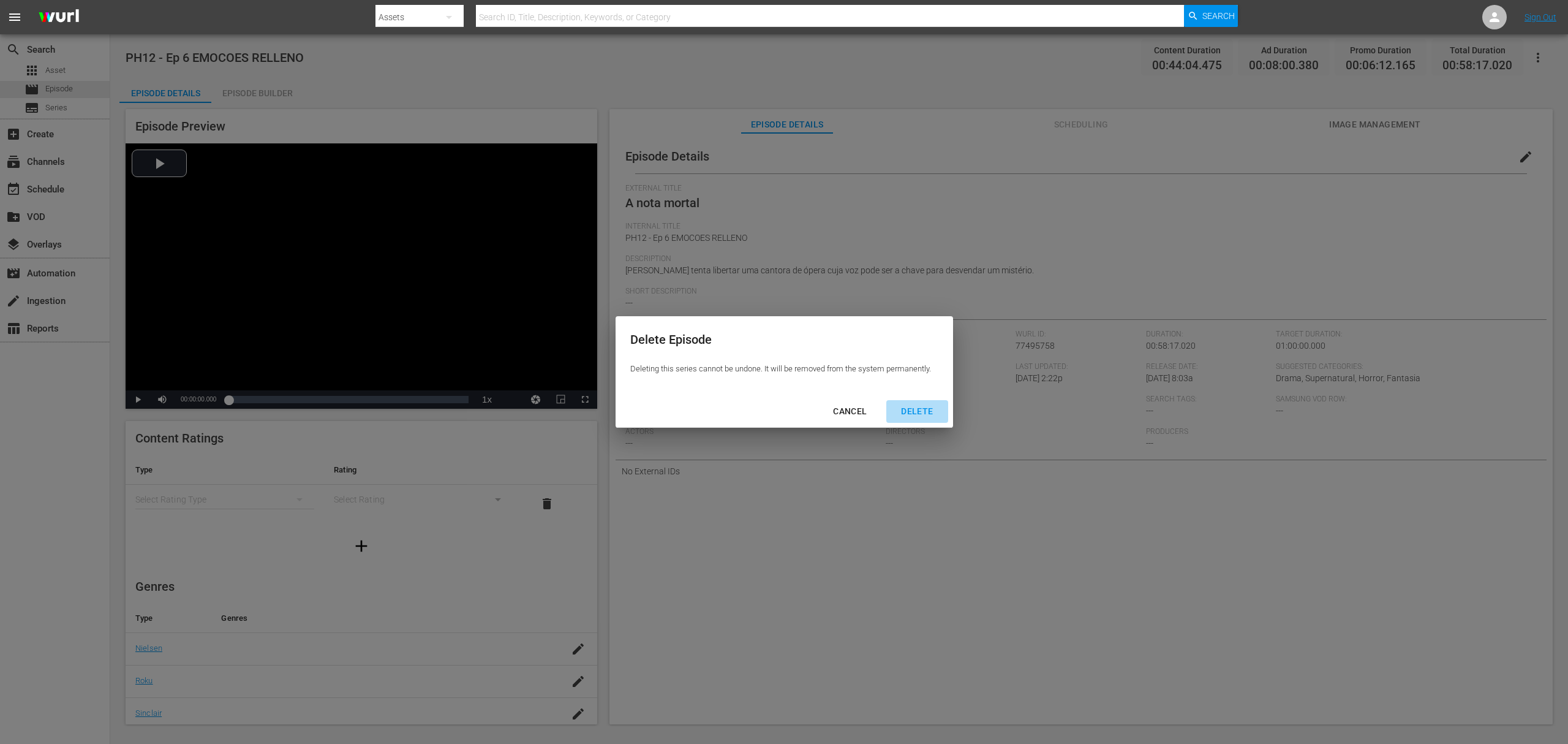
click at [920, 416] on div "DELETE" at bounding box center [917, 412] width 51 height 15
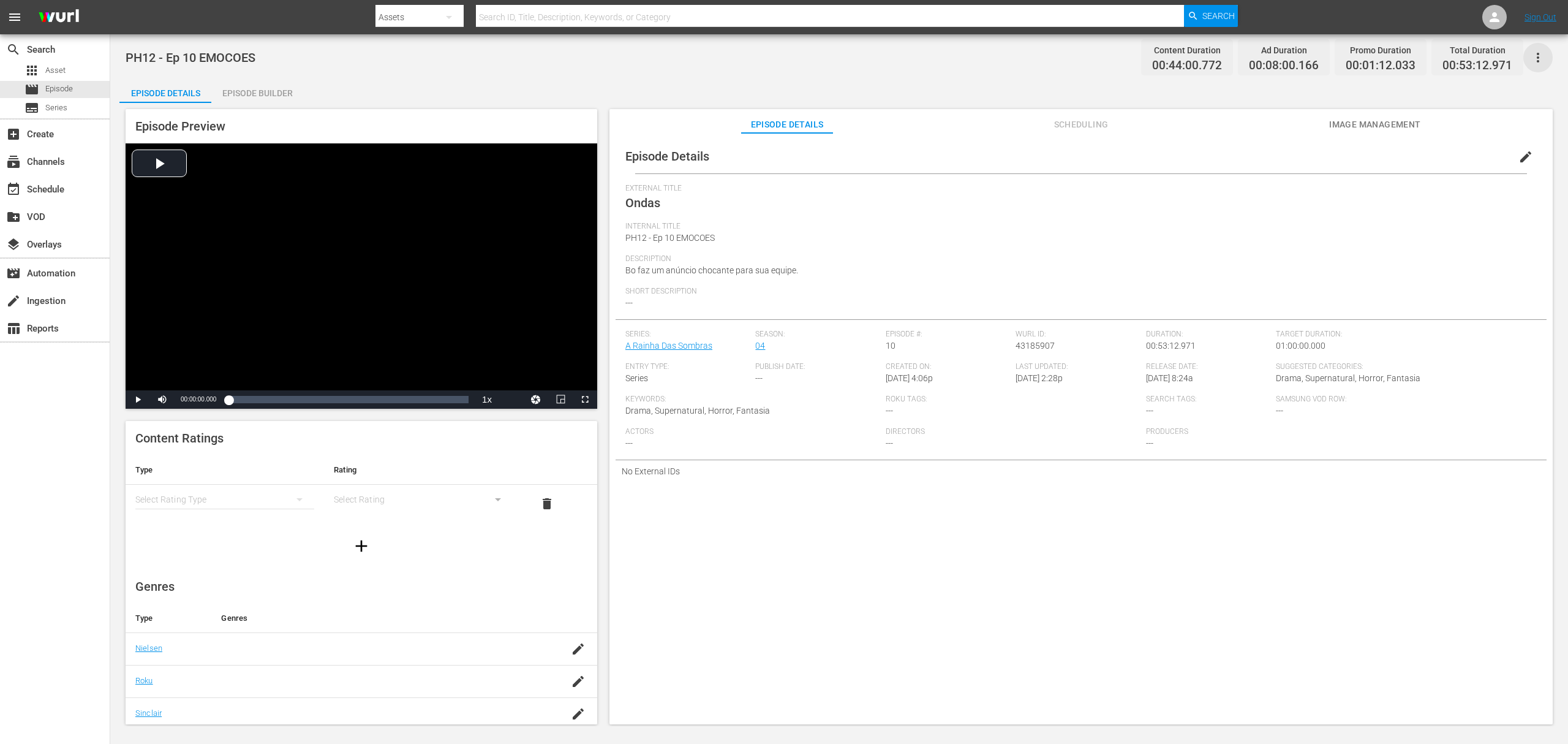
click at [1175, 56] on icon "button" at bounding box center [1538, 58] width 15 height 15
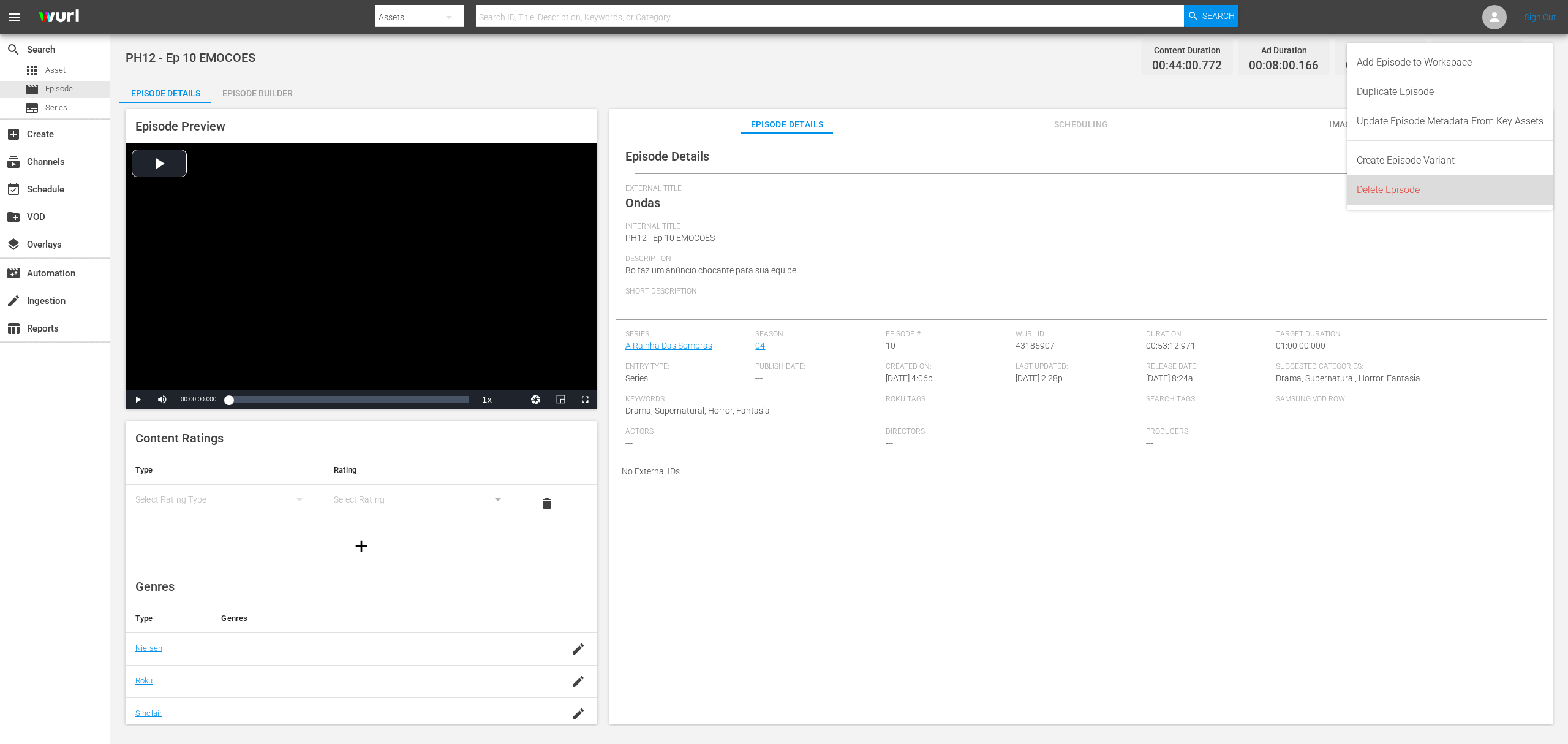
click at [1175, 198] on div "Delete Episode" at bounding box center [1450, 190] width 187 height 29
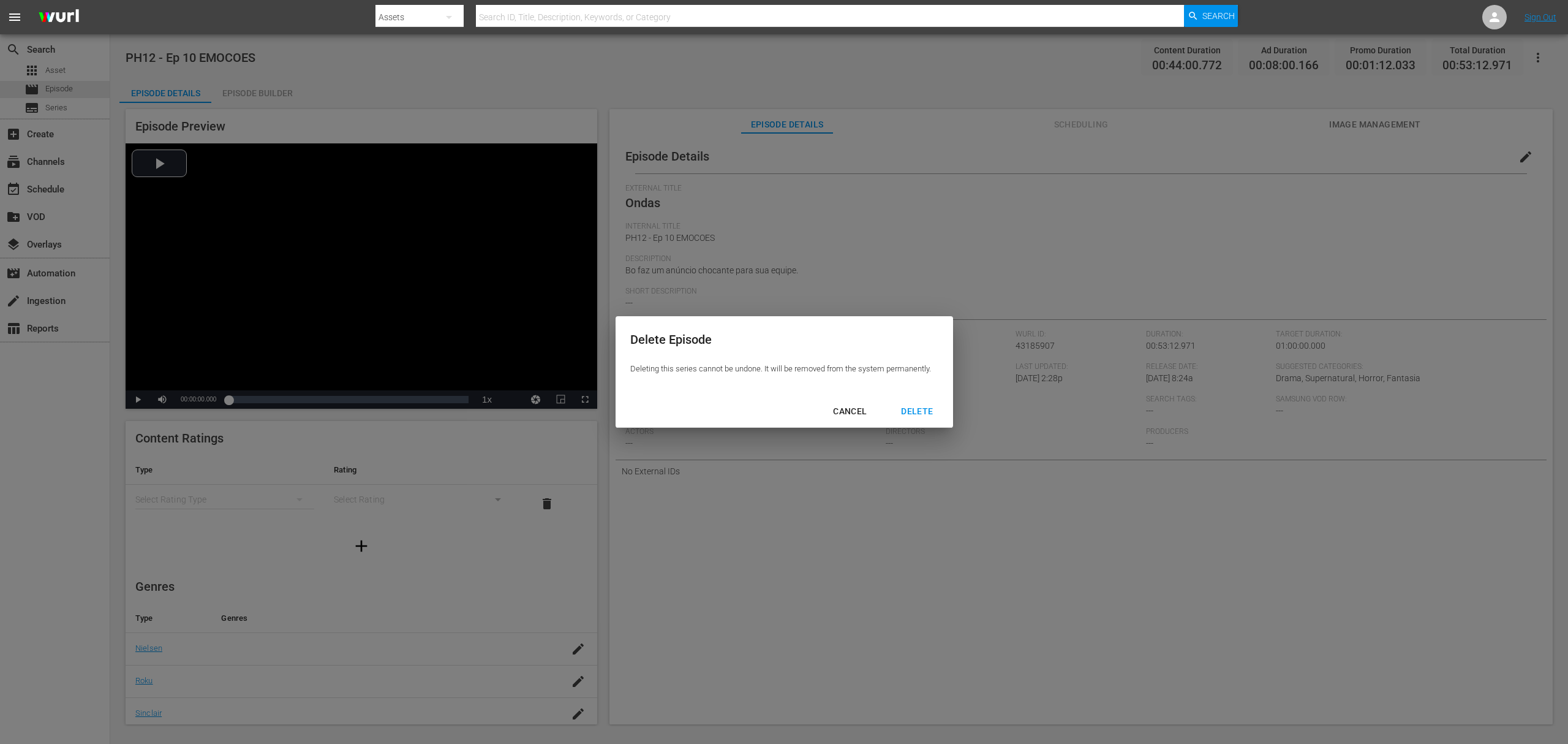
click at [915, 415] on div "DELETE" at bounding box center [917, 412] width 51 height 15
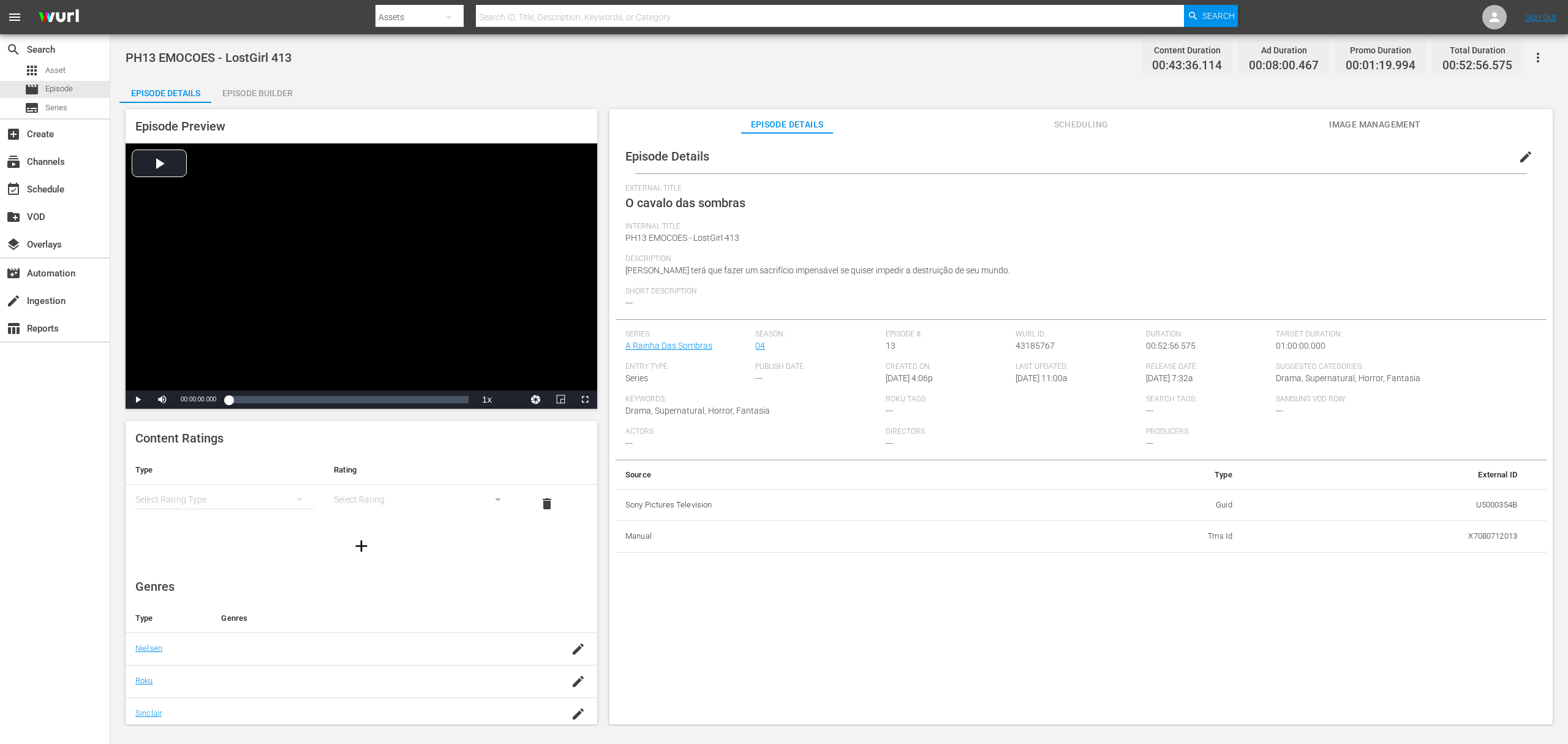
click at [1175, 155] on span "edit" at bounding box center [1526, 156] width 15 height 15
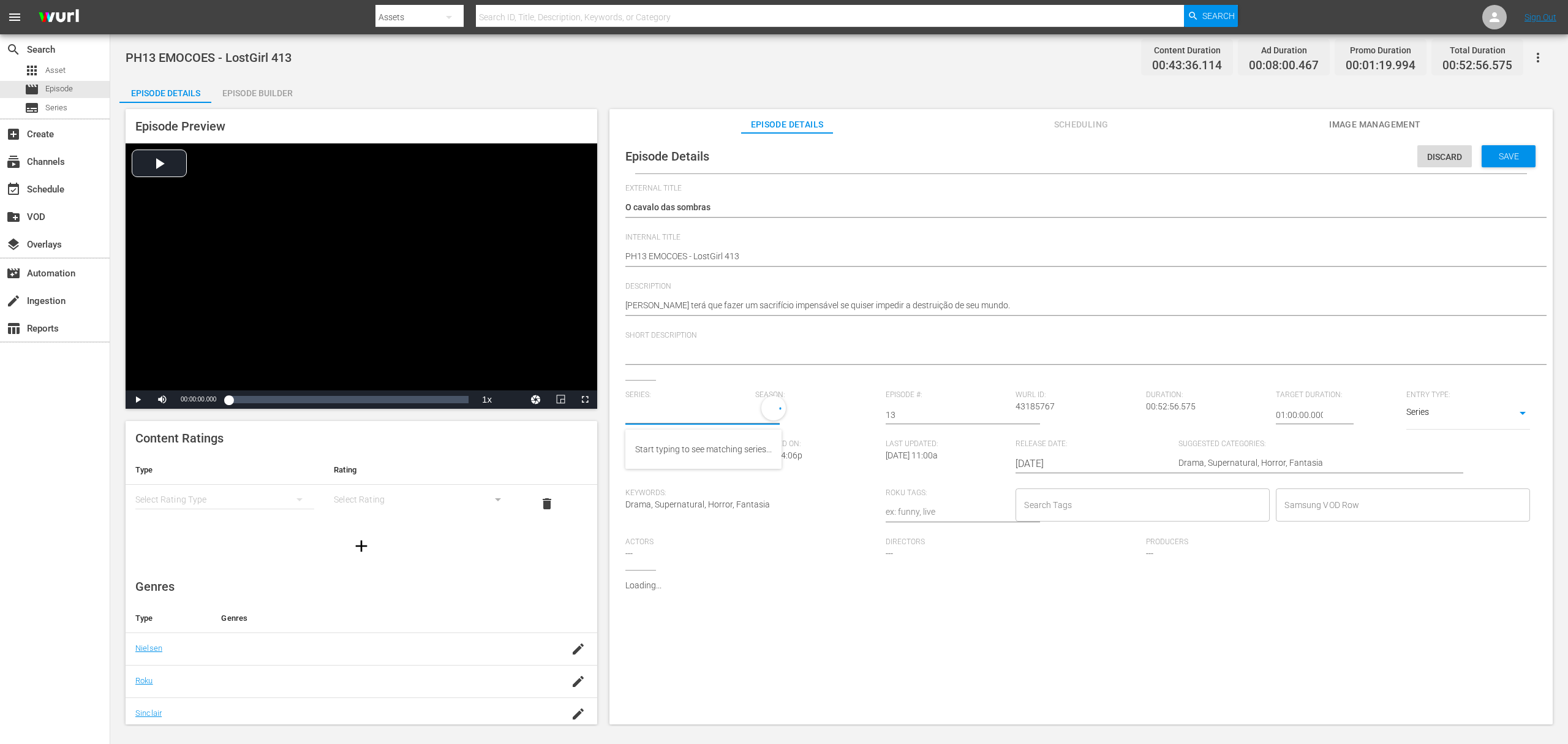
click at [664, 416] on input "text" at bounding box center [687, 415] width 124 height 29
paste input "a rainha das sombras_"
click at [664, 447] on div "A Rainha das Sombras_" at bounding box center [680, 449] width 90 height 29
type input "A Rainha das Sombras_"
click at [761, 410] on div "5" at bounding box center [814, 413] width 118 height 34
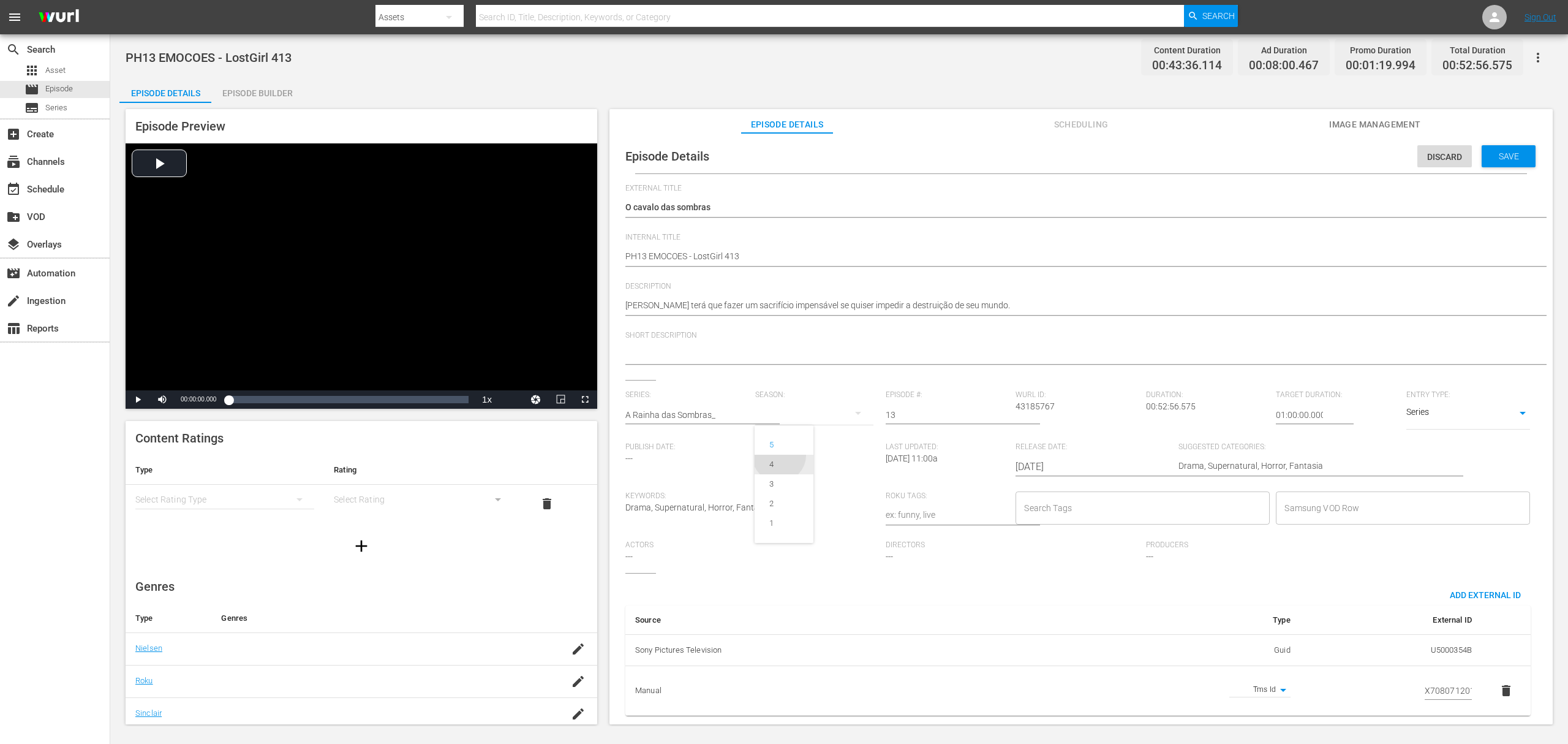
click at [779, 459] on div "4" at bounding box center [772, 464] width 34 height 12
click at [1175, 156] on span "Save" at bounding box center [1509, 156] width 40 height 10
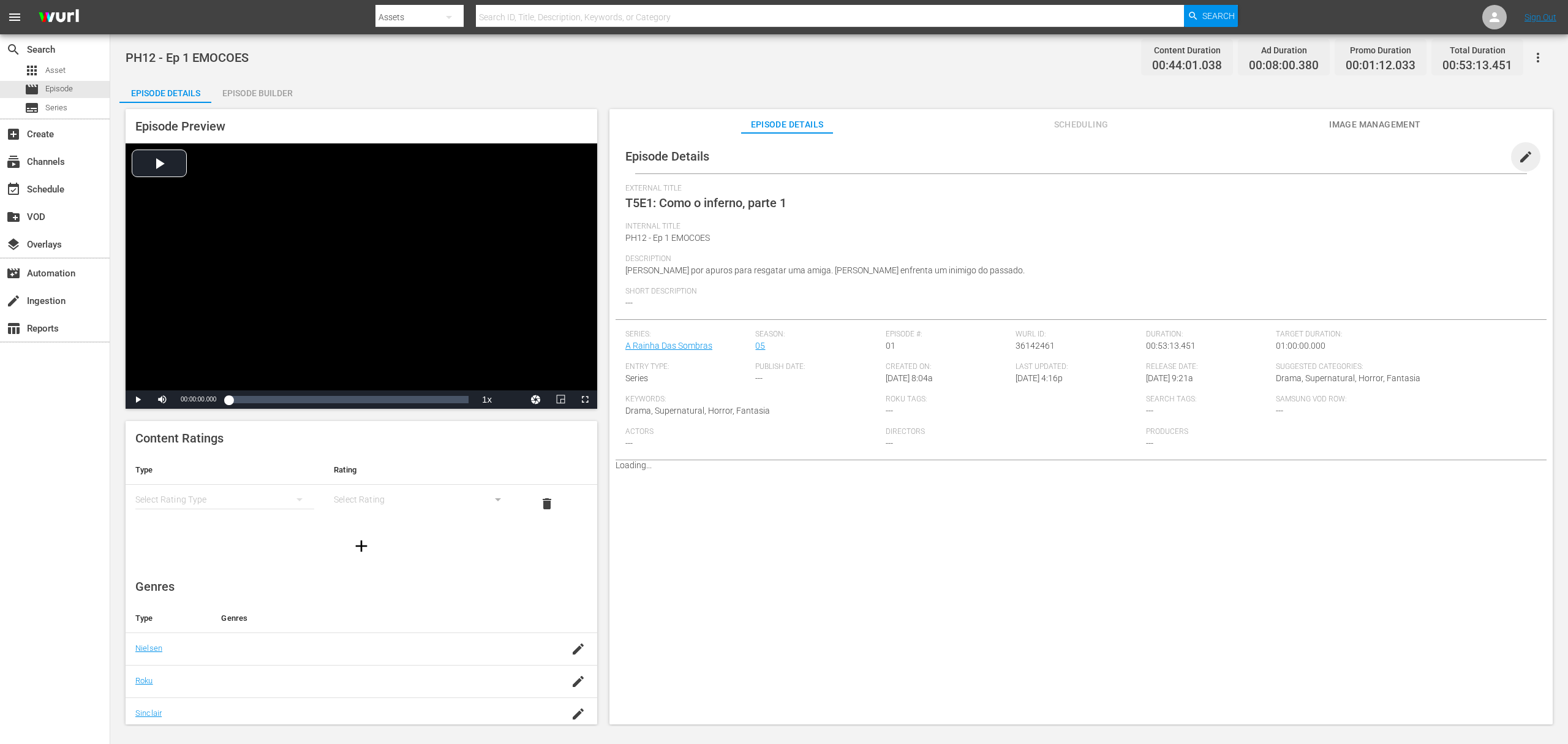
click at [1175, 163] on span "edit" at bounding box center [1526, 156] width 15 height 15
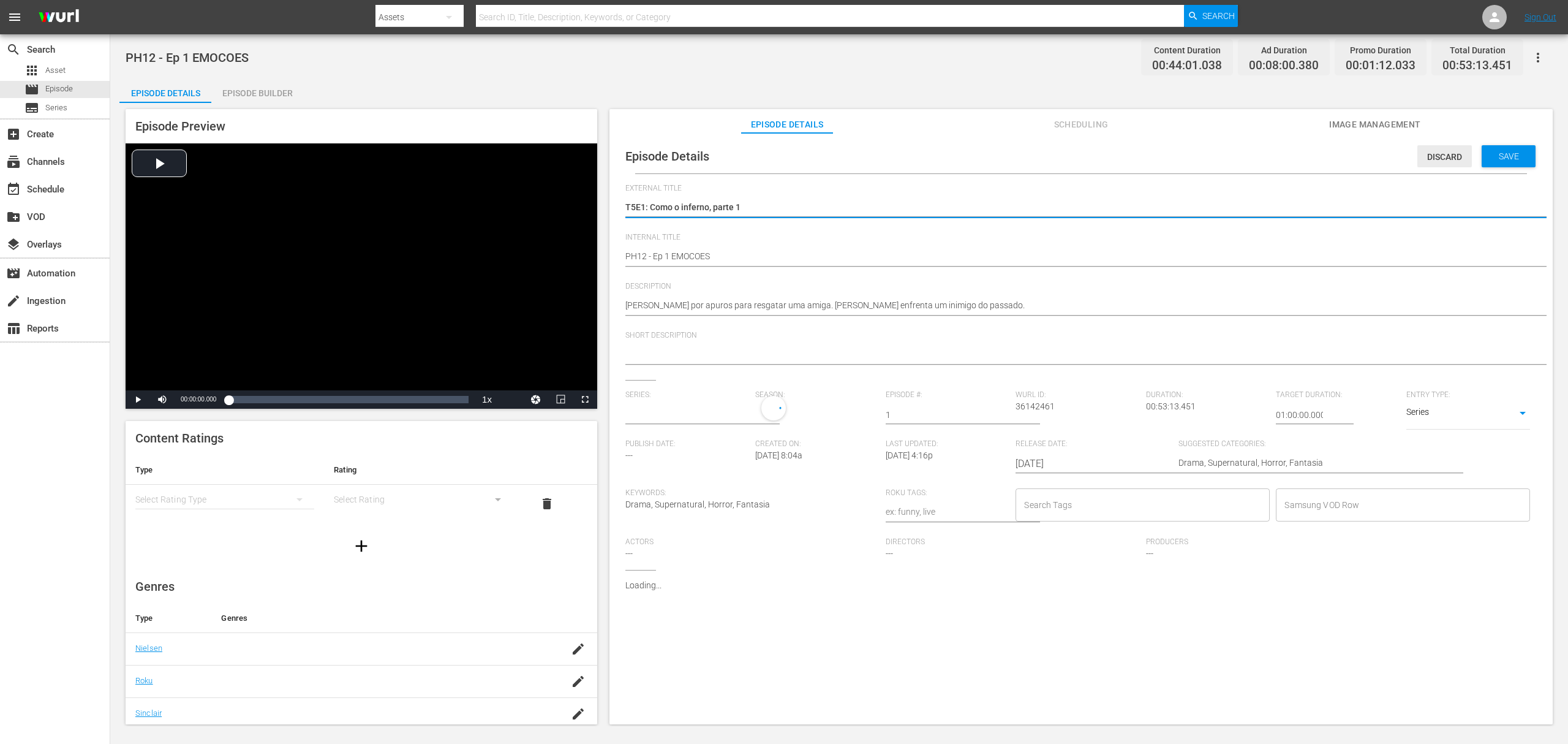
click at [1175, 158] on span "Discard" at bounding box center [1445, 157] width 55 height 10
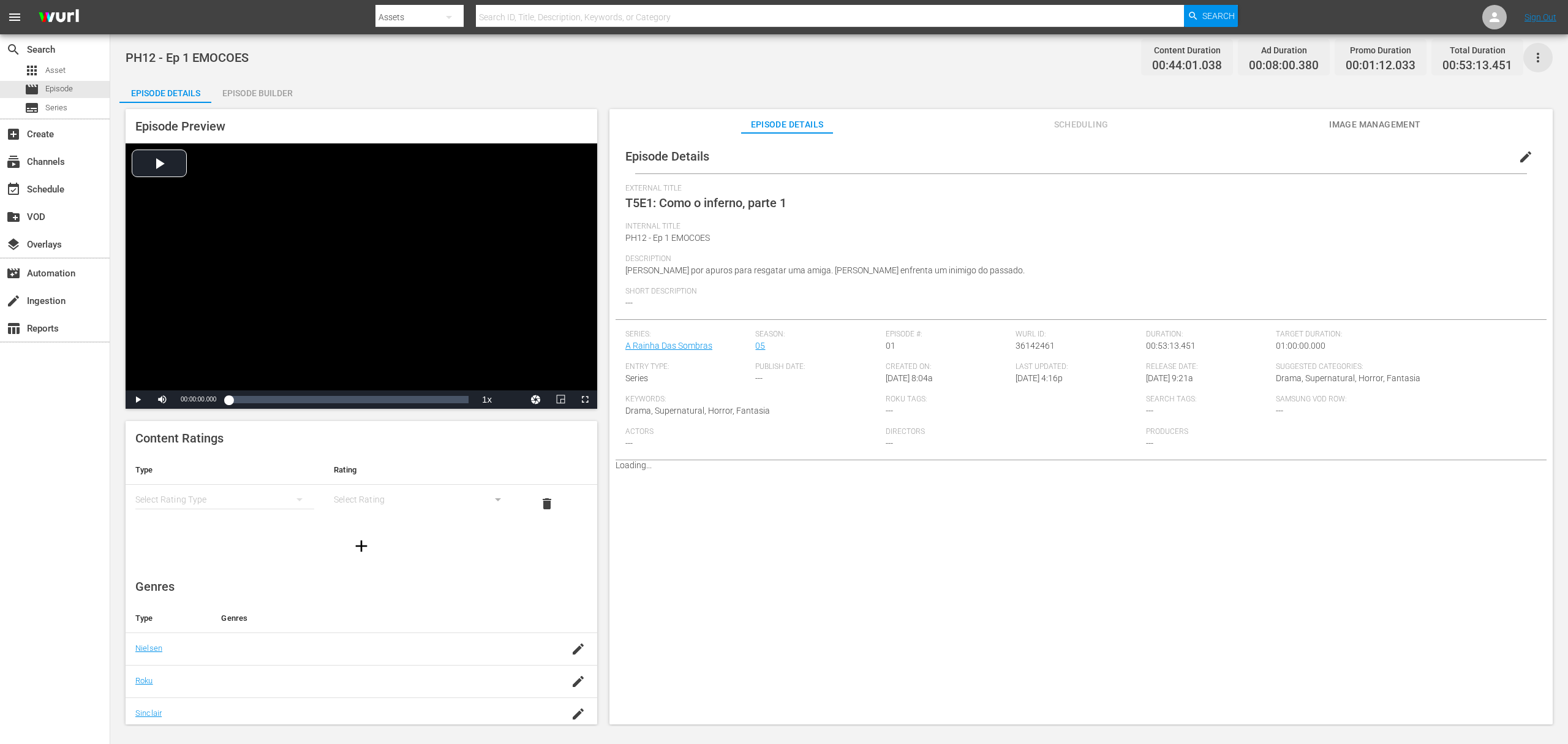
click at [1175, 57] on icon "button" at bounding box center [1538, 58] width 2 height 10
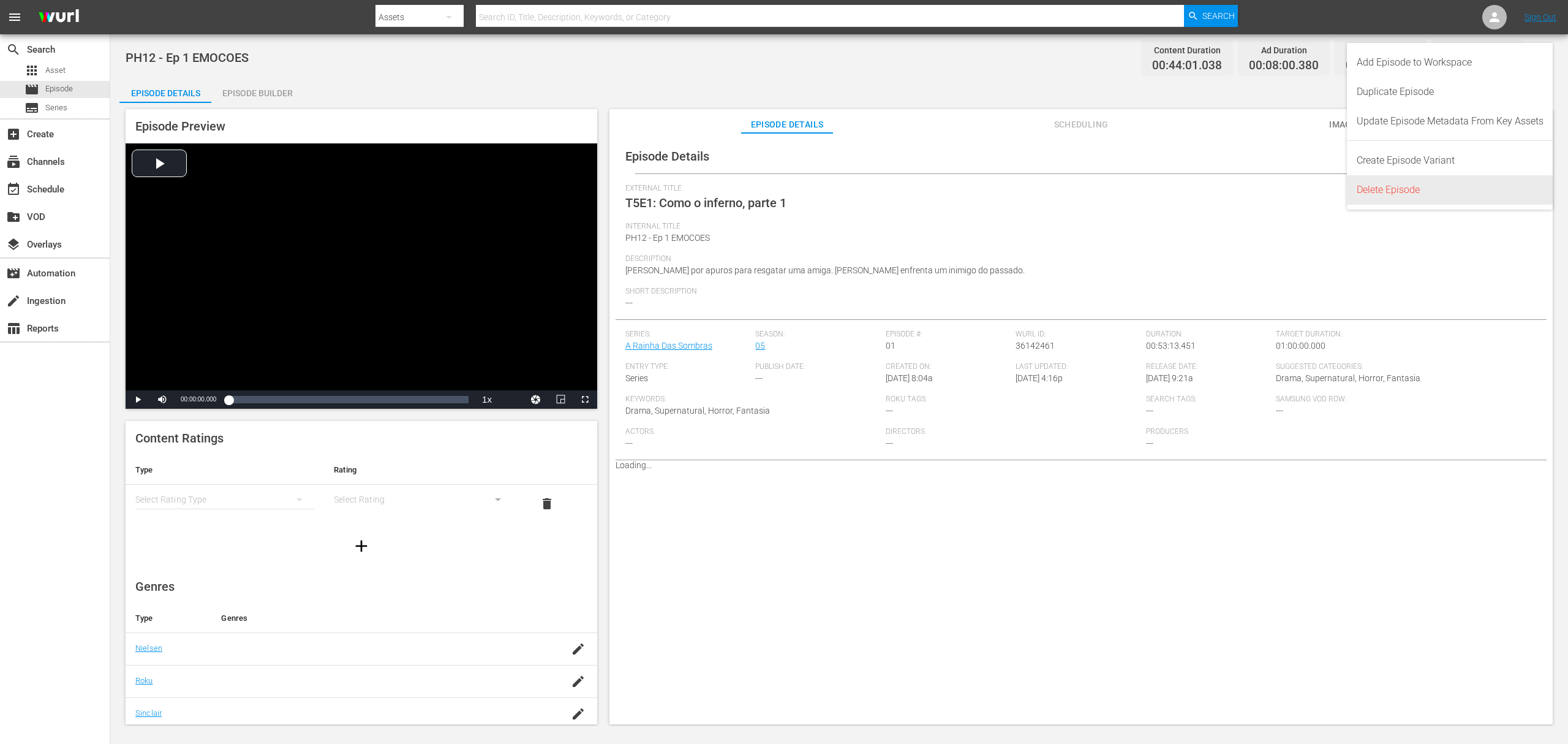
click at [1175, 187] on div "Delete Episode" at bounding box center [1450, 190] width 187 height 29
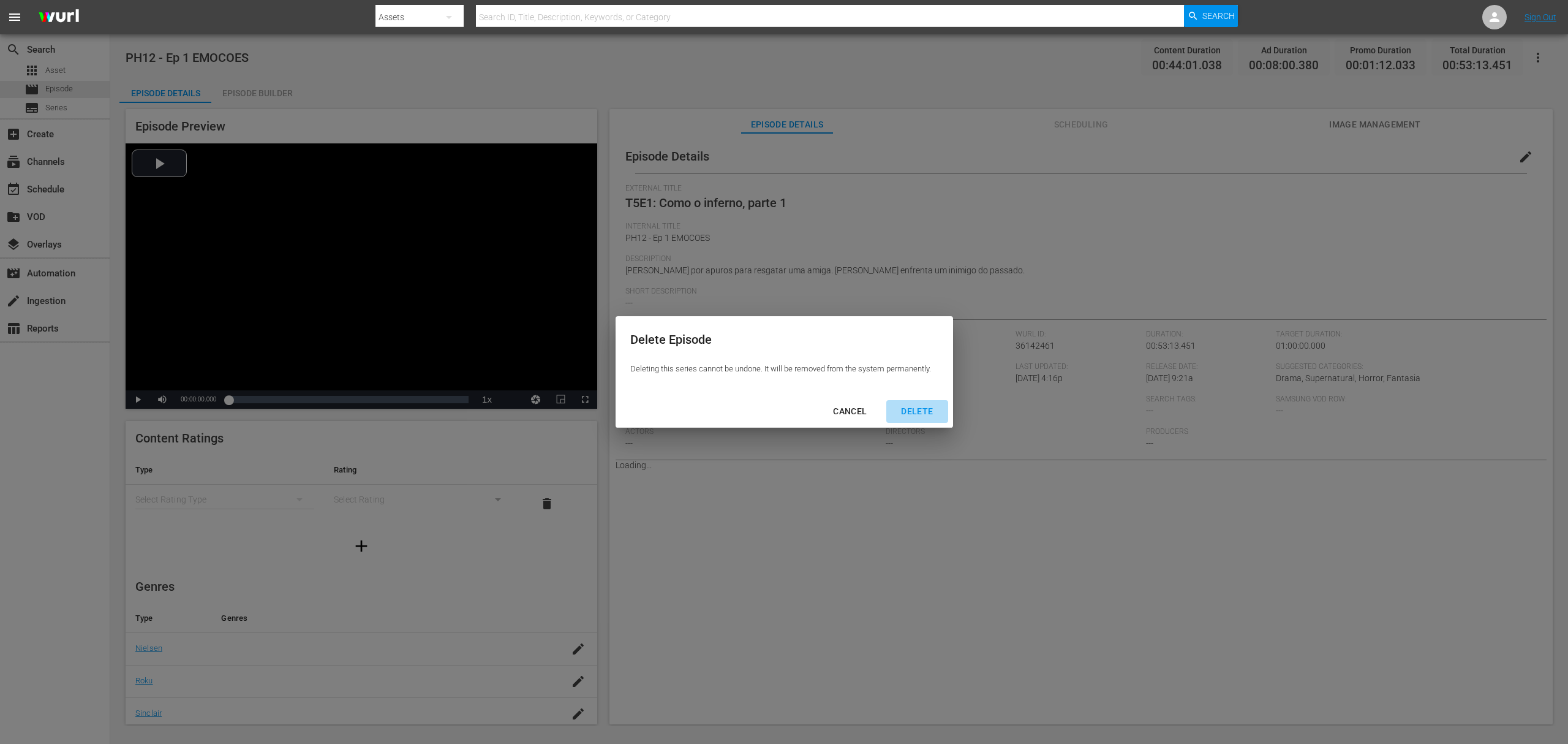
click at [910, 412] on div "DELETE" at bounding box center [917, 412] width 51 height 15
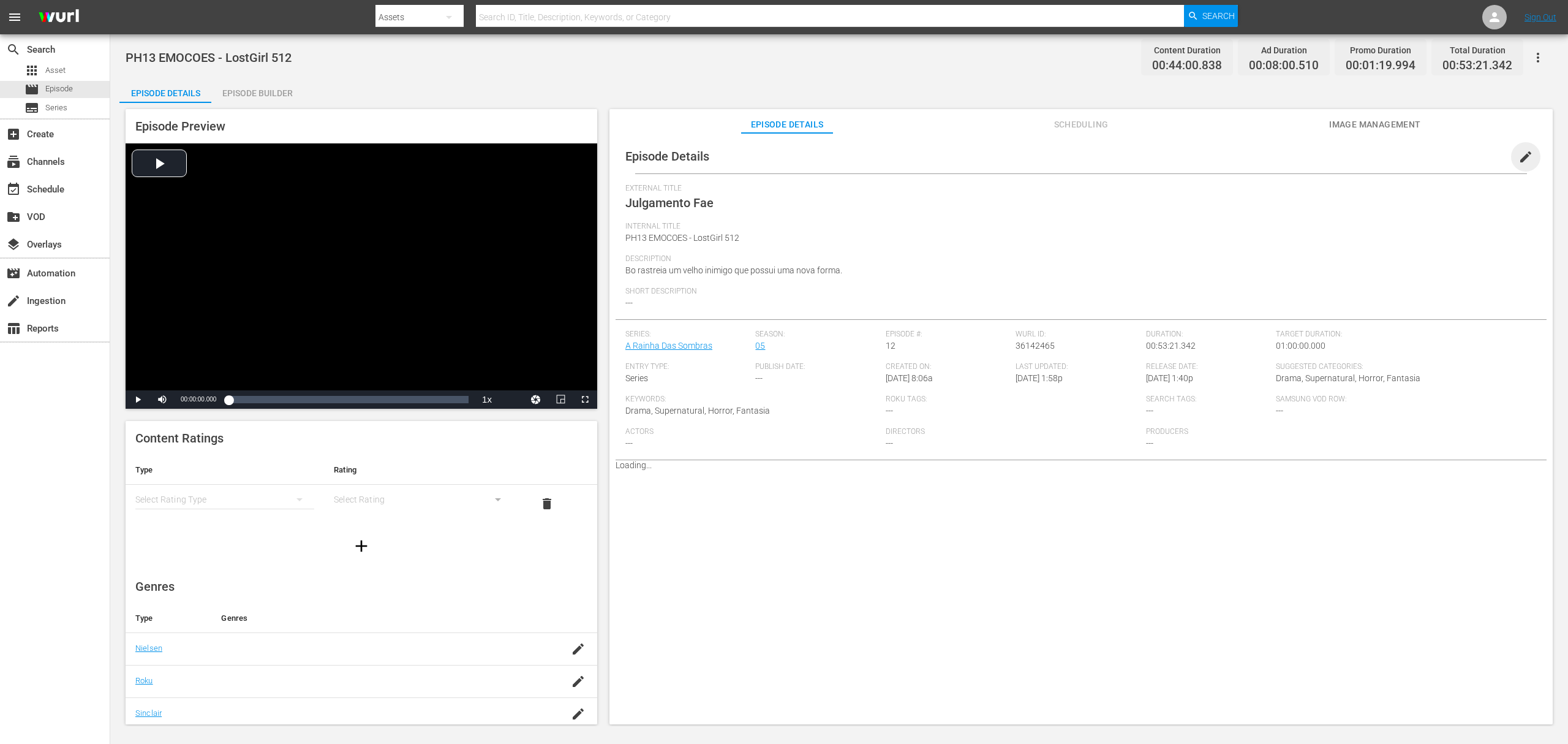
click at [1175, 156] on span "edit" at bounding box center [1526, 156] width 15 height 15
click at [1175, 158] on span "edit" at bounding box center [1526, 156] width 15 height 15
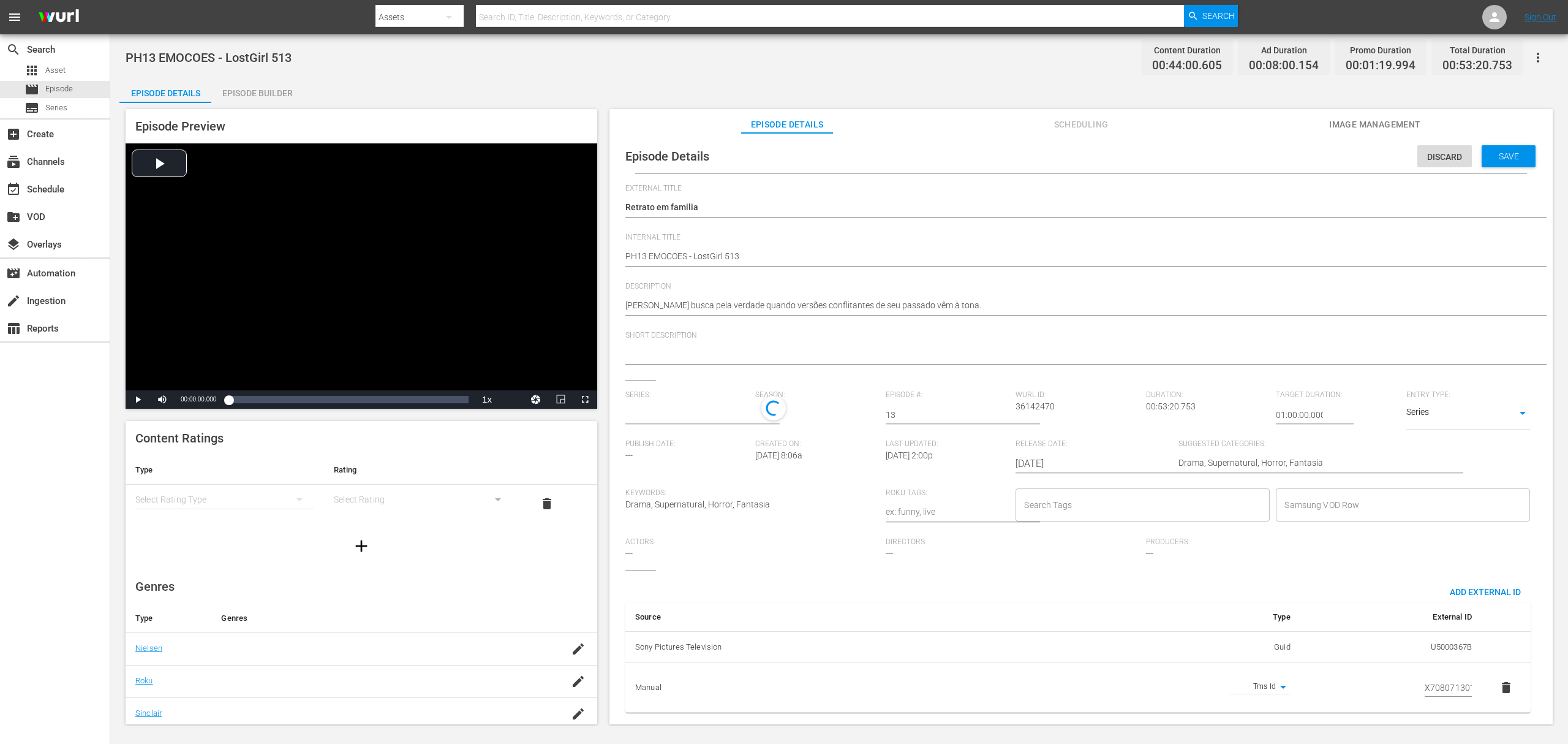
type input "A Rainha Das Sombras"
click at [679, 411] on input "text" at bounding box center [687, 415] width 124 height 29
paste input "a rainha das sombras_"
click at [679, 444] on div "A Rainha das Sombras_" at bounding box center [680, 449] width 90 height 29
type input "A Rainha das Sombras_"
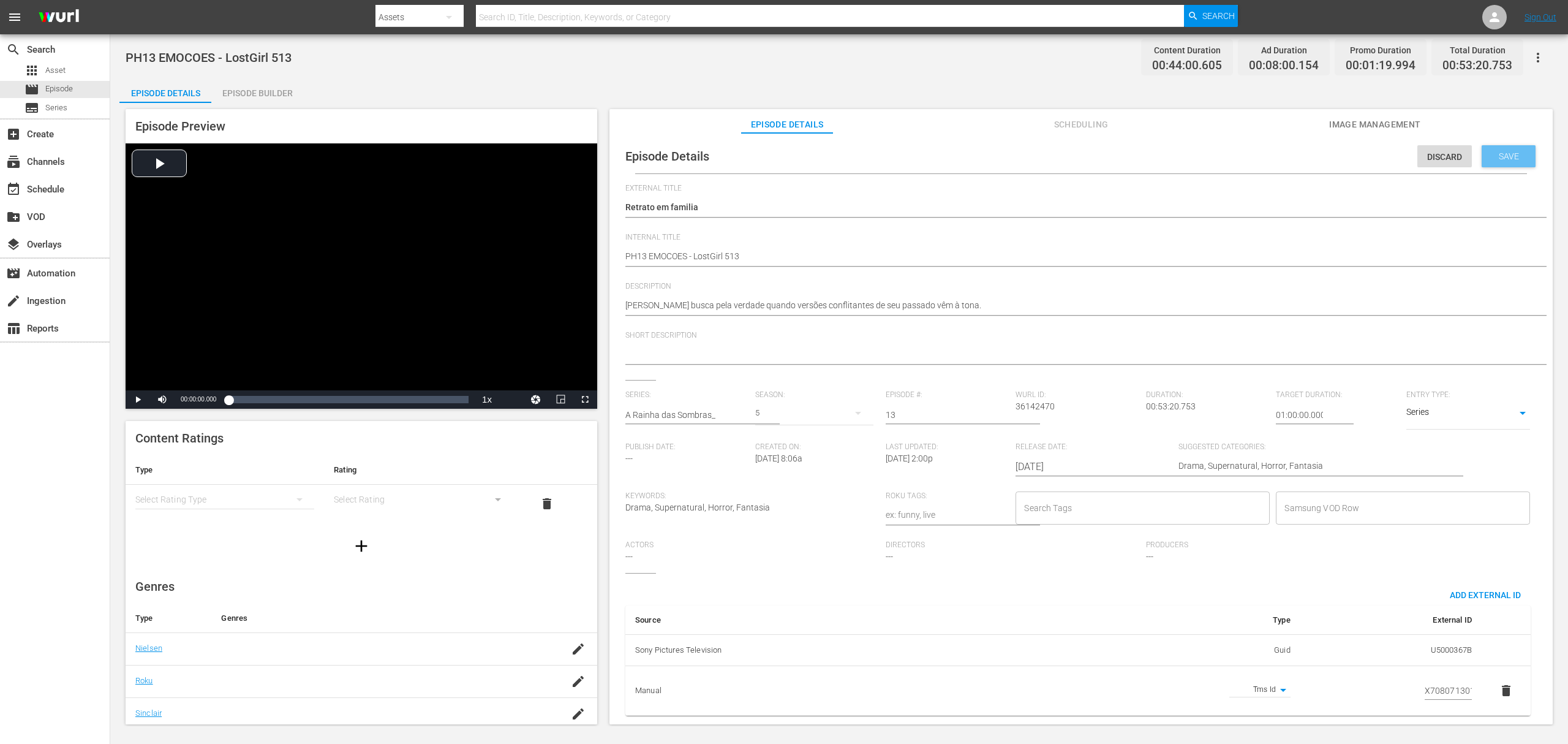
click at [1175, 149] on div "Save" at bounding box center [1508, 156] width 54 height 22
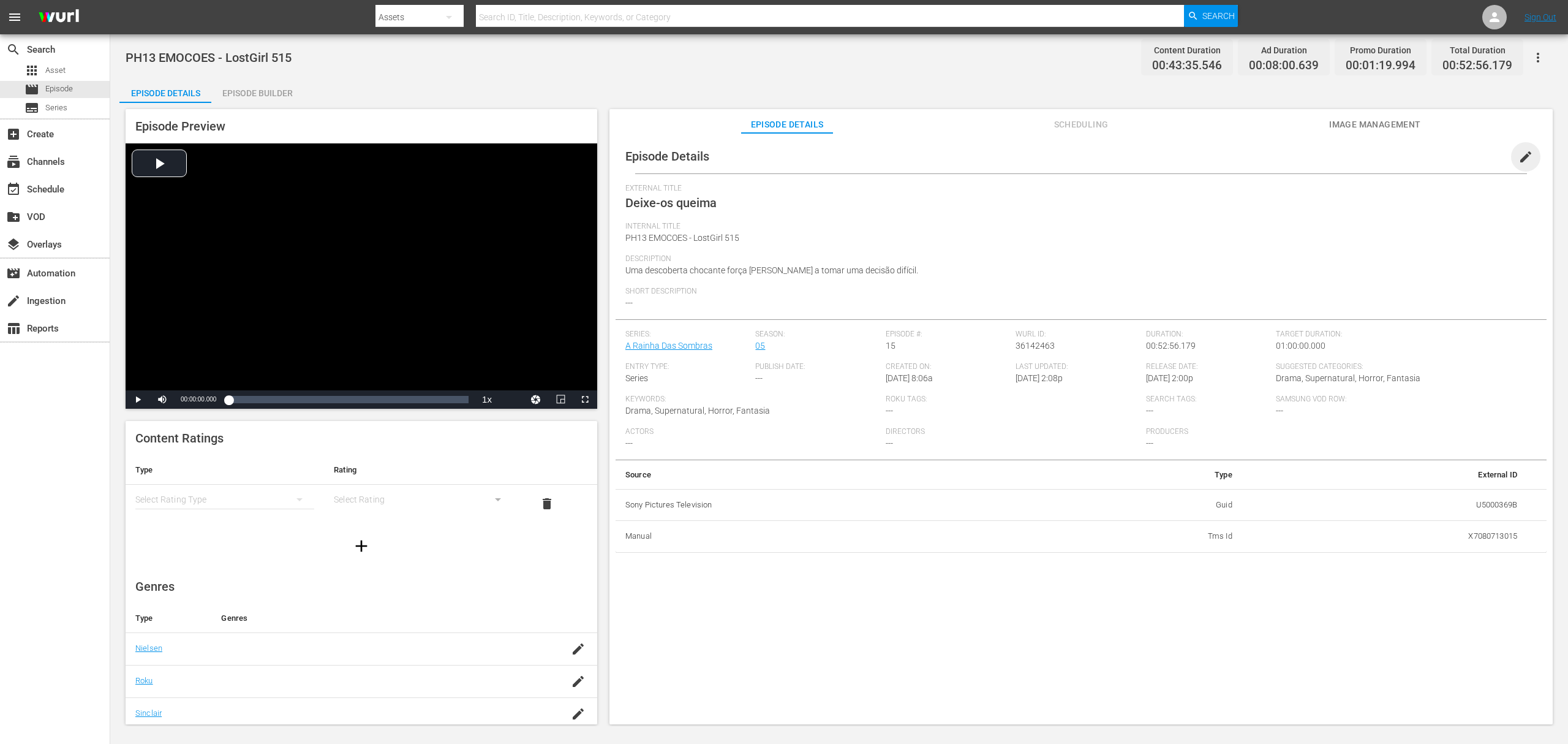
click at [1175, 163] on span "edit" at bounding box center [1526, 156] width 15 height 15
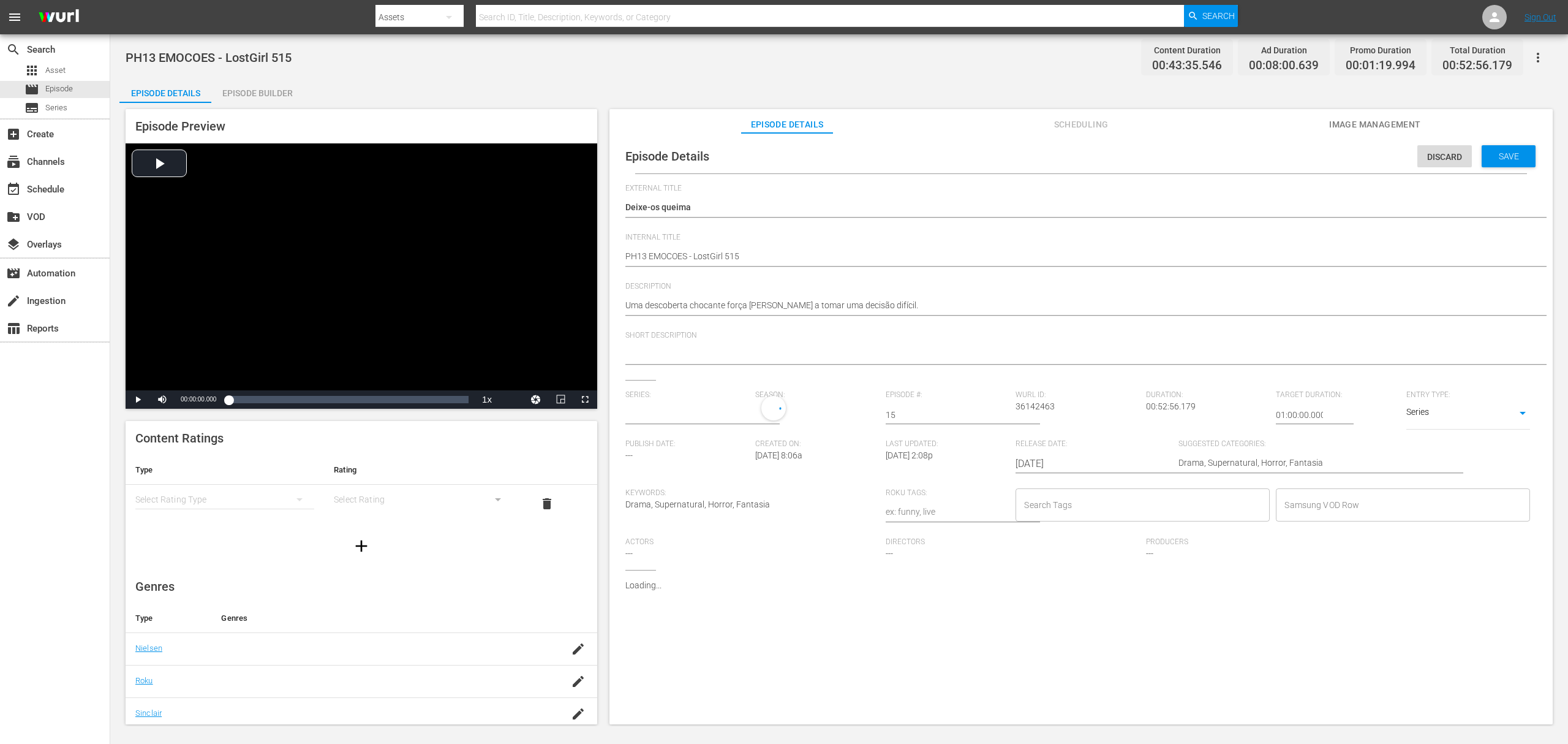
type input "A Rainha Das Sombras"
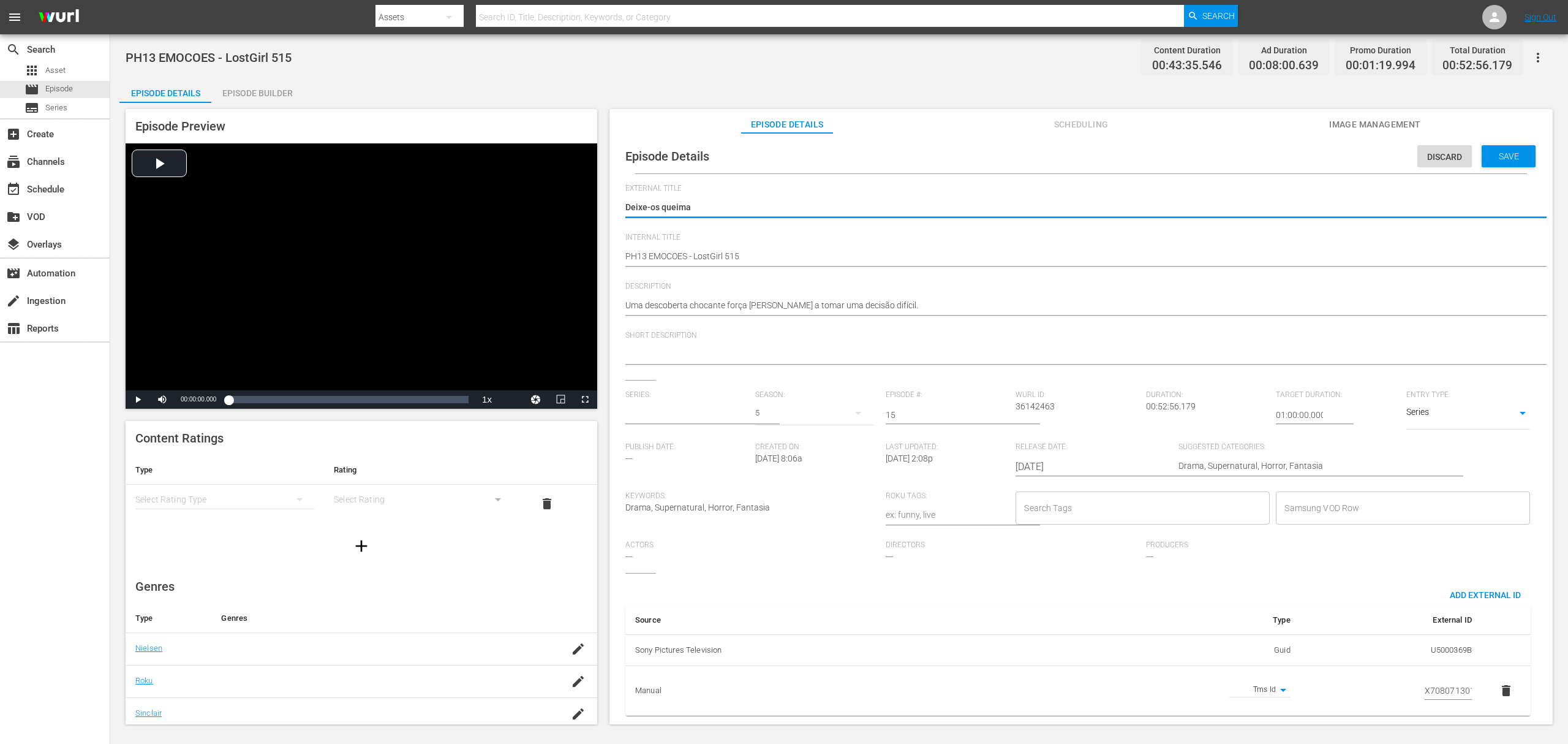
click at [674, 411] on input "text" at bounding box center [687, 415] width 124 height 29
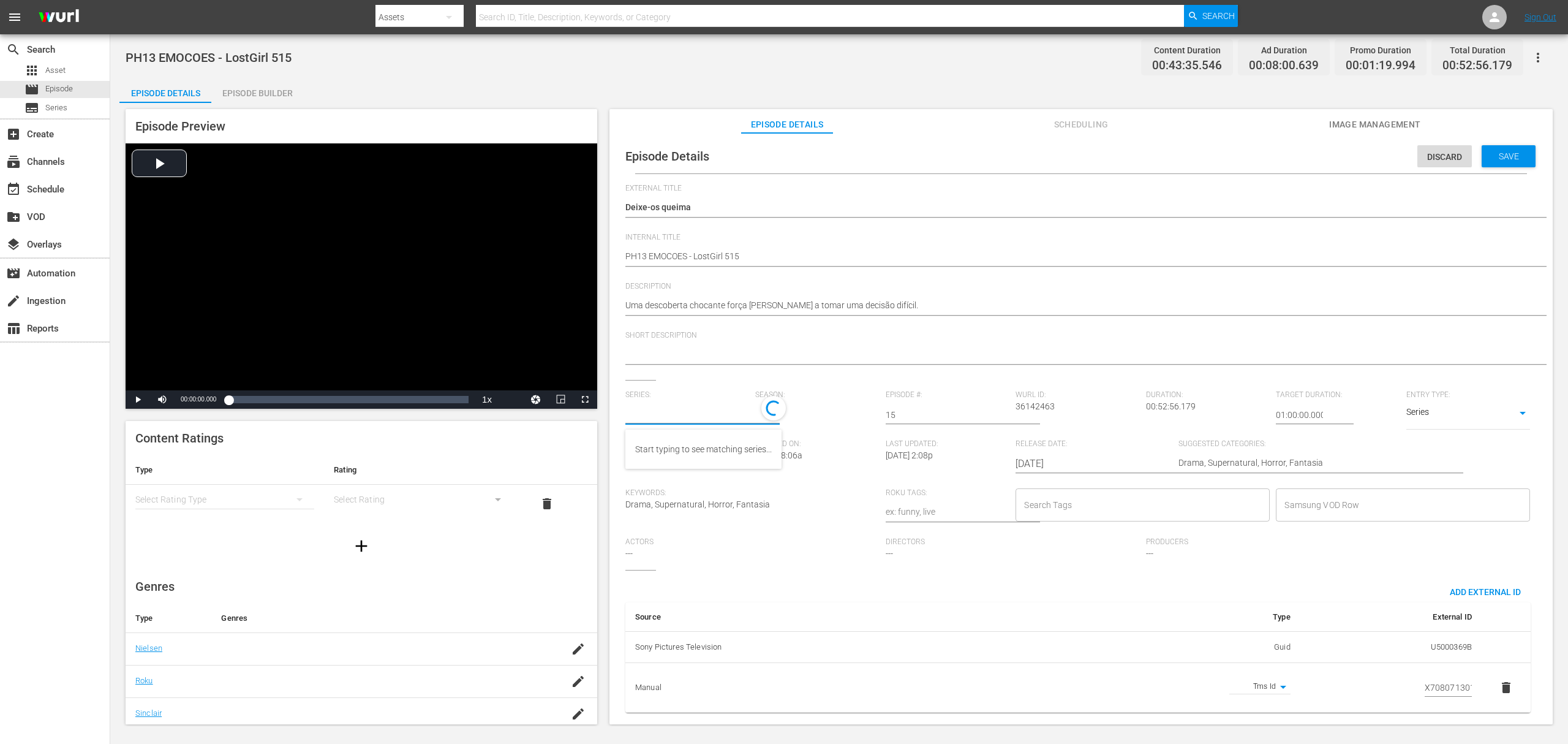
paste input "a rainha das sombras_"
click at [667, 452] on div "A Rainha das Sombras_" at bounding box center [680, 449] width 90 height 29
type input "A Rainha das Sombras_"
click at [1175, 150] on div "Save" at bounding box center [1508, 156] width 54 height 22
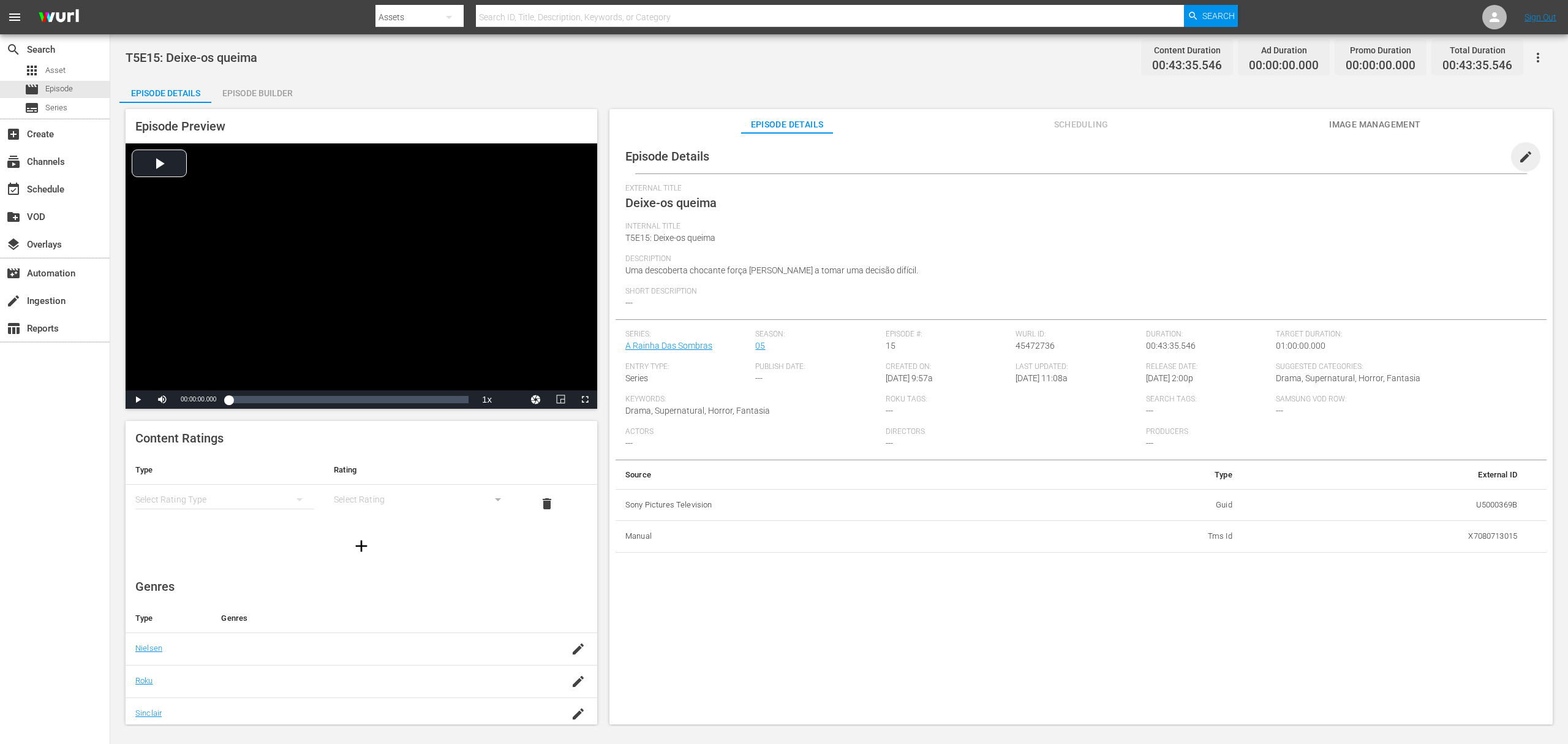
click at [1175, 161] on span "edit" at bounding box center [1526, 156] width 15 height 15
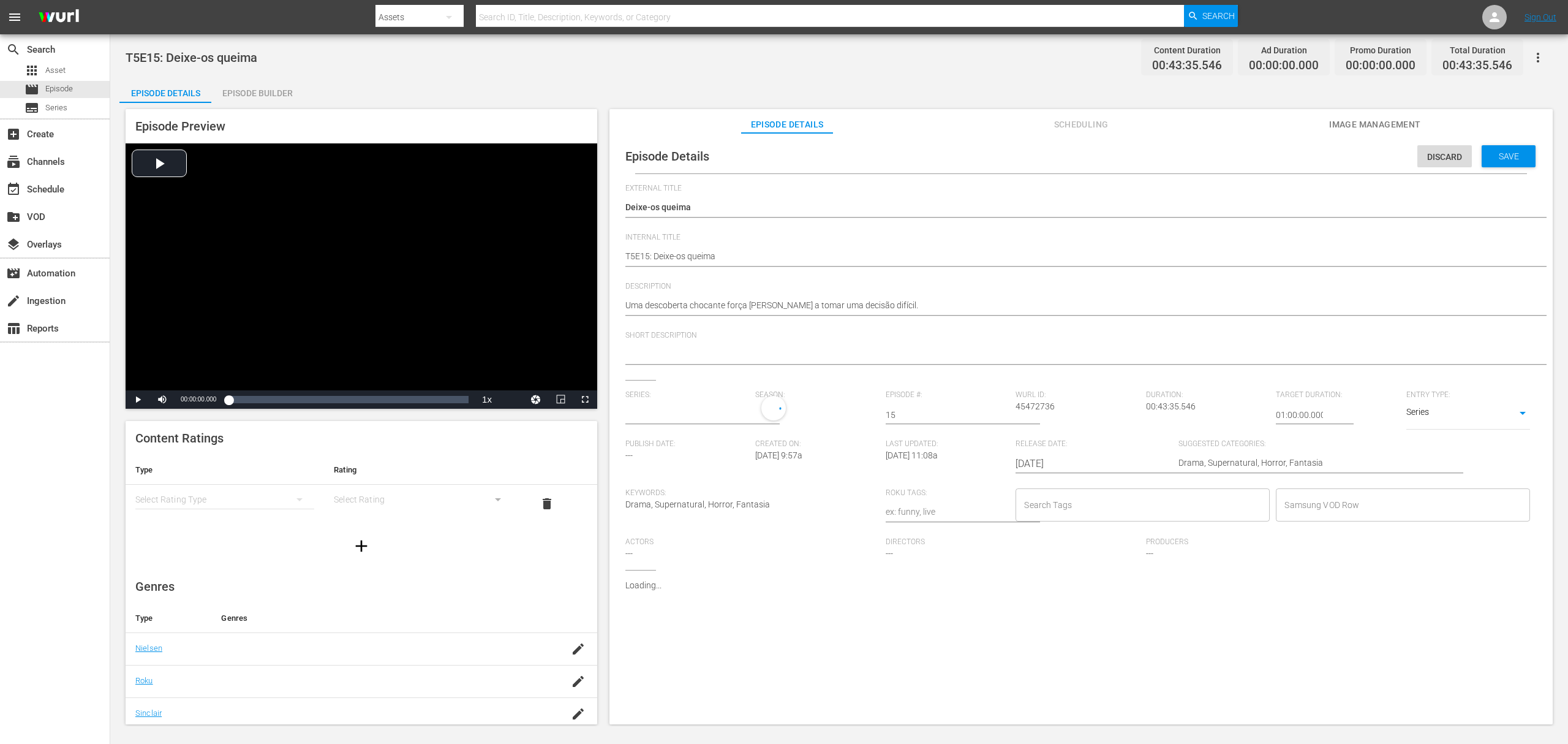
type input "A Rainha Das Sombras"
click at [675, 416] on input "text" at bounding box center [687, 415] width 124 height 29
paste input "a rainha das sombras_"
click at [693, 454] on div "A Rainha das Sombras_" at bounding box center [680, 449] width 90 height 29
type input "A Rainha das Sombras_"
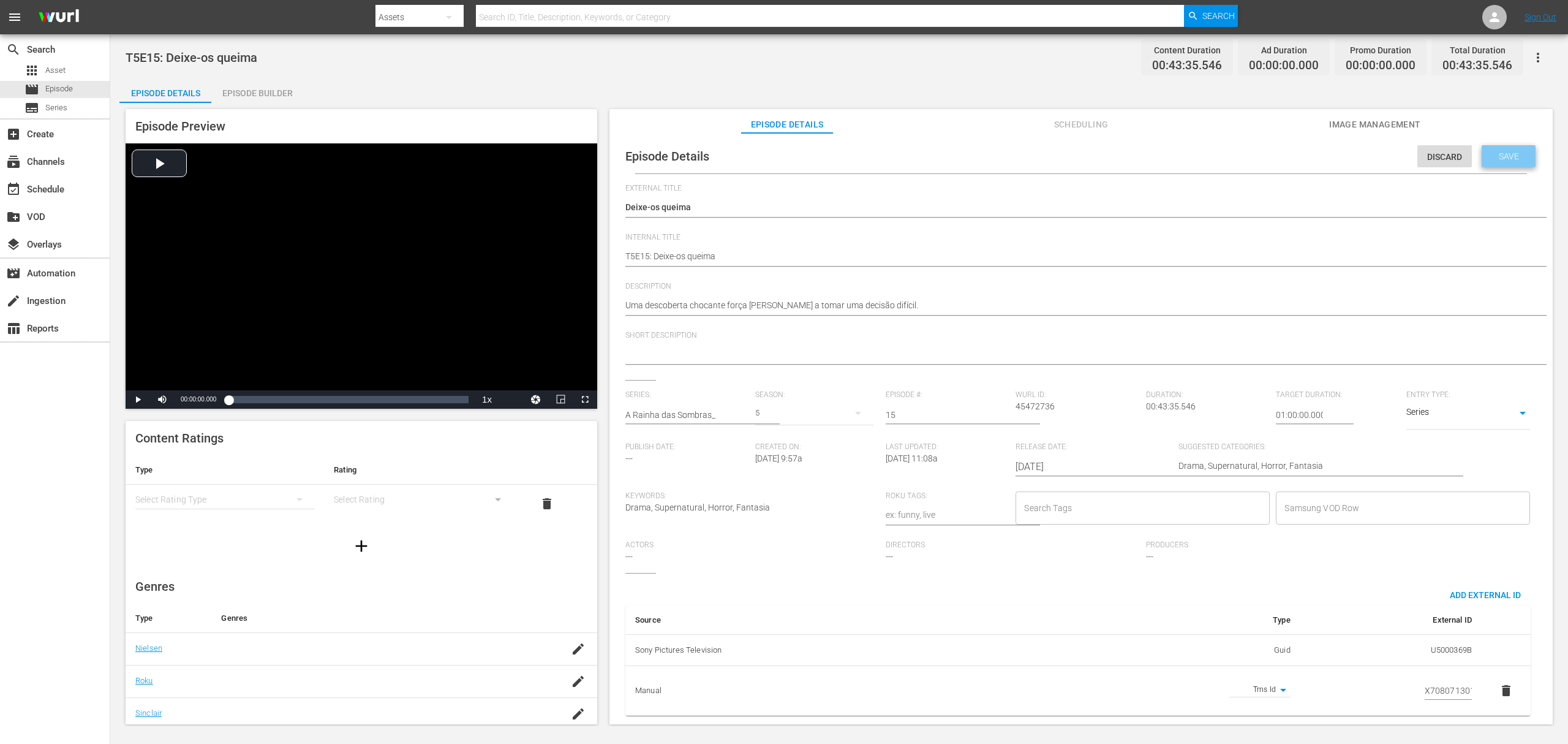
click at [1175, 151] on span "Save" at bounding box center [1509, 156] width 40 height 10
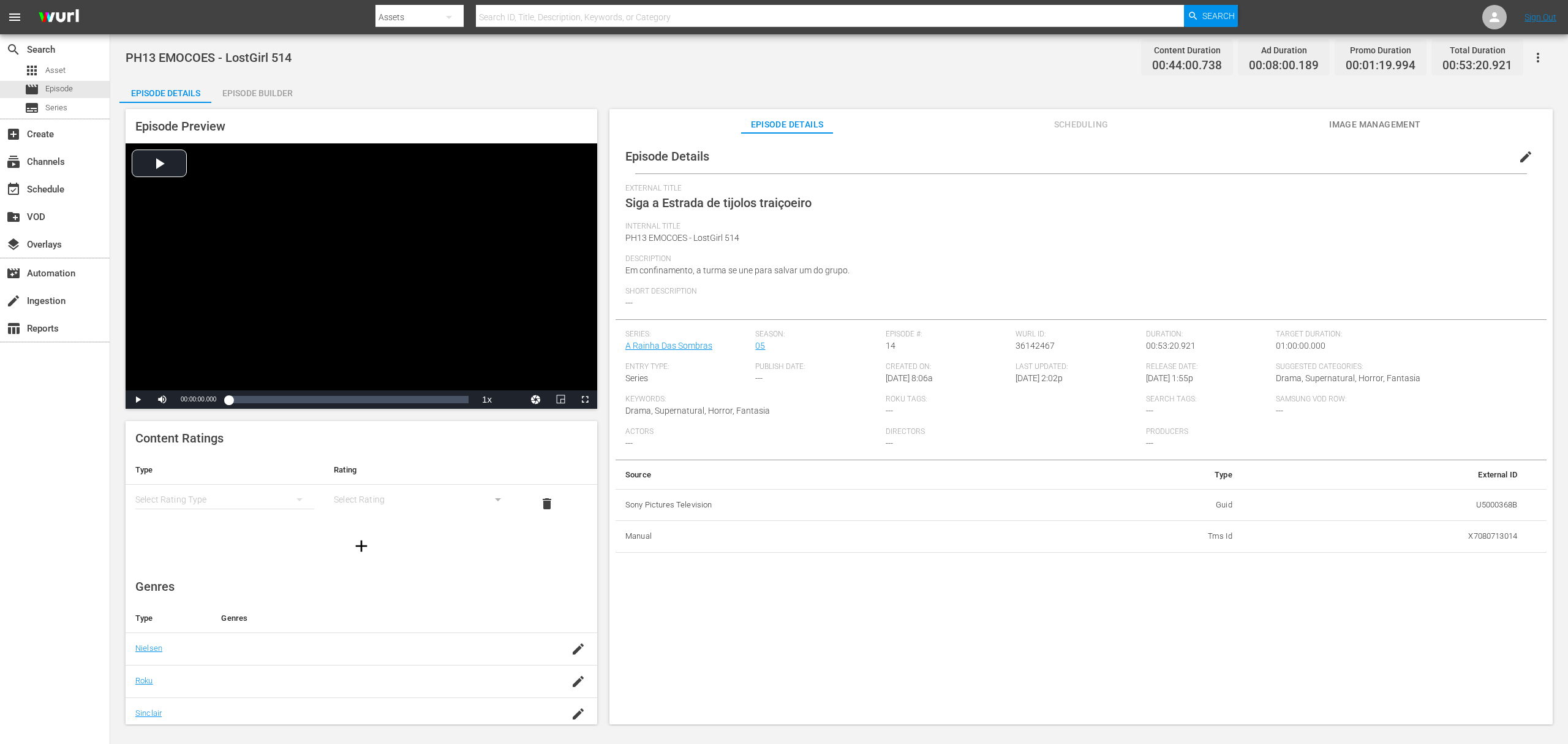
click at [1519, 158] on span "edit" at bounding box center [1526, 156] width 15 height 15
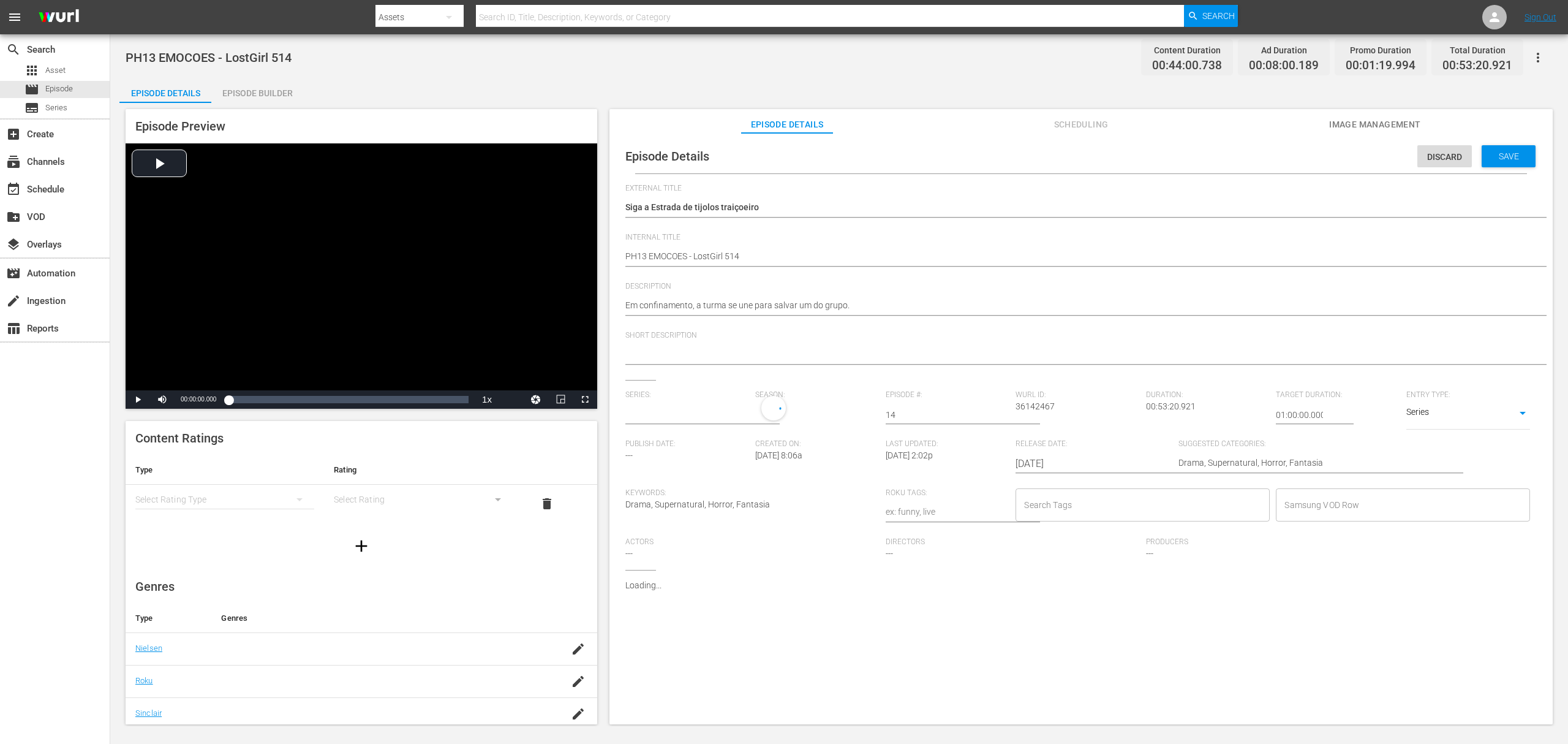
type input "A Rainha Das Sombras"
click at [669, 417] on input "text" at bounding box center [687, 415] width 124 height 29
paste input "a rainha das sombras_"
click at [669, 447] on div "A Rainha das Sombras_" at bounding box center [680, 449] width 90 height 29
type input "A Rainha das Sombras_"
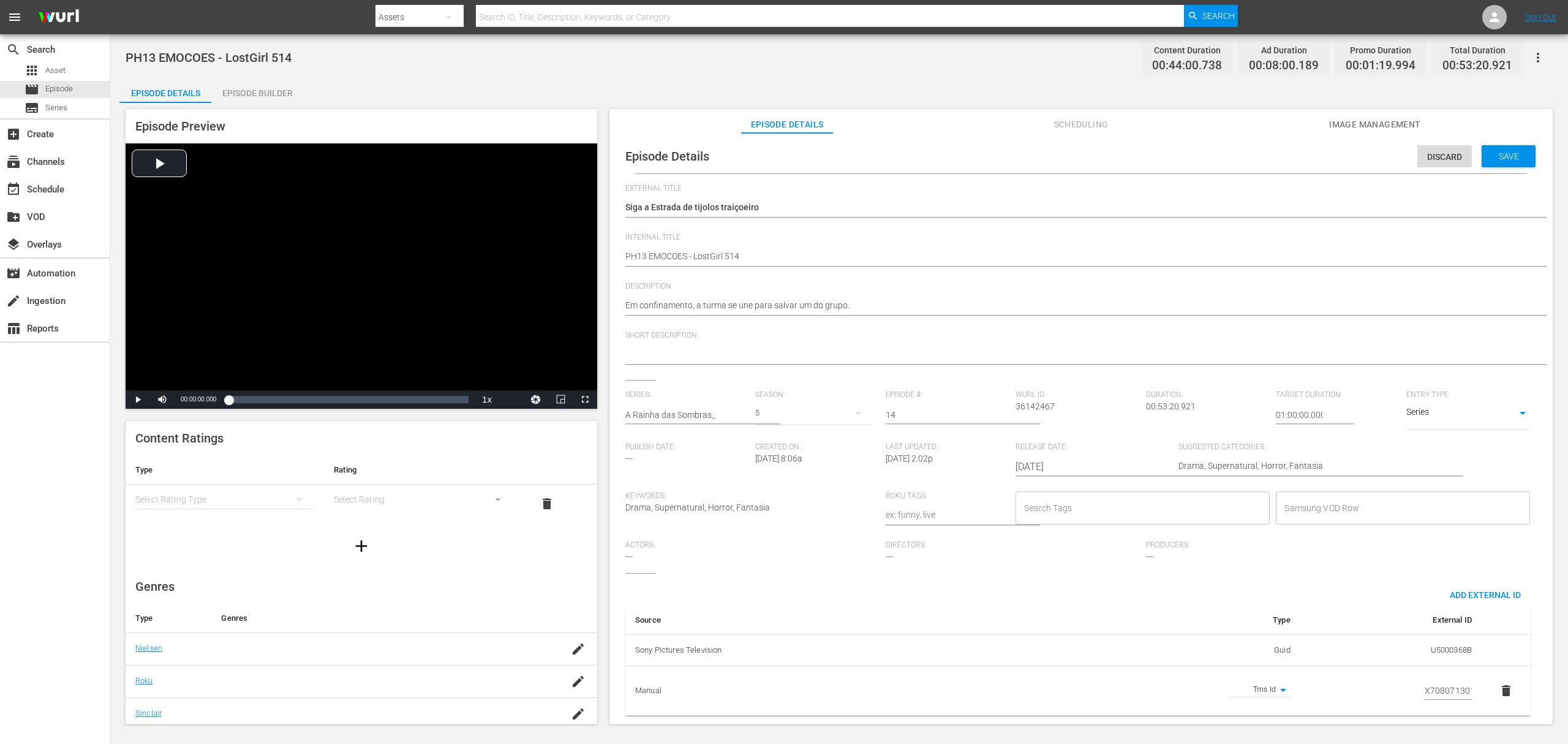
click at [773, 408] on div "5" at bounding box center [814, 413] width 118 height 34
click at [773, 408] on div "5 4 3 2 1" at bounding box center [784, 372] width 1568 height 744
click at [1504, 152] on span "Save" at bounding box center [1509, 156] width 40 height 10
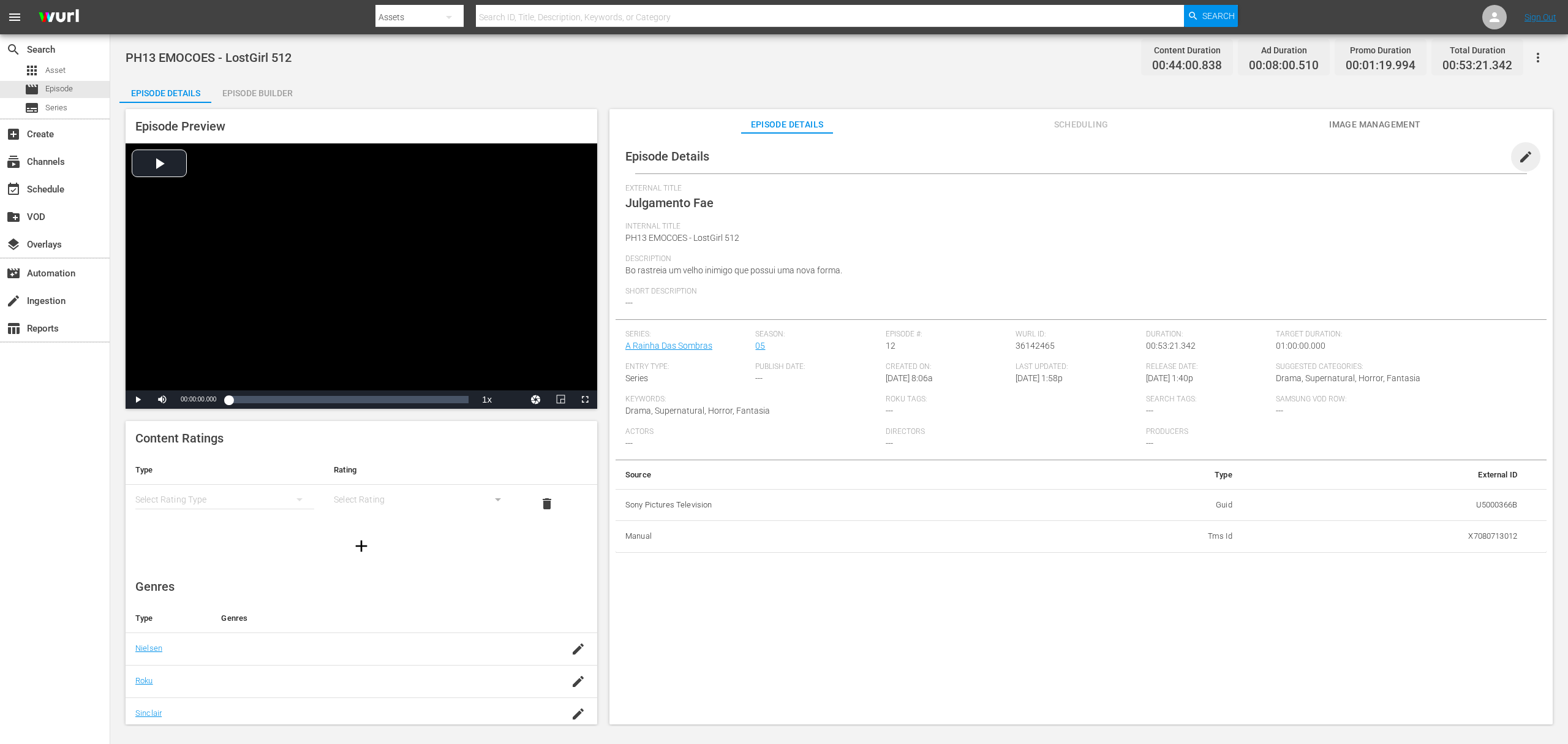
click at [1519, 155] on span "edit" at bounding box center [1526, 156] width 15 height 15
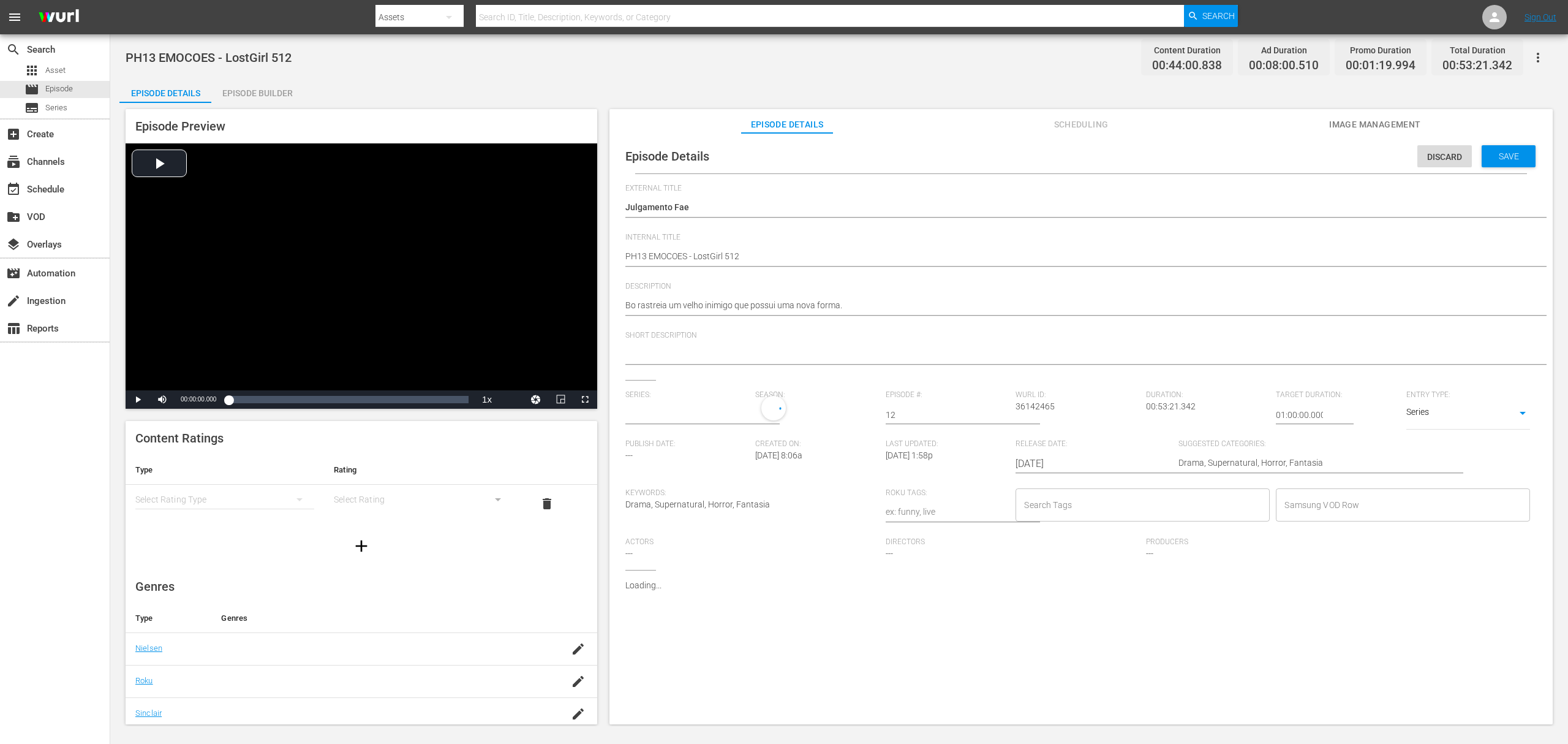
type input "A Rainha Das Sombras"
click at [673, 414] on input "text" at bounding box center [687, 415] width 124 height 29
paste input "a rainha das sombras_"
click at [673, 440] on div "A Rainha das Sombras_" at bounding box center [680, 449] width 90 height 29
type input "A Rainha das Sombras_"
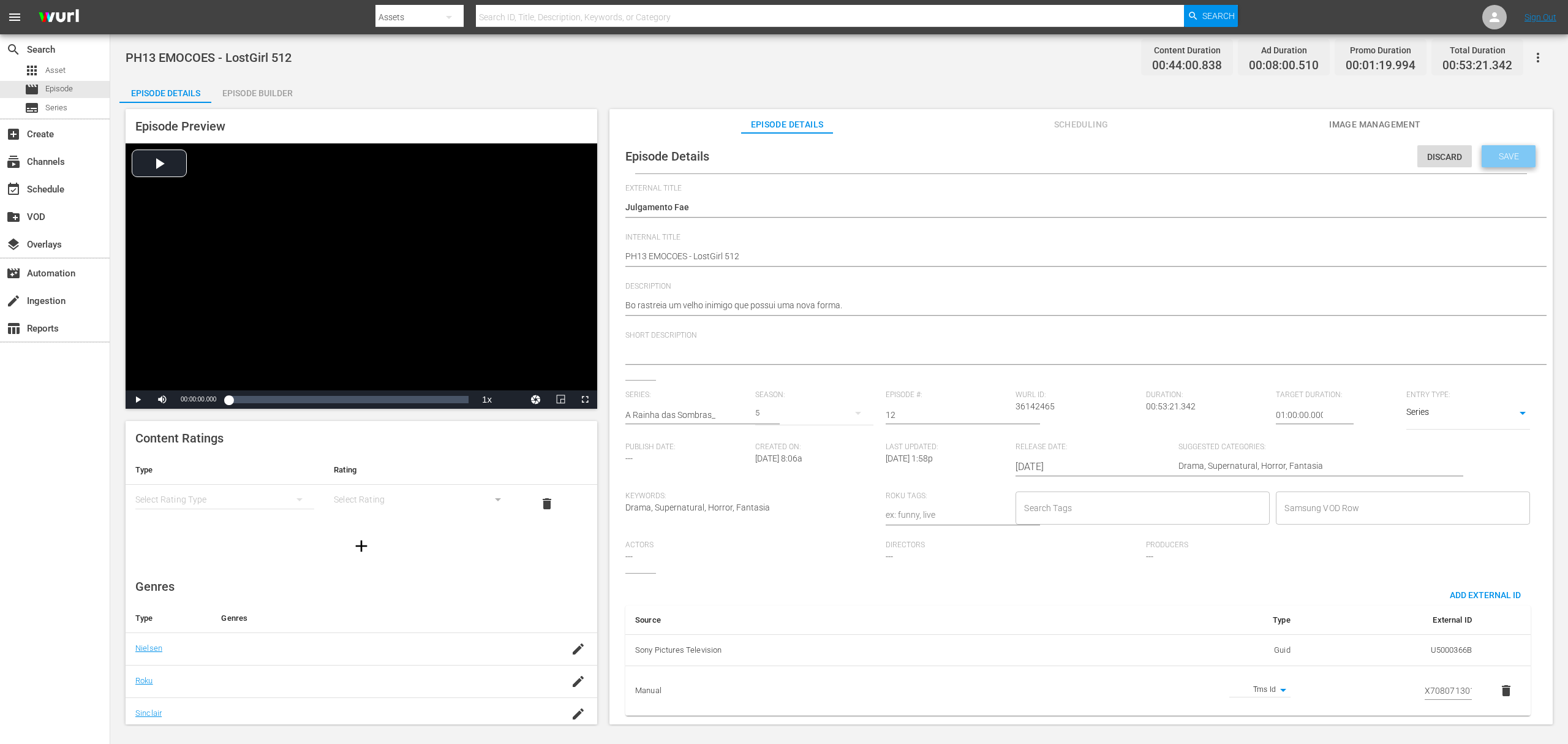
click at [1498, 153] on span "Save" at bounding box center [1509, 156] width 40 height 10
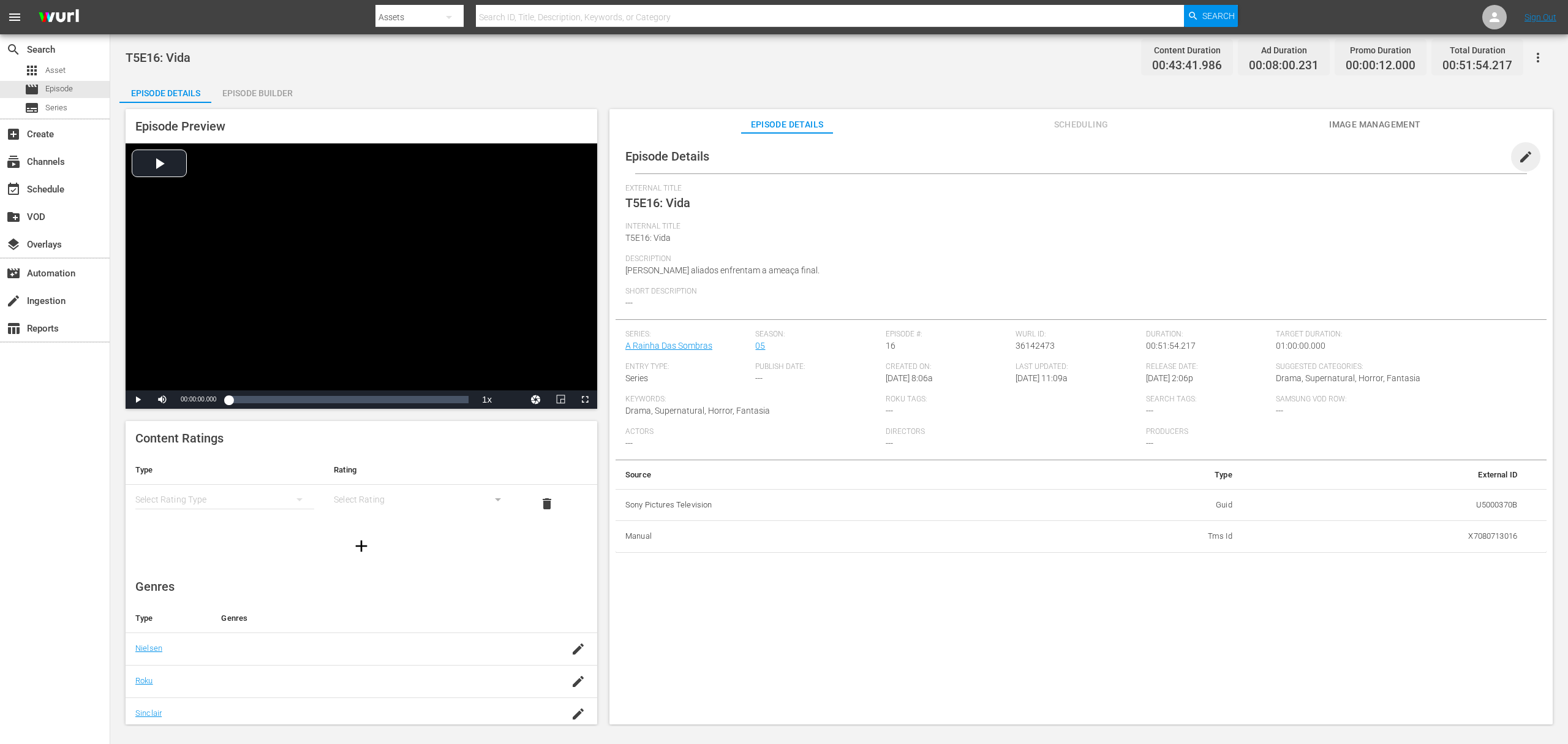
click at [1522, 158] on span "edit" at bounding box center [1526, 156] width 15 height 15
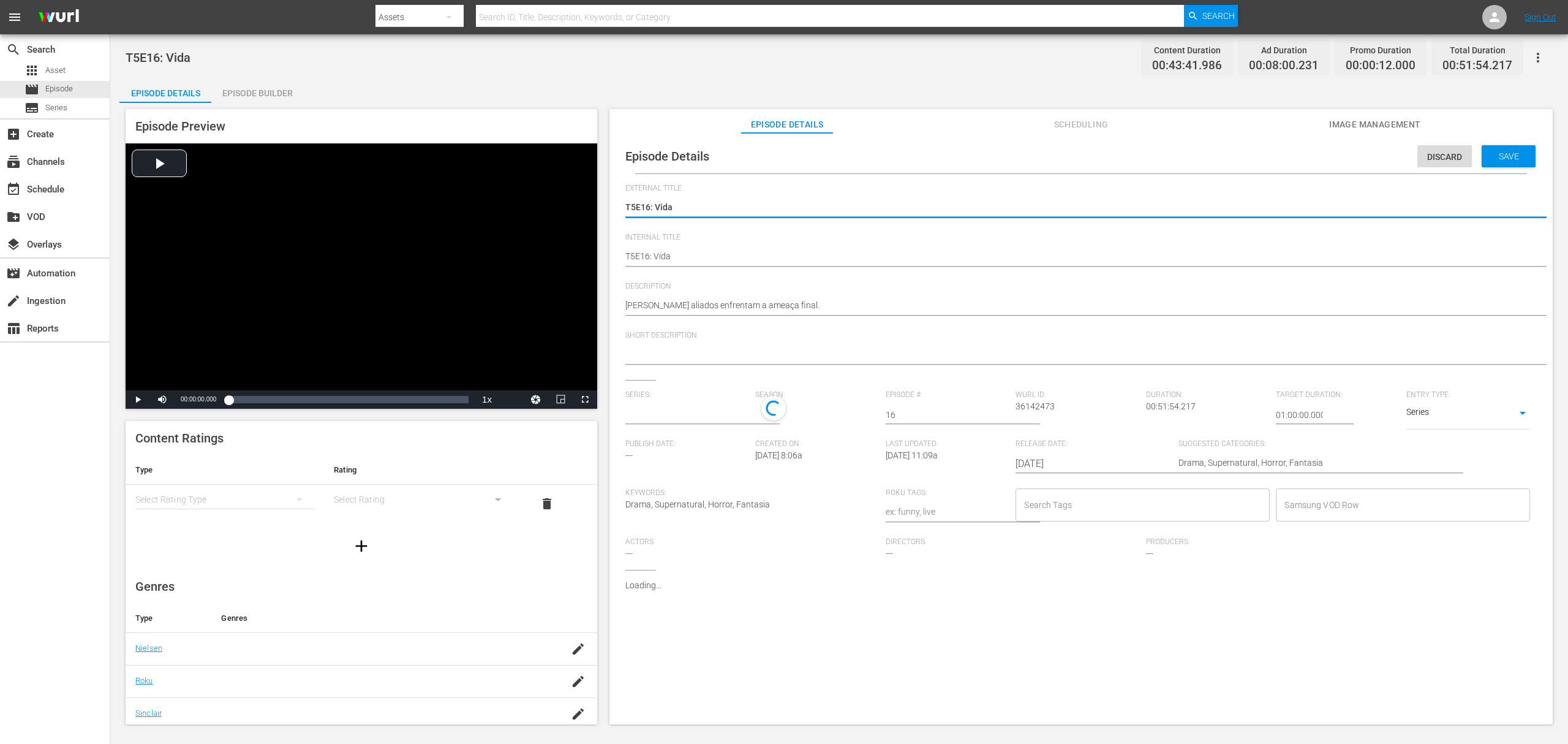
click at [699, 414] on input "text" at bounding box center [687, 415] width 124 height 29
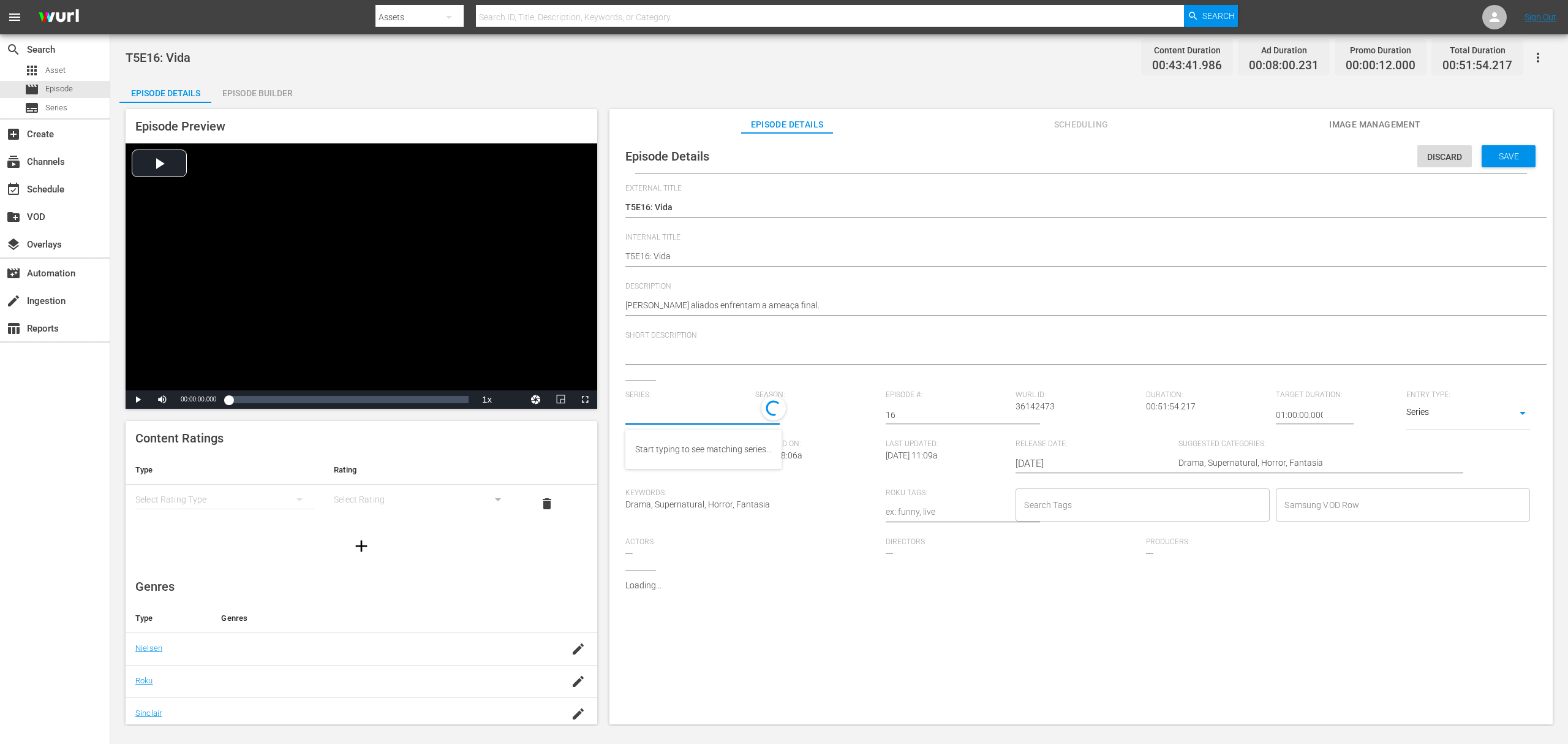
paste input "a rainha das sombras_"
click at [688, 452] on div "A Rainha das Sombras_" at bounding box center [680, 449] width 90 height 29
type input "A Rainha das Sombras_"
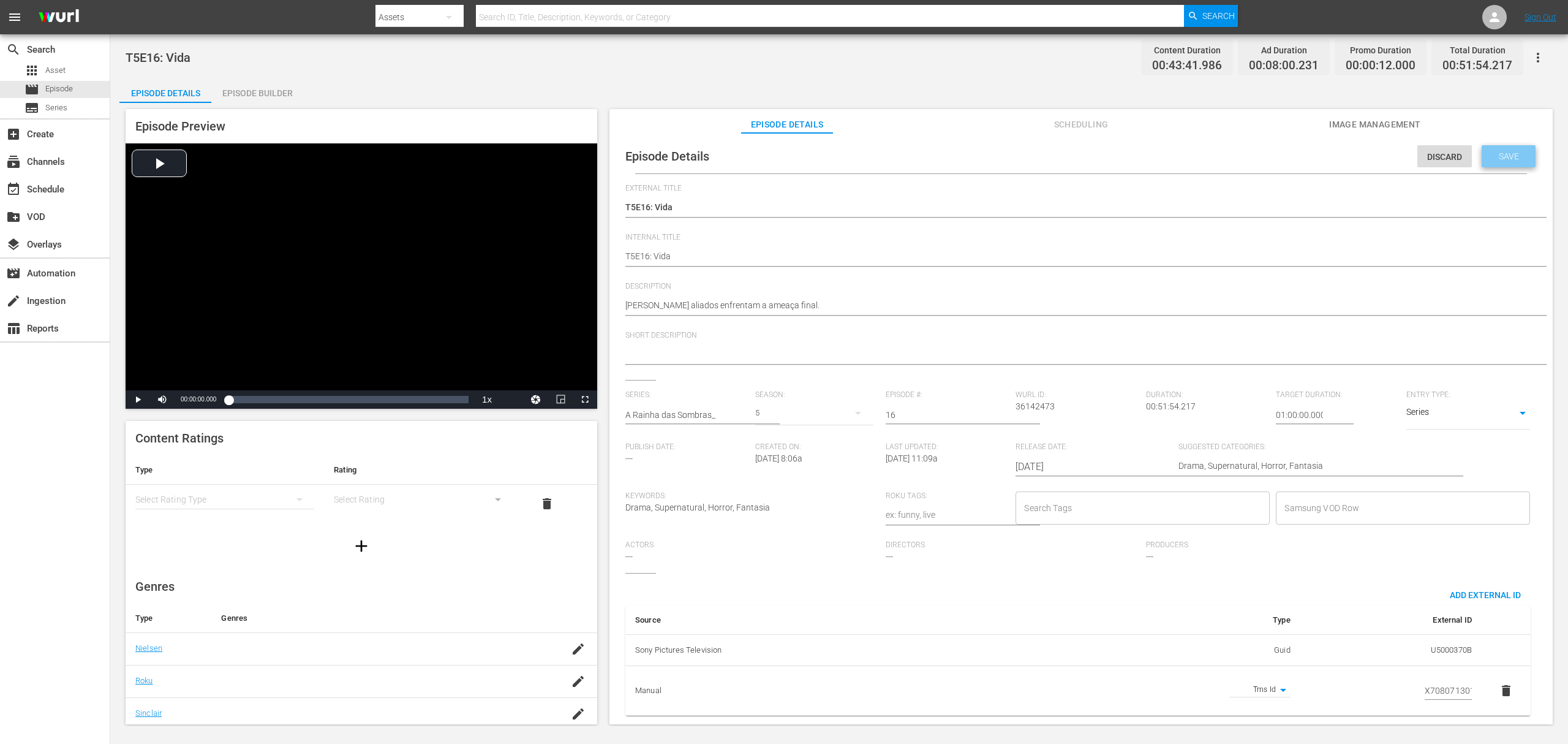
click at [1515, 155] on span "Save" at bounding box center [1509, 156] width 40 height 10
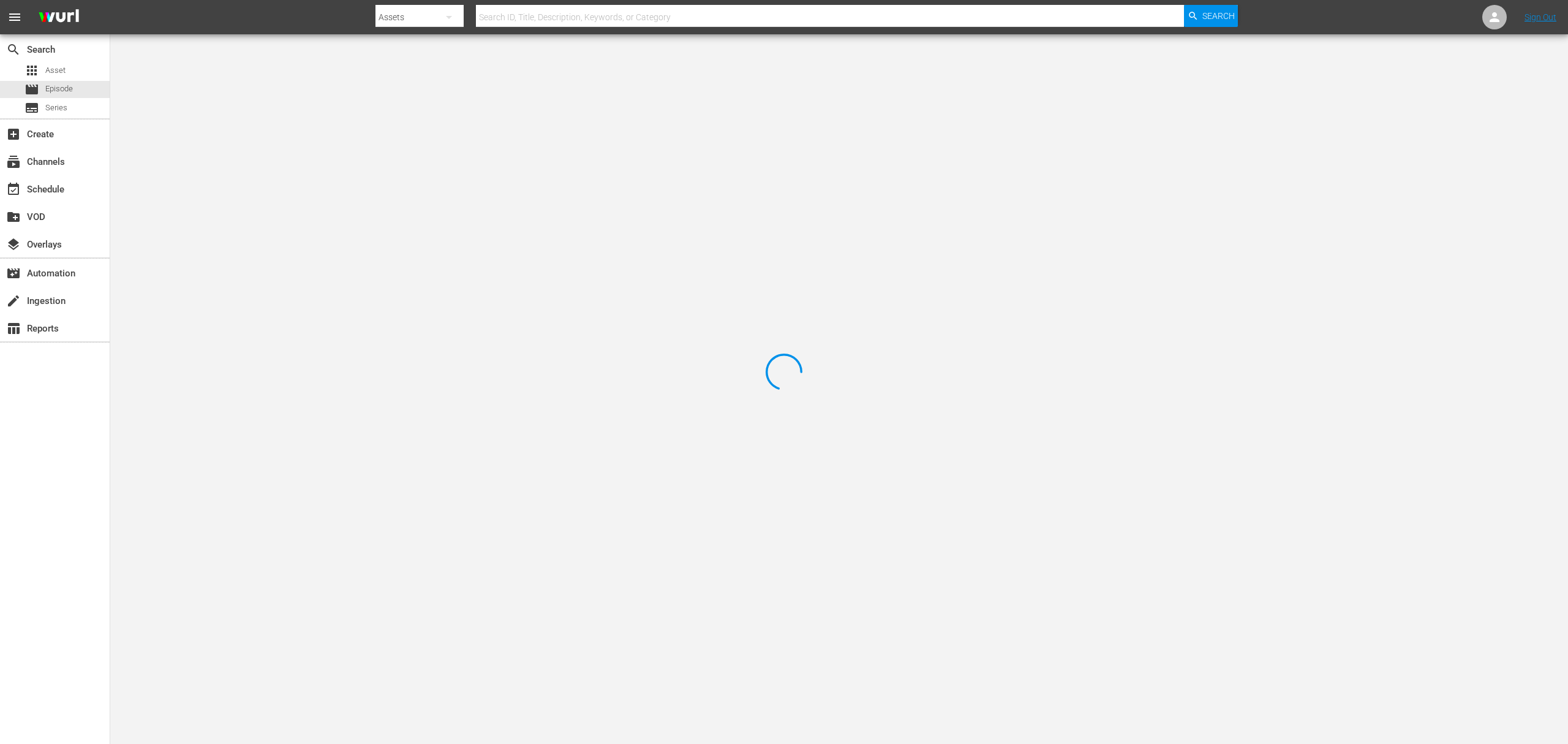
click at [1518, 154] on div at bounding box center [784, 372] width 1568 height 744
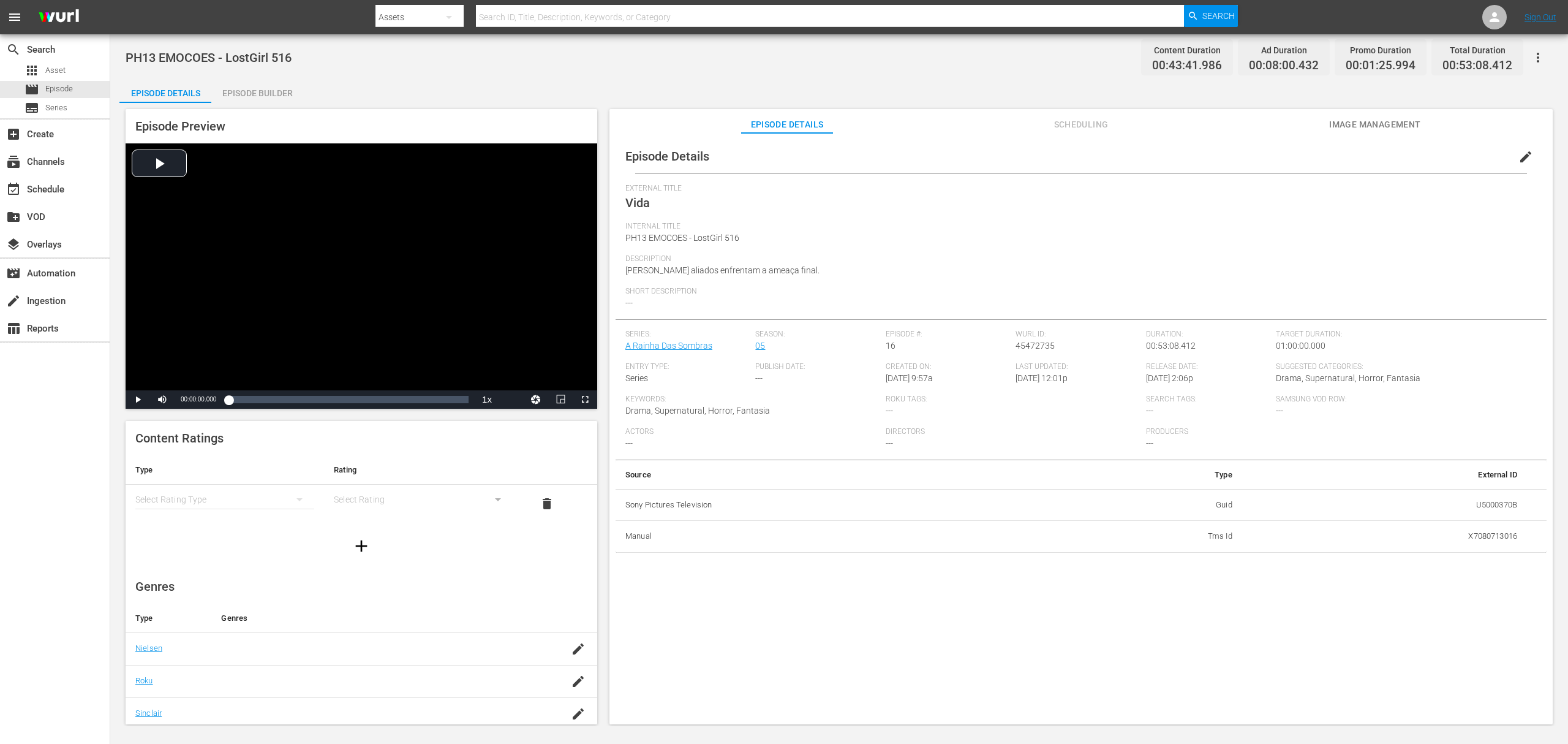
click at [1519, 159] on span "edit" at bounding box center [1526, 156] width 15 height 15
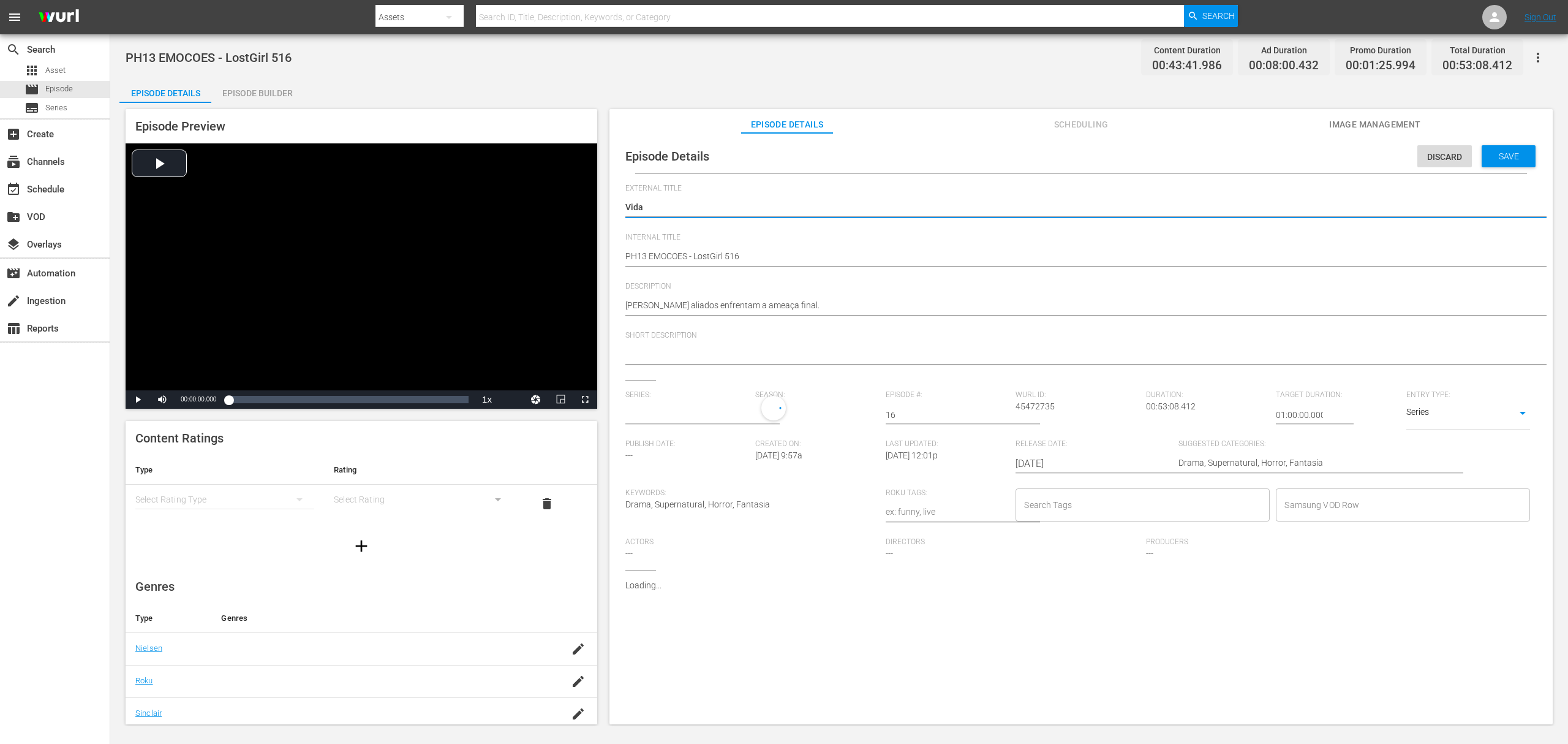
click at [650, 415] on input "text" at bounding box center [687, 415] width 124 height 29
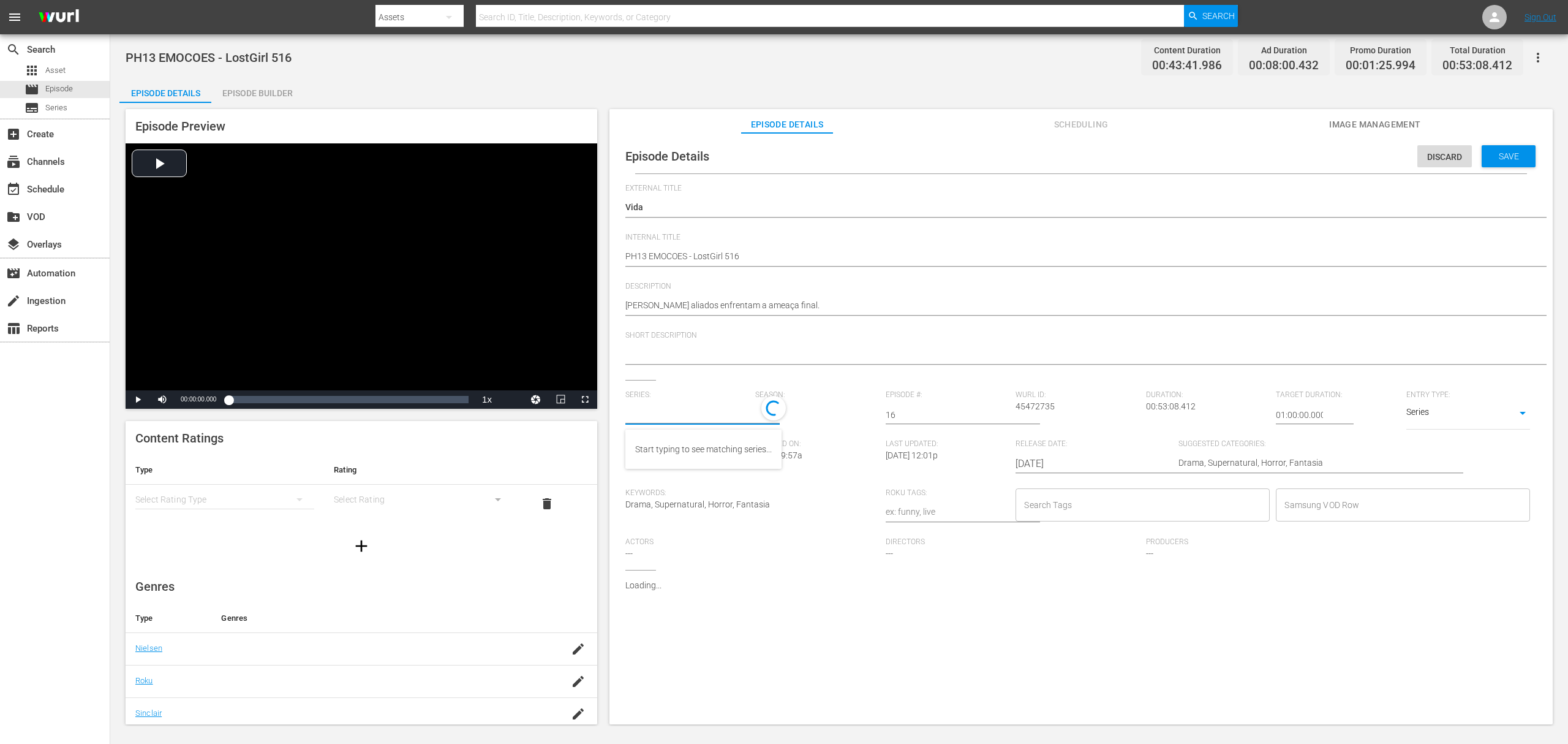
paste input "a rainha das sombras_"
click at [692, 449] on div "A Rainha das Sombras_" at bounding box center [680, 449] width 90 height 29
type input "A Rainha das Sombras_"
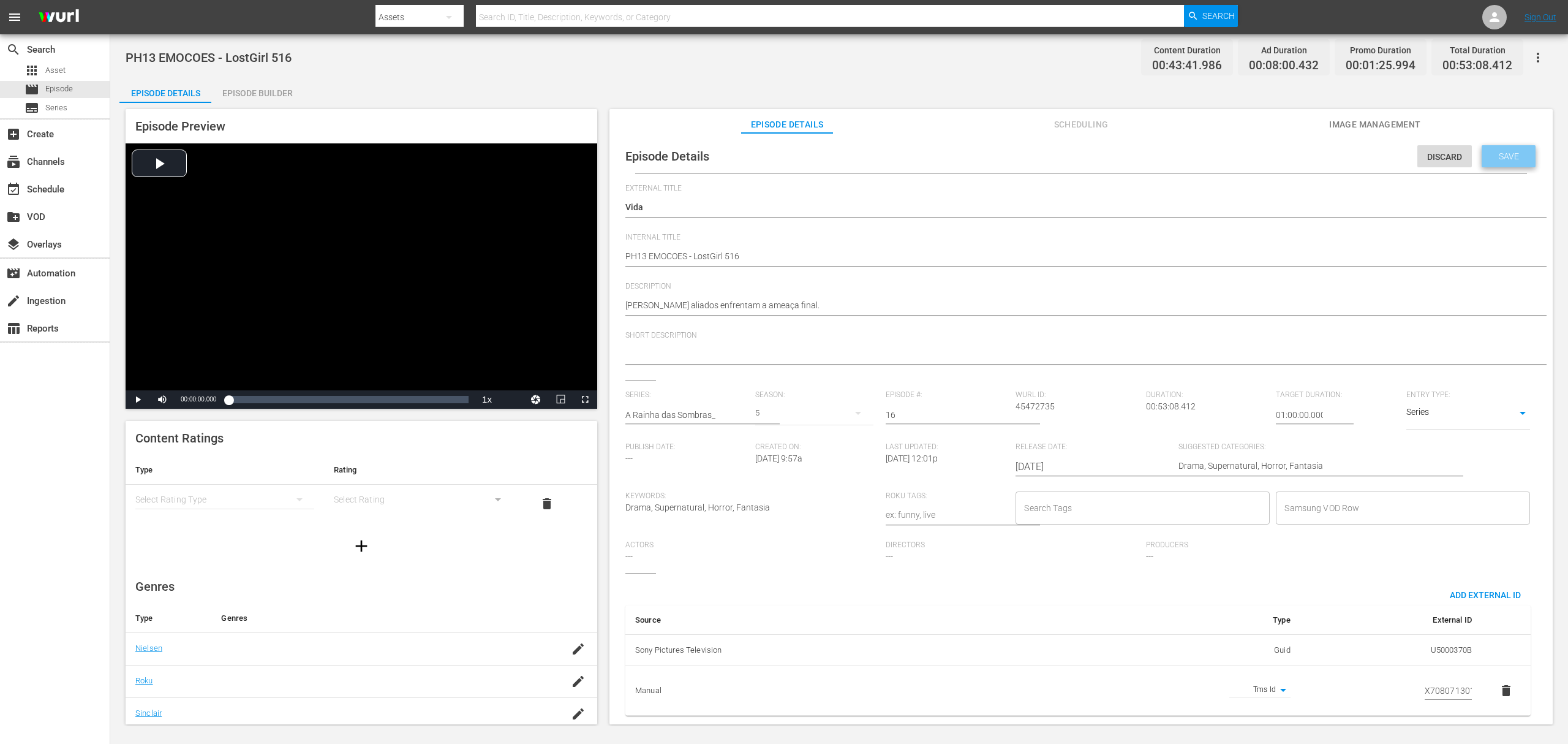
click at [1493, 160] on span "Save" at bounding box center [1509, 156] width 40 height 10
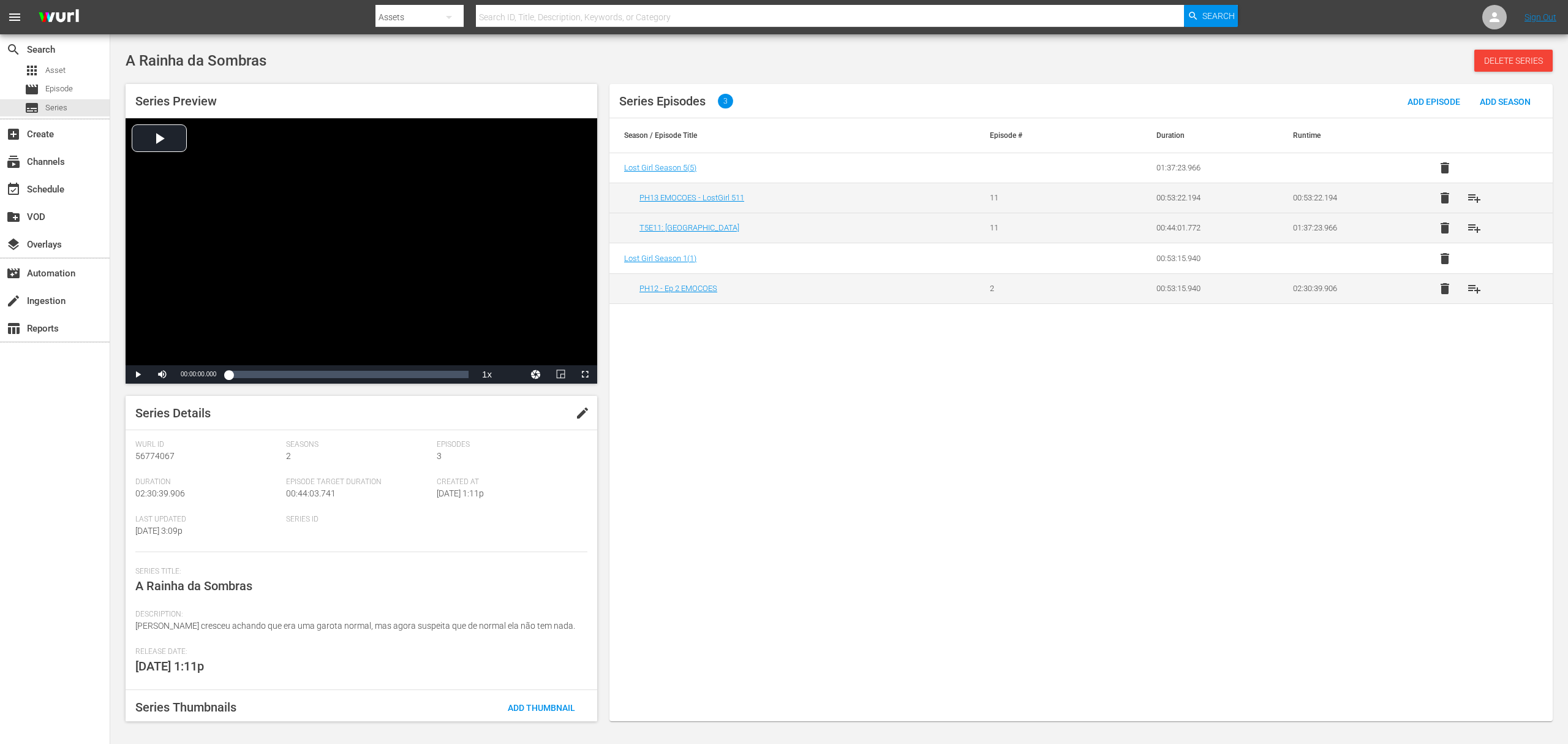
click at [1175, 295] on span "delete" at bounding box center [1445, 288] width 15 height 15
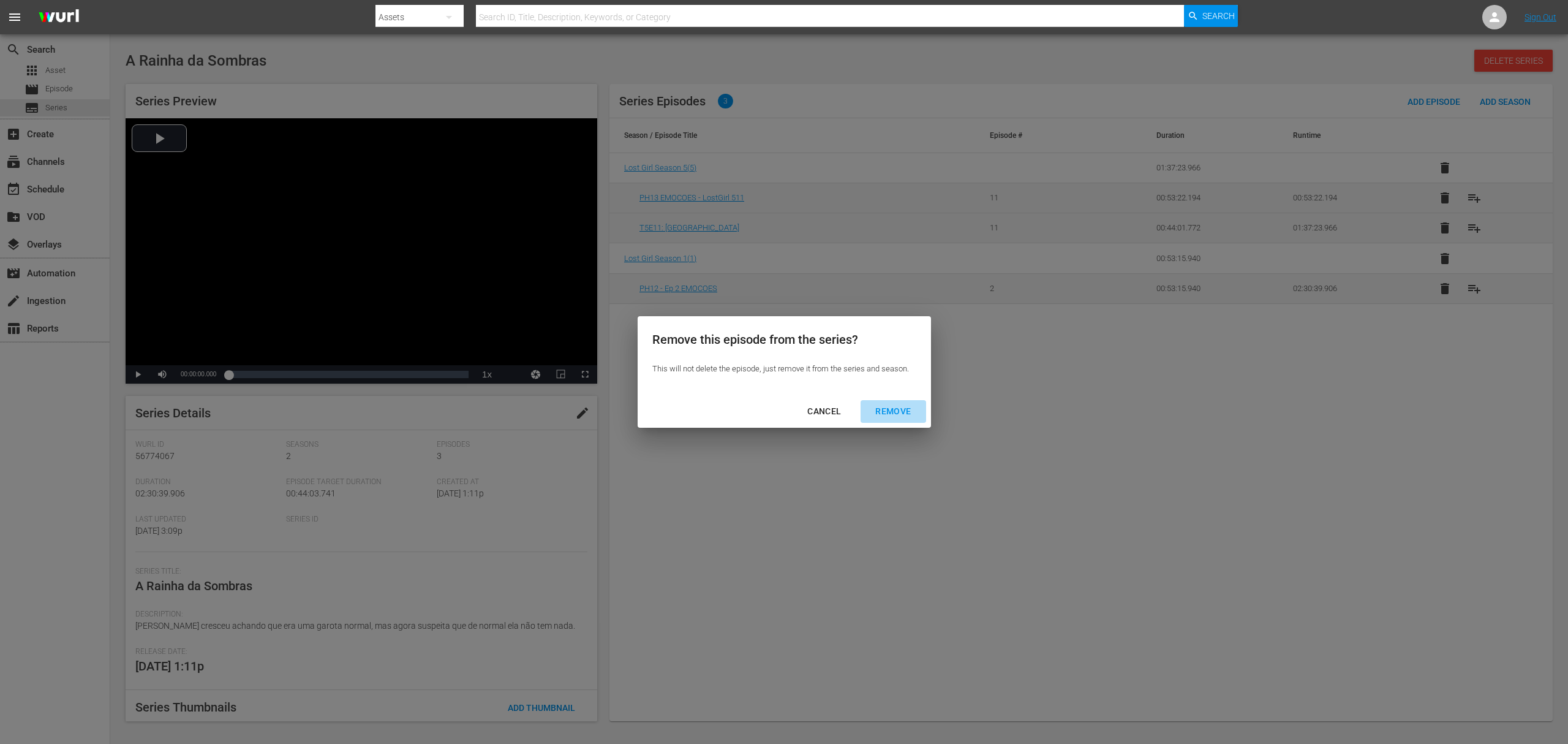
click at [898, 411] on div "REMOVE" at bounding box center [893, 412] width 55 height 15
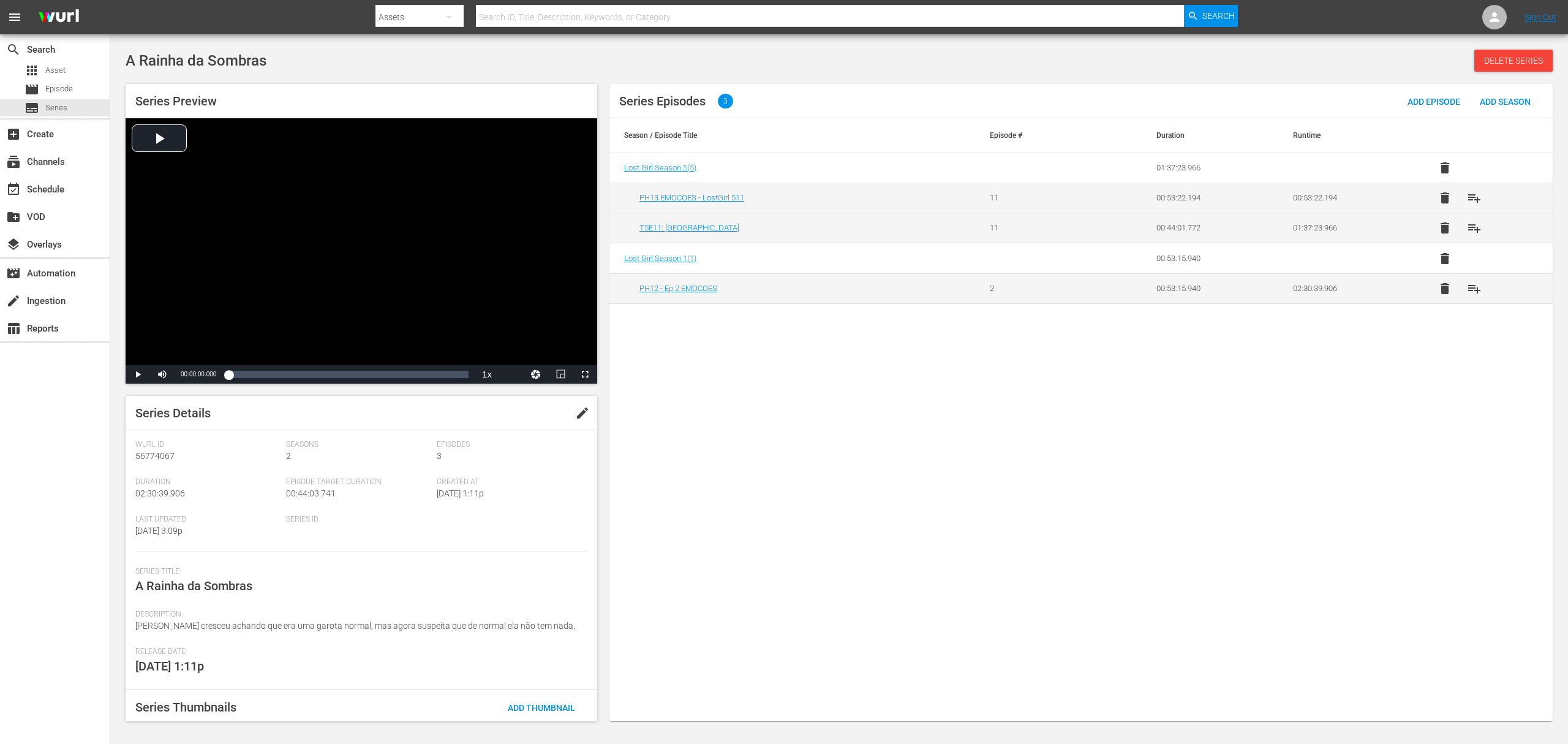
click at [737, 473] on div "Series Episodes 3 Add Episode Add Season Season / Episode Title Episode # Durat…" at bounding box center [1082, 403] width 943 height 637
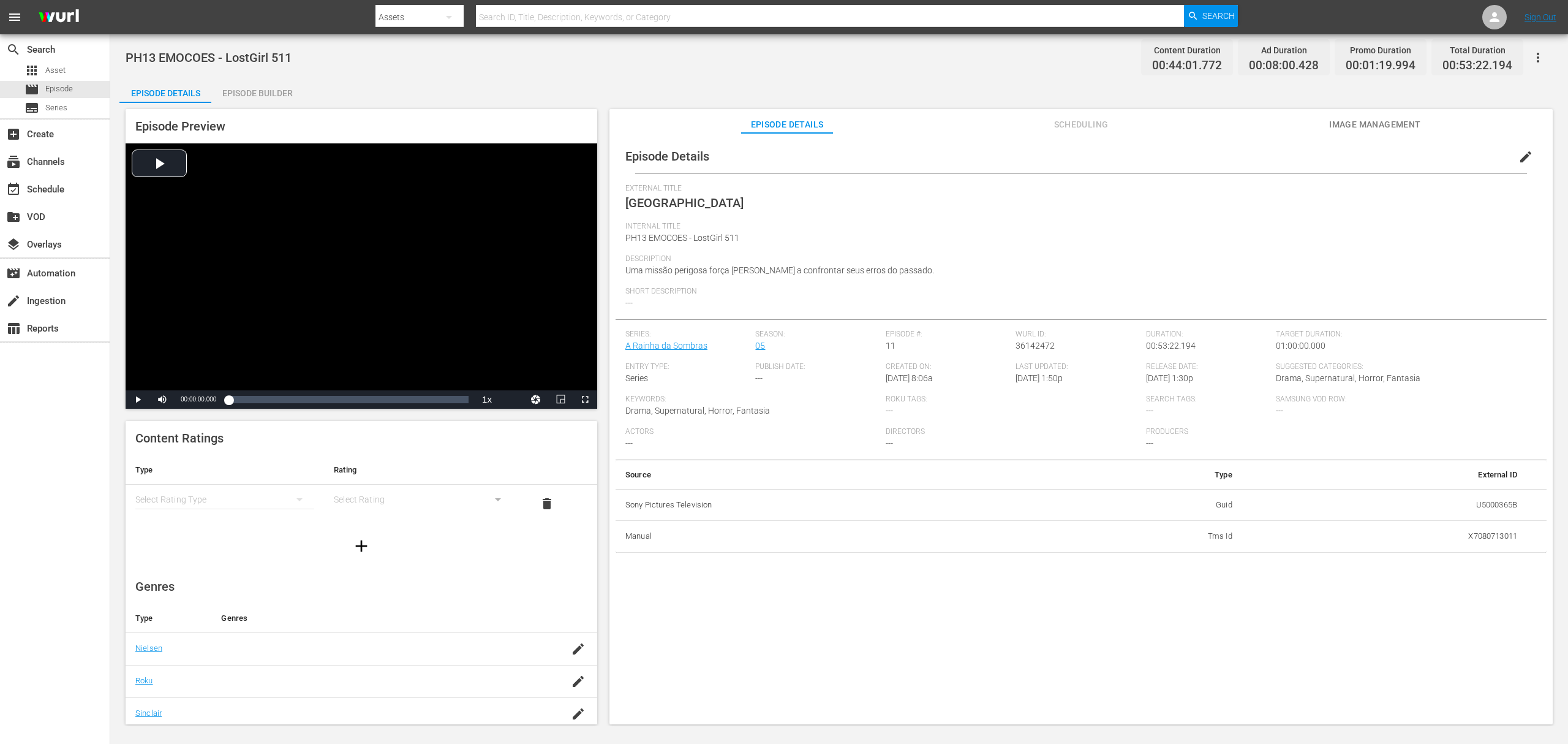
click at [1175, 158] on span "edit" at bounding box center [1526, 156] width 15 height 15
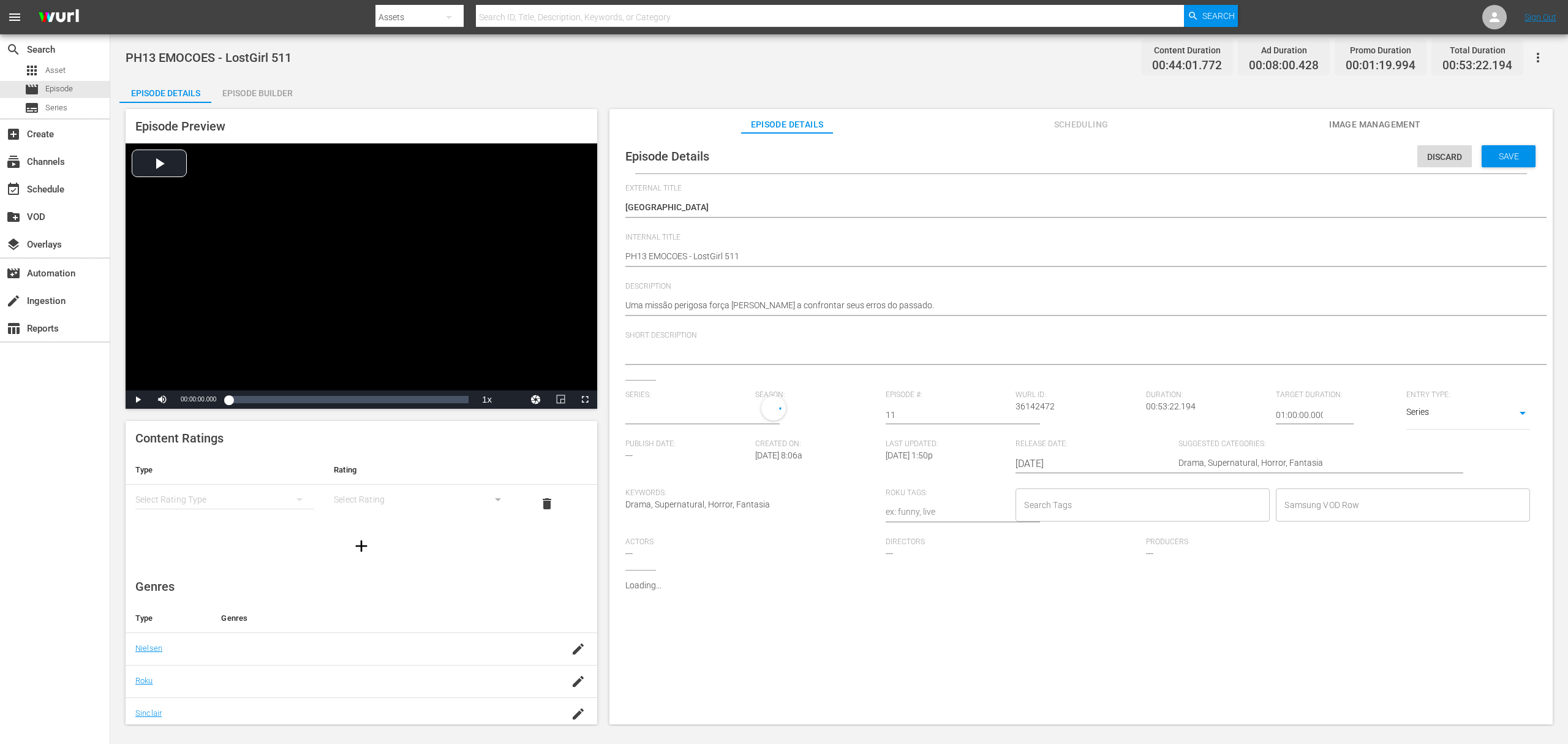
type input "A Rainha da Sombras"
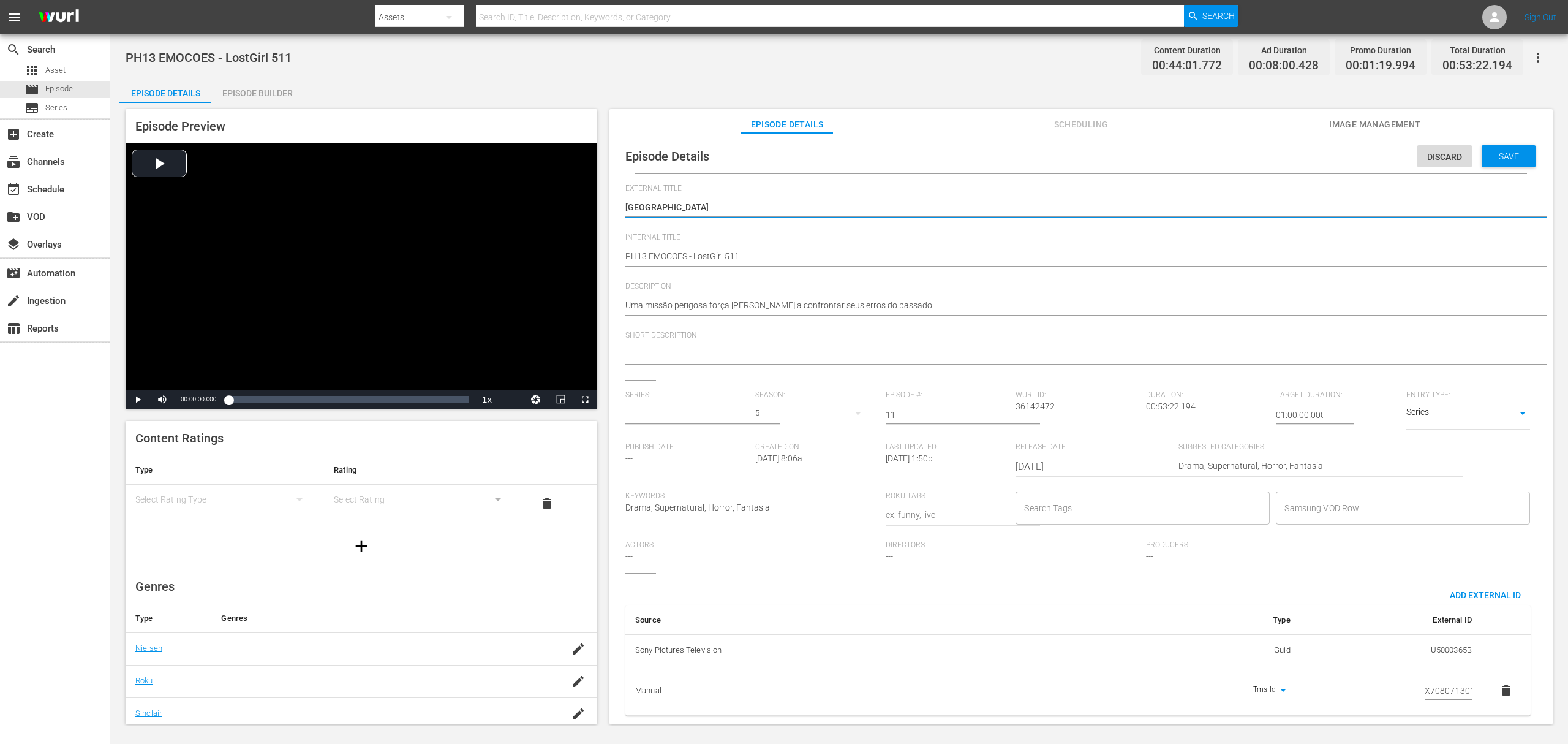
click at [679, 418] on input "text" at bounding box center [687, 415] width 124 height 29
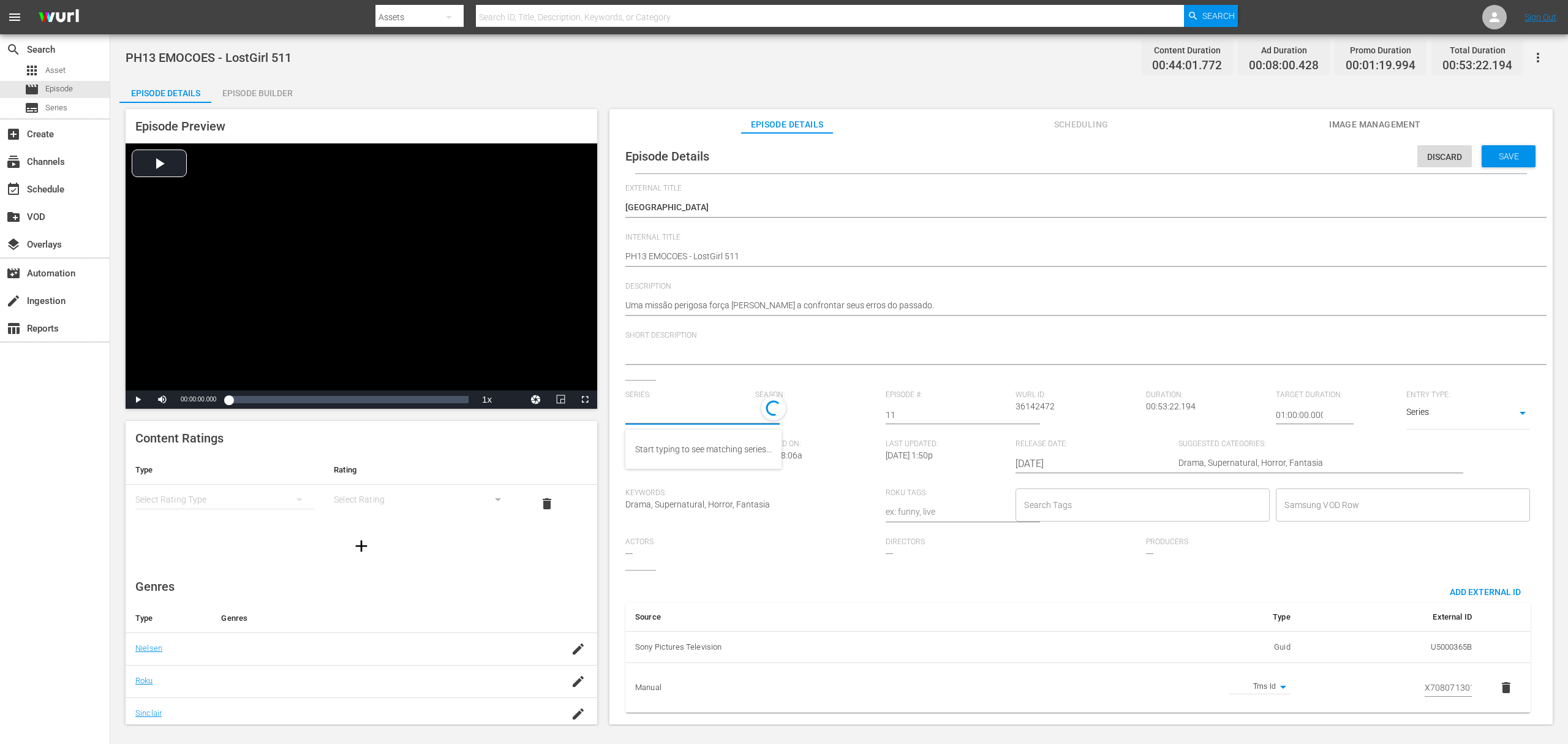
paste input "a rainha das sombras_"
click at [677, 444] on div "A Rainha das Sombras_" at bounding box center [680, 449] width 90 height 29
type input "A Rainha das Sombras_"
click at [1175, 153] on span "Save" at bounding box center [1509, 156] width 40 height 10
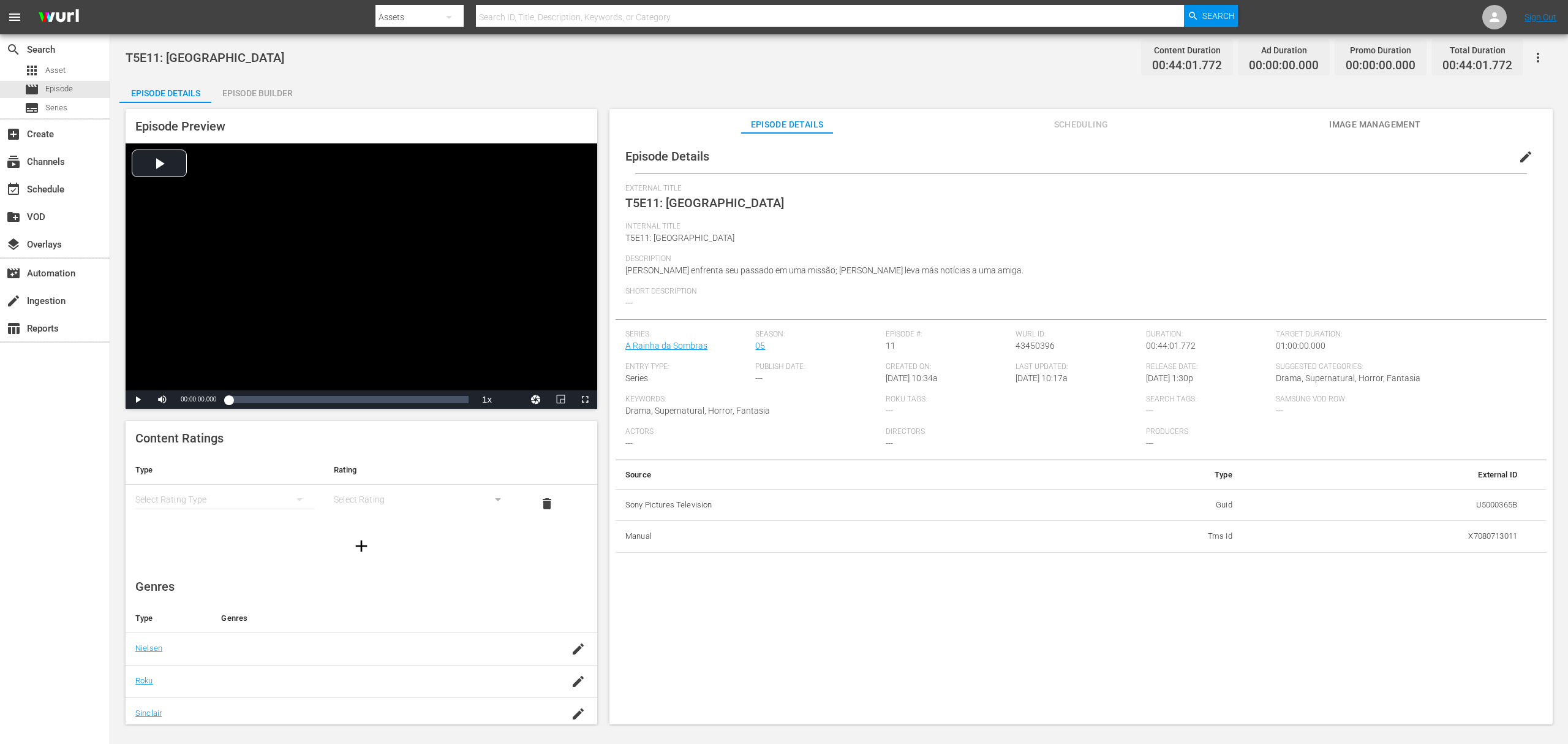
click at [1175, 158] on span "edit" at bounding box center [1526, 156] width 15 height 15
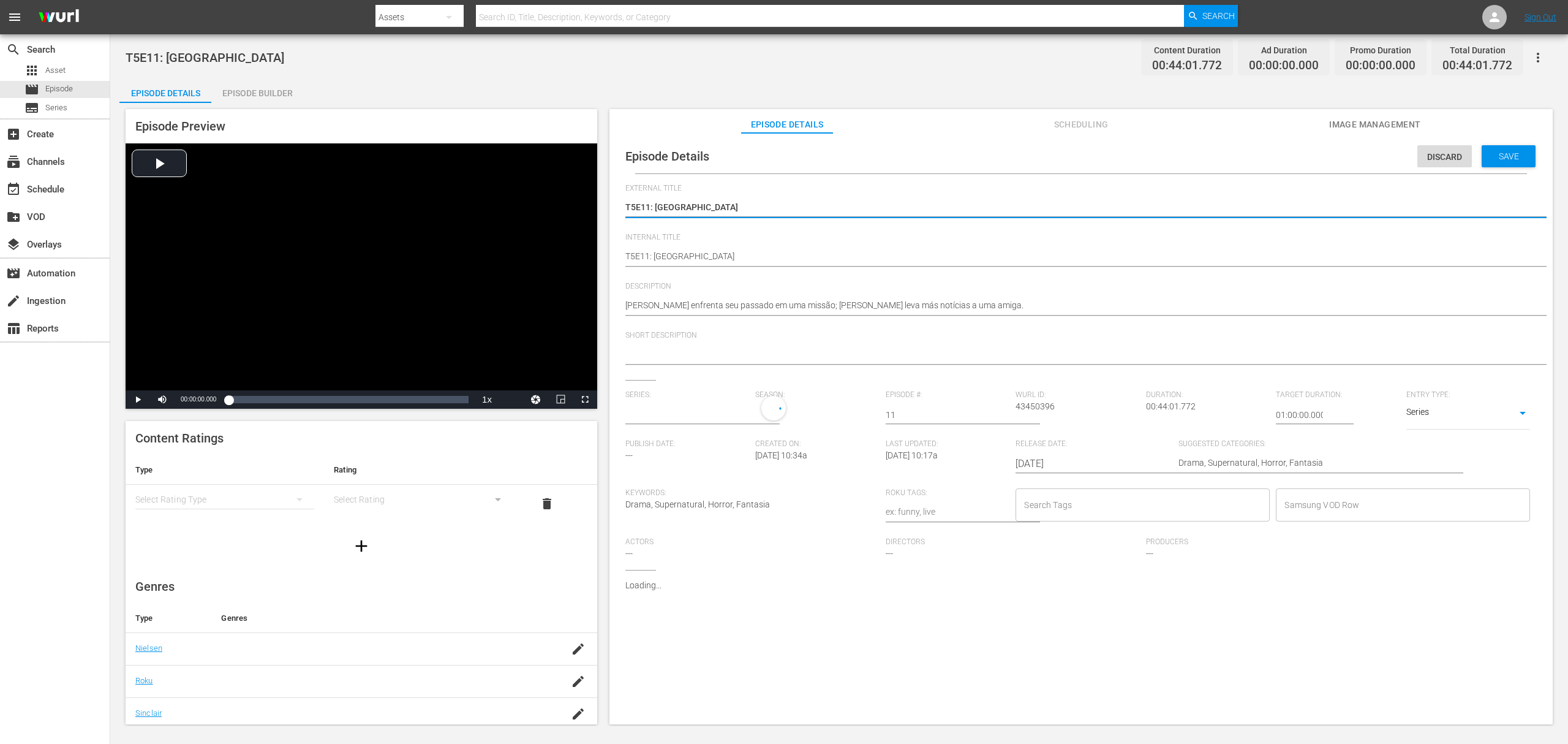
type input "A Rainha da Sombras"
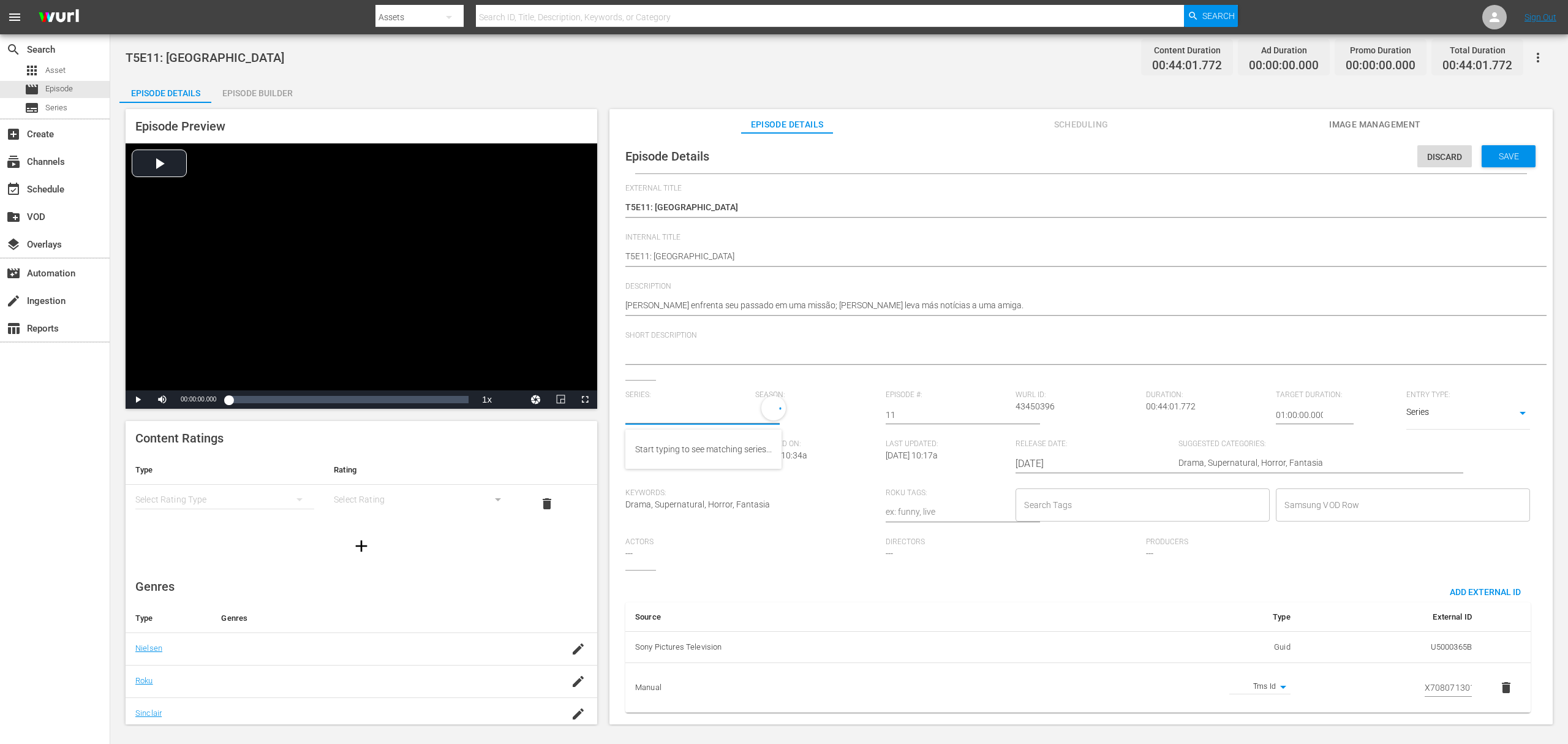
click at [648, 413] on input "text" at bounding box center [687, 415] width 124 height 29
paste input "a rainha das sombras_"
type input "a rainha das sombras_"
click at [765, 416] on div "1" at bounding box center [814, 413] width 118 height 34
click at [782, 557] on div "1" at bounding box center [784, 372] width 1568 height 744
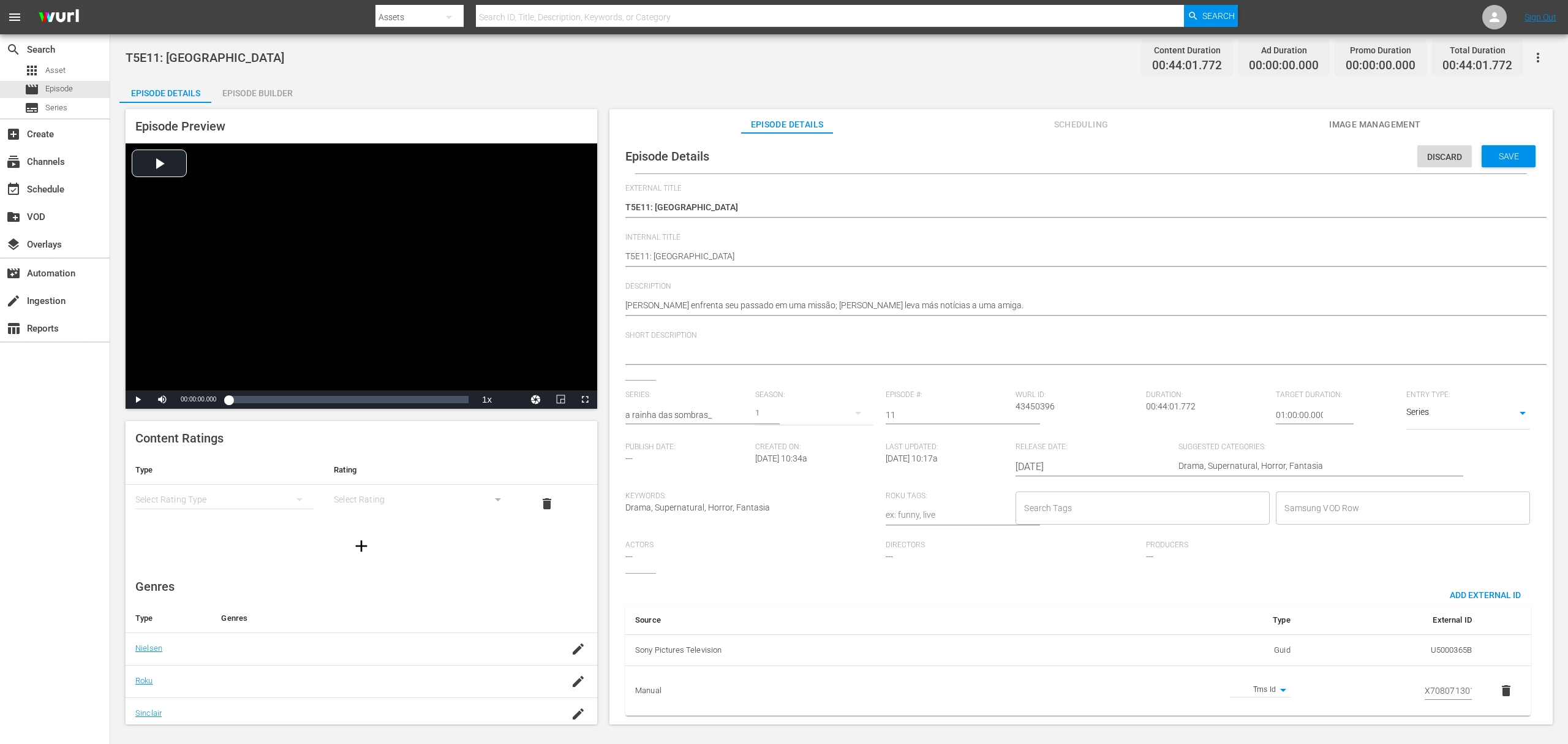
click at [766, 412] on div "1" at bounding box center [814, 413] width 118 height 34
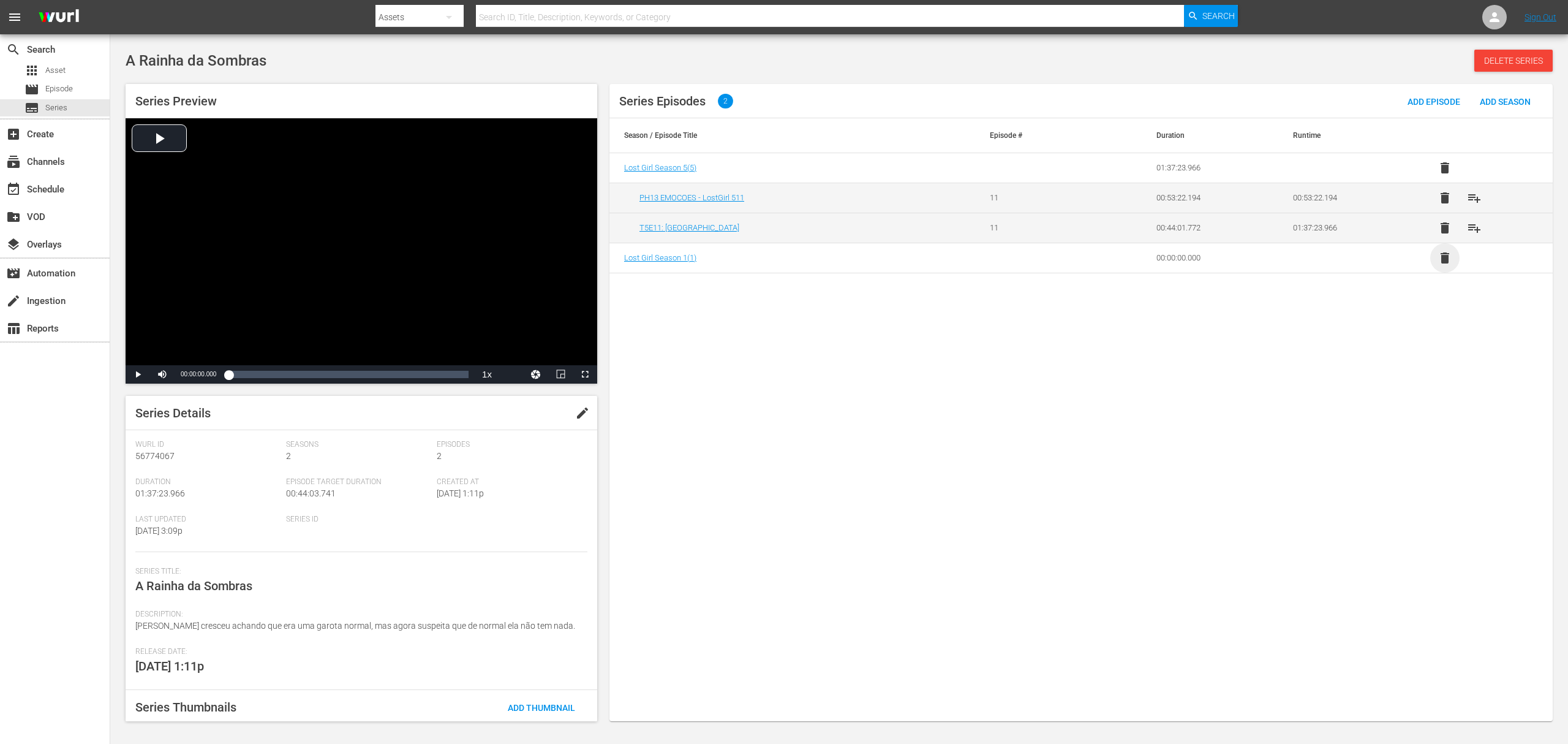
click at [1449, 263] on span "delete" at bounding box center [1445, 257] width 15 height 15
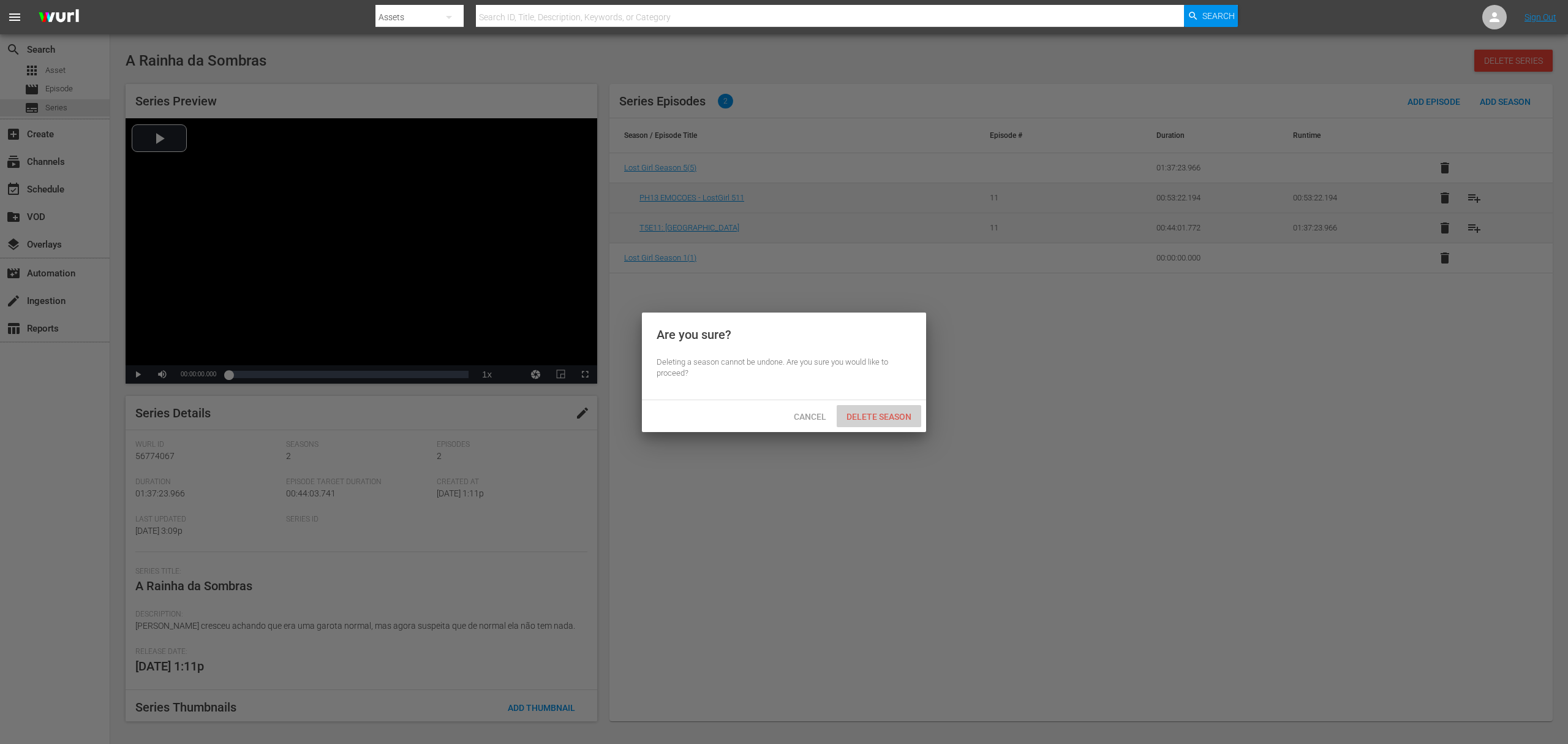
click at [868, 420] on span "Delete Season" at bounding box center [879, 417] width 85 height 10
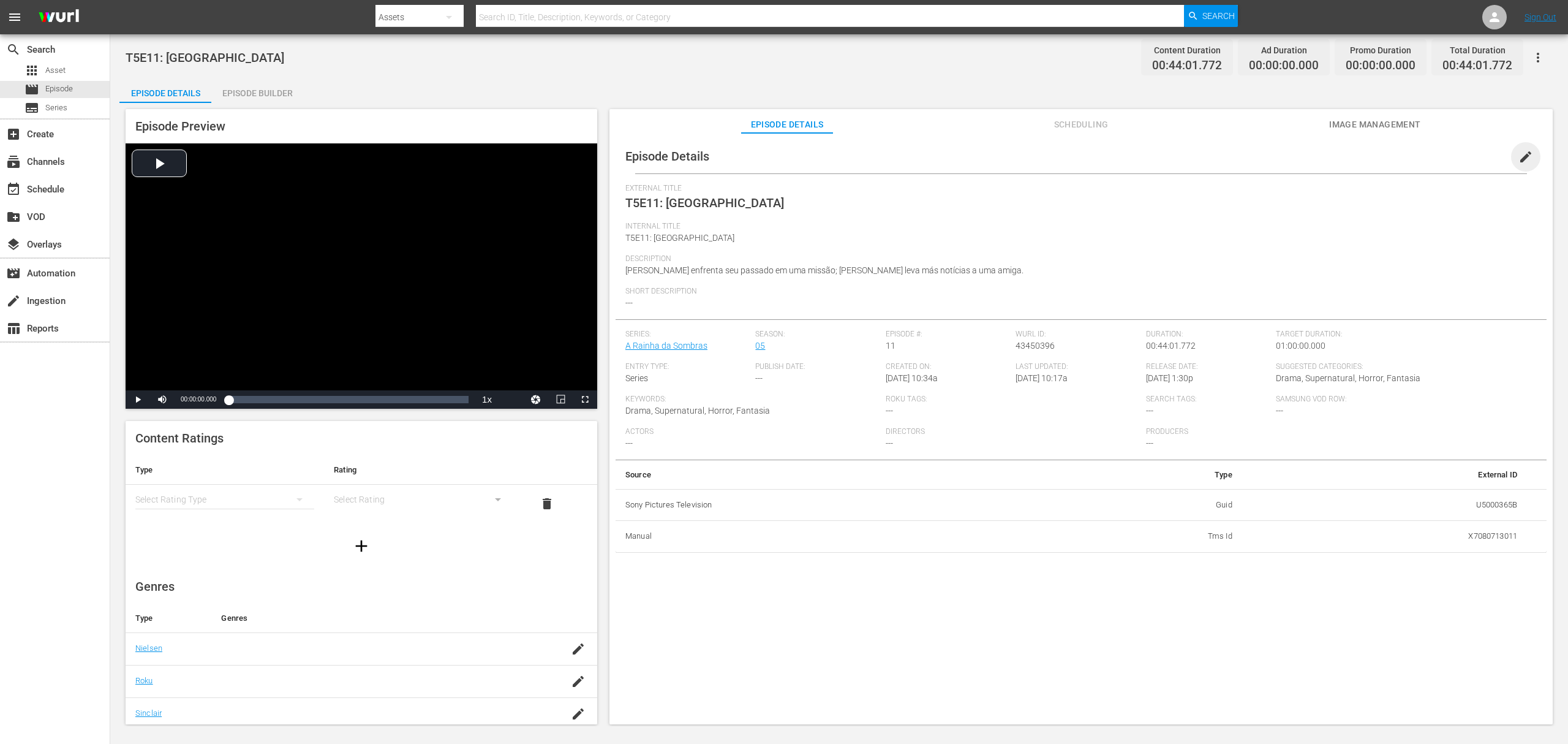
click at [1175, 157] on span "edit" at bounding box center [1526, 156] width 15 height 15
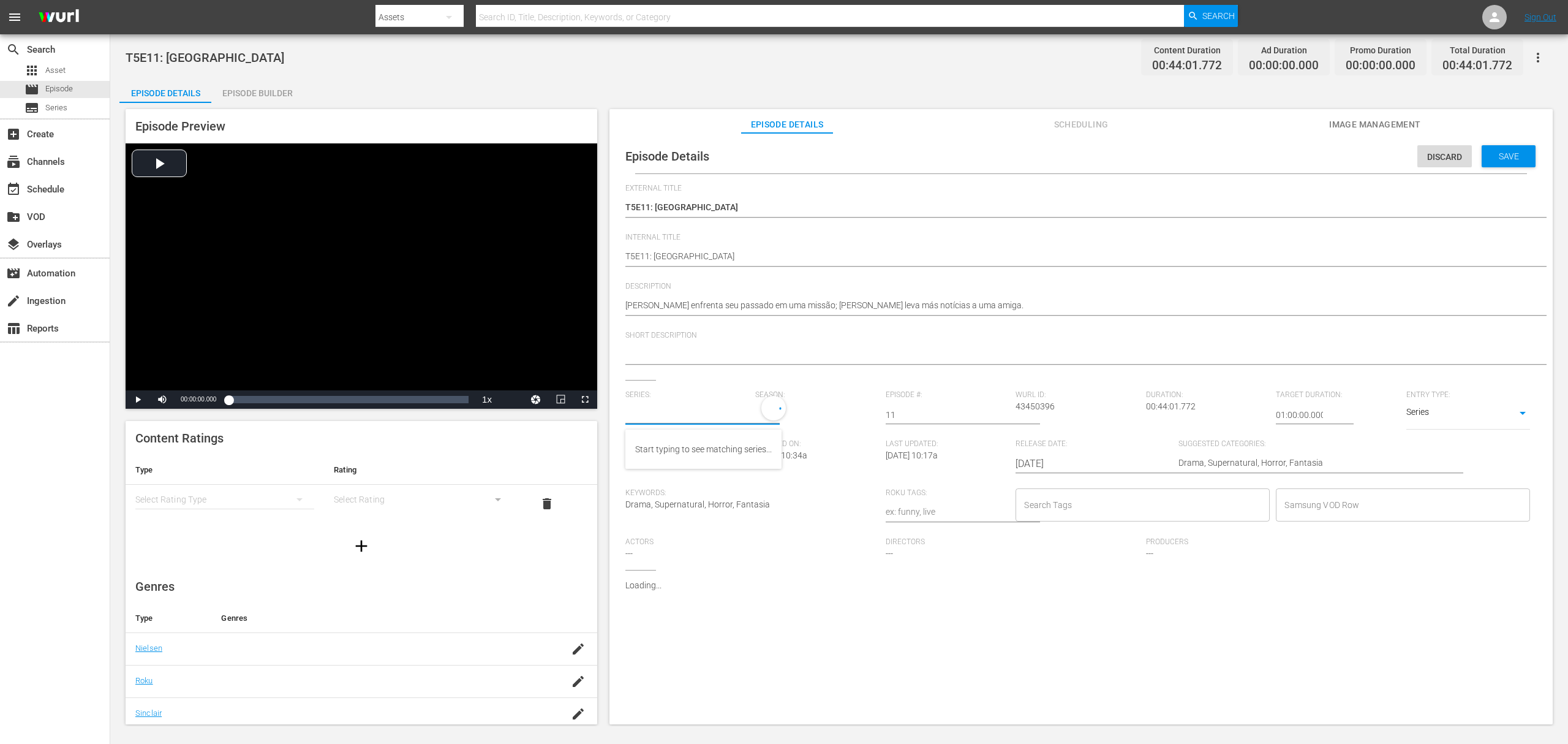
click at [664, 410] on input "text" at bounding box center [687, 415] width 124 height 29
paste input "a rainha das sombras_"
click at [674, 447] on div "A Rainha das Sombras_" at bounding box center [680, 449] width 90 height 29
type input "A Rainha das Sombras_"
click at [1175, 157] on span "Save" at bounding box center [1509, 156] width 40 height 10
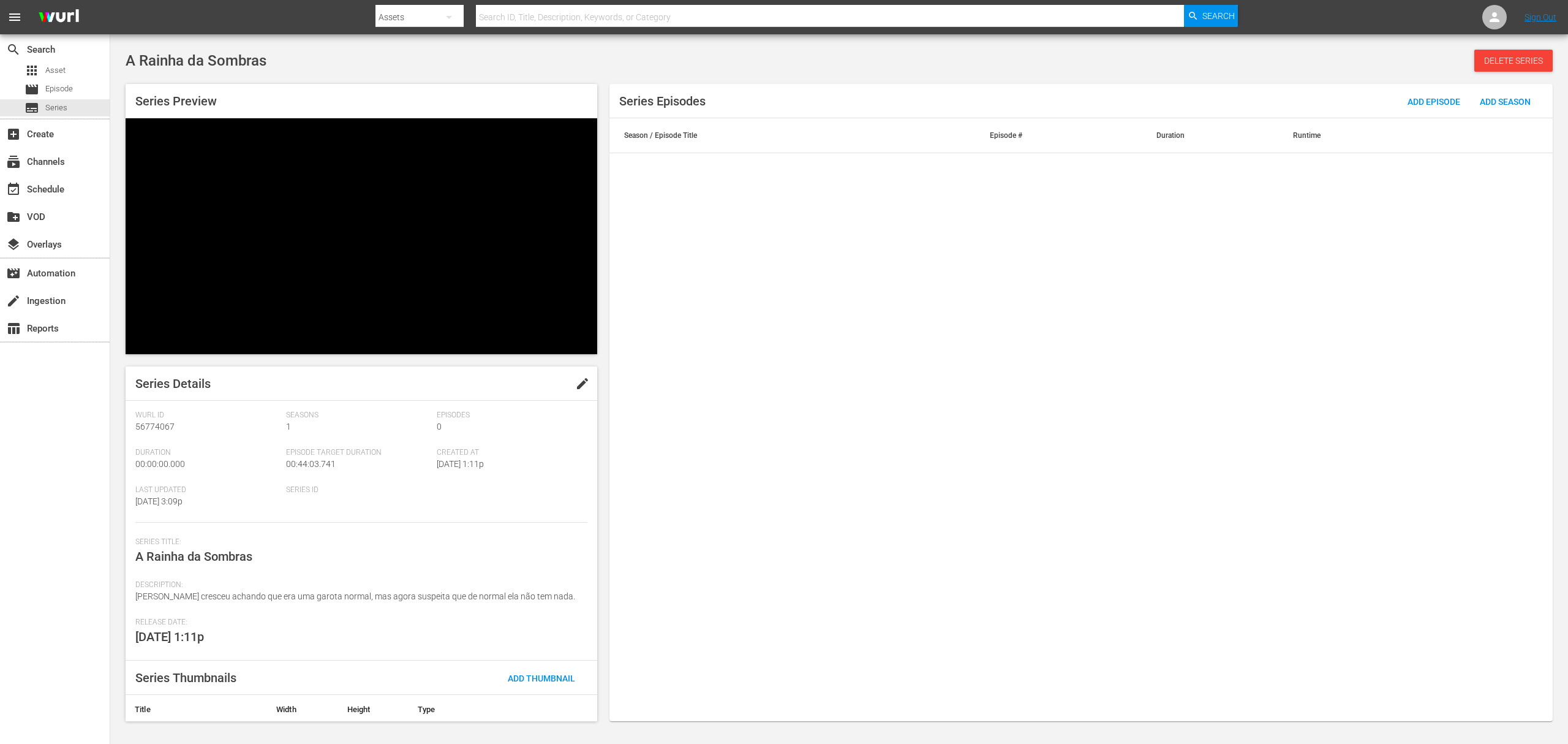
click at [1082, 412] on div "Series Episodes Add Episode Add Season Season / Episode Title Episode # Duratio…" at bounding box center [1082, 403] width 943 height 637
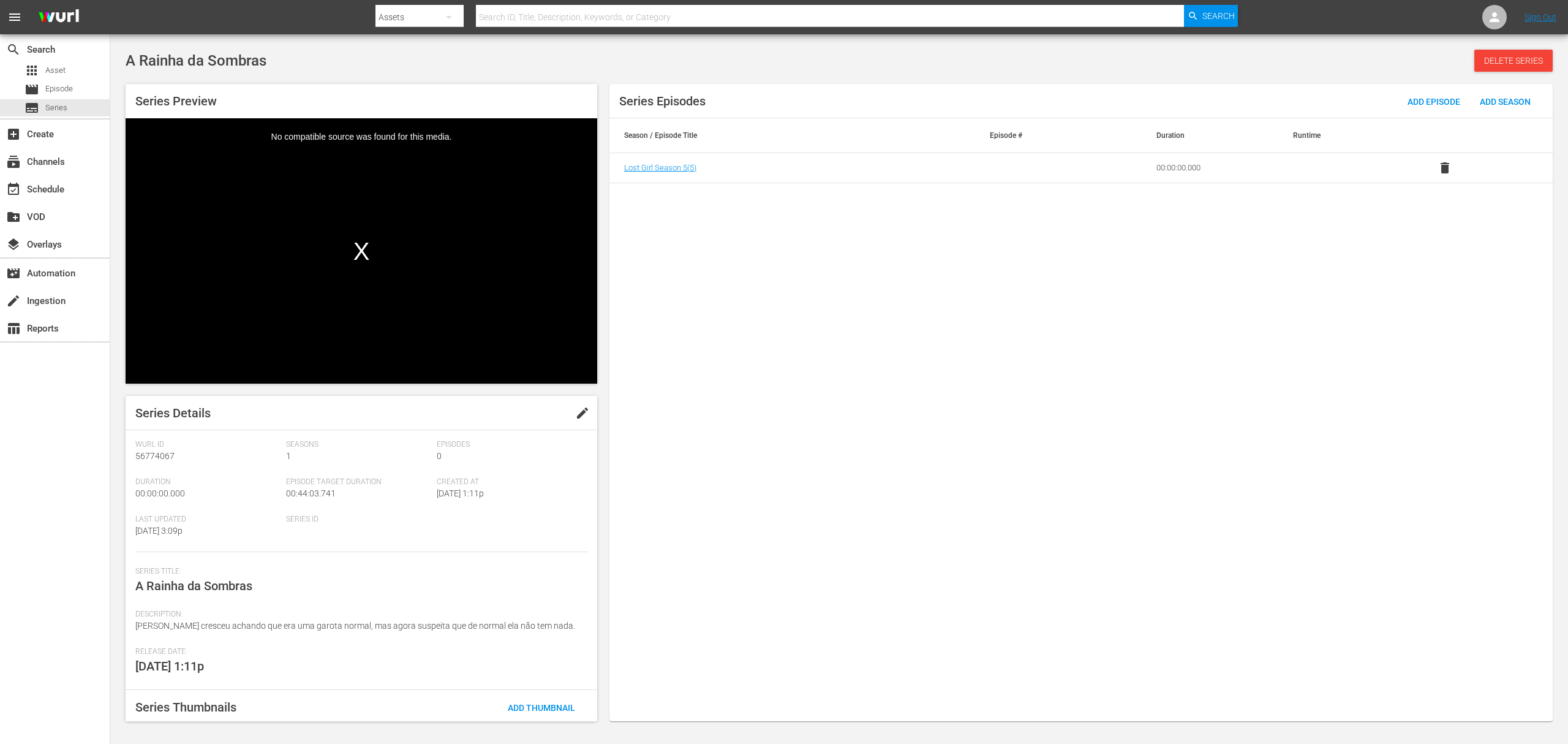
click at [343, 623] on span "Bo cresceu achando que era uma garota normal, mas agora suspeita que de normal …" at bounding box center [355, 625] width 440 height 10
copy span "Bo cresceu achando que era uma garota normal, mas agora suspeita que de normal …"
click at [826, 357] on div "Series Episodes Add Episode Add Season Season / Episode Title Episode # Duratio…" at bounding box center [1082, 403] width 943 height 637
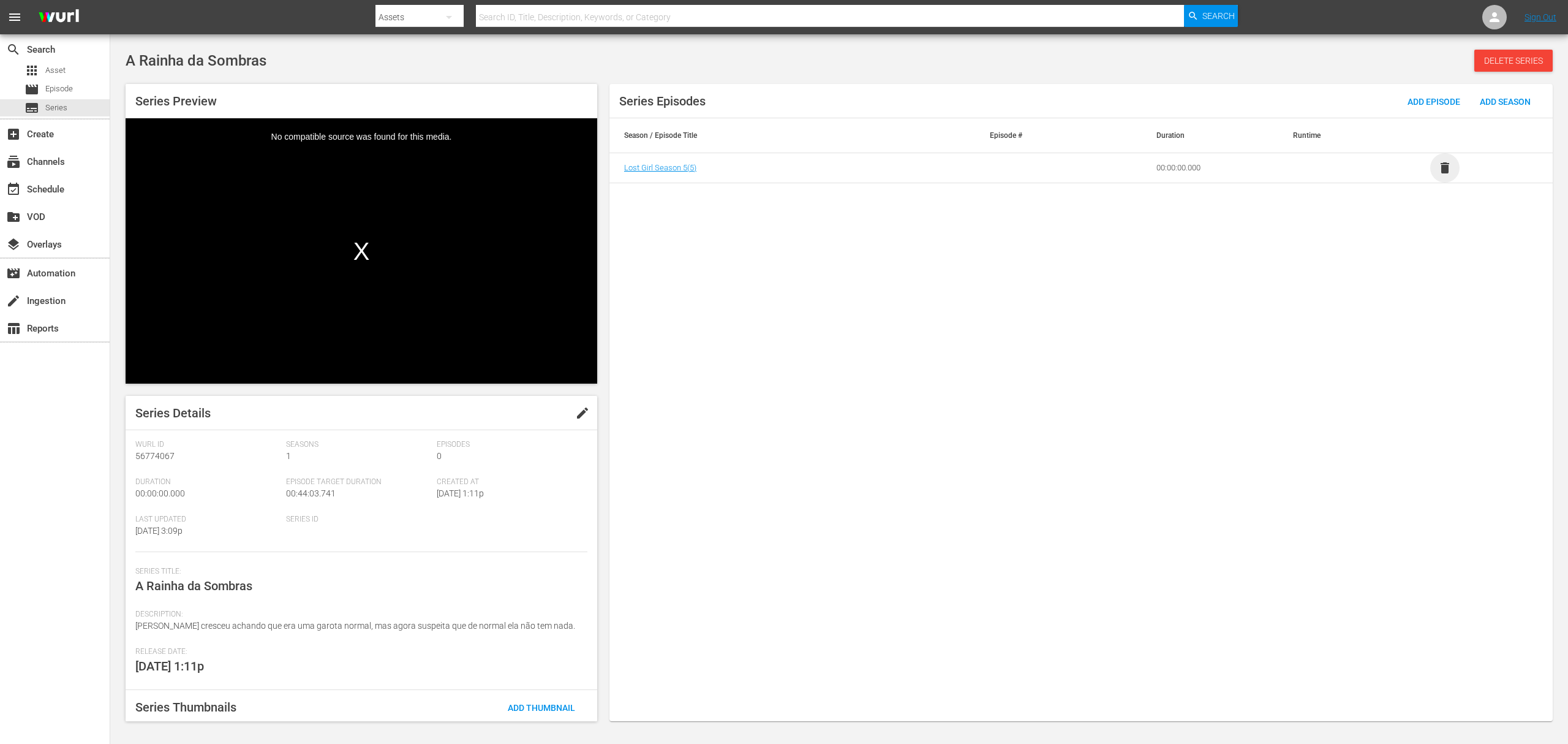
click at [1442, 170] on span "delete" at bounding box center [1445, 168] width 15 height 15
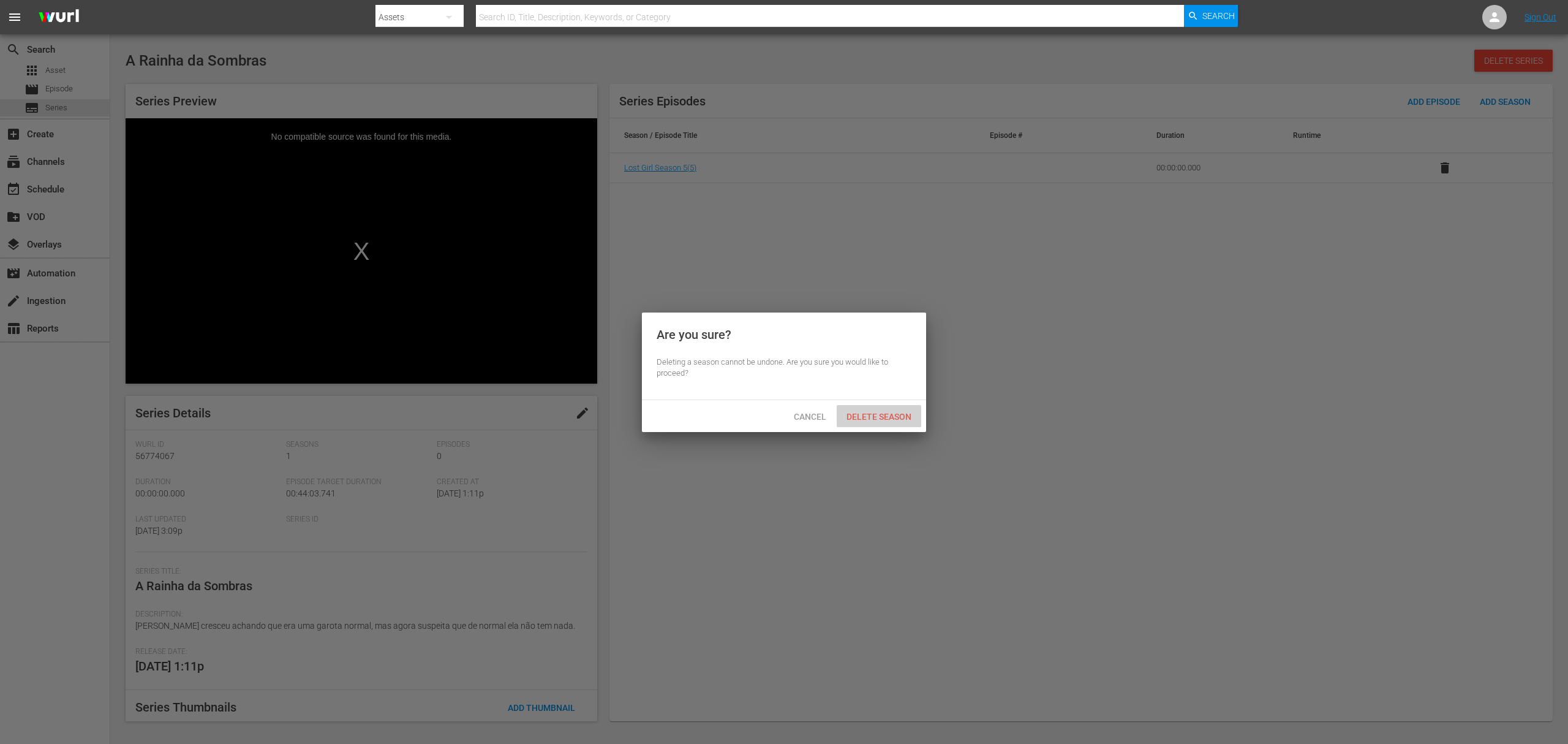
click at [902, 412] on span "Delete Season" at bounding box center [879, 417] width 85 height 10
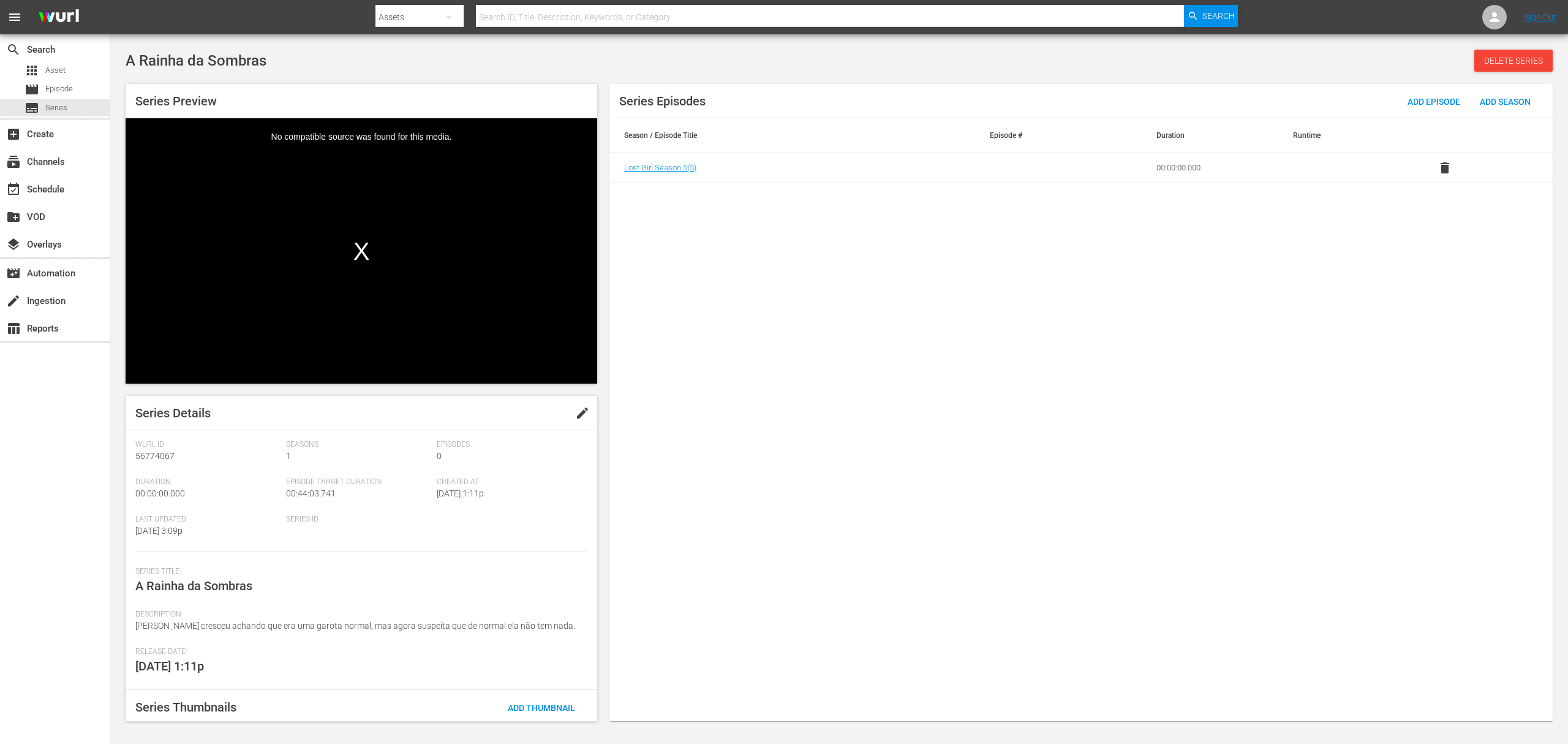
scroll to position [90, 0]
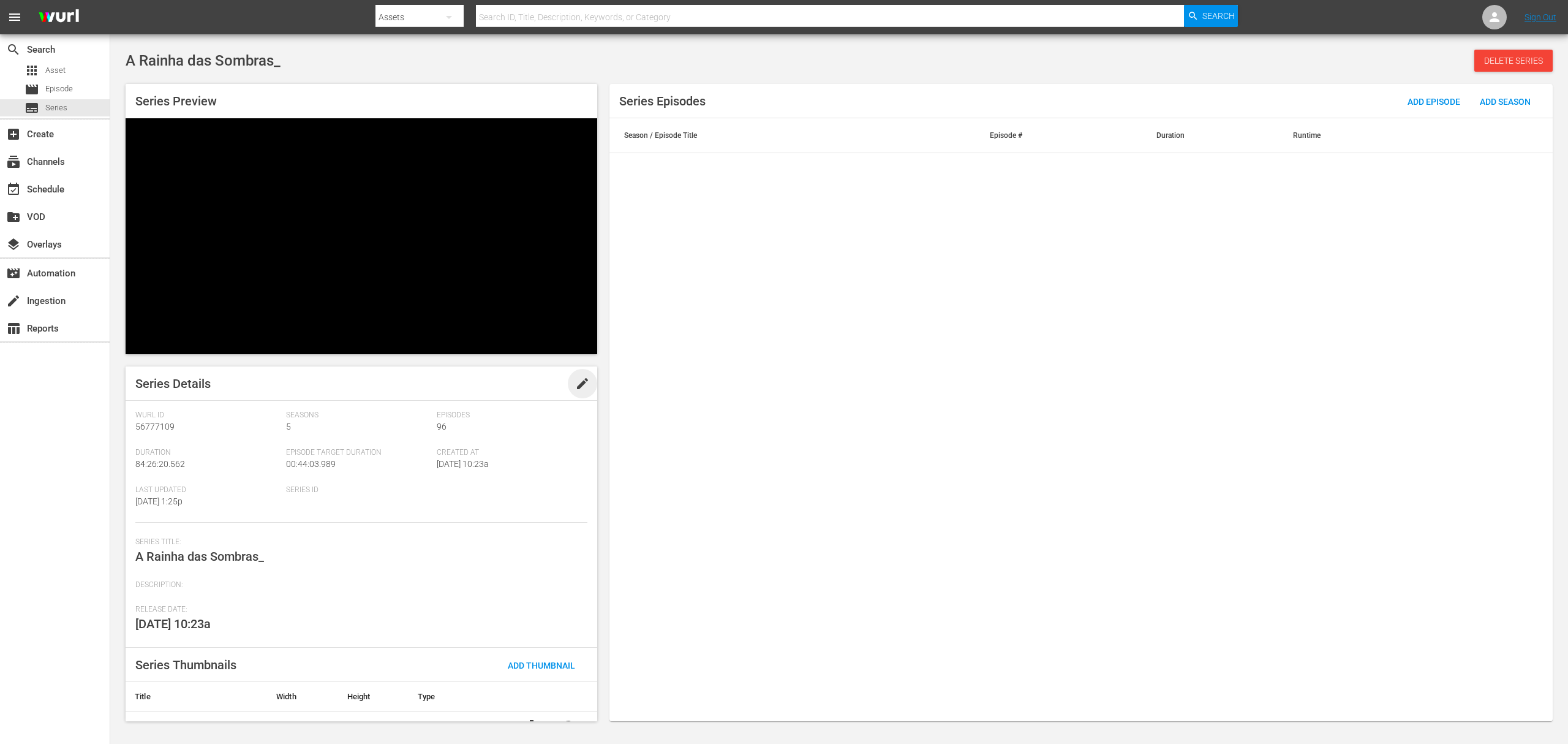
click at [582, 388] on span "edit" at bounding box center [582, 384] width 15 height 15
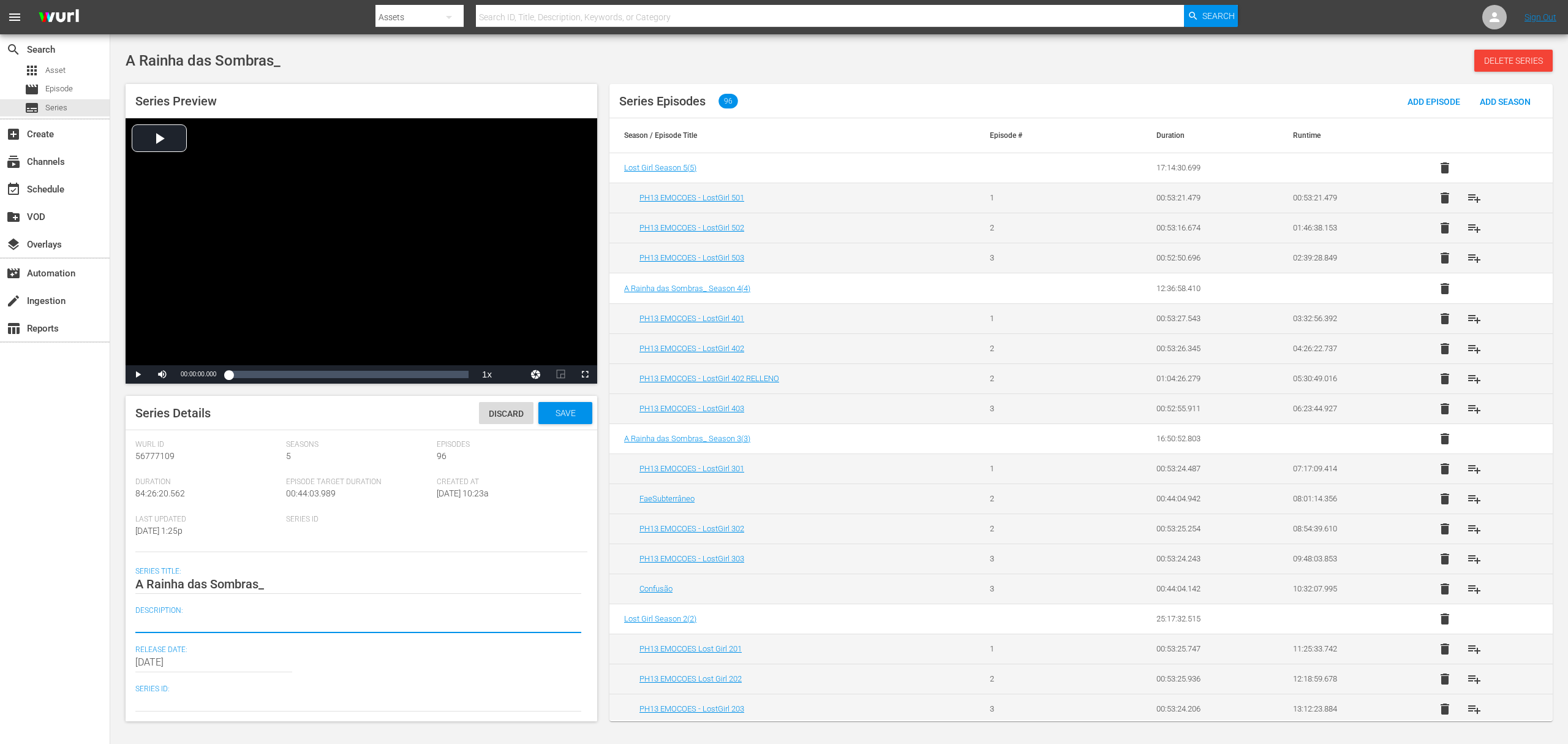
click at [198, 557] on textarea at bounding box center [358, 623] width 446 height 15
click at [189, 557] on textarea at bounding box center [358, 623] width 446 height 15
paste textarea "[PERSON_NAME] cresceu achando que era uma garota normal, mas agora suspeita que…"
type textarea "[PERSON_NAME] cresceu achando que era uma garota normal, mas agora suspeita que…"
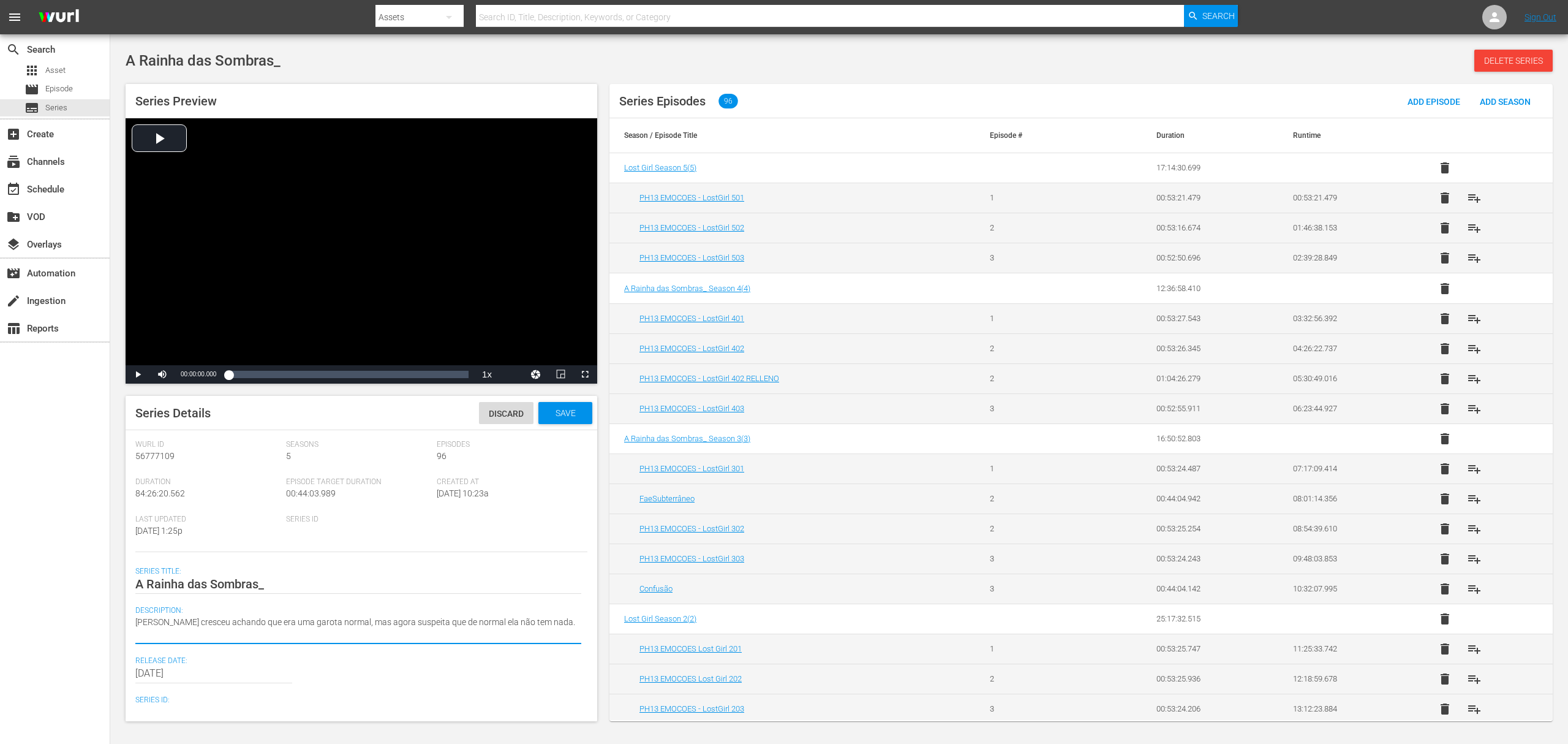
type textarea "[PERSON_NAME] cresceu achando que era uma garota normal, mas agora suspeita que…"
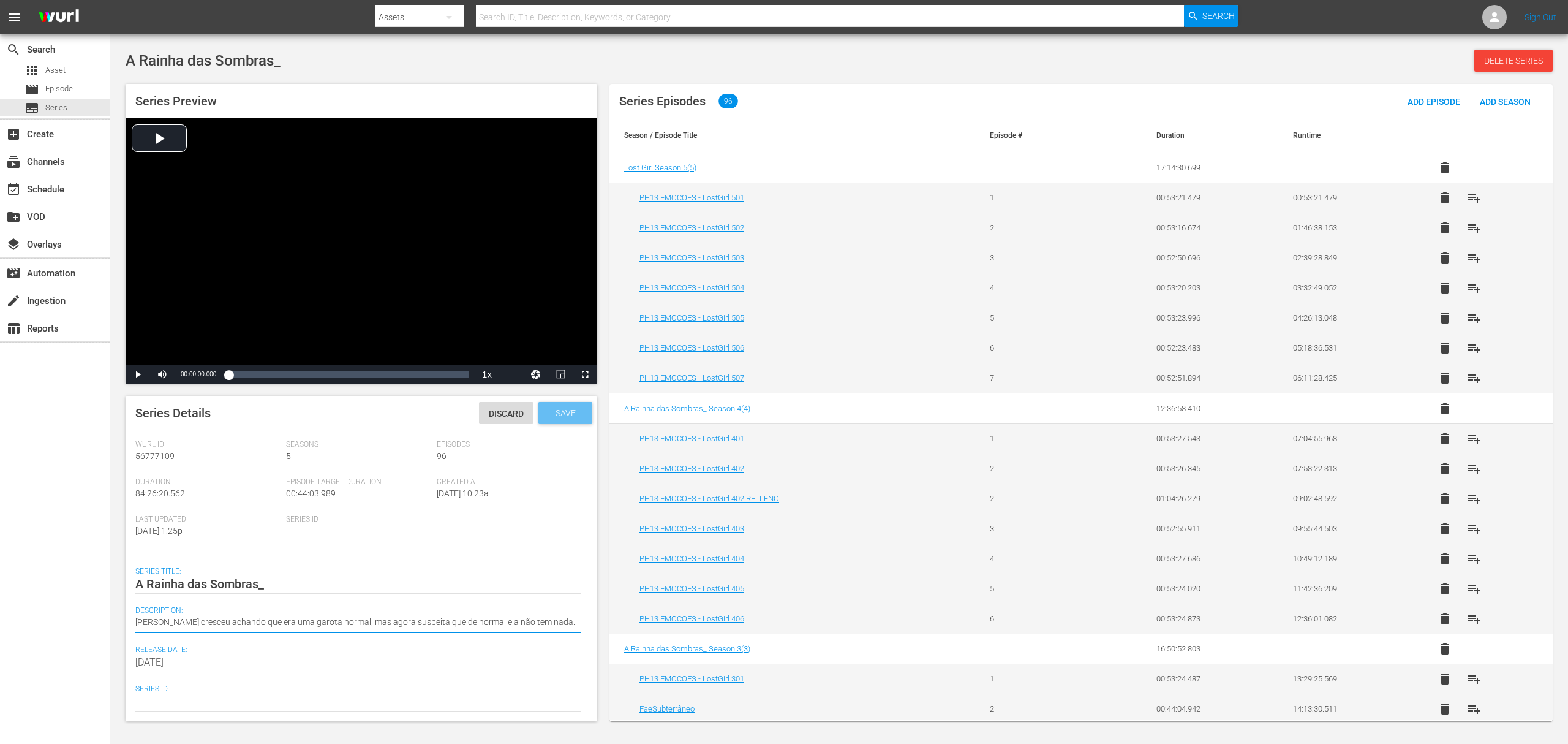
type textarea "[PERSON_NAME] cresceu achando que era uma garota normal, mas agora suspeita que…"
click at [565, 417] on span "Save" at bounding box center [566, 413] width 40 height 10
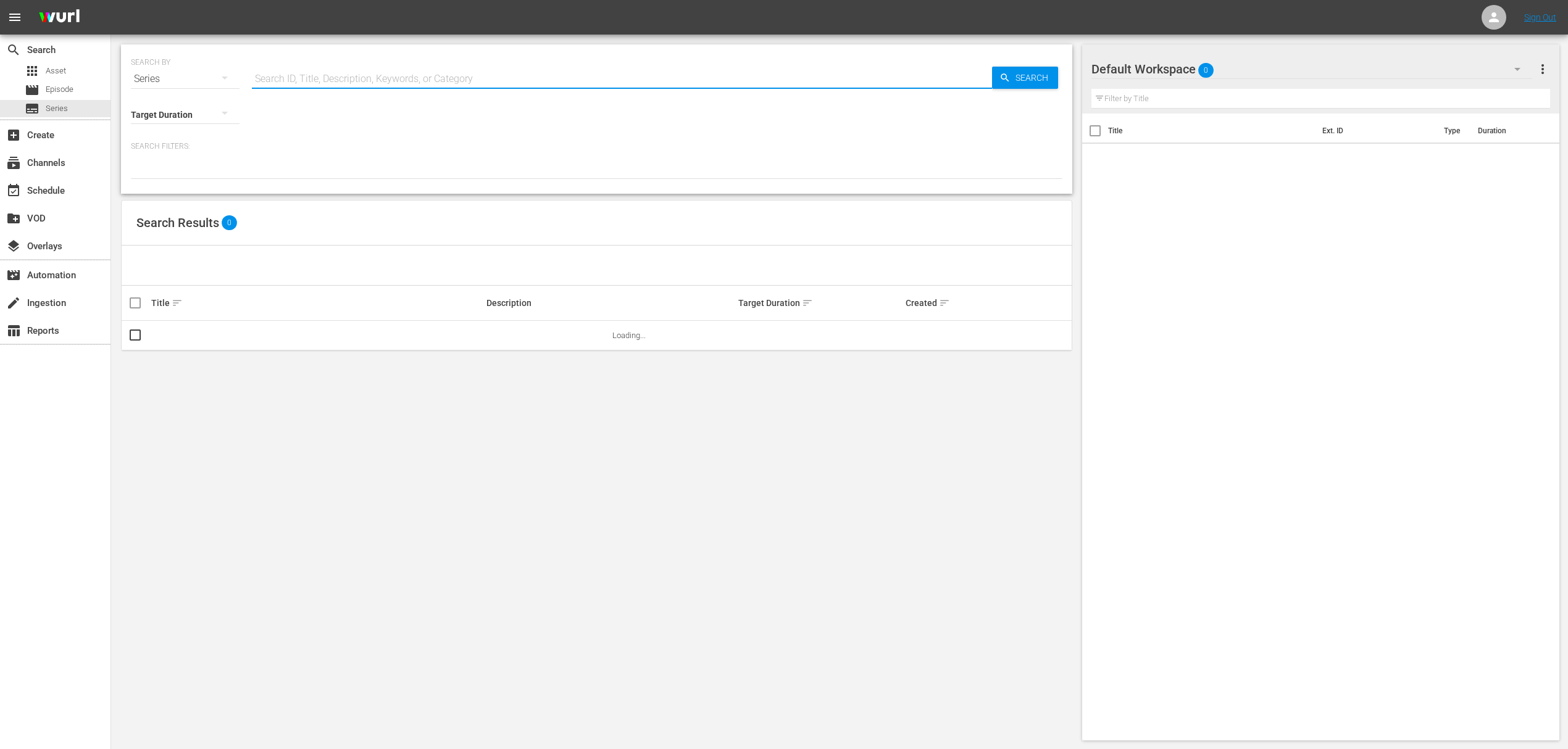
click at [322, 80] on input "text" at bounding box center [622, 79] width 740 height 30
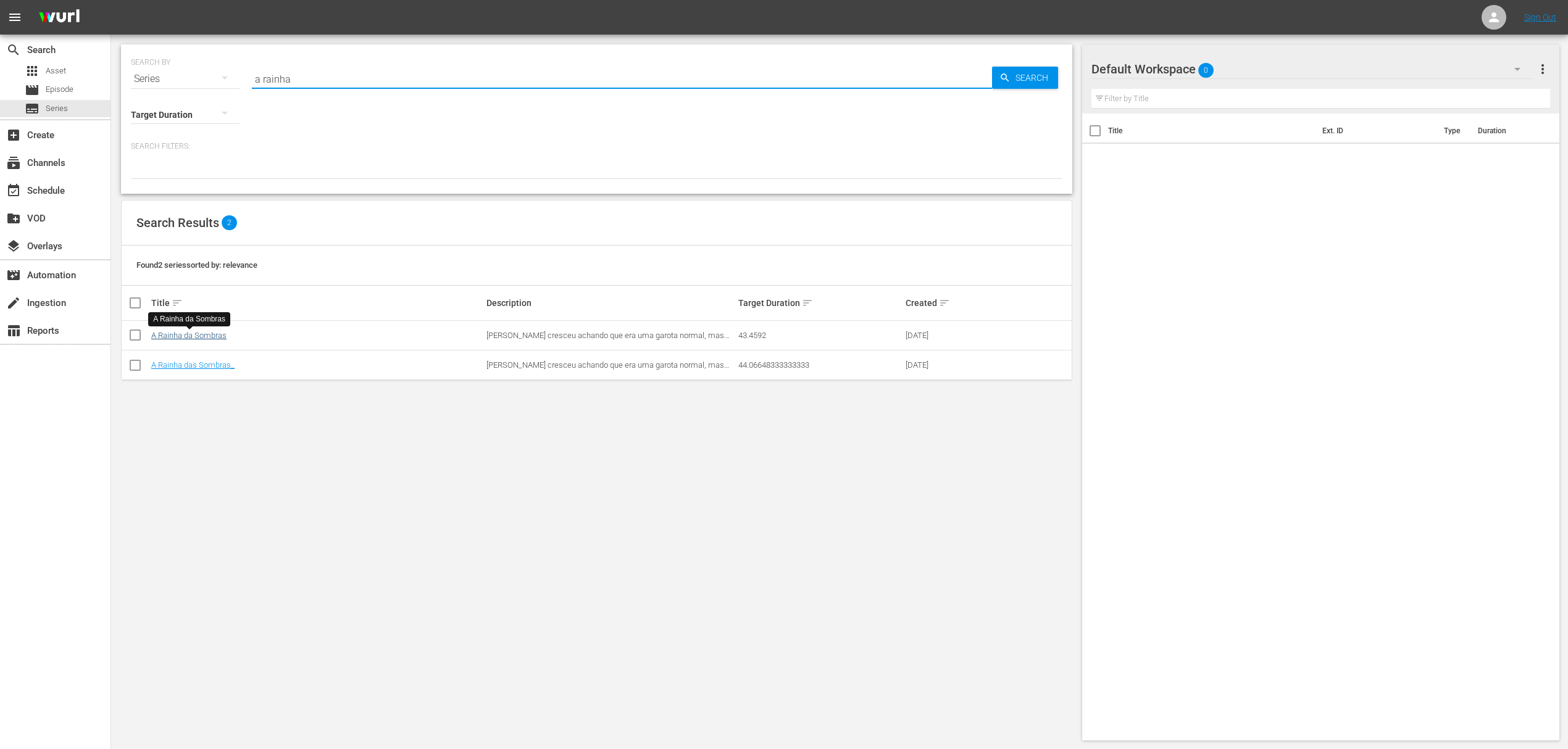
type input "a rainha"
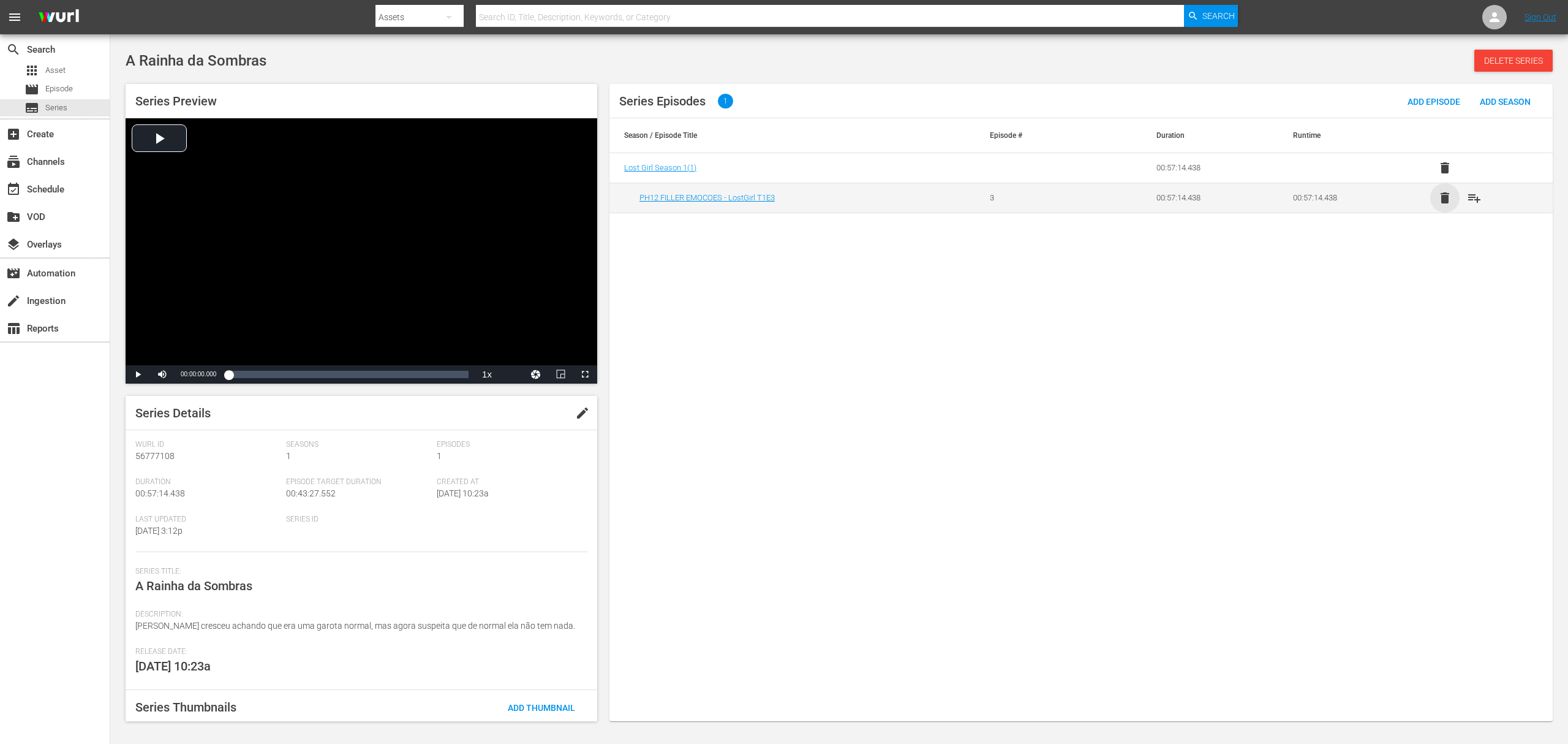
click at [1446, 196] on span "delete" at bounding box center [1445, 198] width 15 height 15
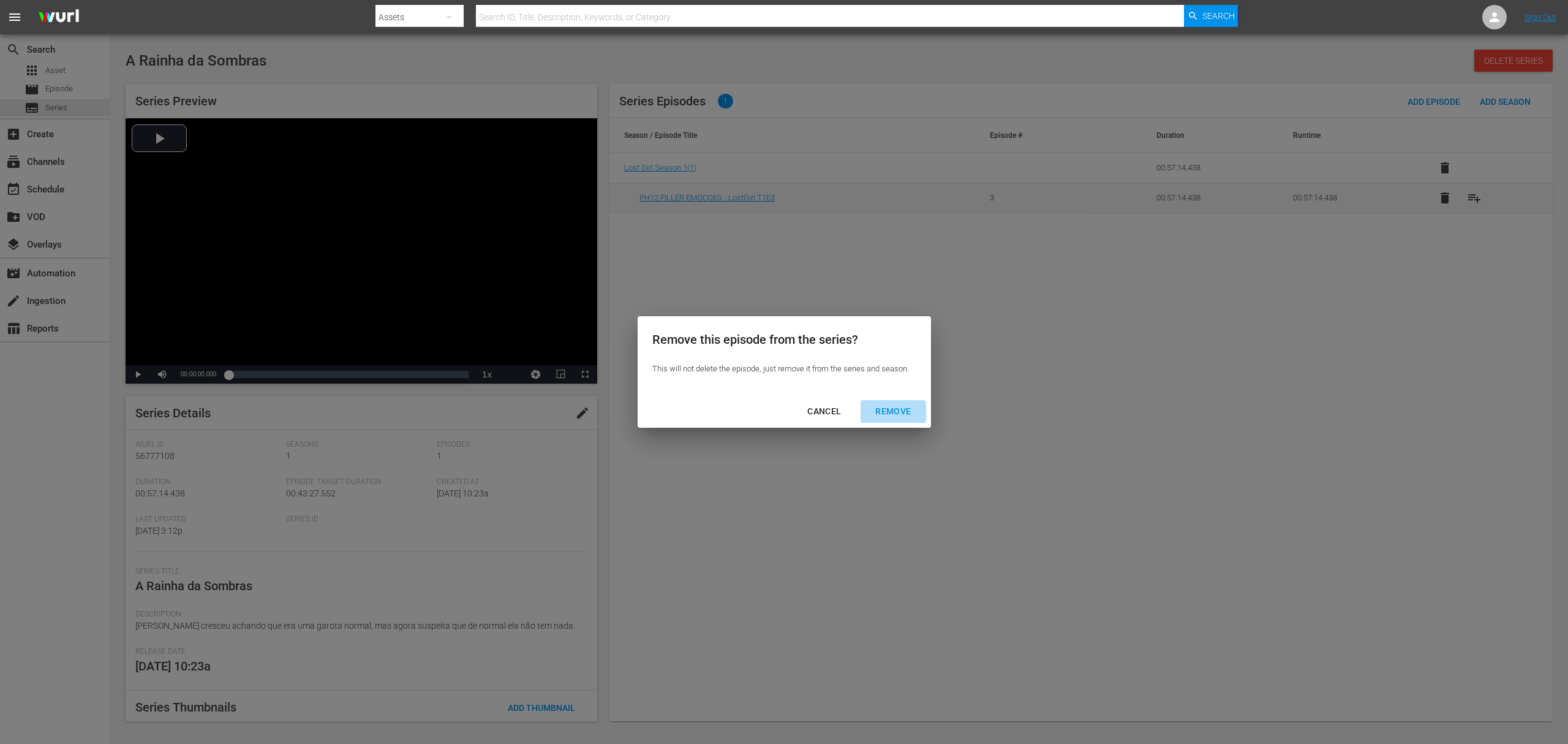
click at [900, 407] on div "REMOVE" at bounding box center [893, 412] width 55 height 15
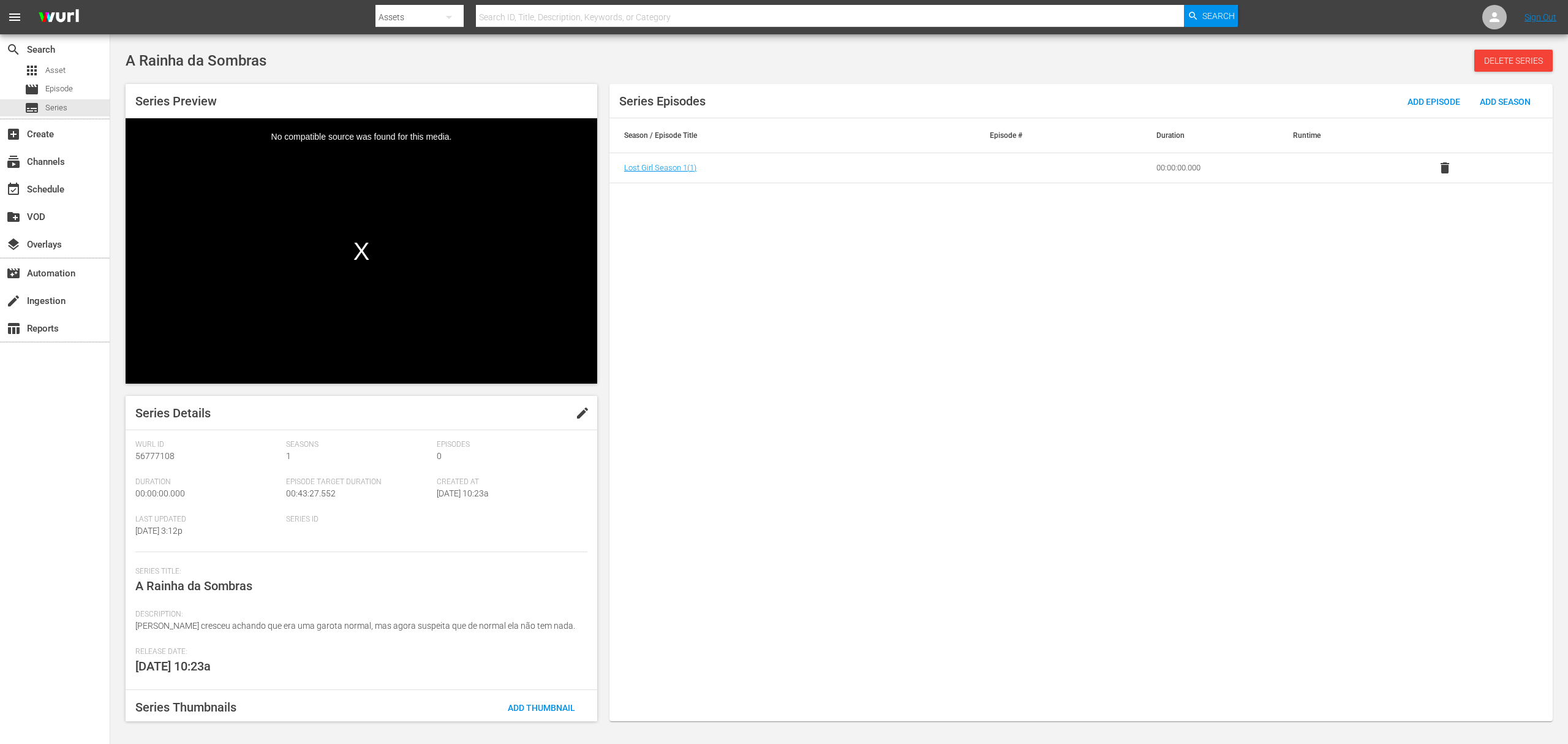
click at [1441, 164] on span "delete" at bounding box center [1445, 168] width 15 height 15
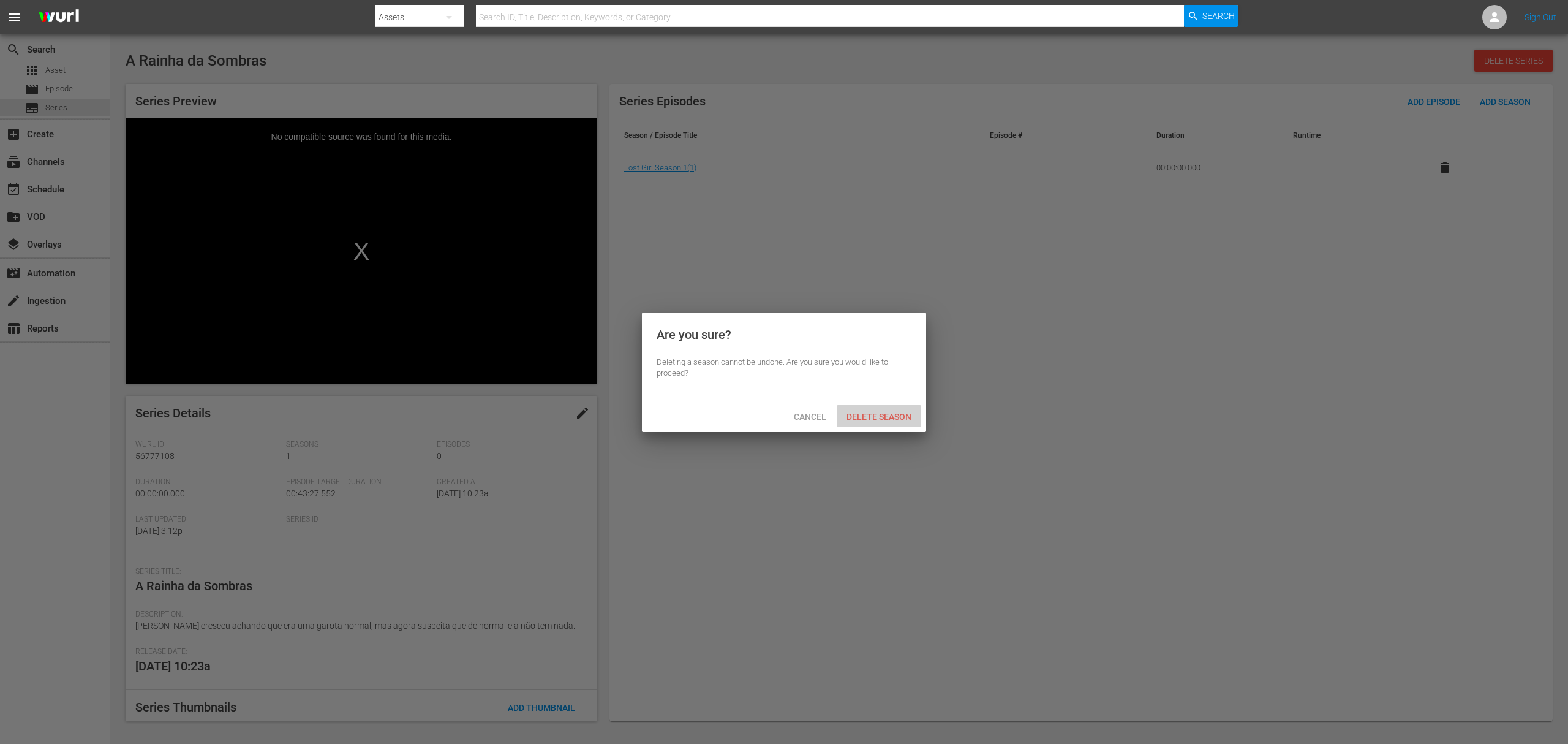
click at [896, 416] on span "Delete Season" at bounding box center [879, 417] width 85 height 10
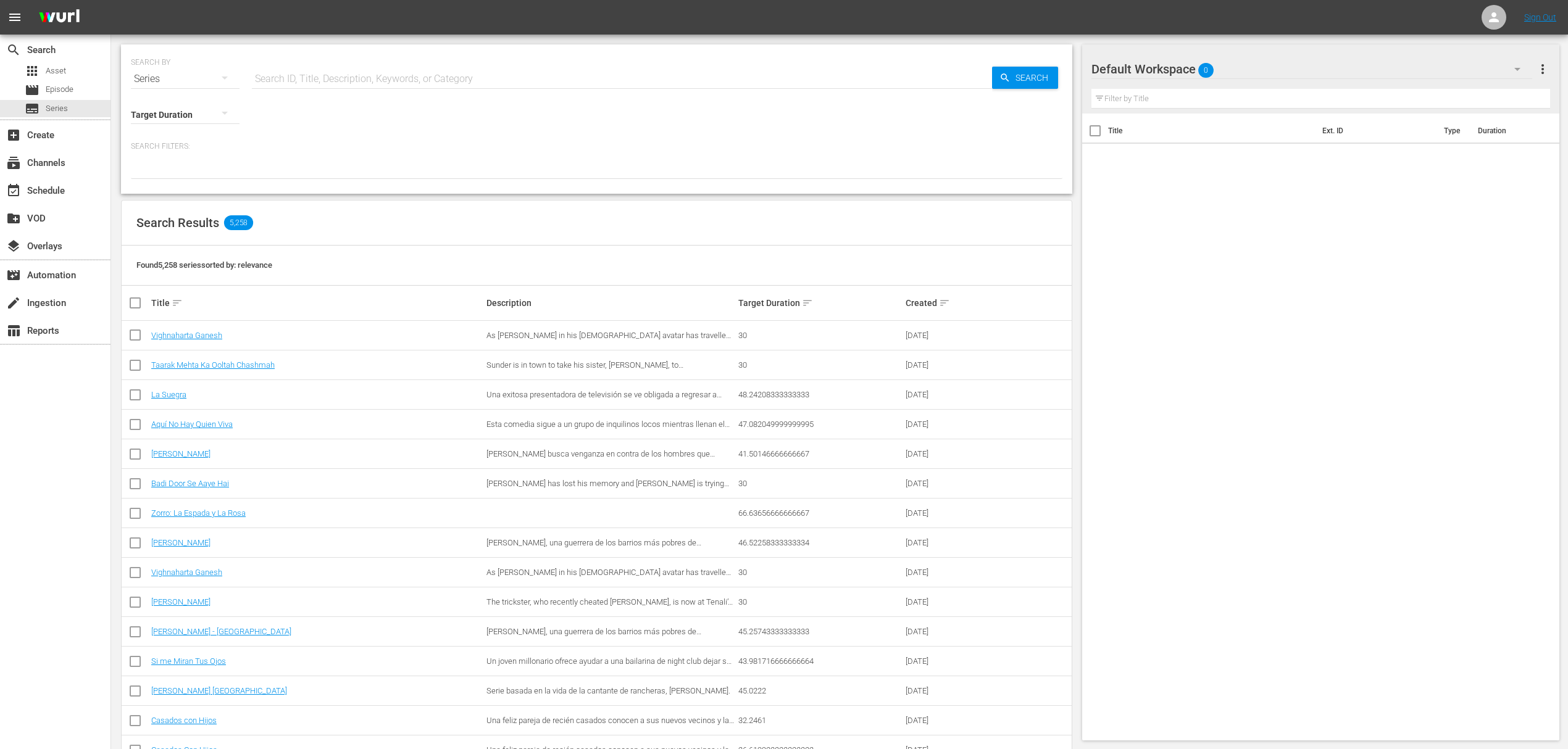
click at [272, 76] on input "text" at bounding box center [622, 79] width 740 height 30
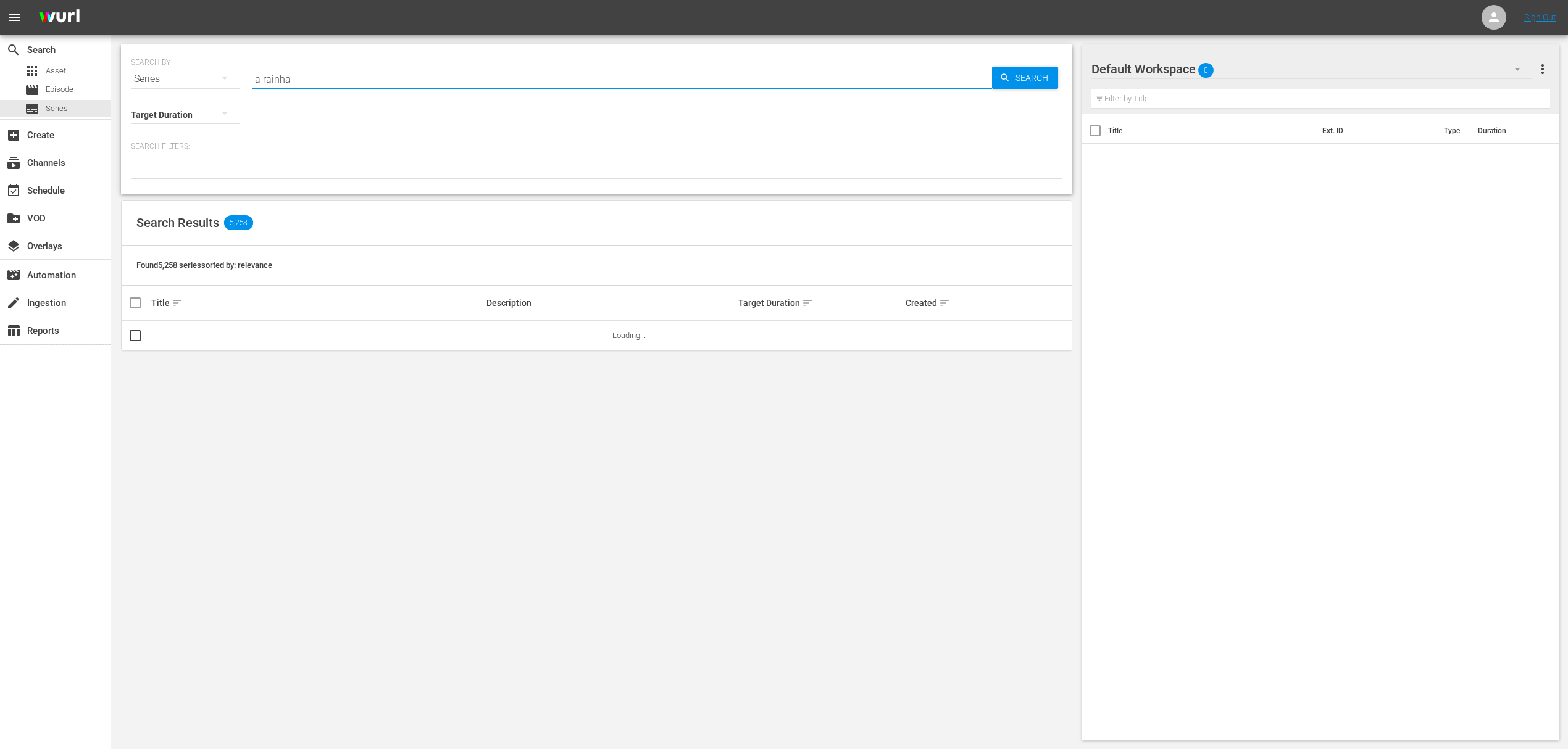
type input "a rainha"
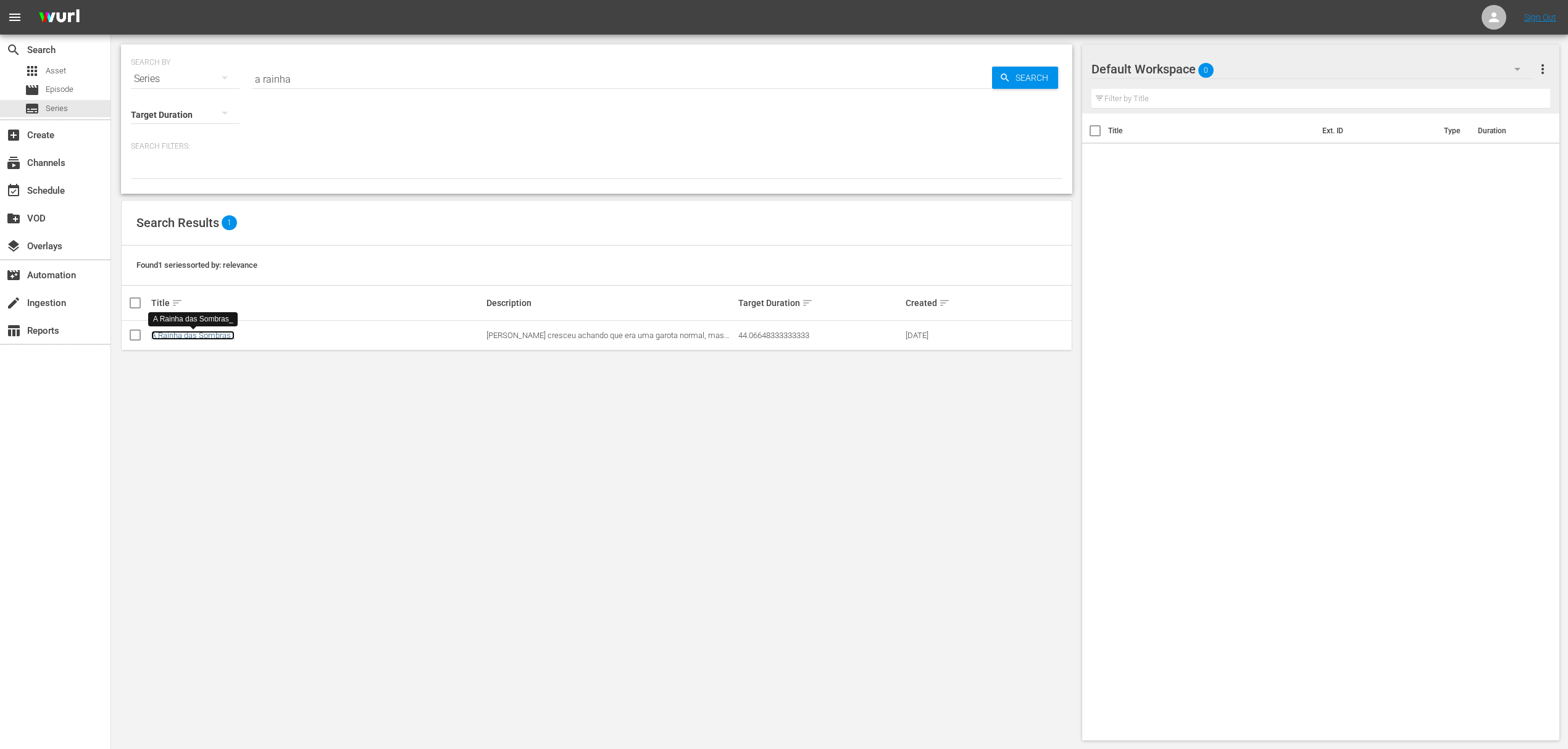
click at [191, 340] on link "A Rainha das Sombras_" at bounding box center [193, 335] width 83 height 9
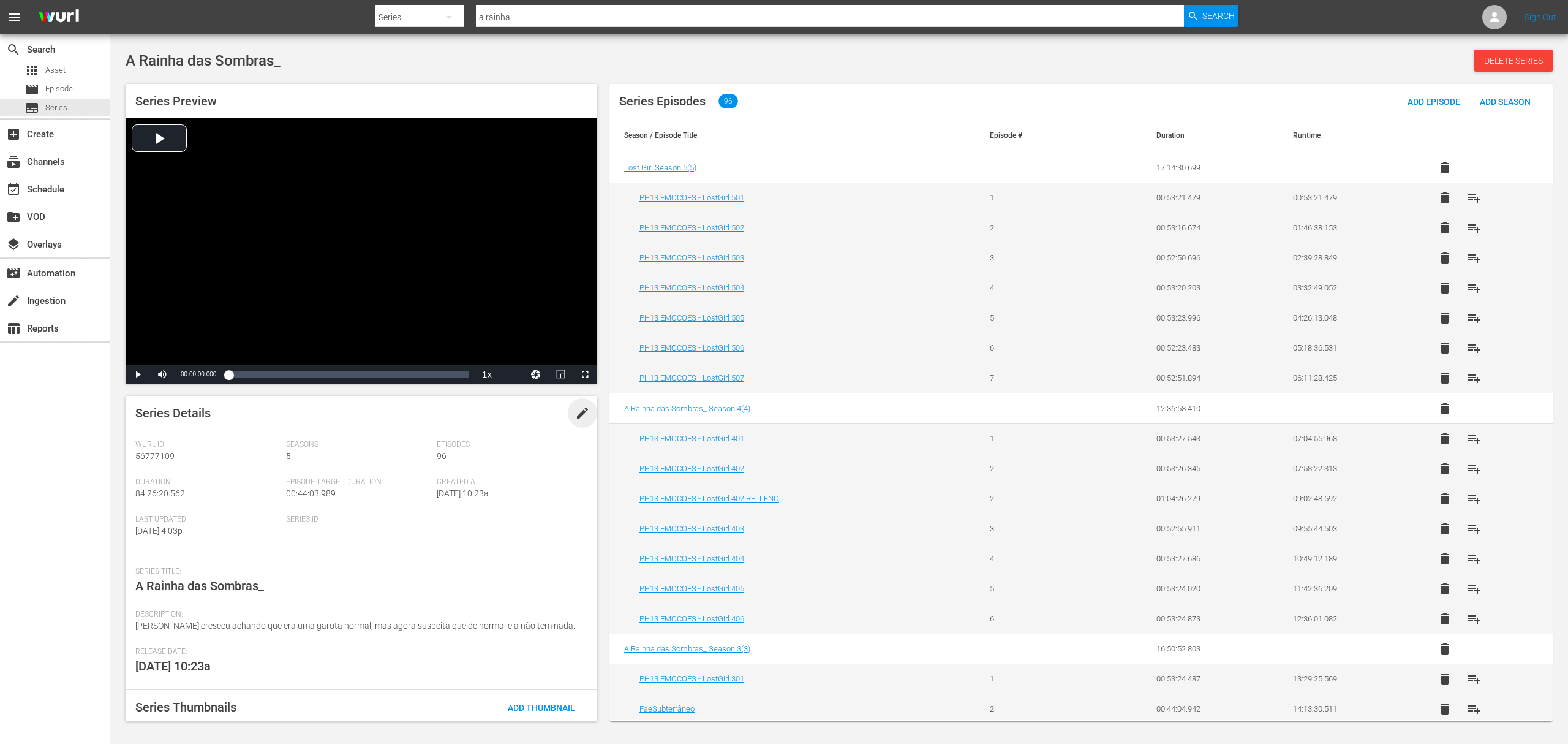
click at [579, 412] on span "edit" at bounding box center [582, 413] width 15 height 15
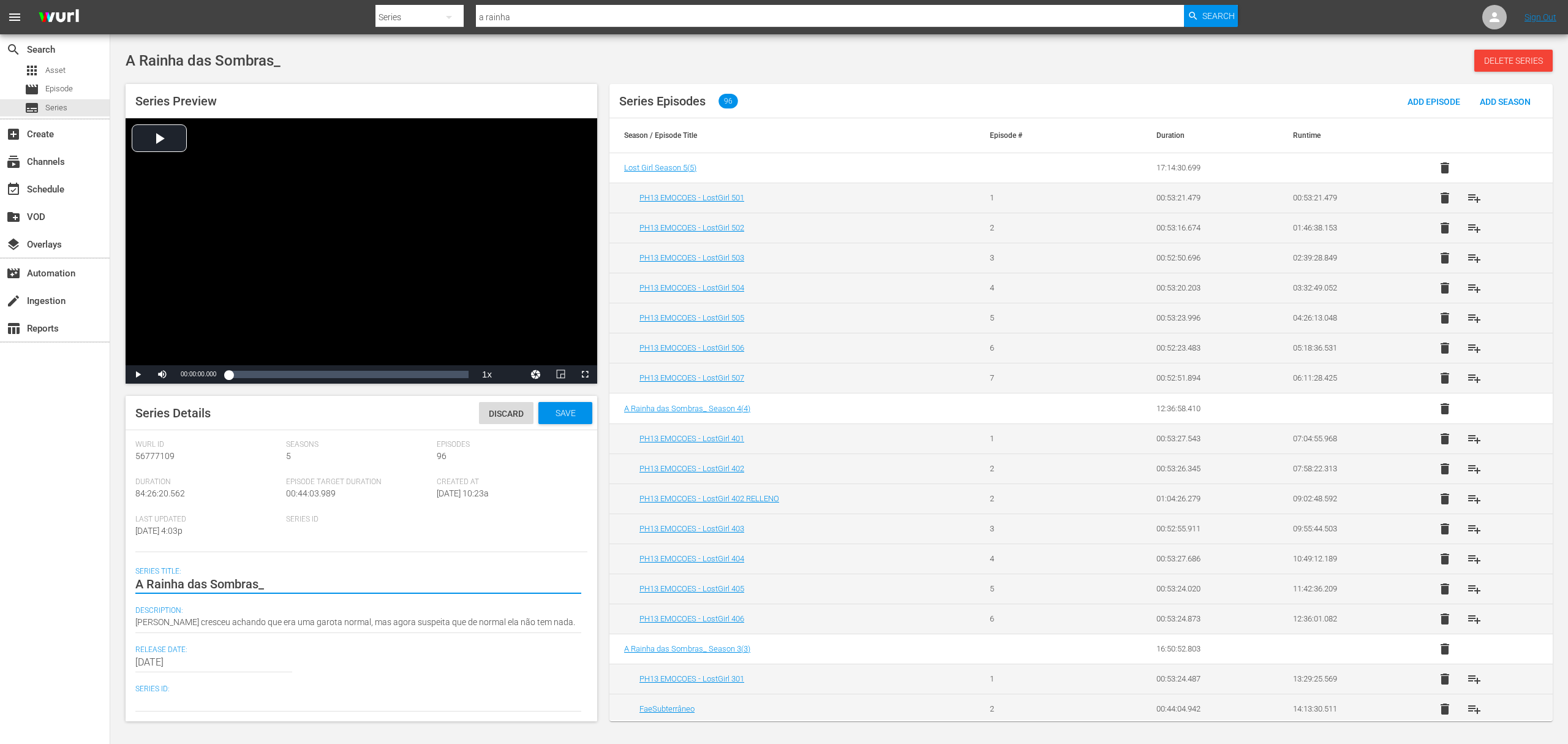
type textarea "A Rainha das Sombras"
click at [555, 413] on span "Save" at bounding box center [566, 413] width 40 height 10
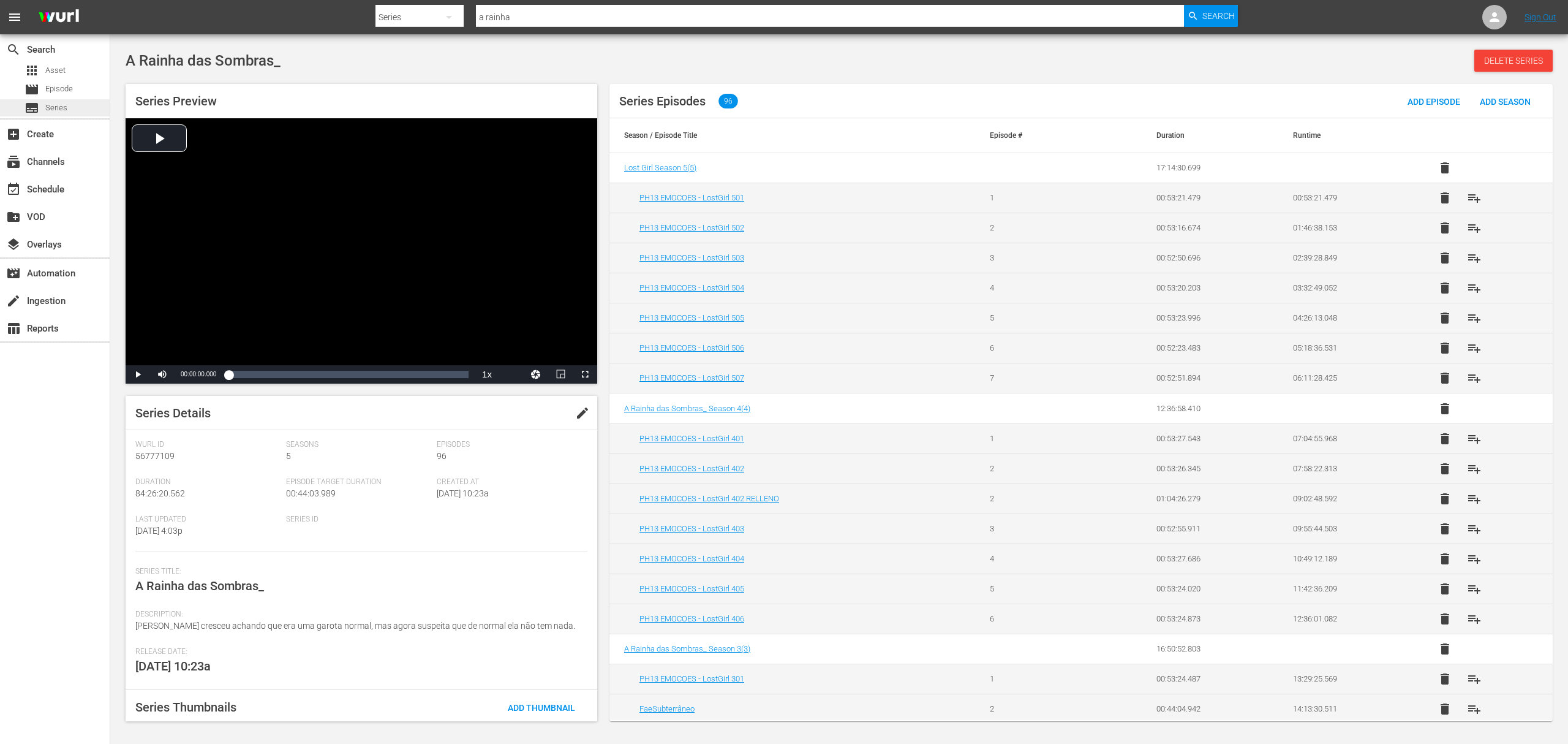
drag, startPoint x: 55, startPoint y: 113, endPoint x: 42, endPoint y: 110, distance: 13.3
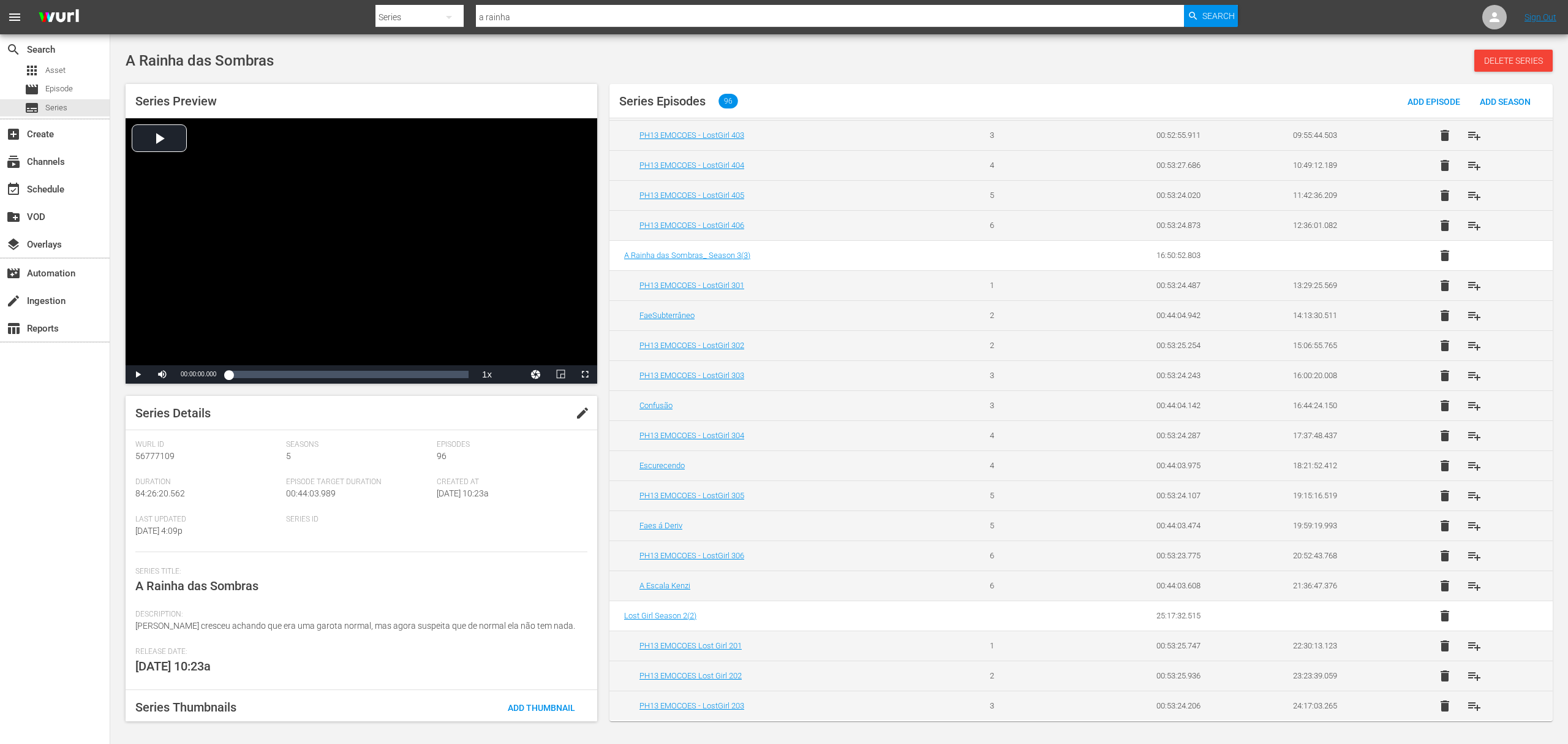
scroll to position [385, 0]
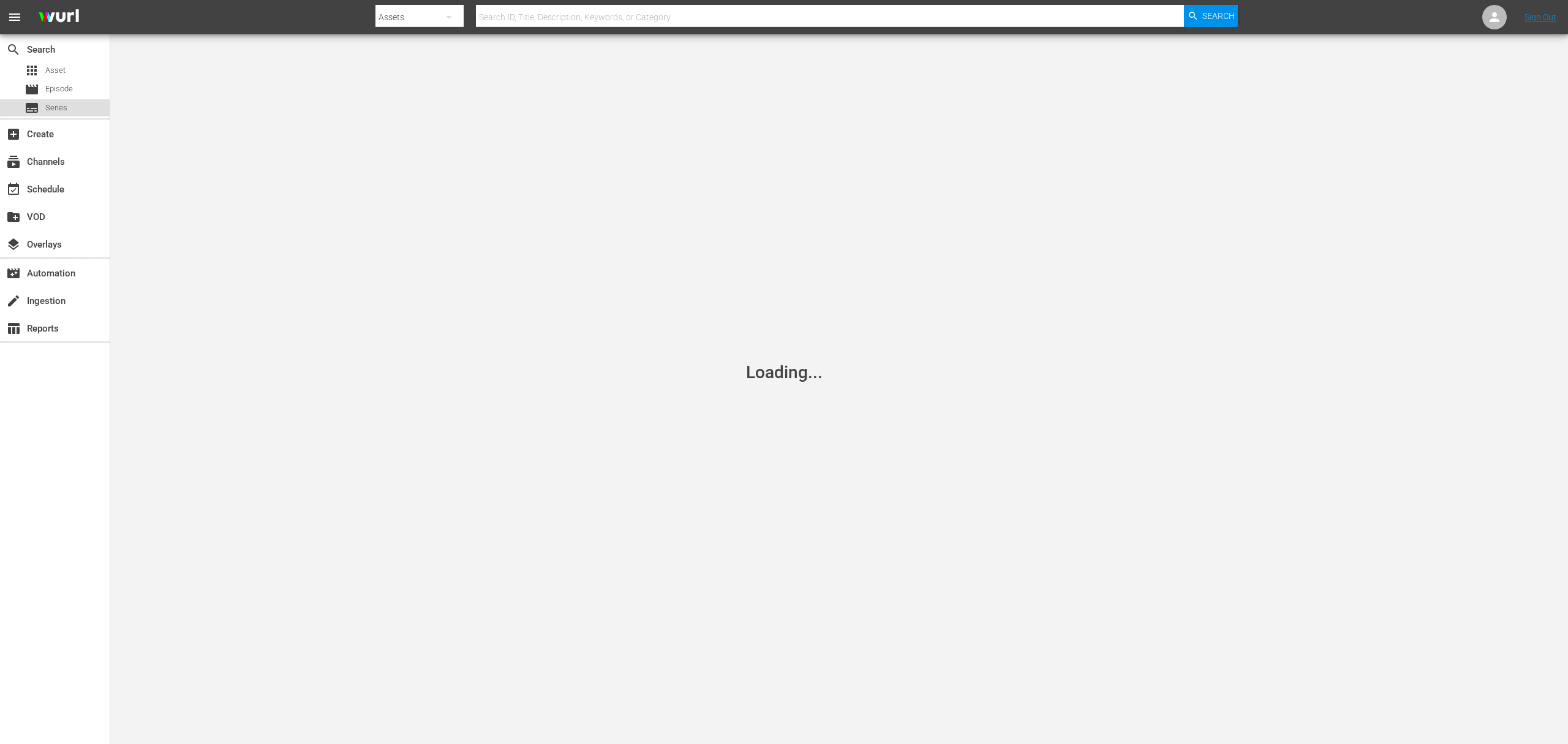
click at [46, 107] on span "Series" at bounding box center [56, 107] width 22 height 12
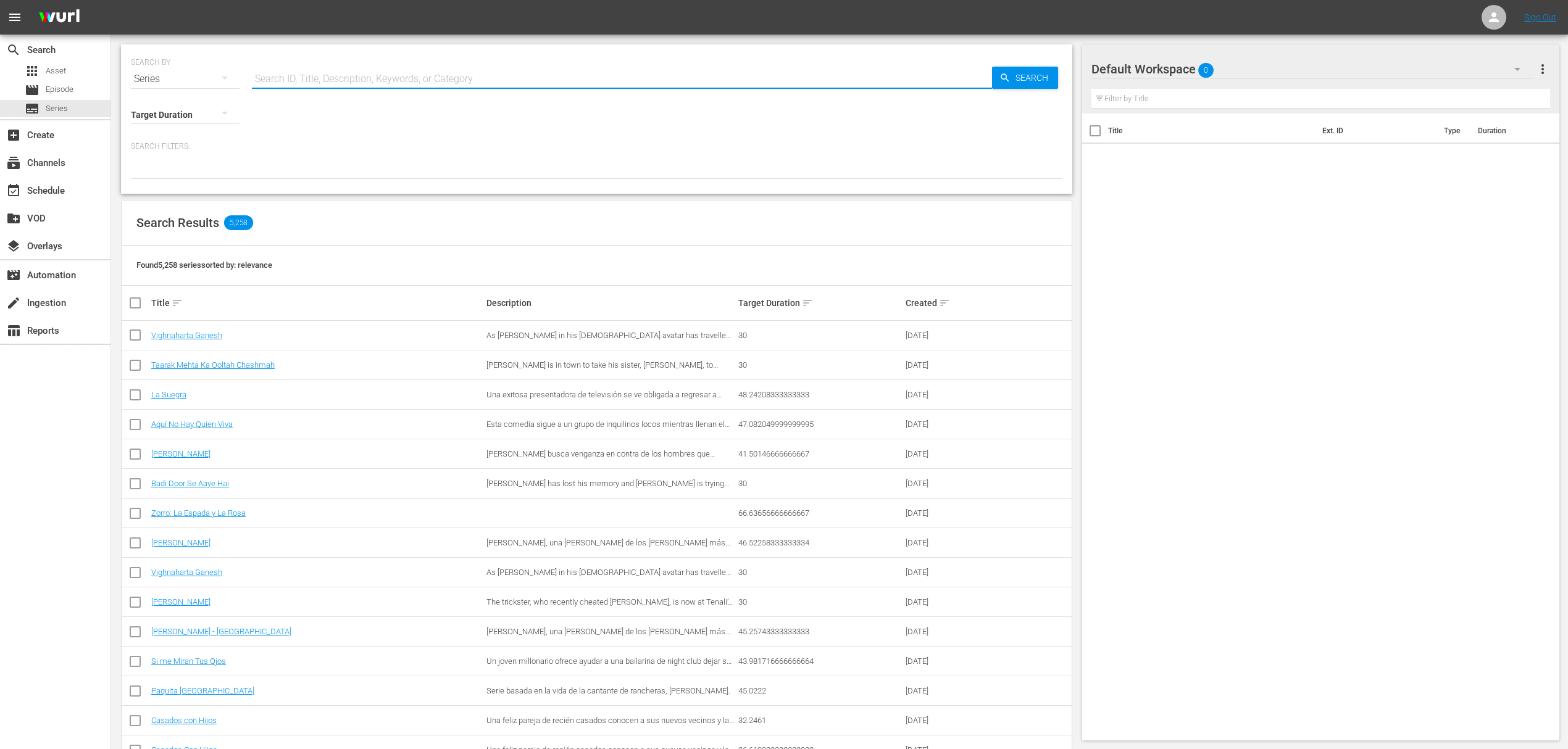
click at [297, 85] on input "text" at bounding box center [622, 79] width 740 height 30
type input "lost girl"
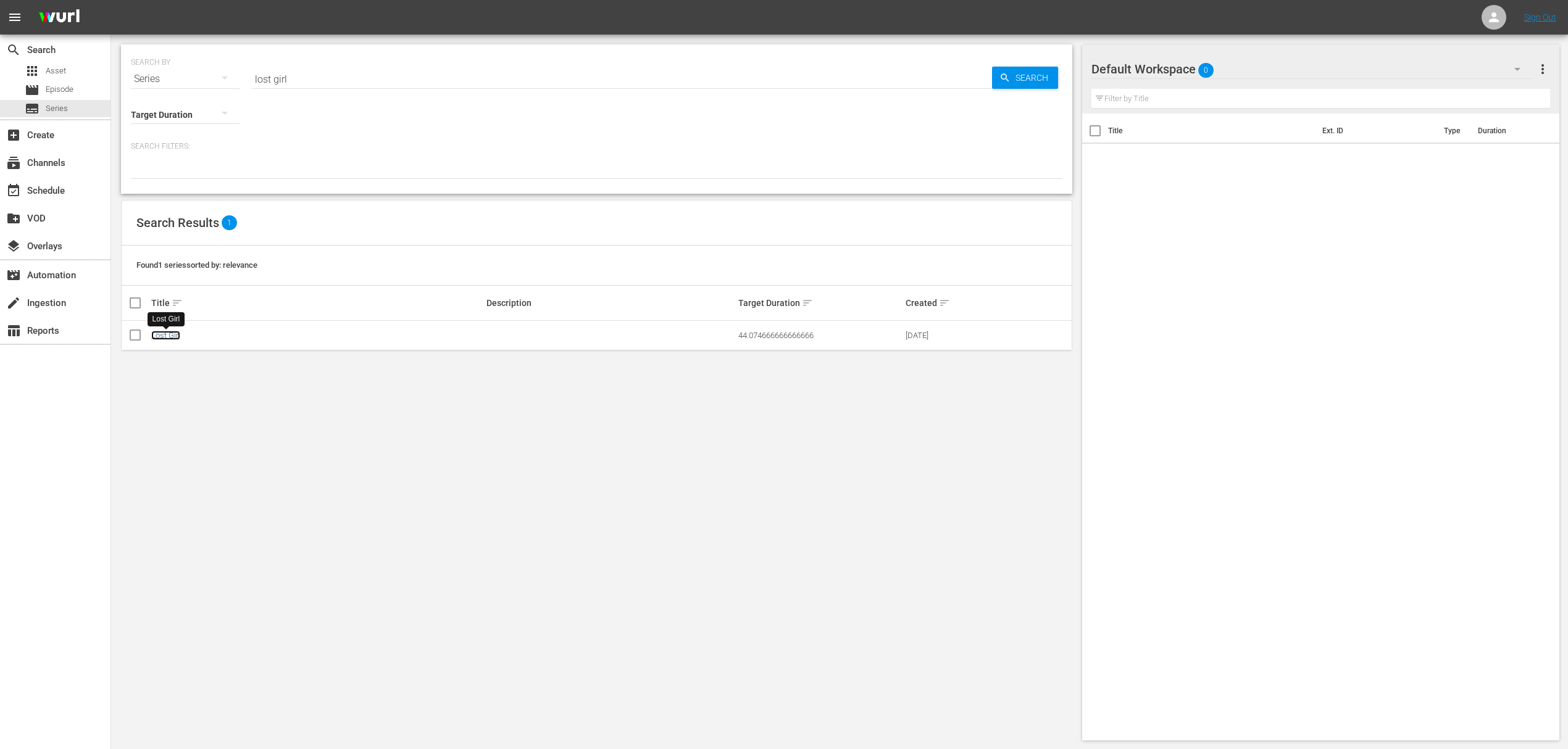
click at [172, 337] on link "Lost Girl" at bounding box center [165, 335] width 29 height 9
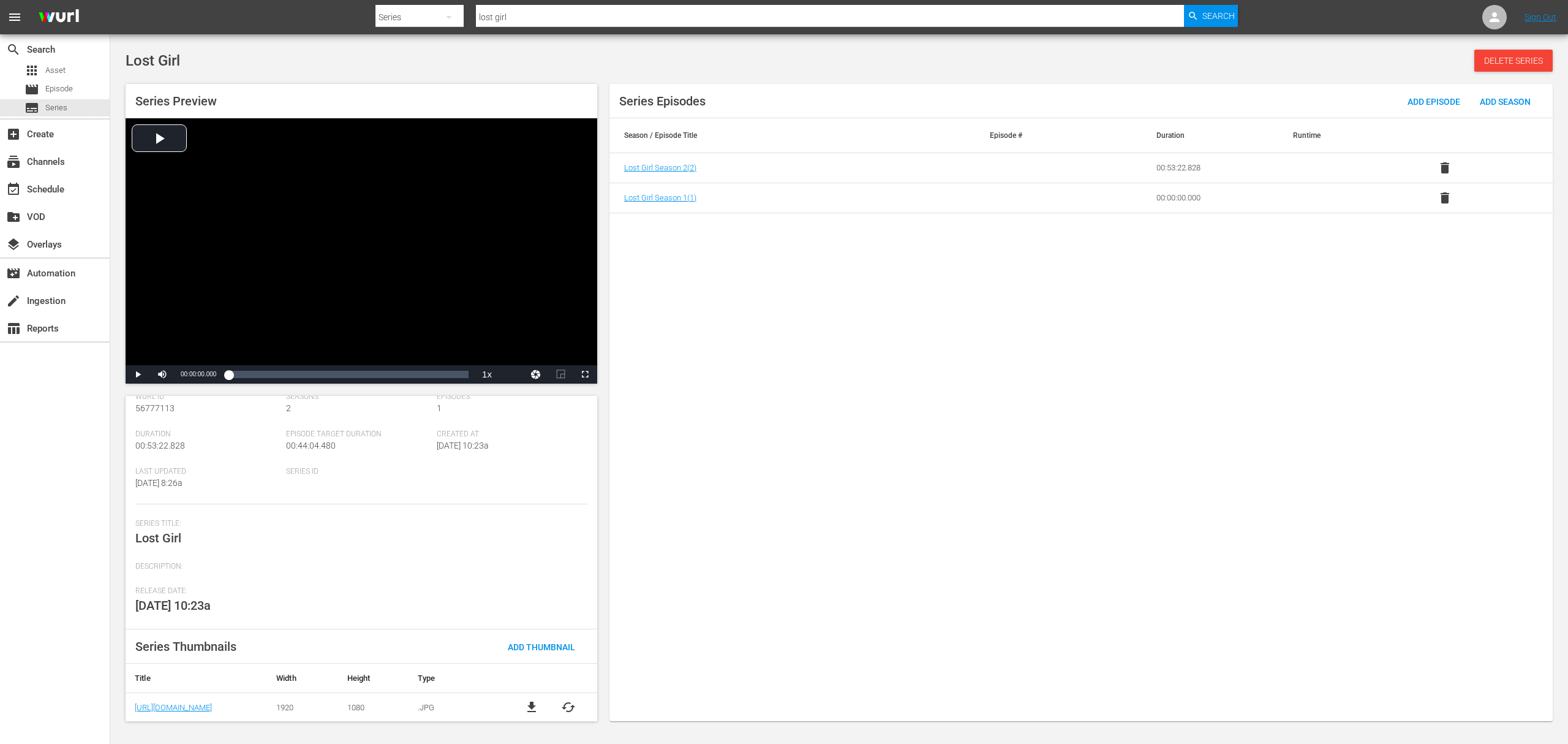
scroll to position [77, 0]
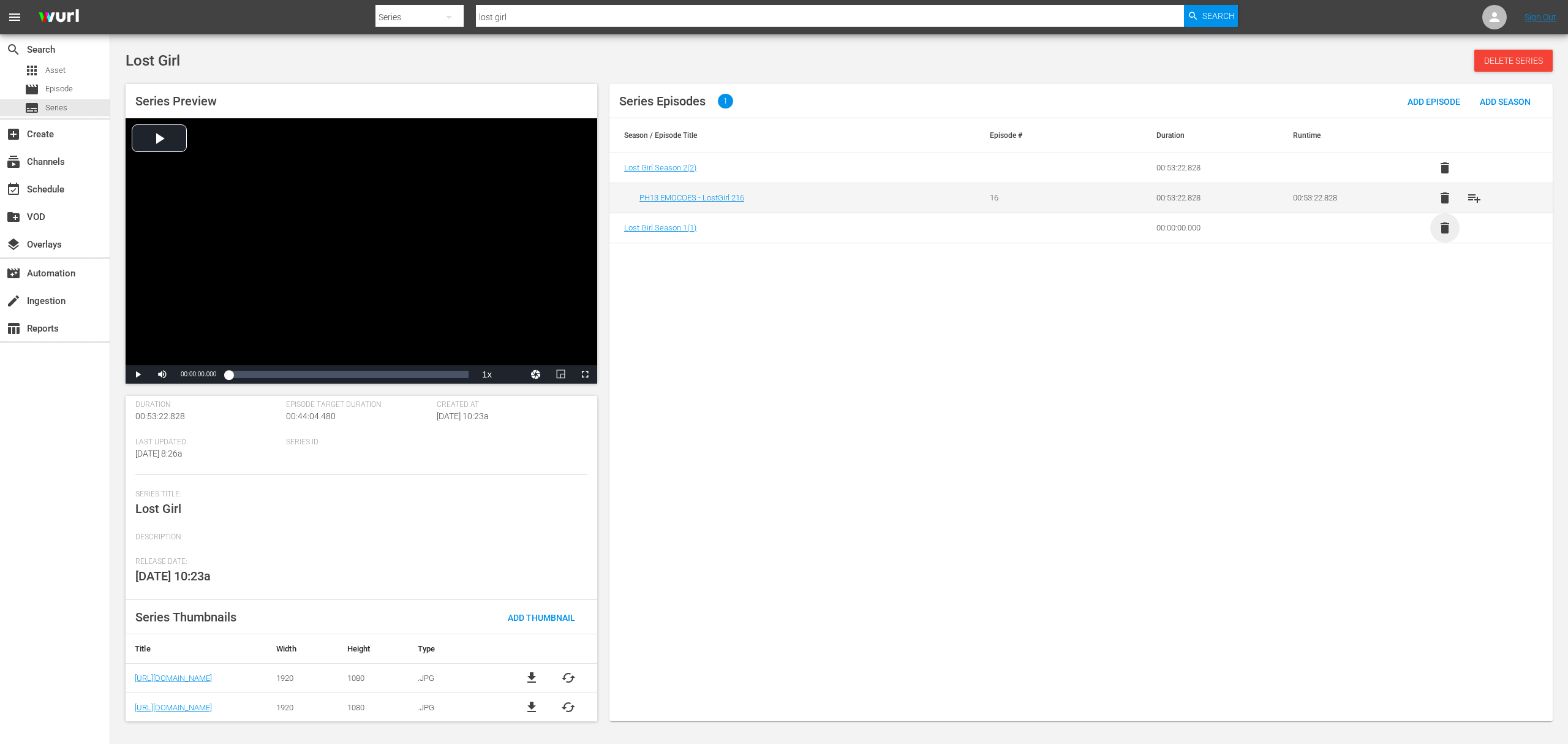
click at [1442, 226] on span "delete" at bounding box center [1445, 228] width 15 height 15
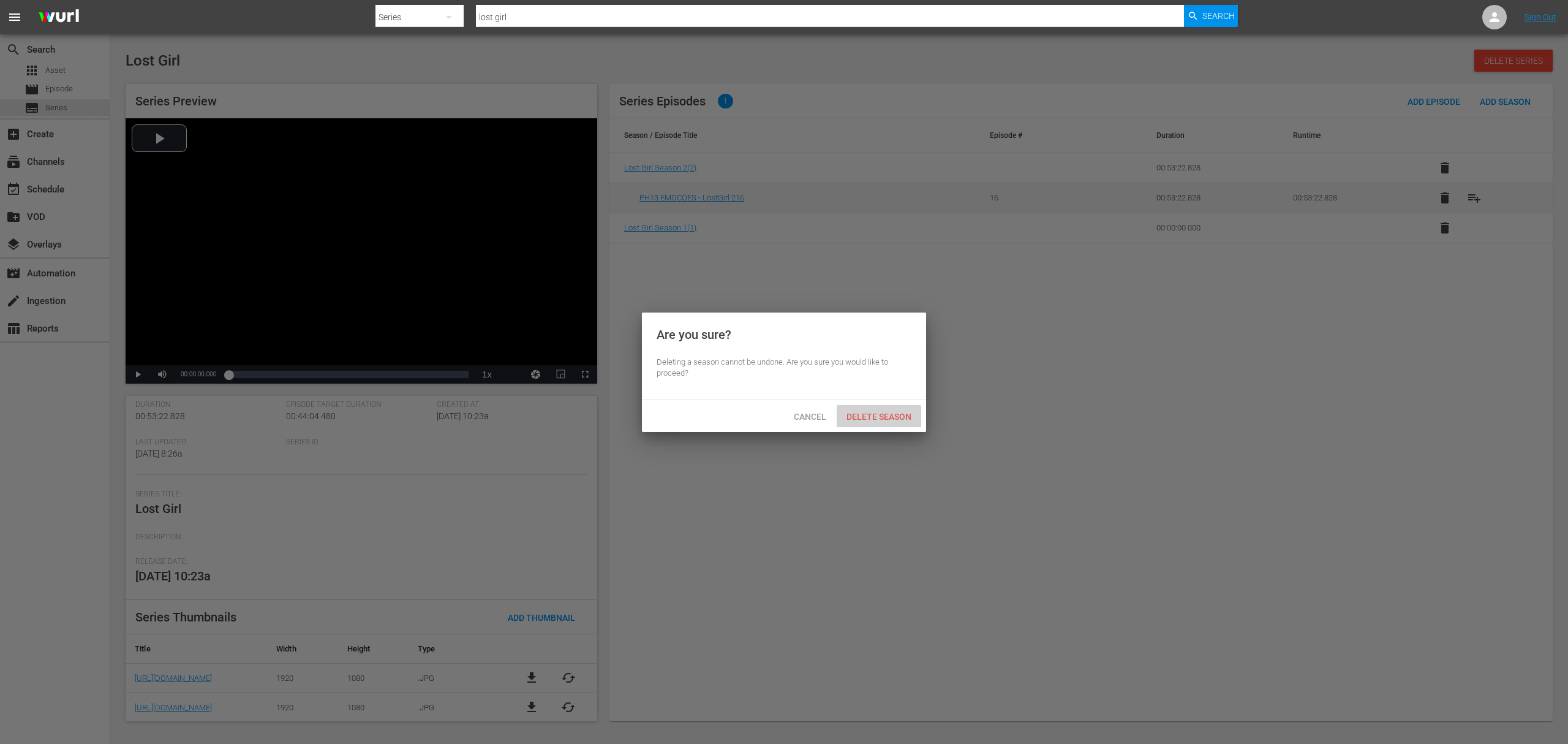
click at [859, 418] on span "Delete Season" at bounding box center [879, 417] width 85 height 10
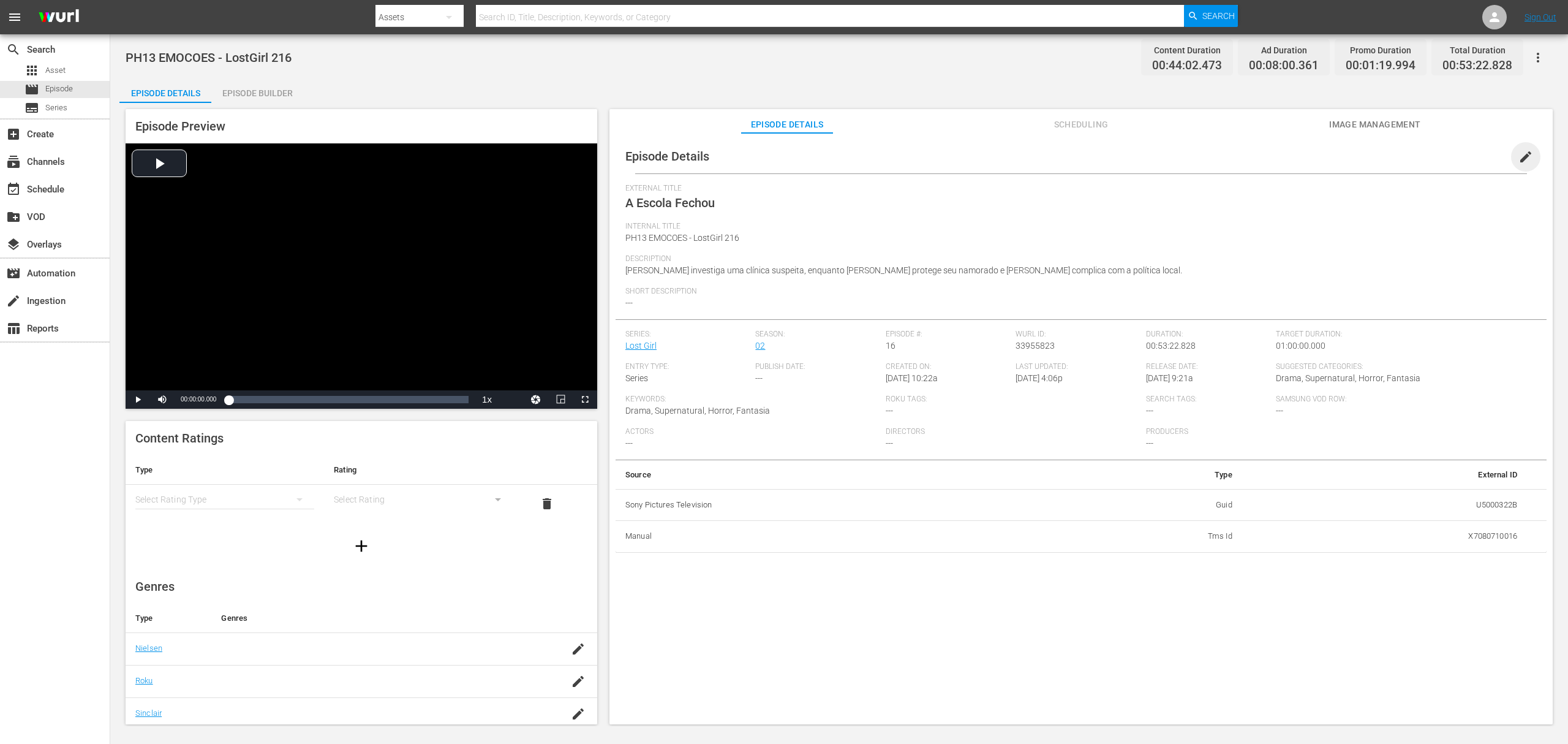
click at [1519, 153] on span "edit" at bounding box center [1526, 156] width 15 height 15
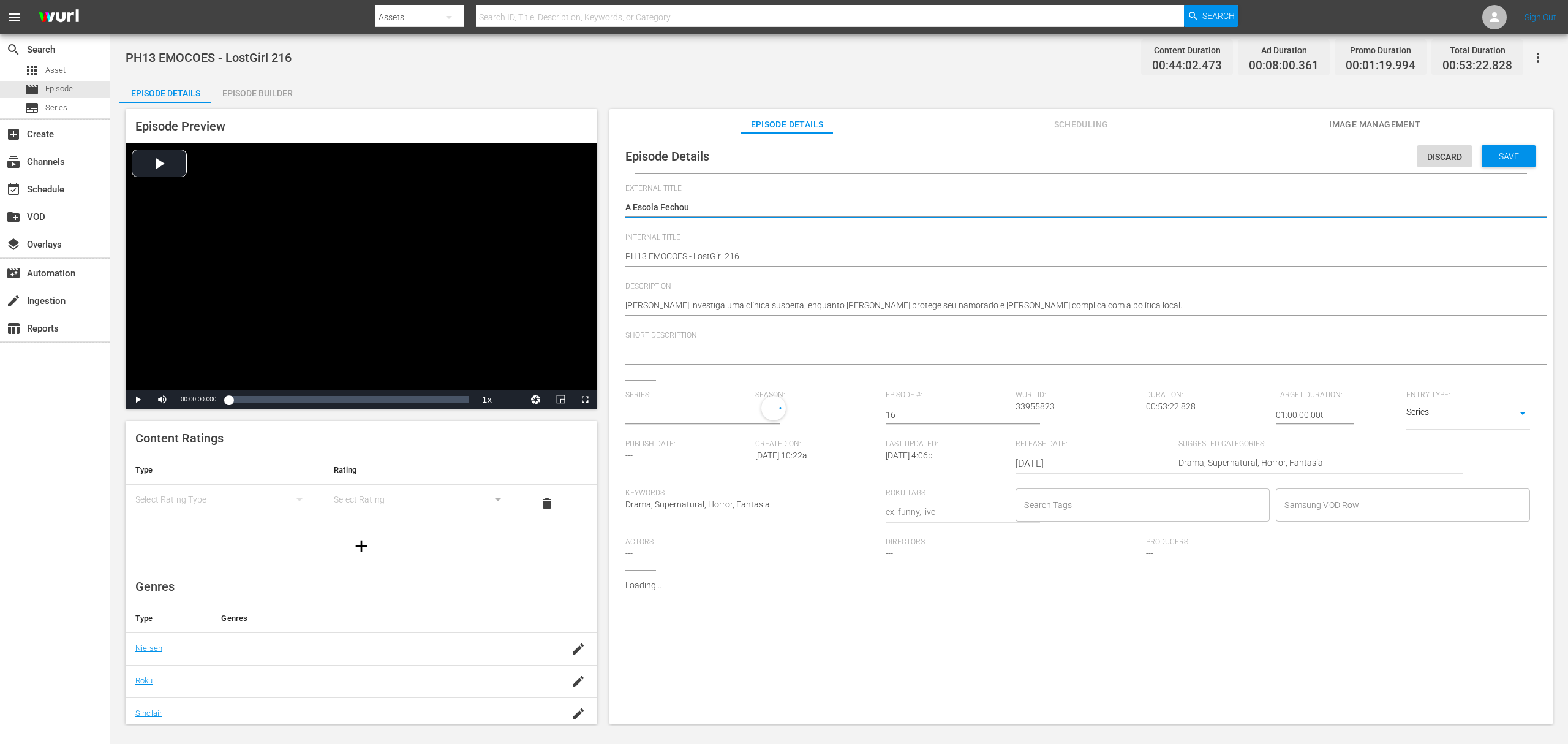
click at [650, 415] on input "text" at bounding box center [687, 415] width 124 height 29
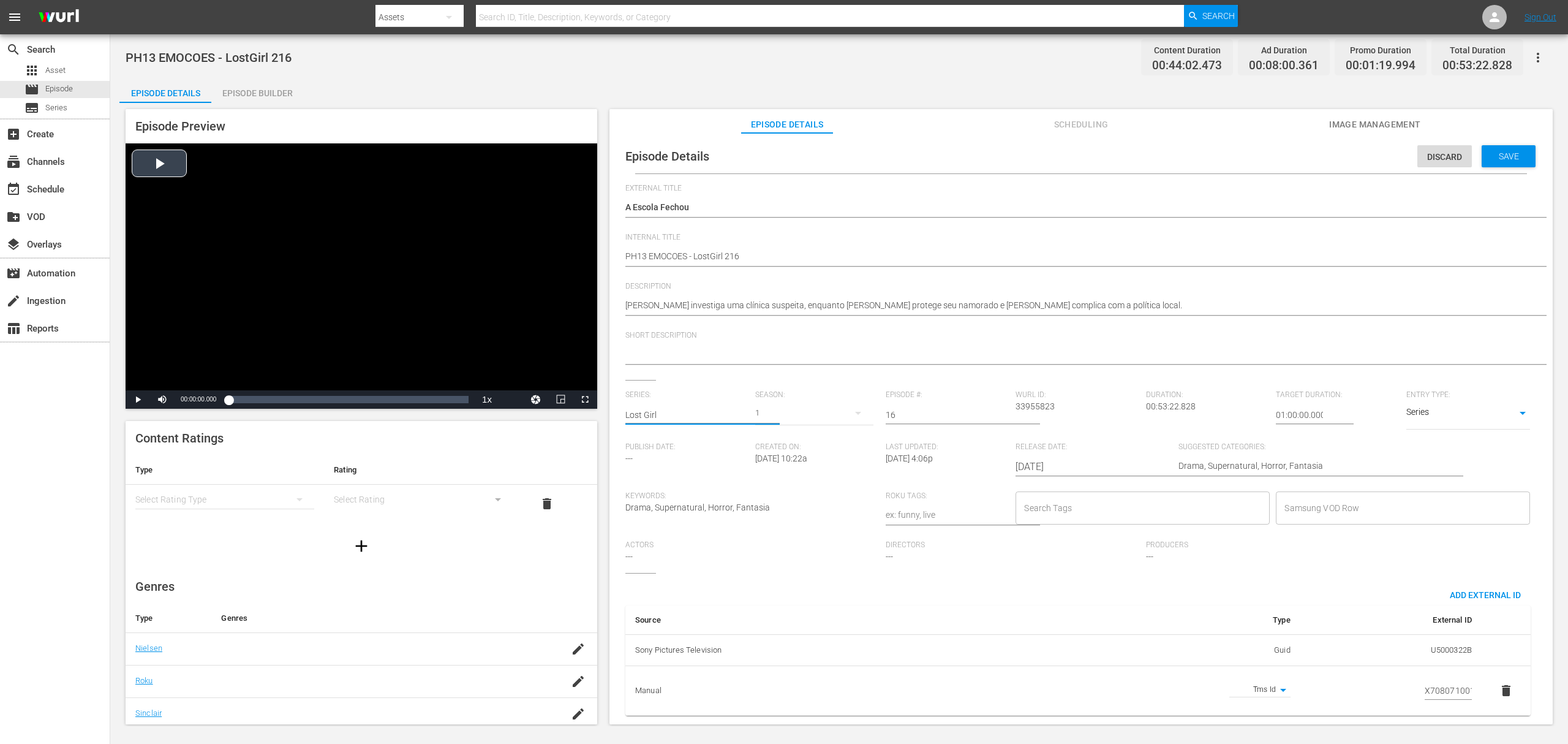
drag, startPoint x: 671, startPoint y: 413, endPoint x: 585, endPoint y: 396, distance: 87.7
click at [585, 396] on div "Episode Preview Video Player is loading. Play Video Play Mute Current Time 00:0…" at bounding box center [839, 419] width 1440 height 631
click at [704, 501] on div "A Rainha das Sombras" at bounding box center [679, 504] width 87 height 29
type input "A Rainha das Sombras"
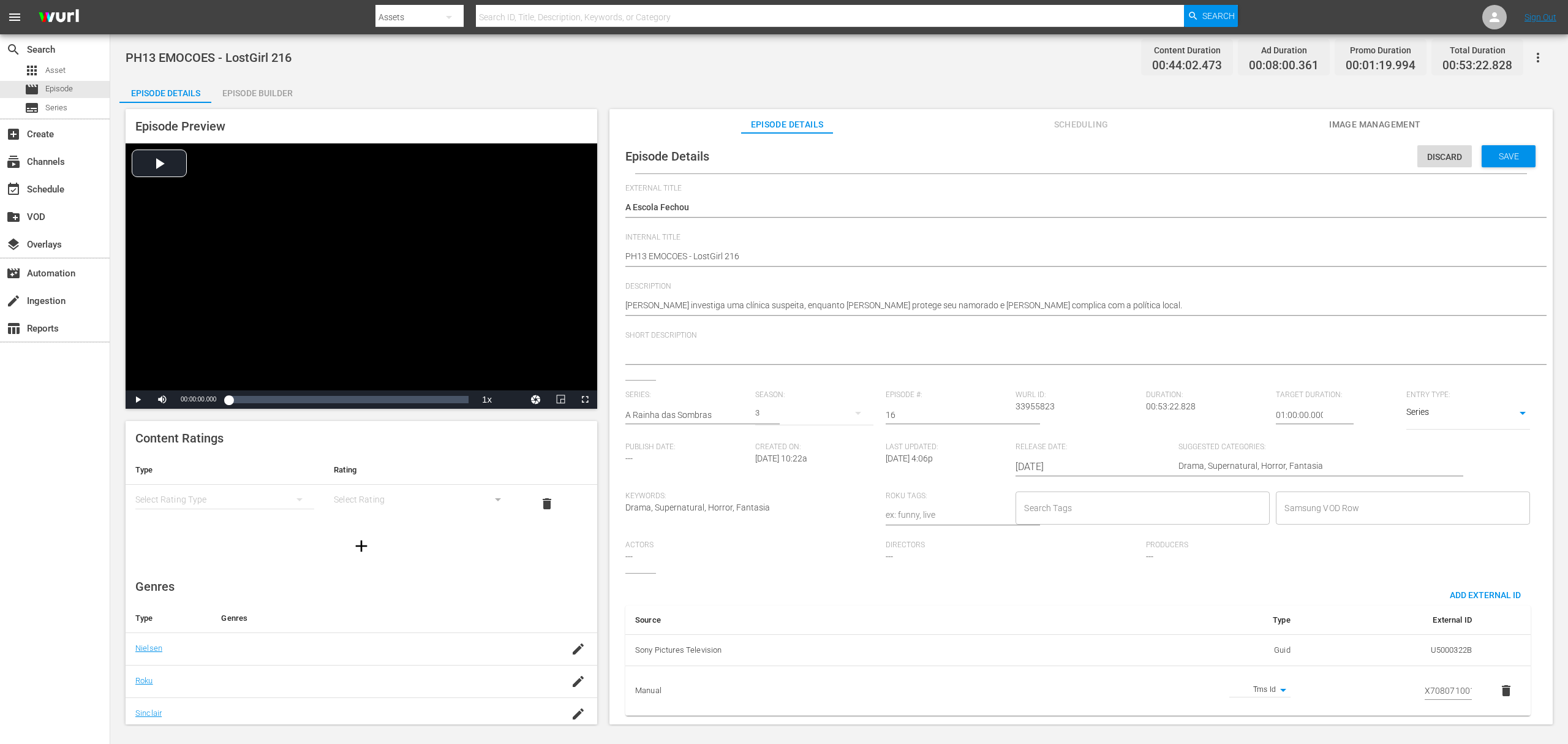
click at [763, 416] on div "3" at bounding box center [814, 413] width 118 height 34
click at [704, 412] on div "3 3 3 3 3 1" at bounding box center [784, 372] width 1568 height 744
click at [667, 412] on input "text" at bounding box center [687, 415] width 124 height 29
paste input "Bo cresceu achando que era uma garota normal, mas agora suspeita que de normal …"
type input "Bo cresceu achando que era uma garota normal, mas agora suspeita que de normal …"
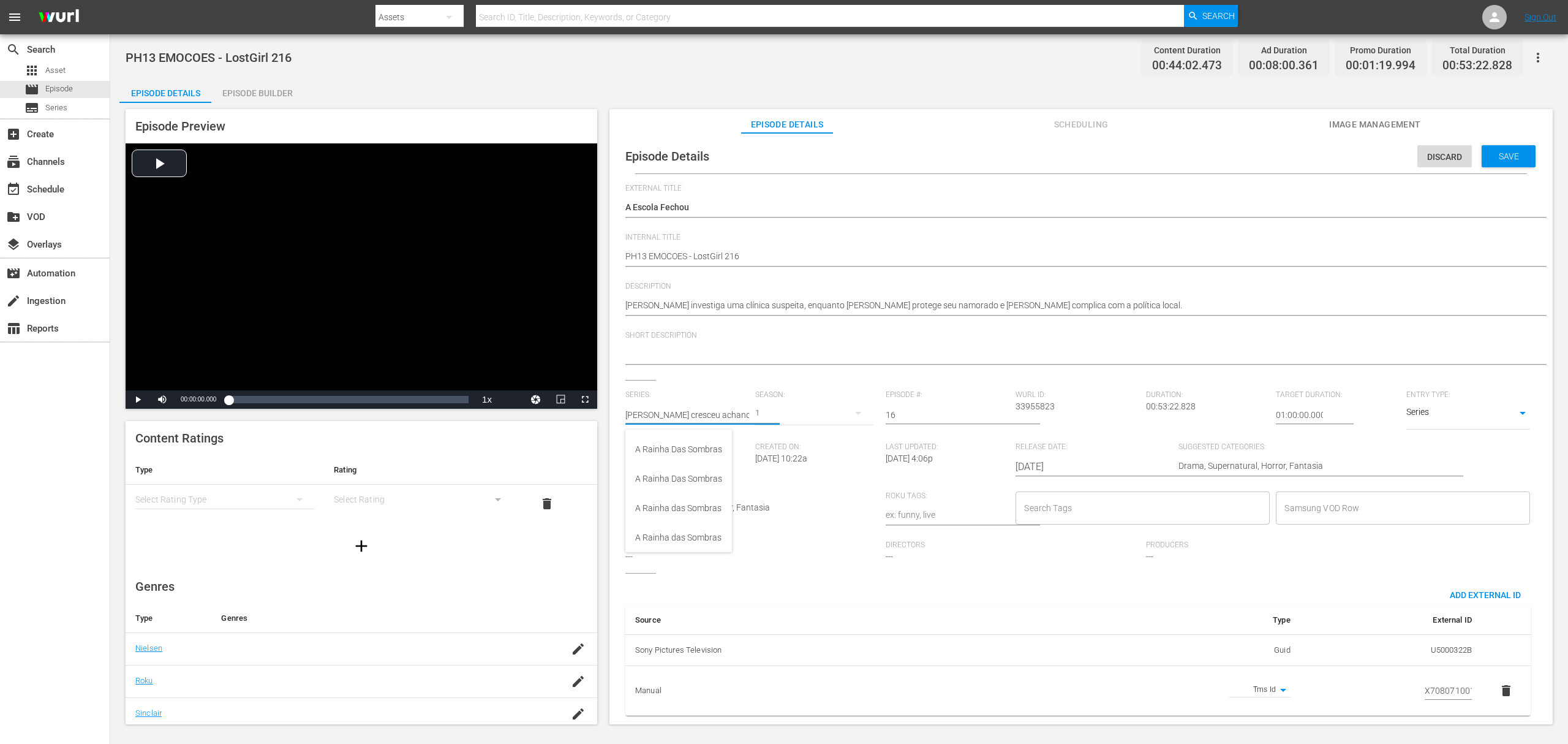
scroll to position [0, 260]
click at [702, 416] on input "Bo cresceu achando que era uma garota normal, mas agora suspeita que de normal …" at bounding box center [687, 415] width 124 height 29
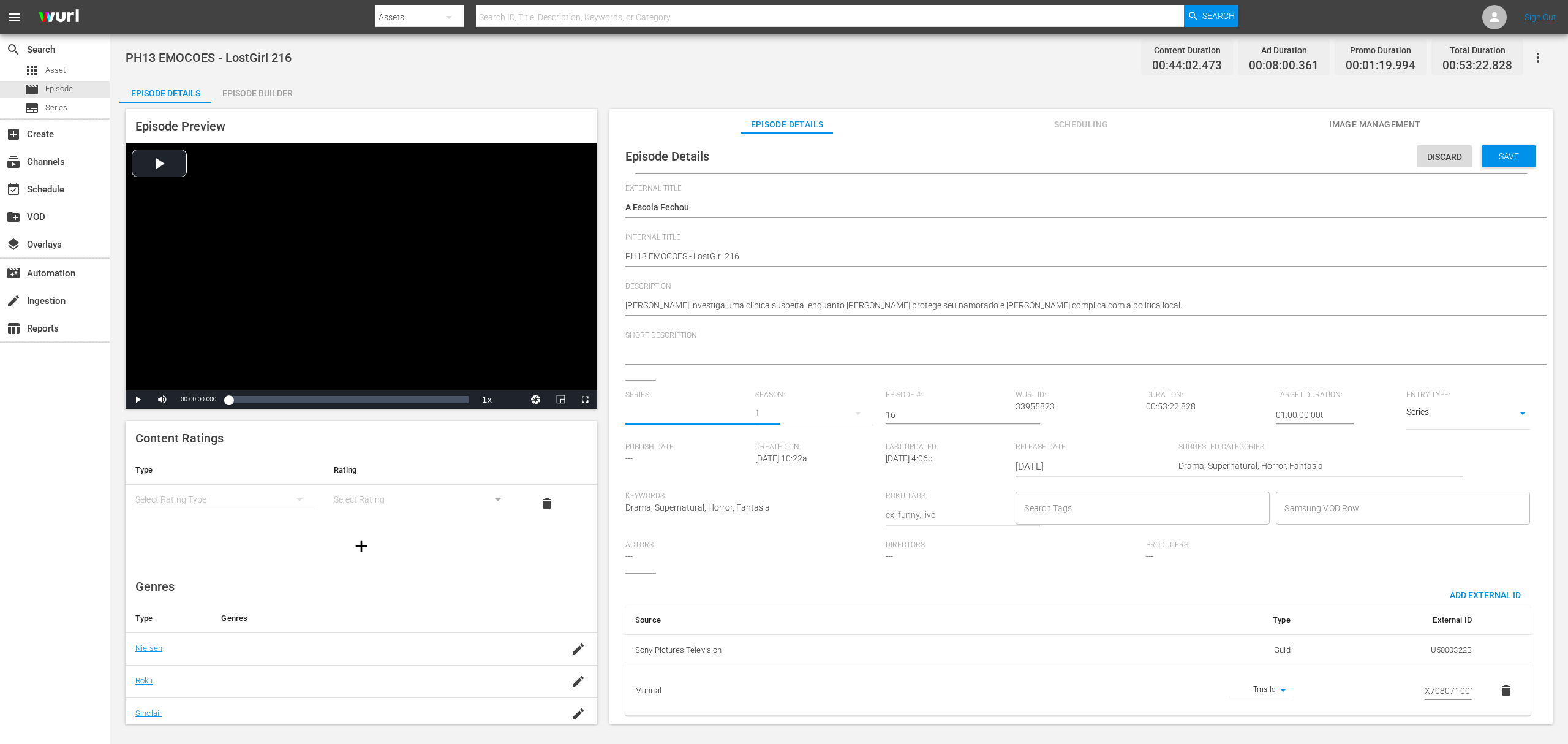
click at [689, 419] on input "text" at bounding box center [687, 415] width 124 height 29
click at [698, 473] on div "A Rainha das Sombras" at bounding box center [679, 474] width 87 height 29
type input "A Rainha das Sombras"
click at [758, 412] on div "3" at bounding box center [814, 413] width 118 height 34
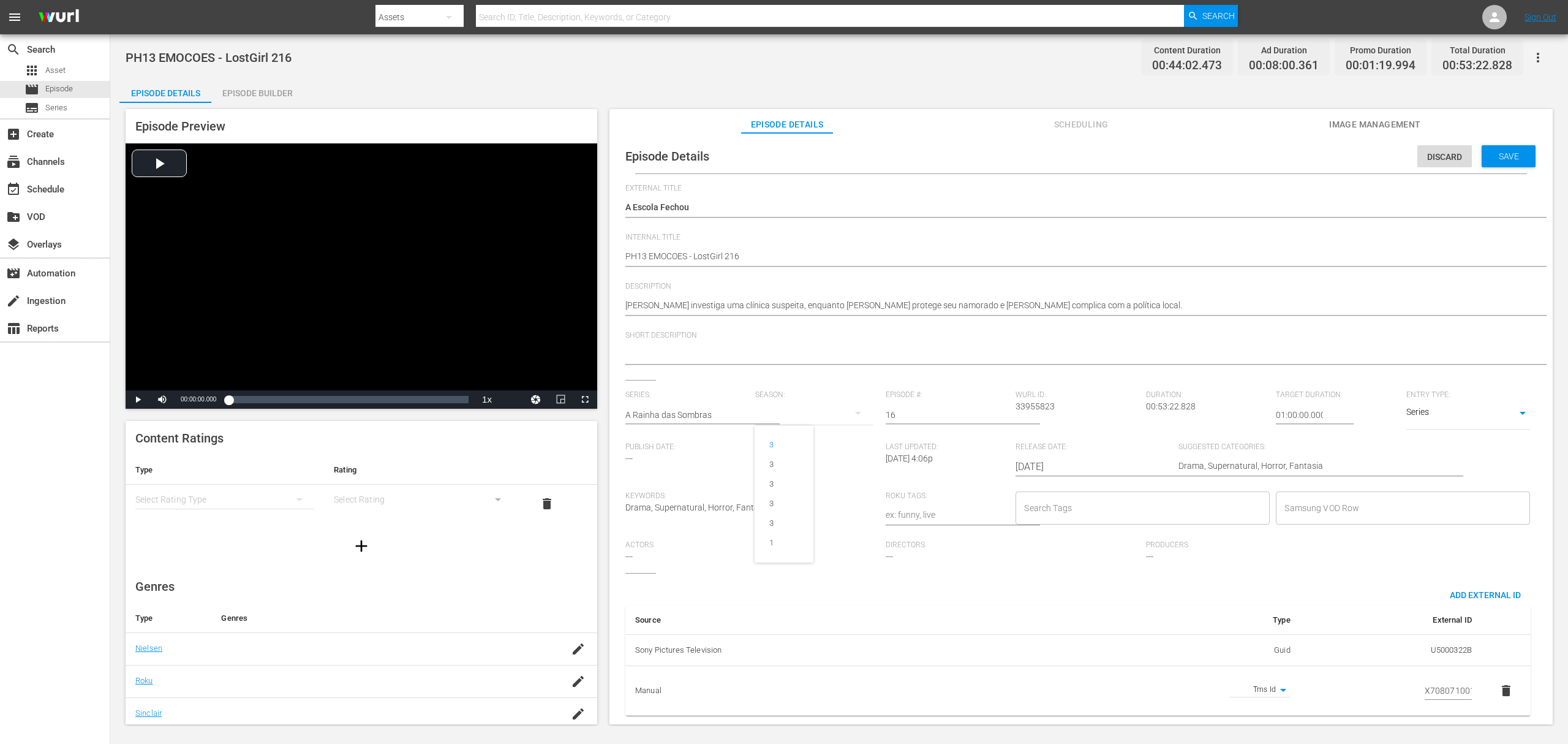
click at [693, 419] on div "3 3 3 3 3 1" at bounding box center [784, 372] width 1568 height 744
click at [698, 414] on input "text" at bounding box center [687, 415] width 124 height 29
click at [687, 529] on div "A Rainha das Sombras" at bounding box center [679, 533] width 87 height 29
type input "A Rainha das Sombras"
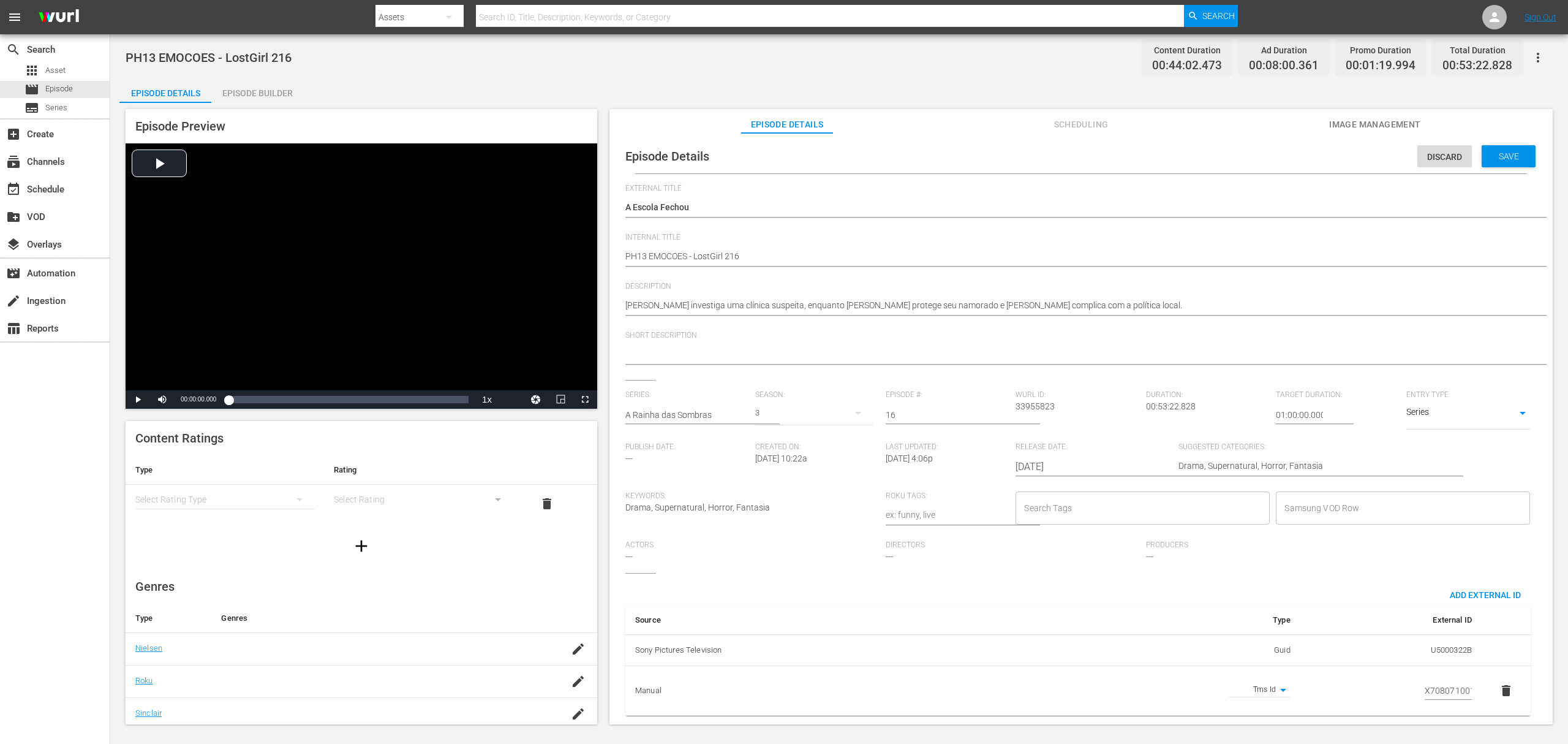
click at [762, 412] on div "3" at bounding box center [814, 413] width 118 height 34
click at [814, 599] on div "3 3 3 3 3 1" at bounding box center [784, 372] width 1568 height 744
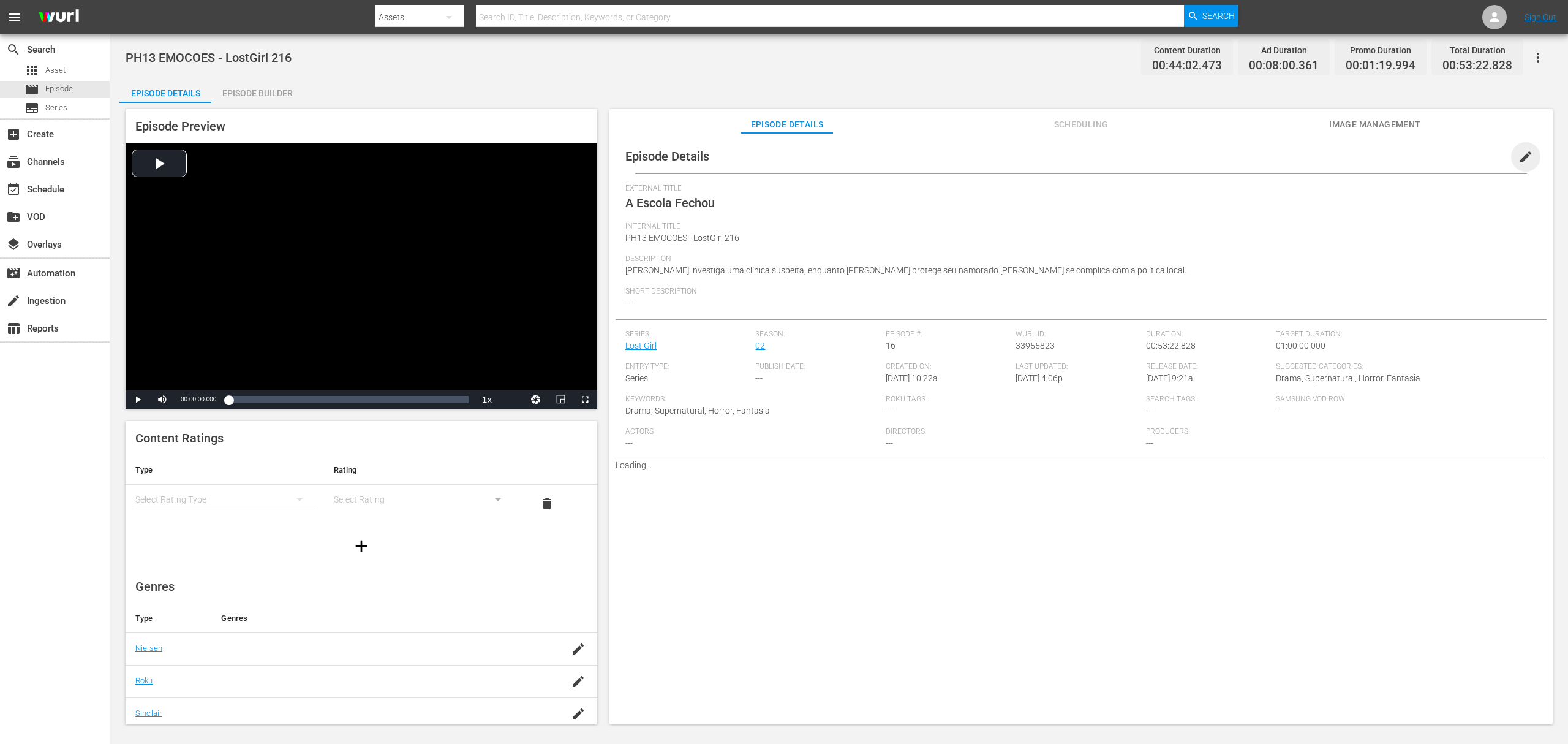
click at [1519, 154] on span "edit" at bounding box center [1526, 156] width 15 height 15
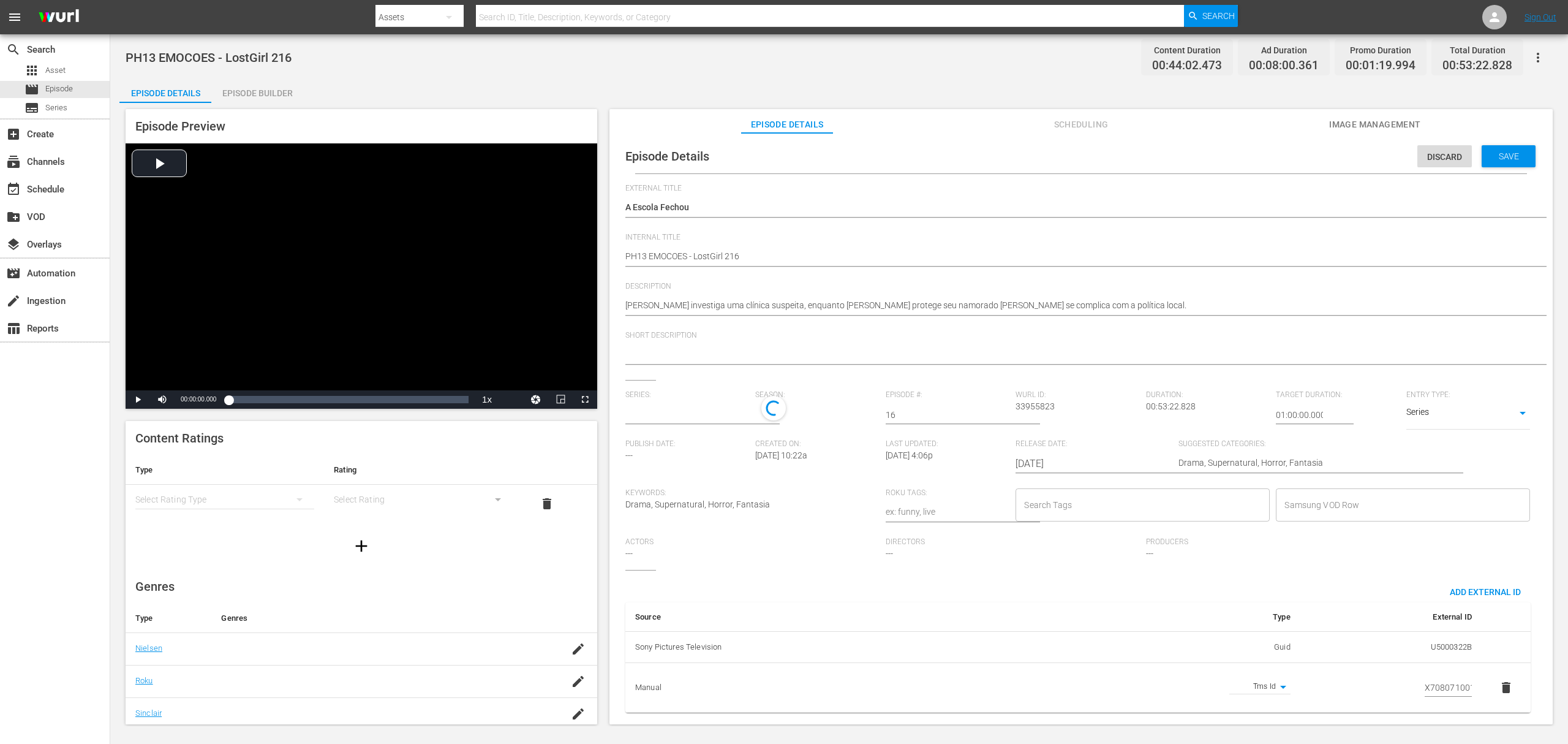
type input "Lost Girl"
click at [655, 413] on input "text" at bounding box center [687, 415] width 124 height 29
type input "a rainha"
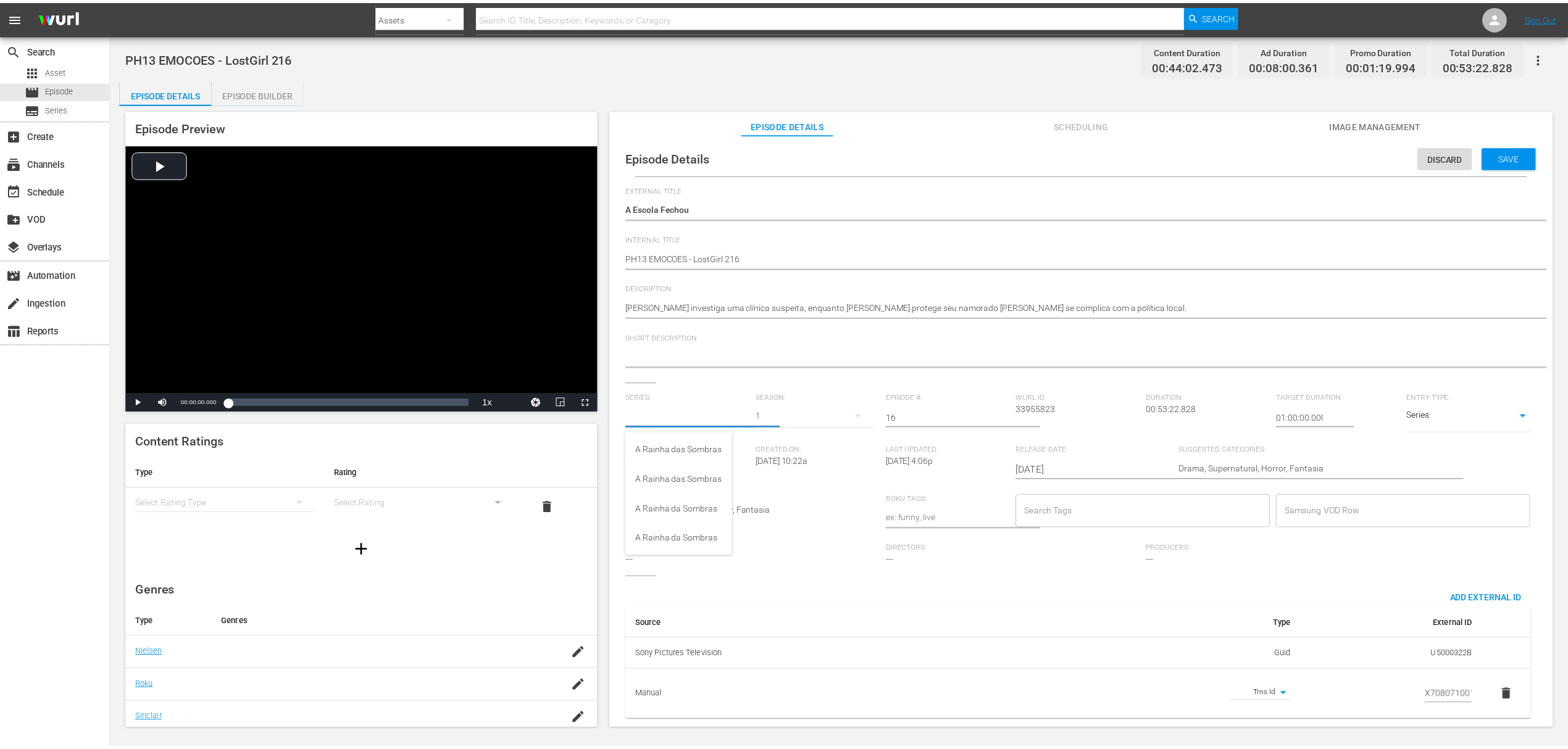
scroll to position [124, 0]
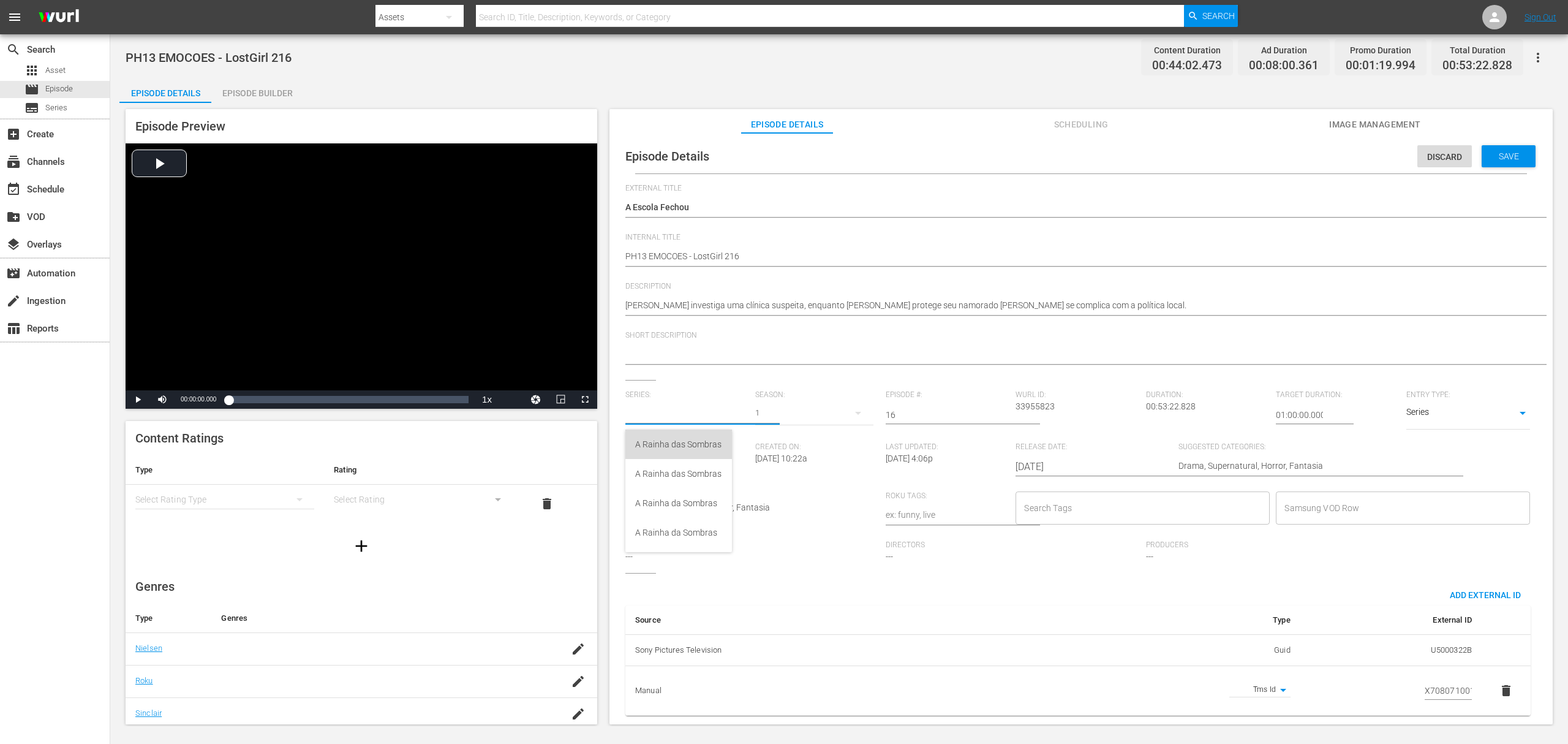
click at [693, 445] on div "A Rainha das Sombras" at bounding box center [679, 445] width 87 height 29
type input "A Rainha das Sombras"
click at [761, 412] on div "5" at bounding box center [814, 413] width 118 height 34
click at [770, 503] on div "2" at bounding box center [772, 503] width 4 height 12
click at [1493, 154] on span "Save" at bounding box center [1509, 156] width 40 height 10
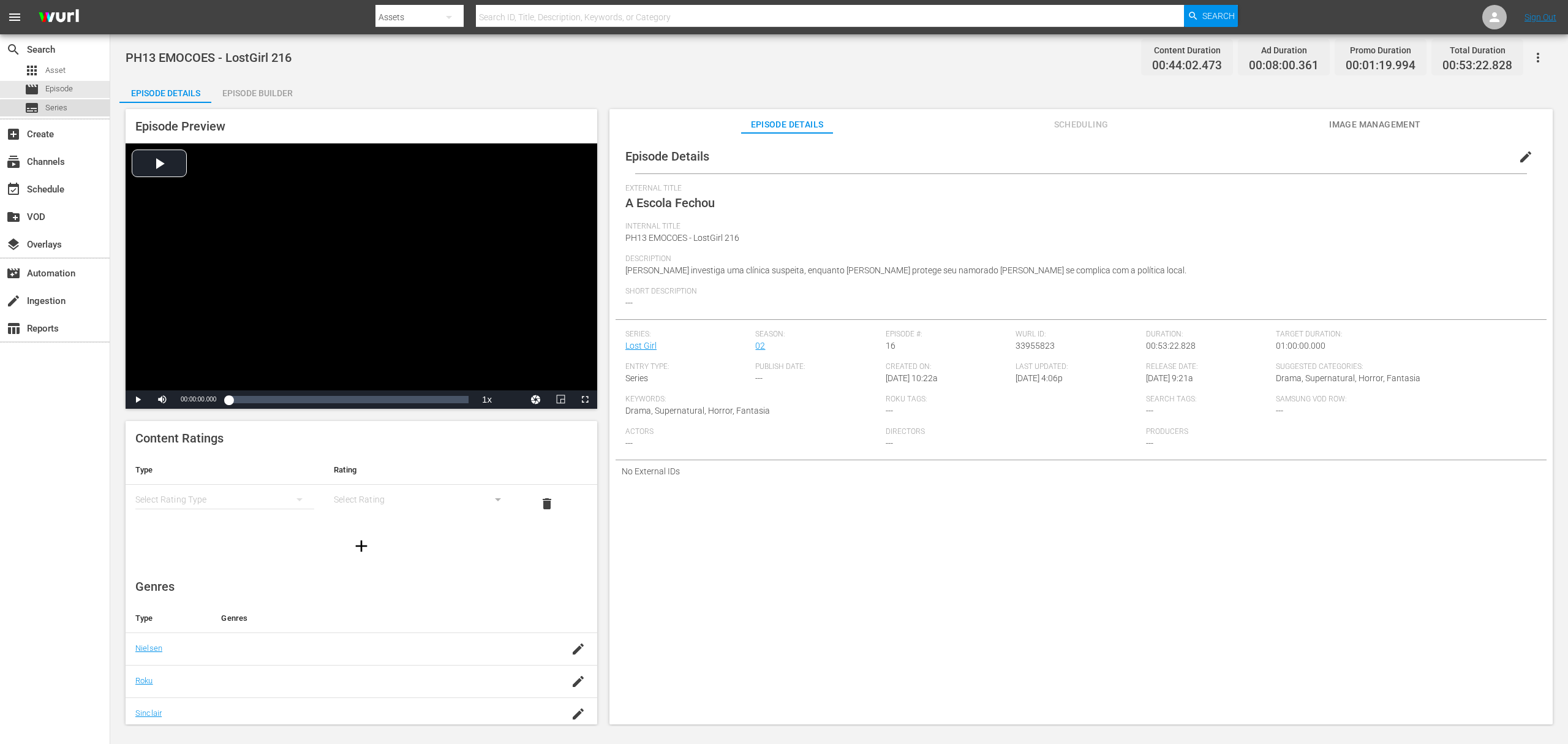
click at [62, 113] on span "Series" at bounding box center [56, 107] width 22 height 12
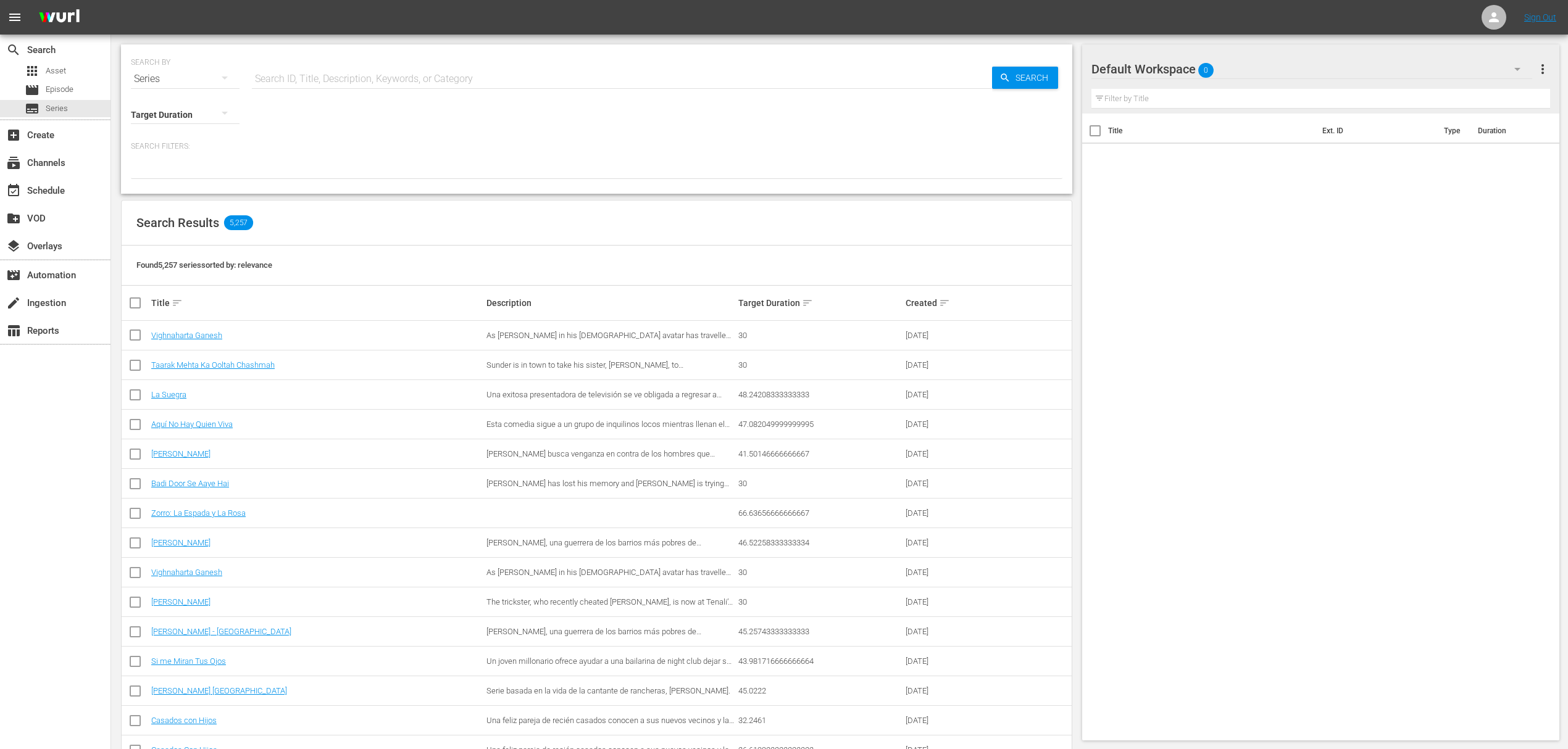
click at [272, 75] on input "text" at bounding box center [622, 79] width 740 height 30
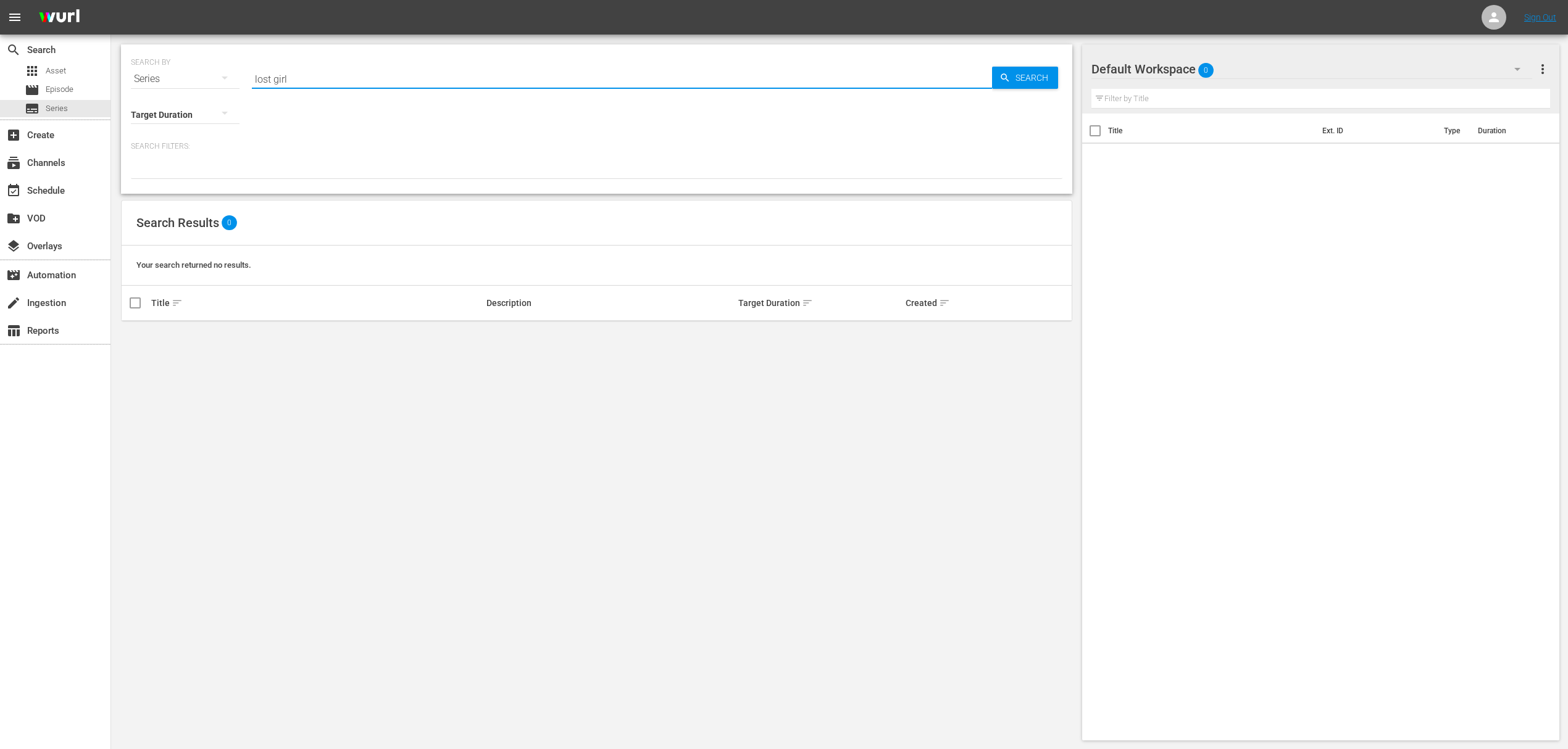
click at [226, 77] on div "SEARCH BY Search By Series Search ID, Title, Description, Keywords, or Category…" at bounding box center [596, 71] width 932 height 44
type input "a rainha"
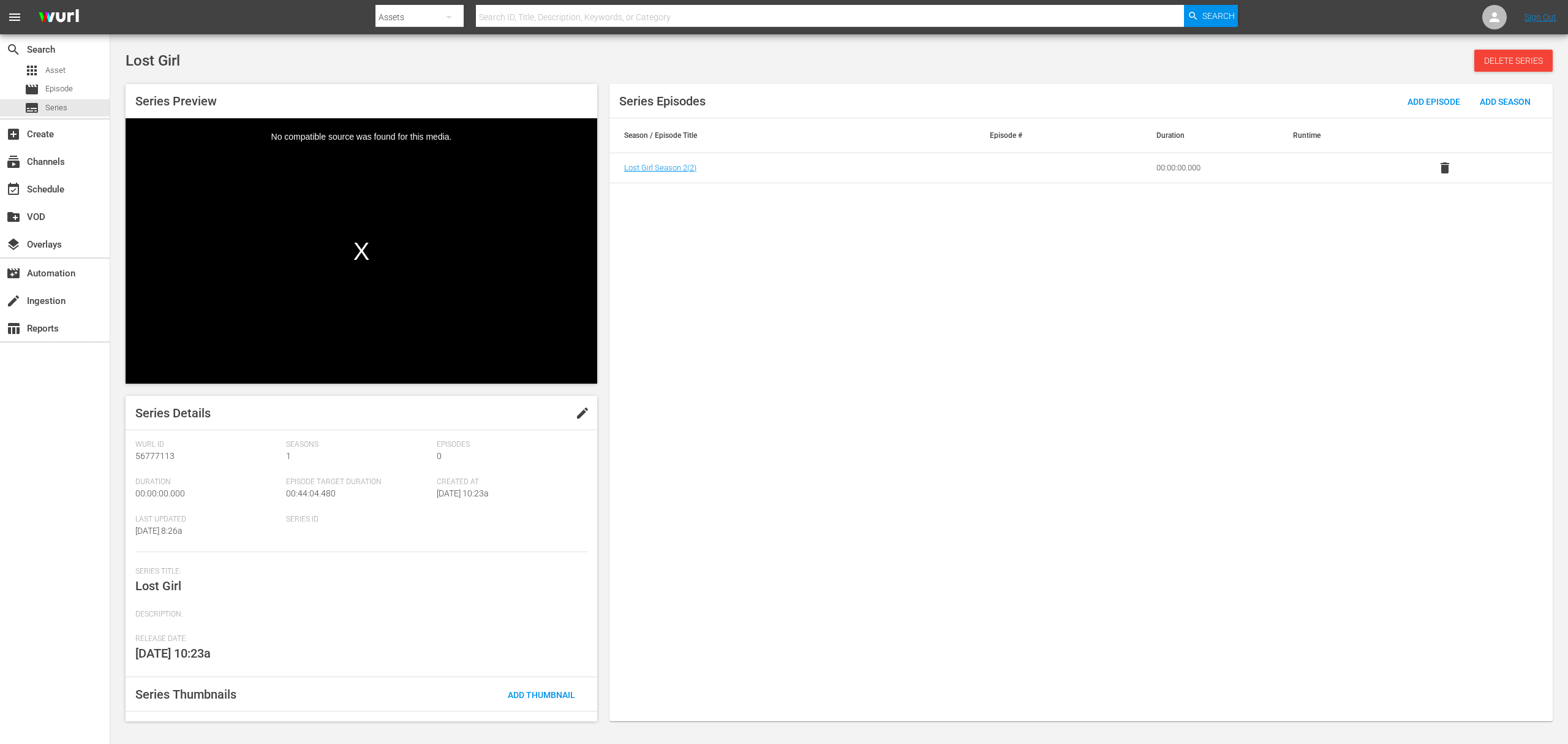
click at [1449, 168] on span "delete" at bounding box center [1445, 168] width 15 height 15
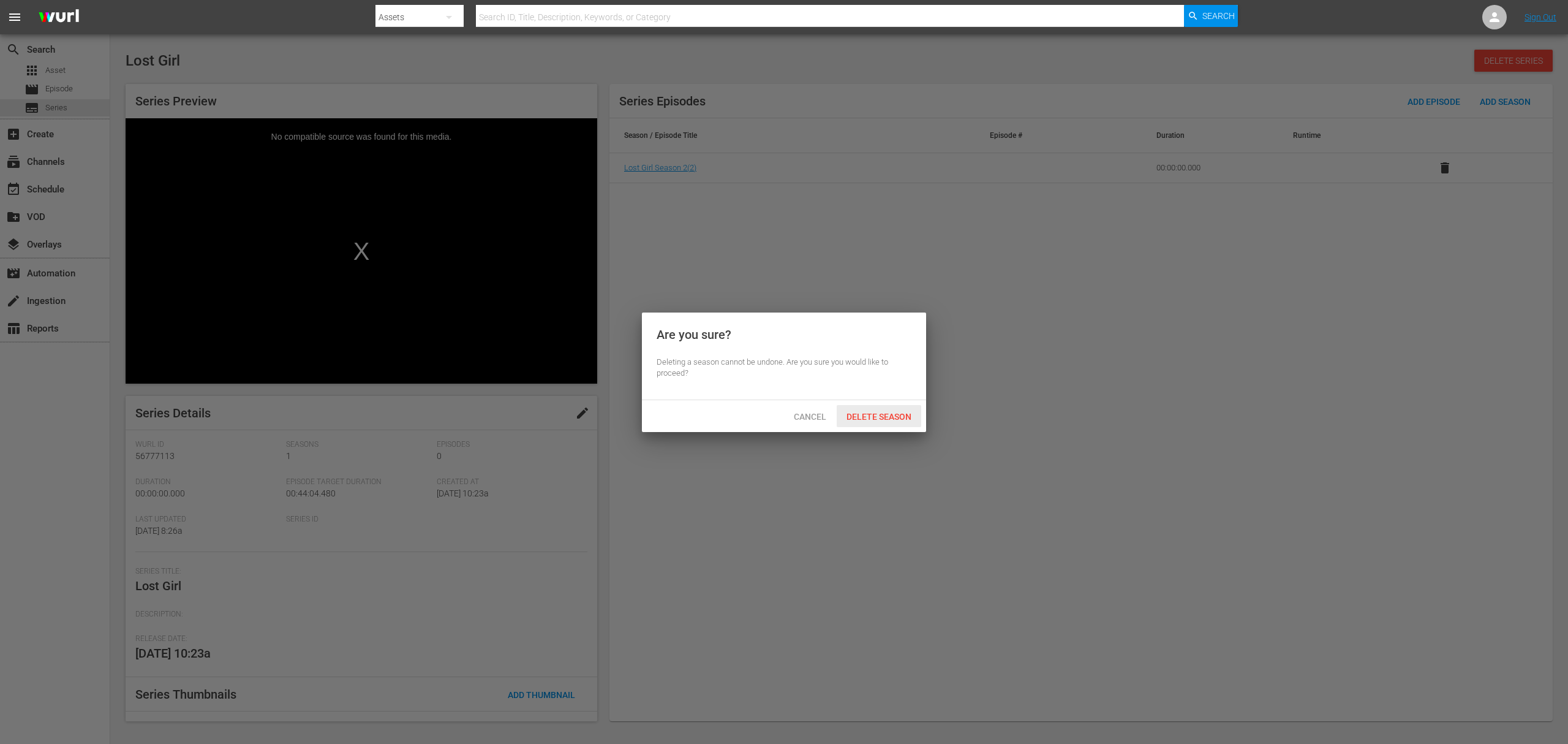
click at [868, 416] on span "Delete Season" at bounding box center [879, 417] width 85 height 10
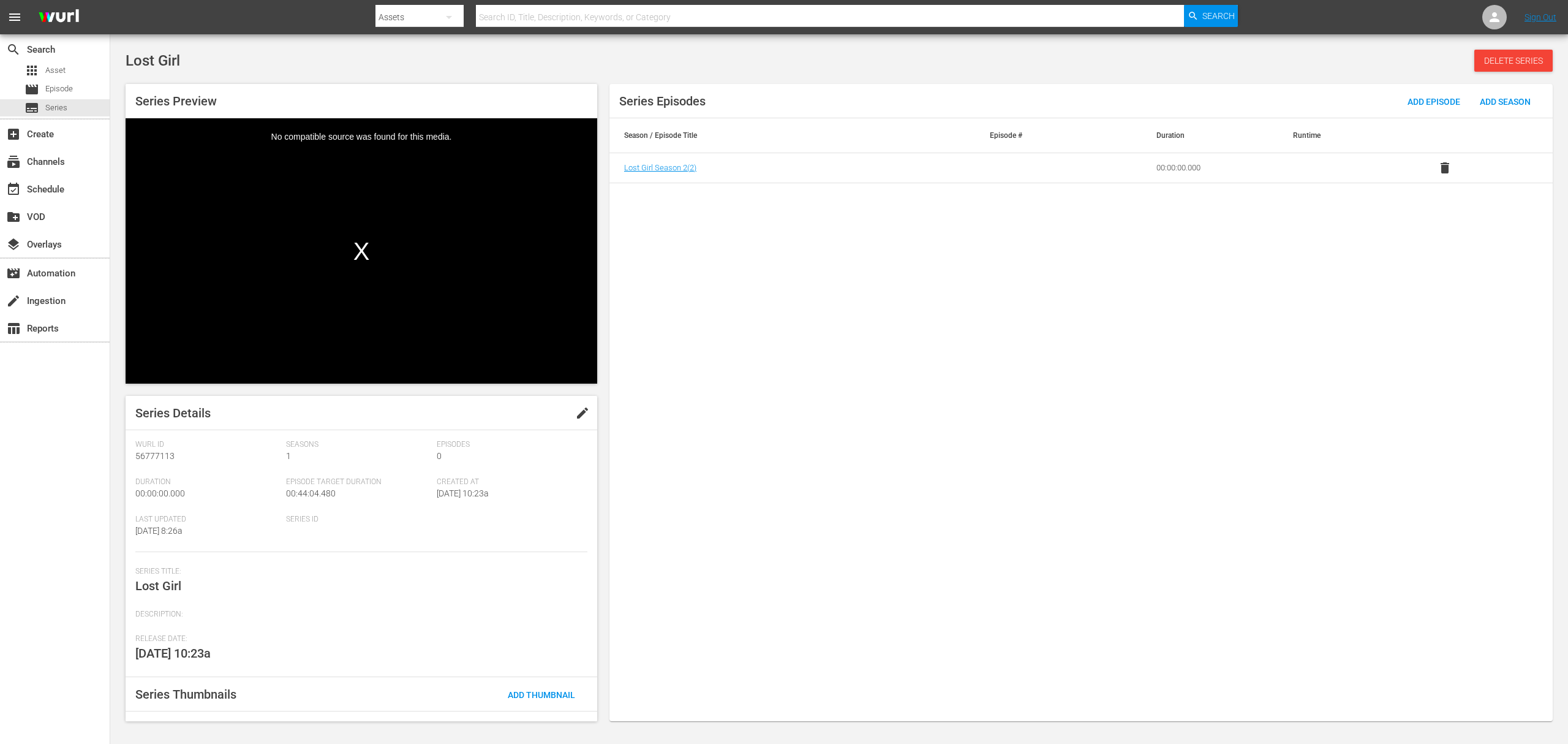
click at [988, 391] on div "Series Episodes Add Episode Add Season Season / Episode Title Episode # Duratio…" at bounding box center [1082, 403] width 943 height 637
click at [1508, 62] on span "Delete Series" at bounding box center [1514, 61] width 79 height 10
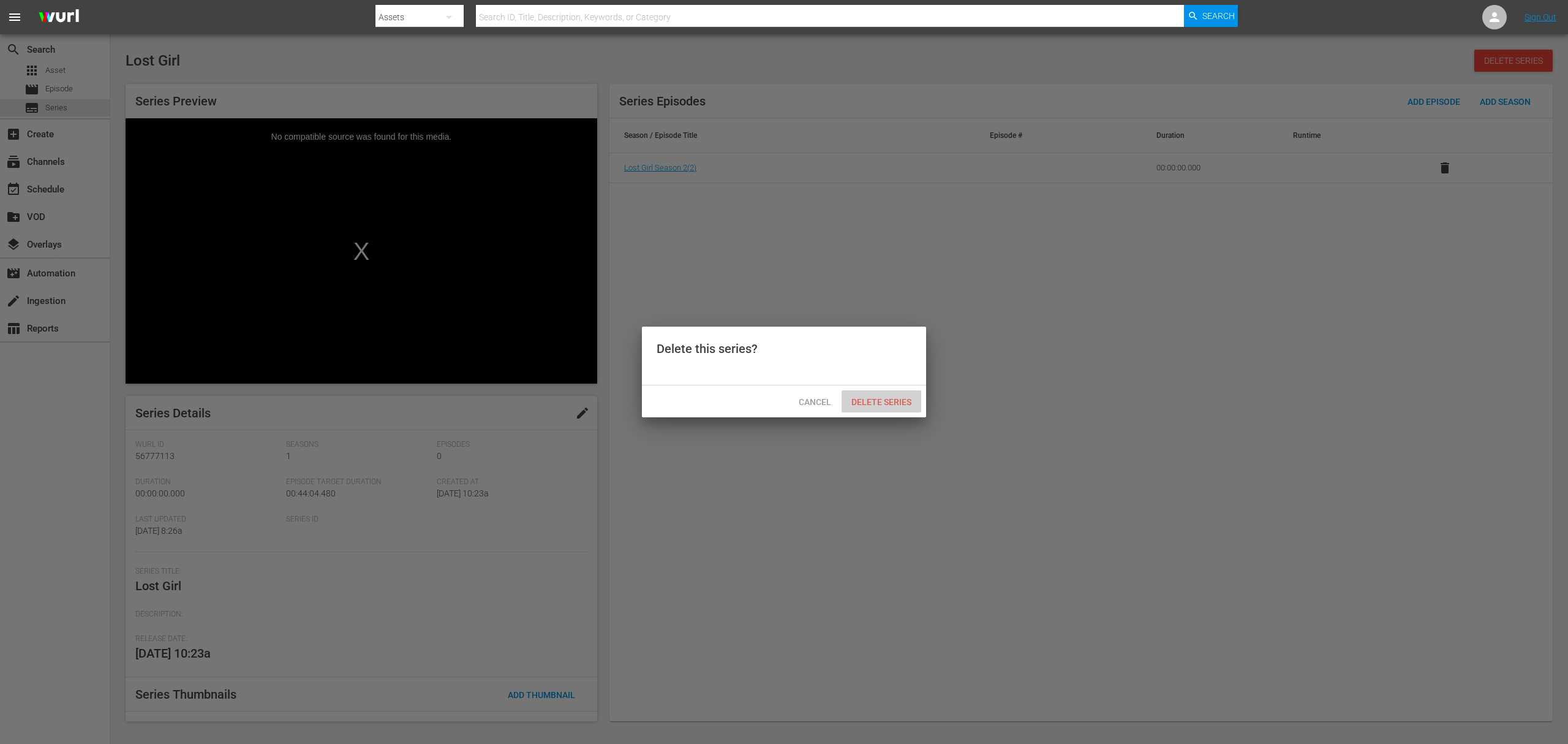
click at [905, 400] on span "Delete Series" at bounding box center [882, 402] width 80 height 10
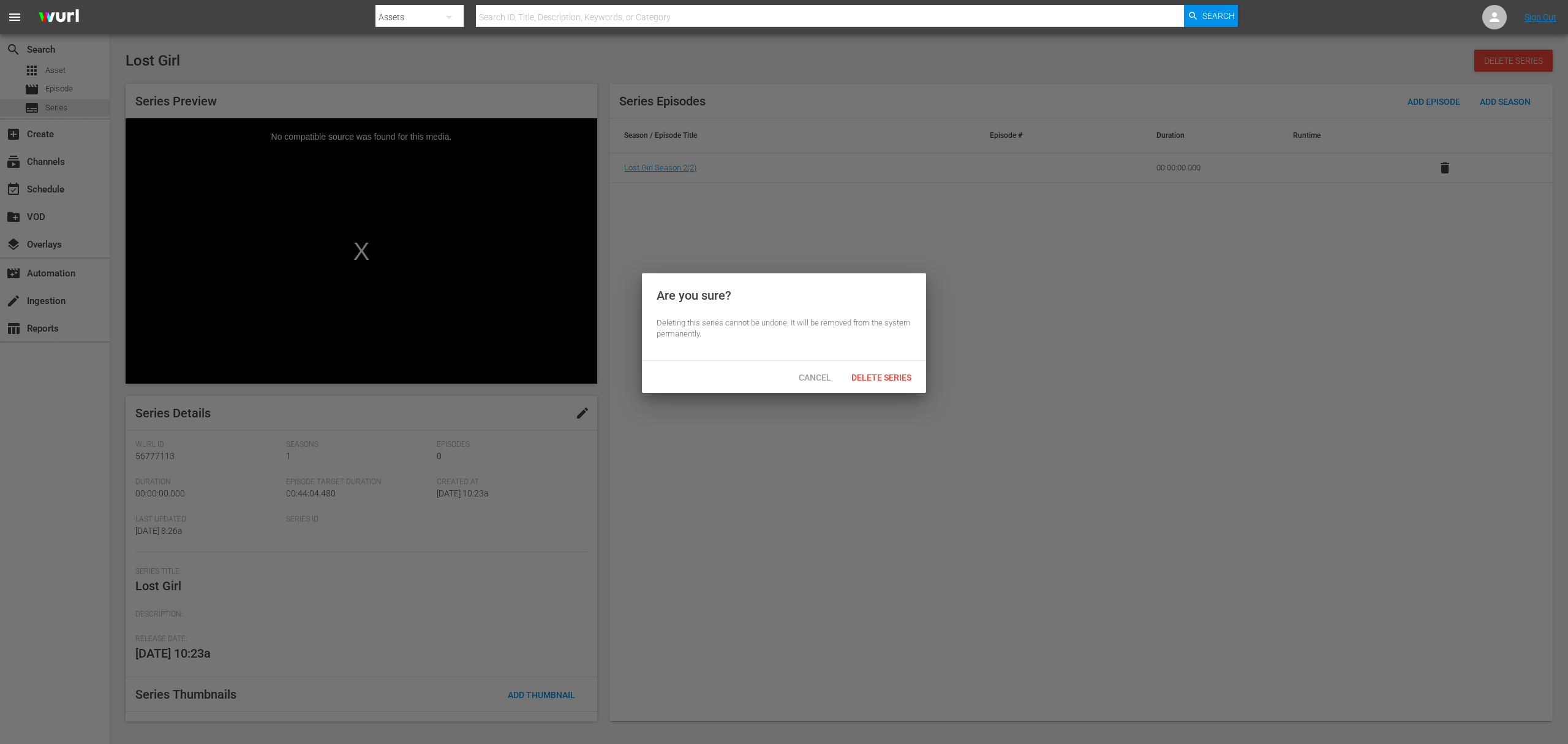
click at [875, 501] on div at bounding box center [784, 372] width 1568 height 744
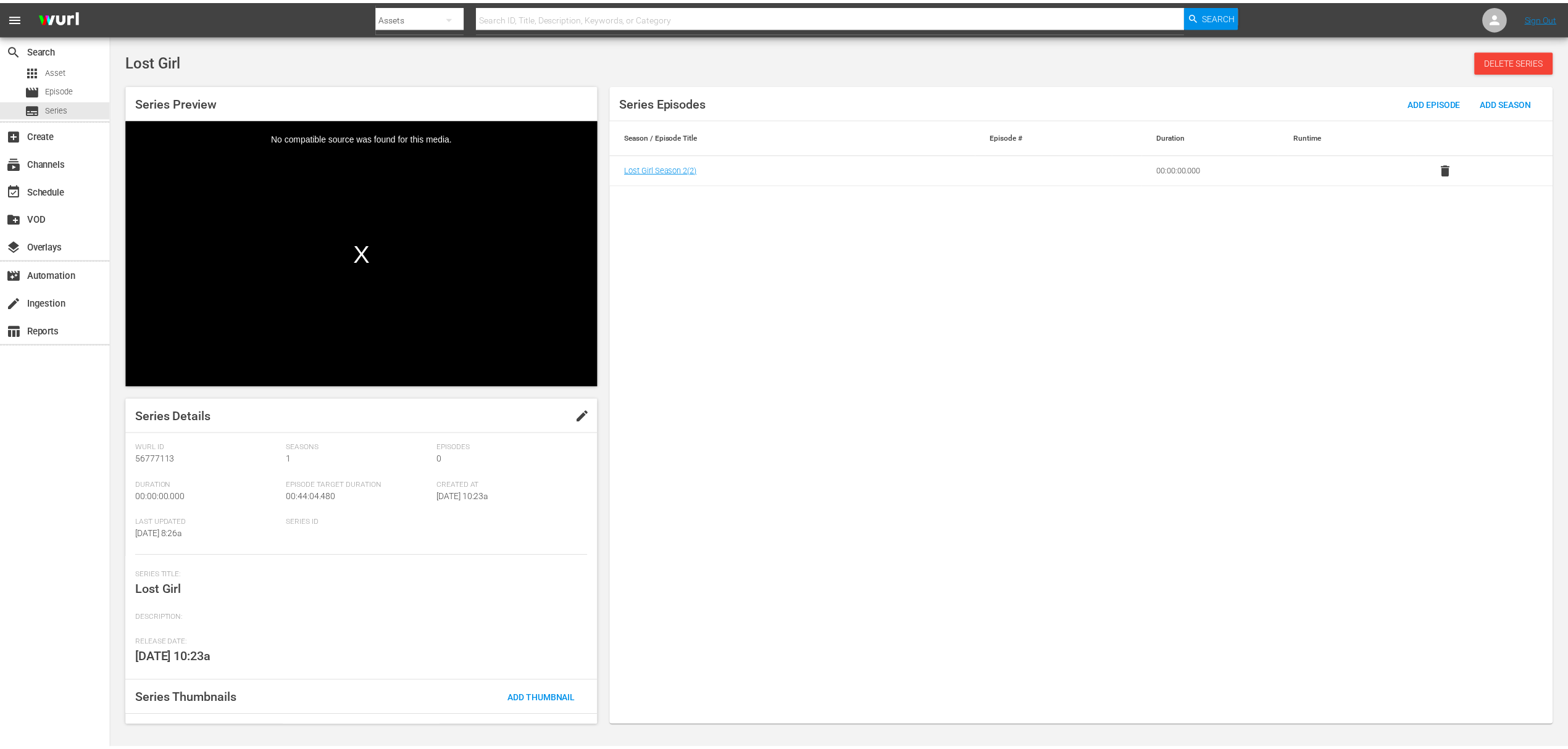
scroll to position [78, 0]
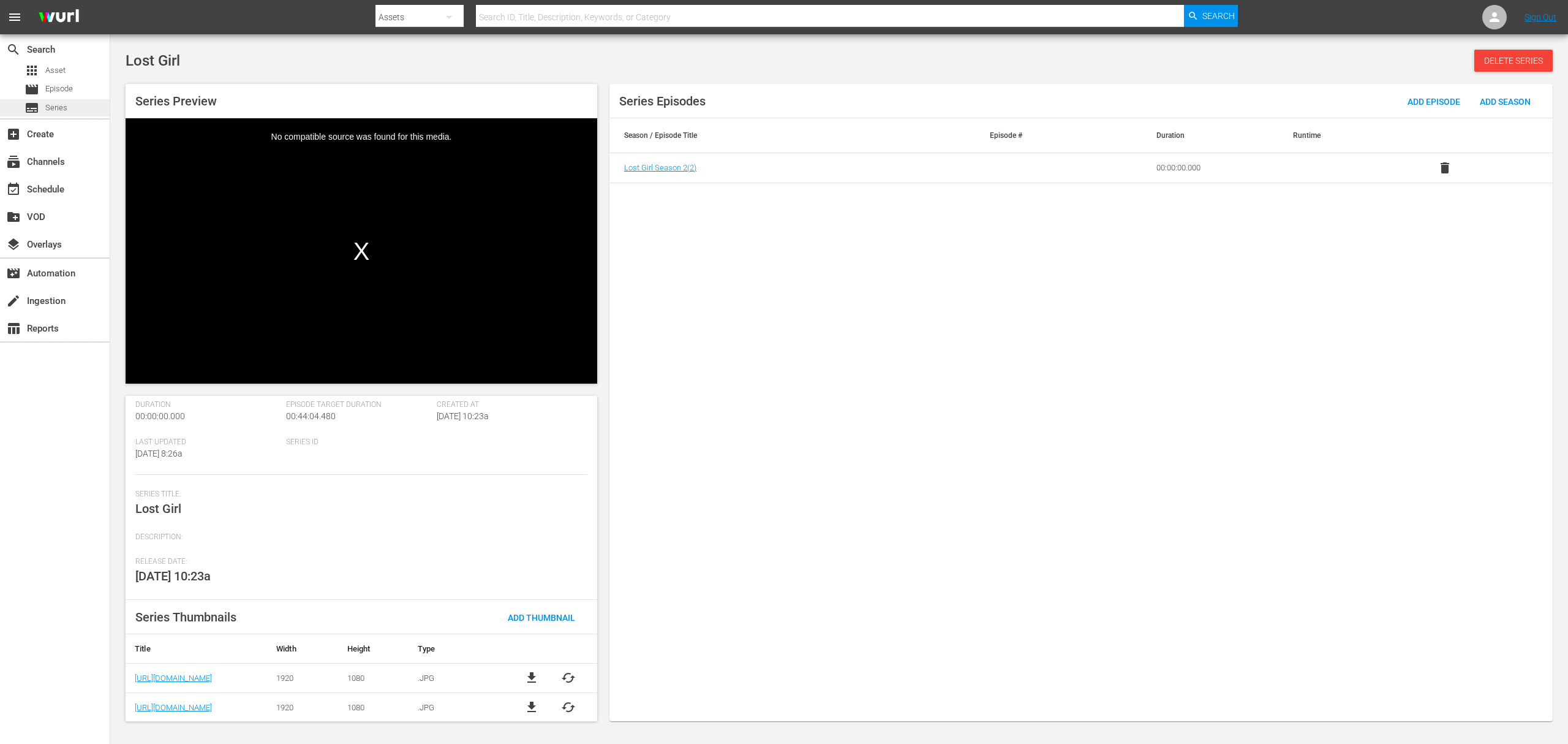
click at [53, 114] on div "subtitles Series" at bounding box center [46, 108] width 43 height 17
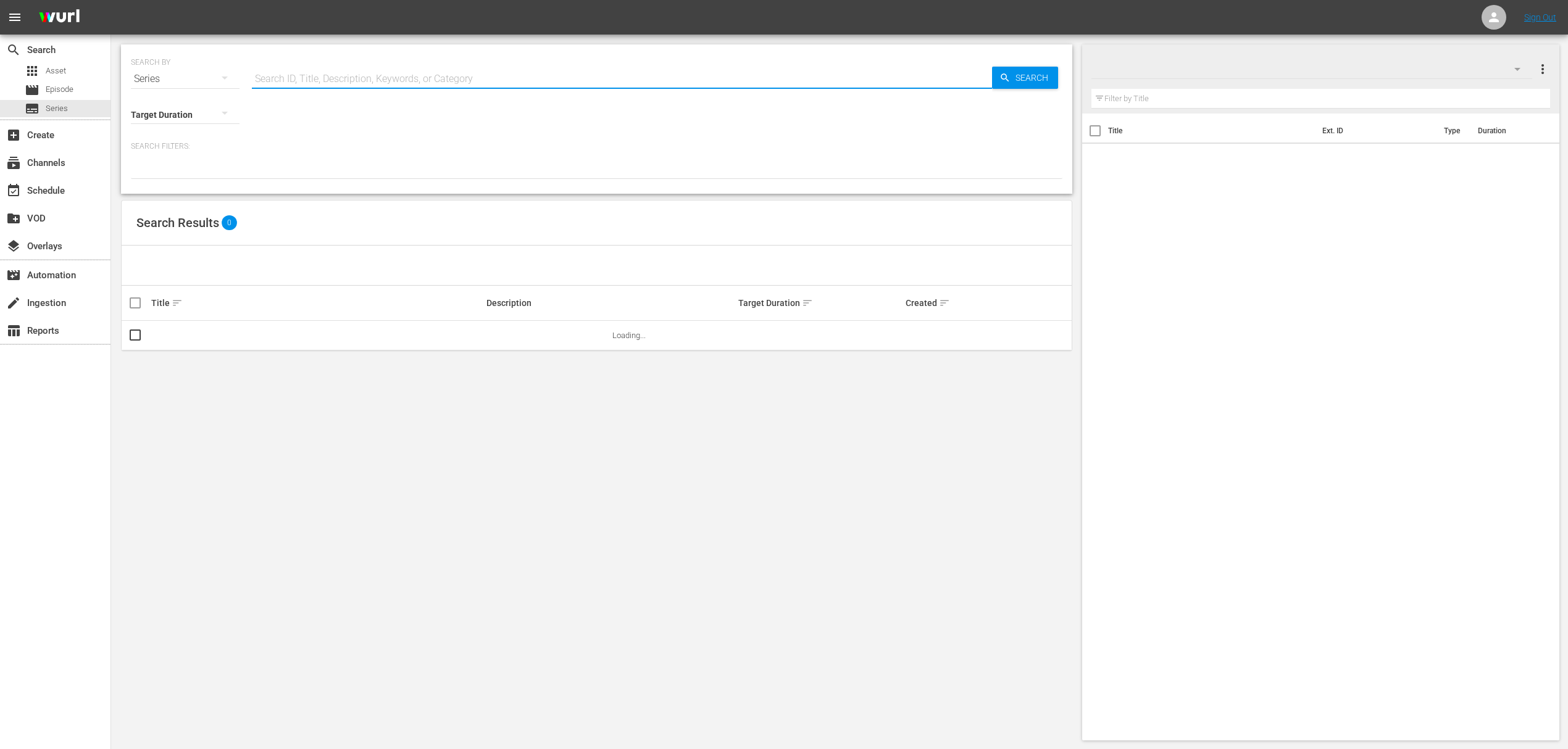
click at [336, 90] on input "text" at bounding box center [622, 79] width 740 height 30
drag, startPoint x: 249, startPoint y: 71, endPoint x: 230, endPoint y: 69, distance: 19.1
click at [230, 69] on div "SEARCH BY Search By Series Search ID, Title, Description, Keywords, or Category…" at bounding box center [596, 71] width 932 height 44
type input "the shield"
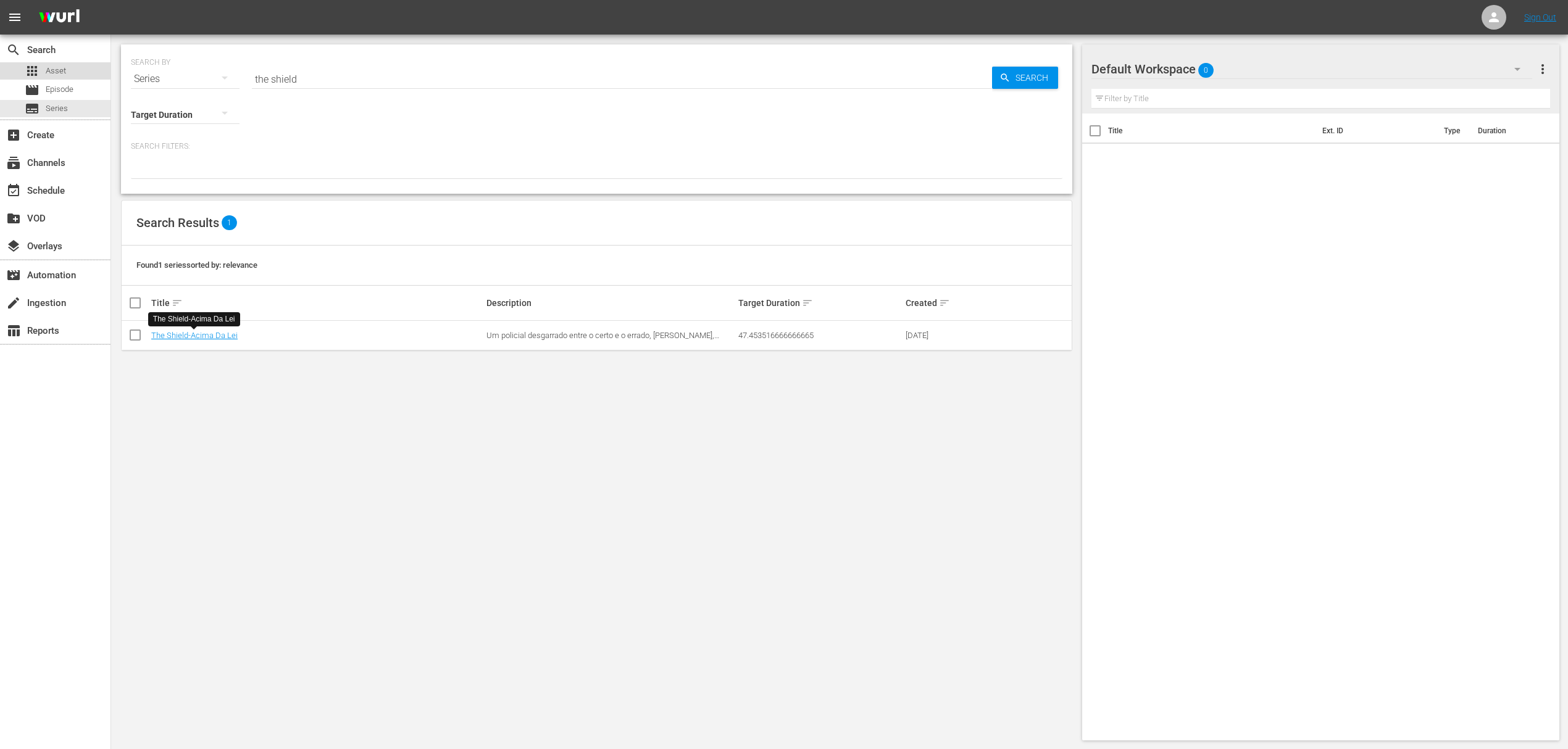
click at [71, 72] on div "apps Asset" at bounding box center [55, 71] width 110 height 17
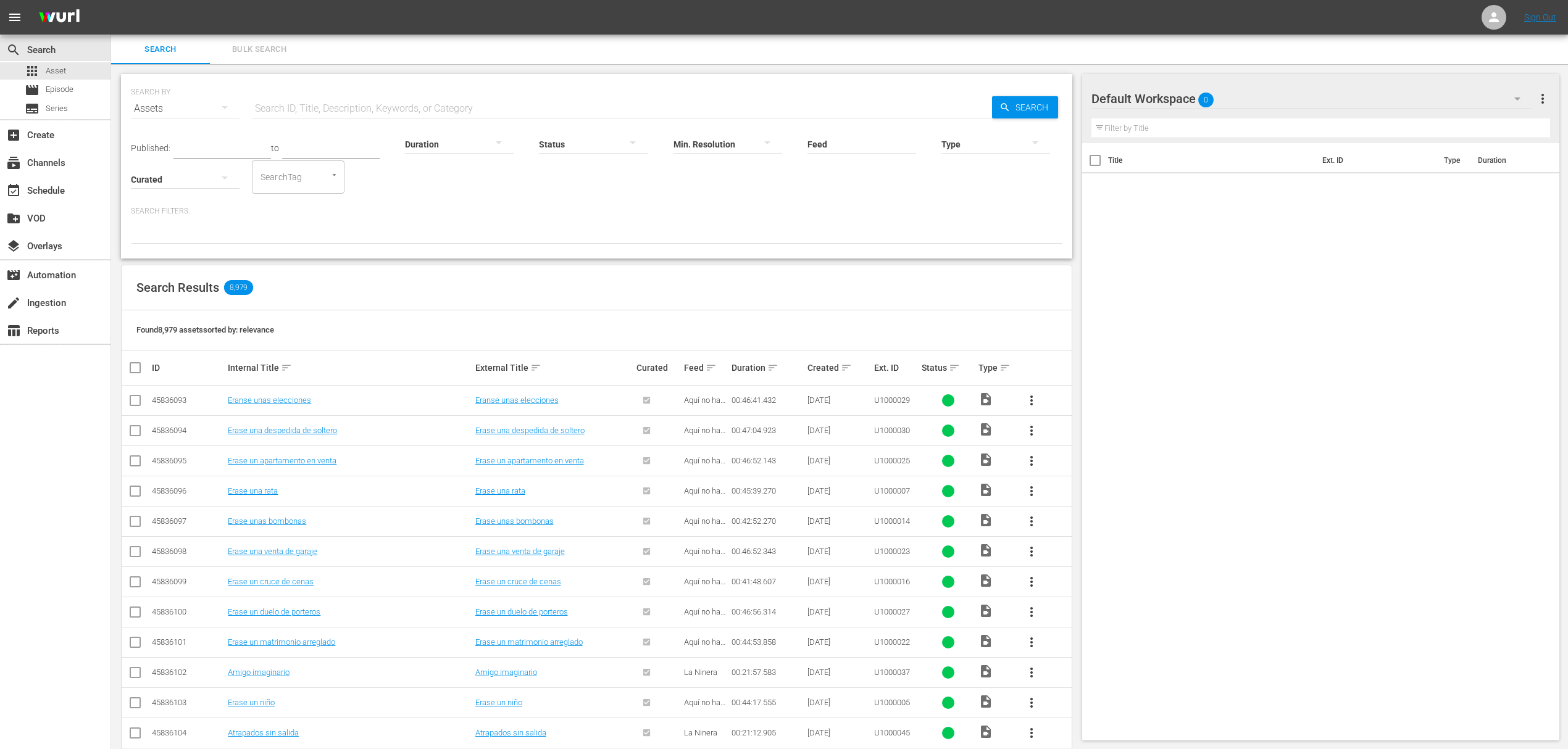
click at [154, 50] on span "Search" at bounding box center [160, 49] width 84 height 14
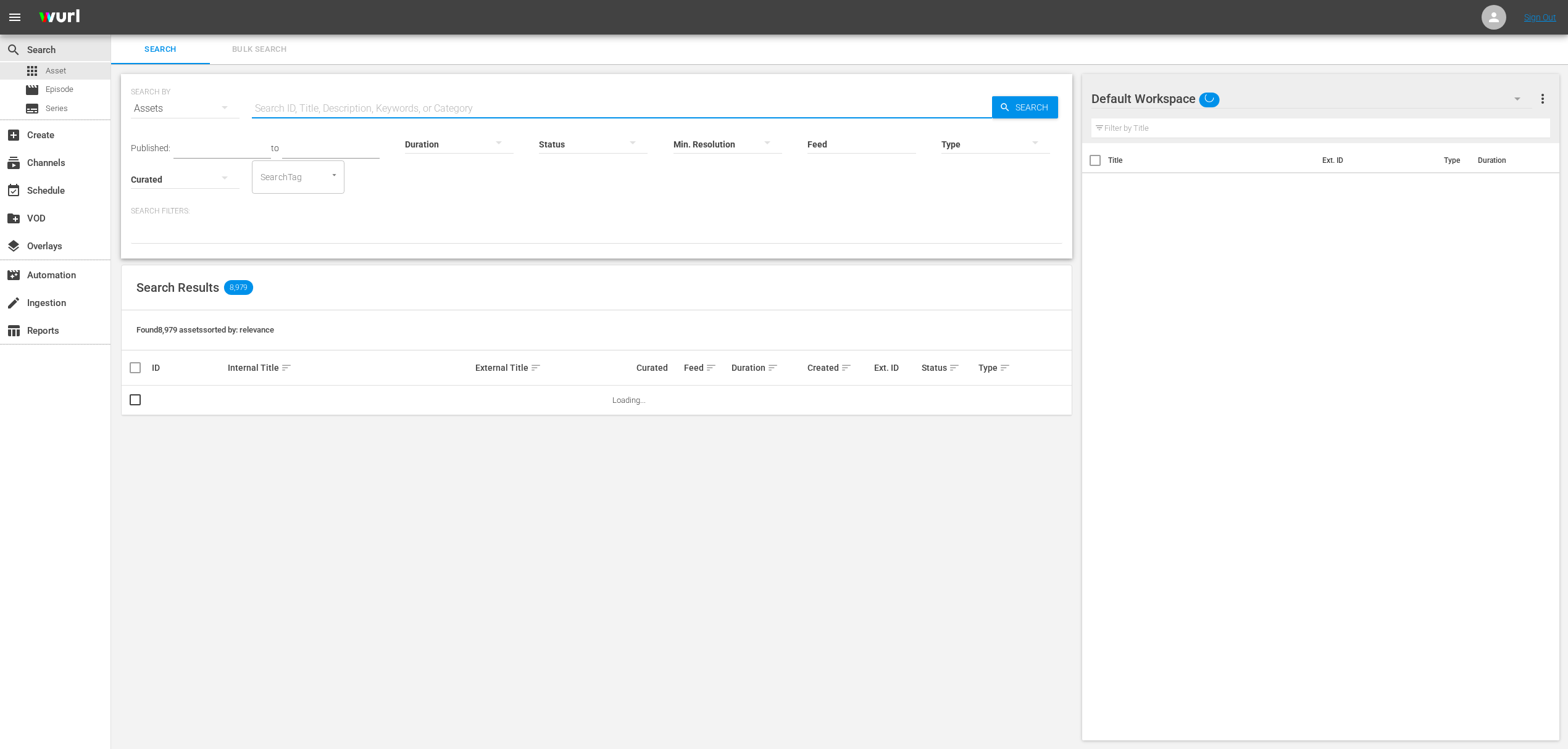
click at [307, 104] on input "text" at bounding box center [622, 109] width 740 height 30
paste input "U5000300B"
click at [694, 267] on div "Search Results 0" at bounding box center [596, 288] width 950 height 45
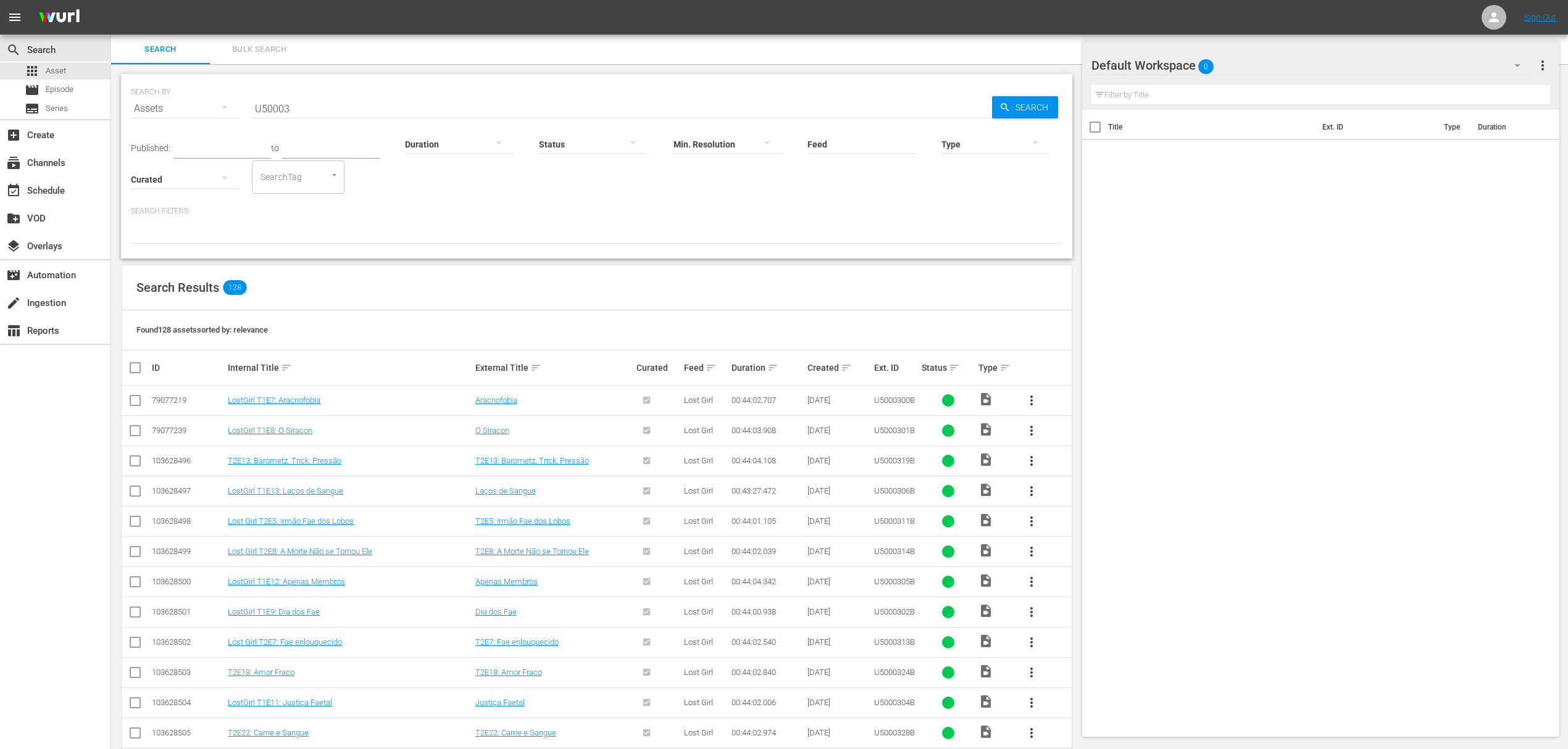
scroll to position [247, 0]
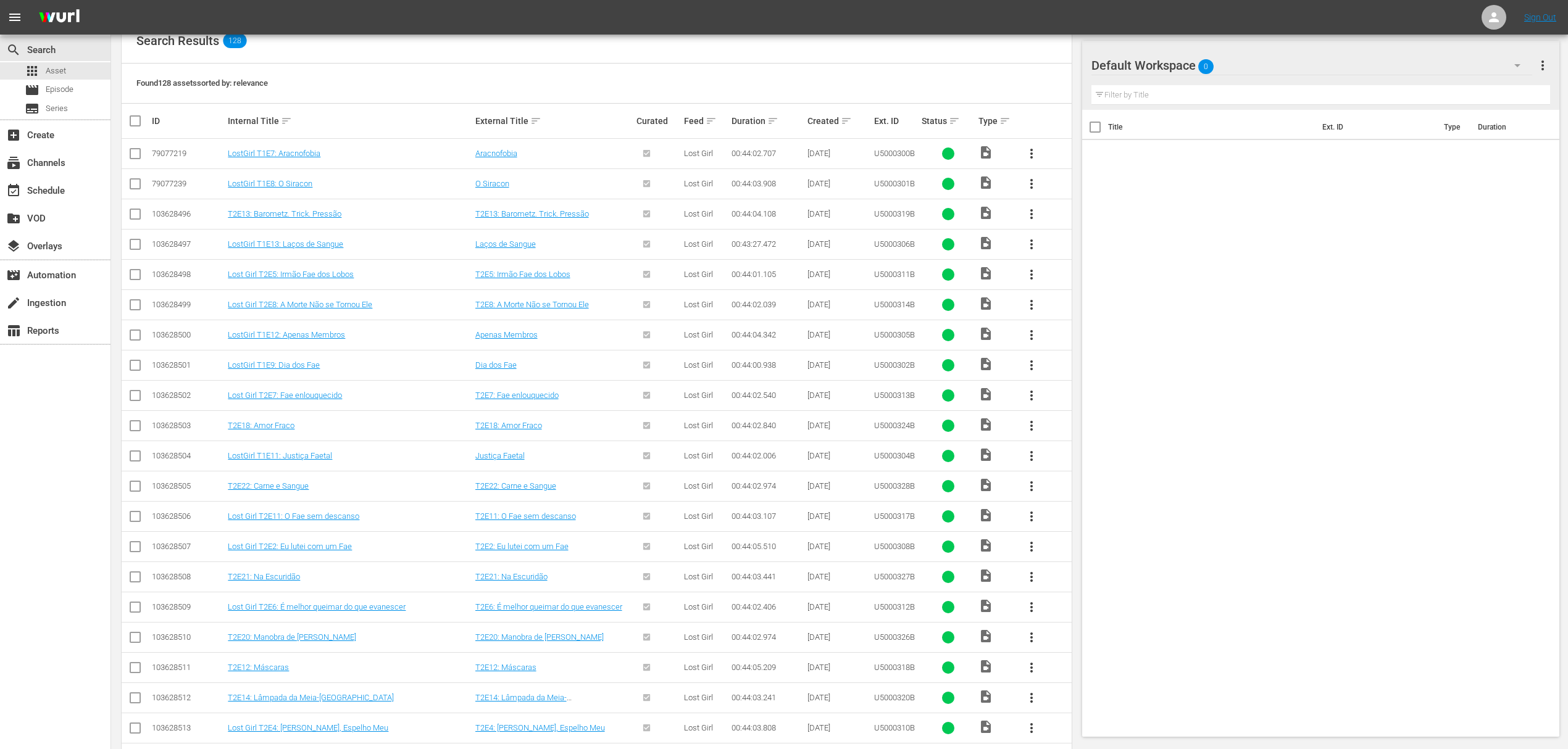
click at [885, 121] on div "Ext. ID" at bounding box center [896, 121] width 44 height 10
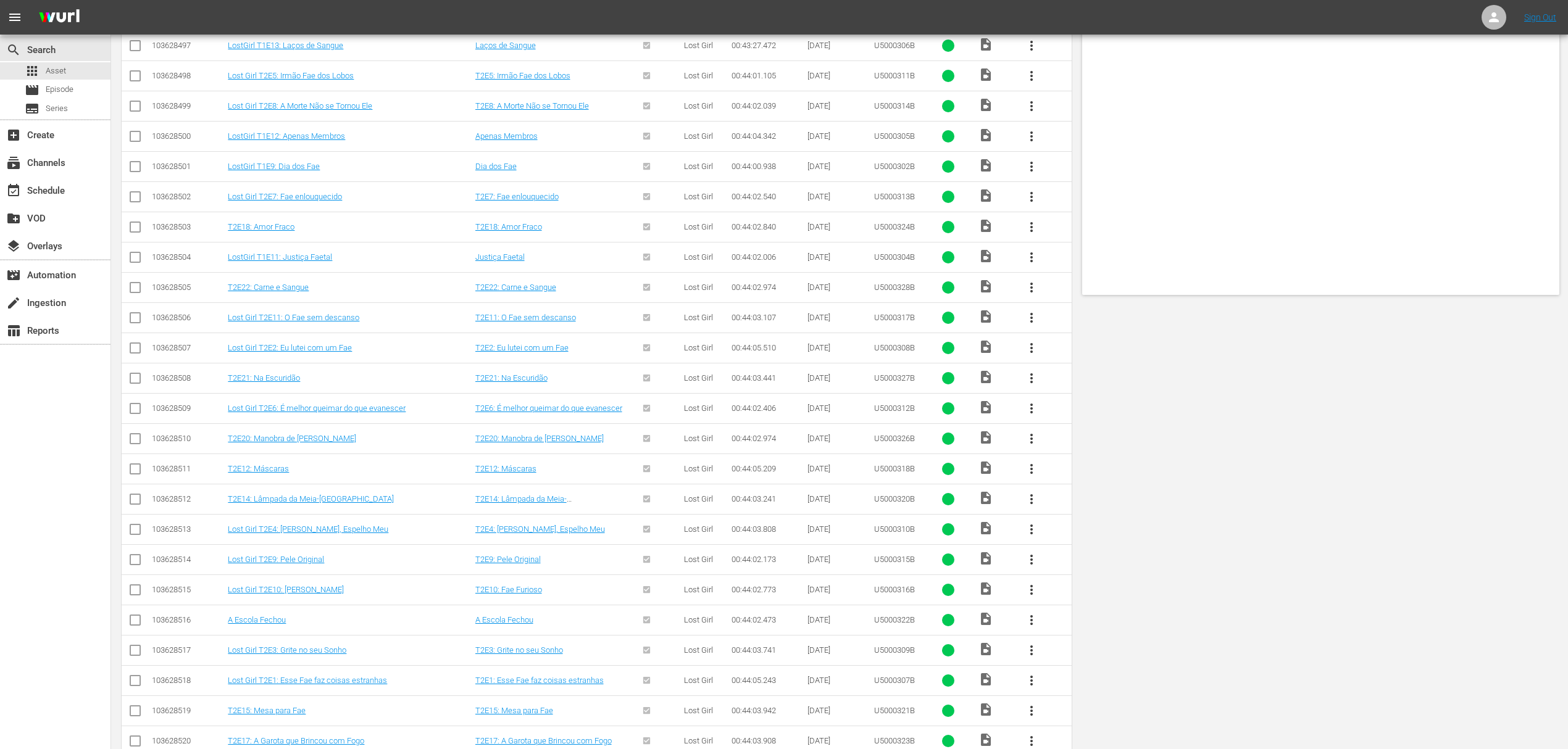
scroll to position [0, 0]
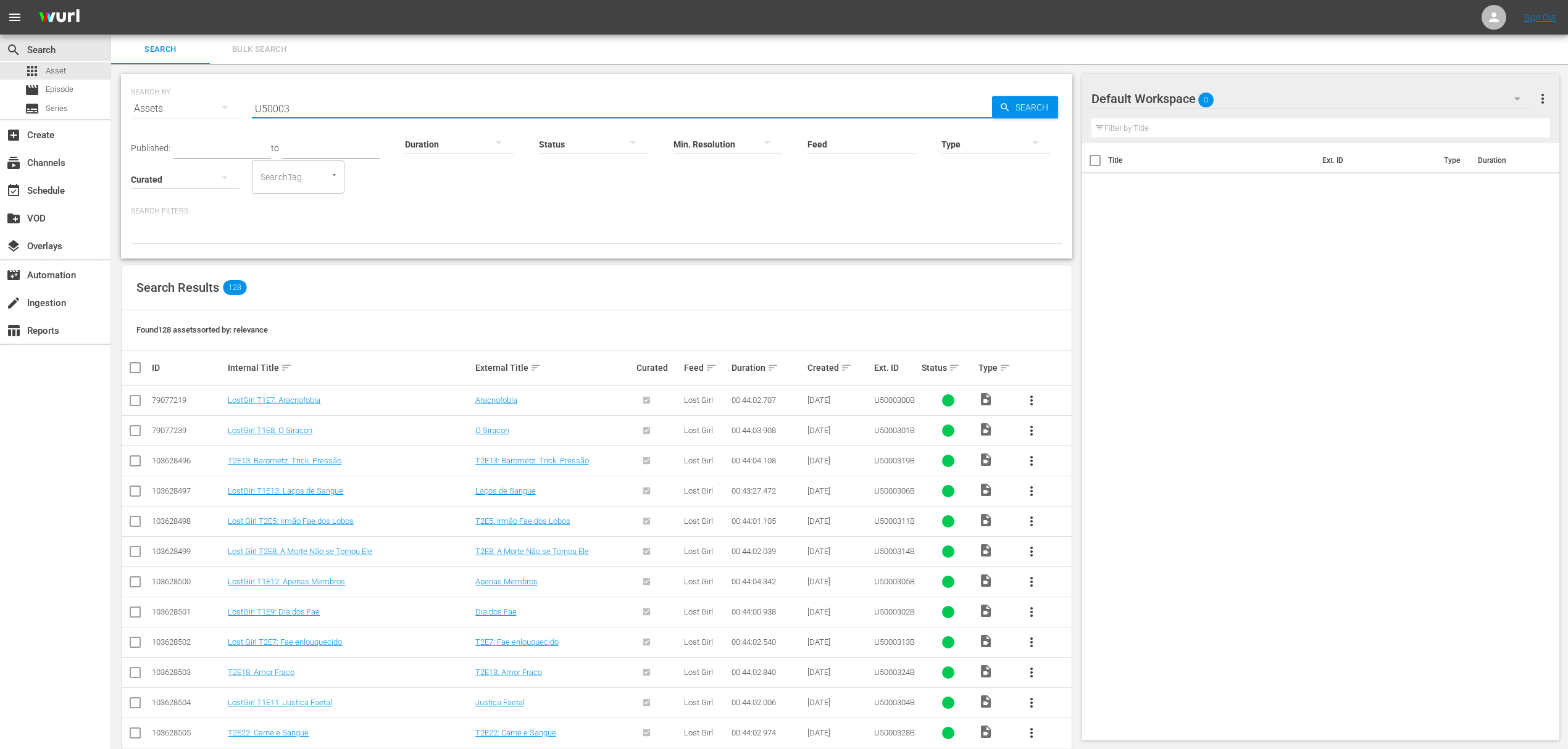
click at [272, 99] on input "U50003" at bounding box center [622, 109] width 740 height 30
paste input "00B"
click at [344, 102] on input "U5000300B" at bounding box center [622, 109] width 740 height 30
click at [1043, 111] on span "Search" at bounding box center [1034, 107] width 47 height 22
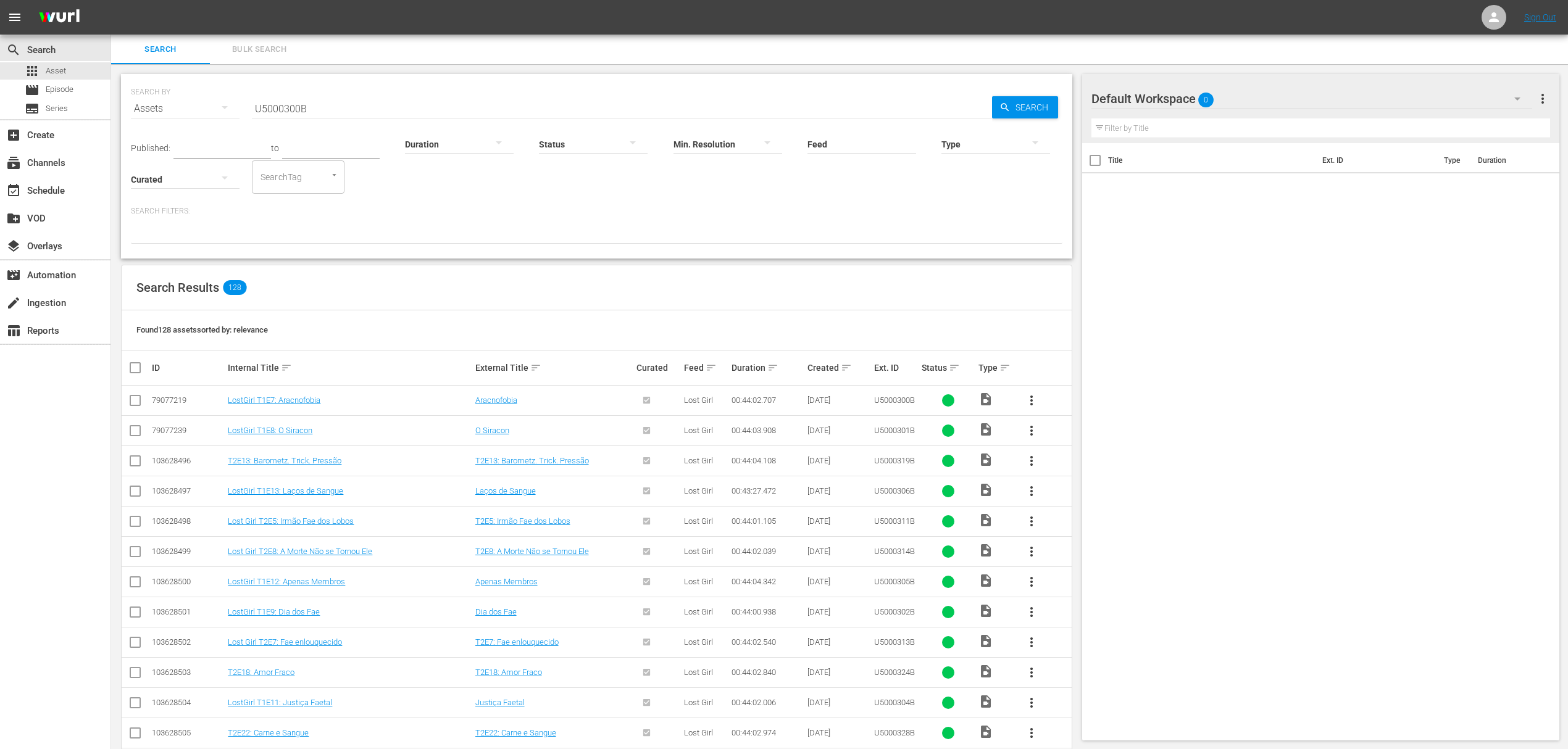
click at [289, 104] on input "U5000300B" at bounding box center [622, 109] width 740 height 30
paste input "5"
click at [1018, 109] on span "Search" at bounding box center [1034, 107] width 47 height 22
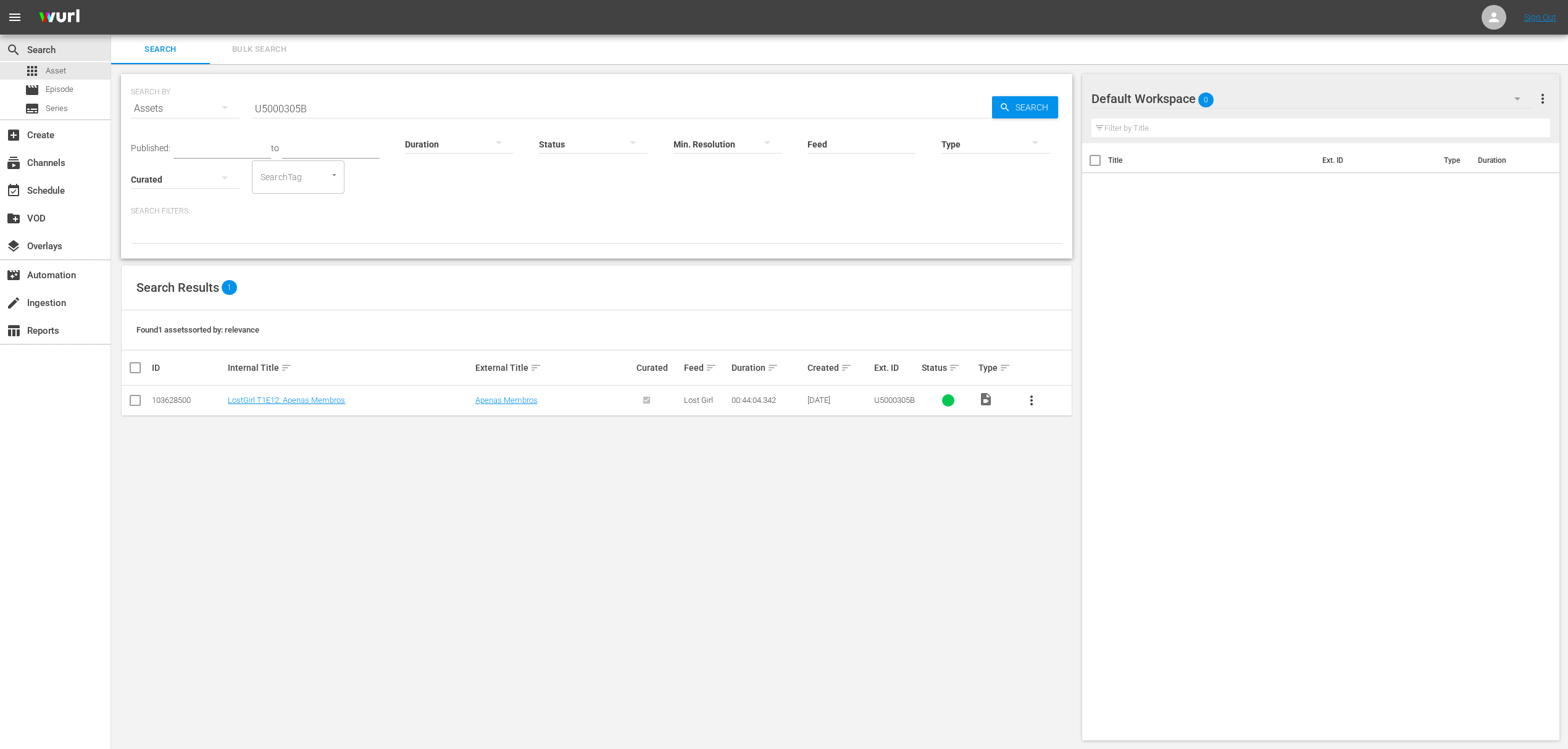
click at [279, 99] on input "U5000305B" at bounding box center [622, 109] width 740 height 30
paste input "16"
type input "U5000316B"
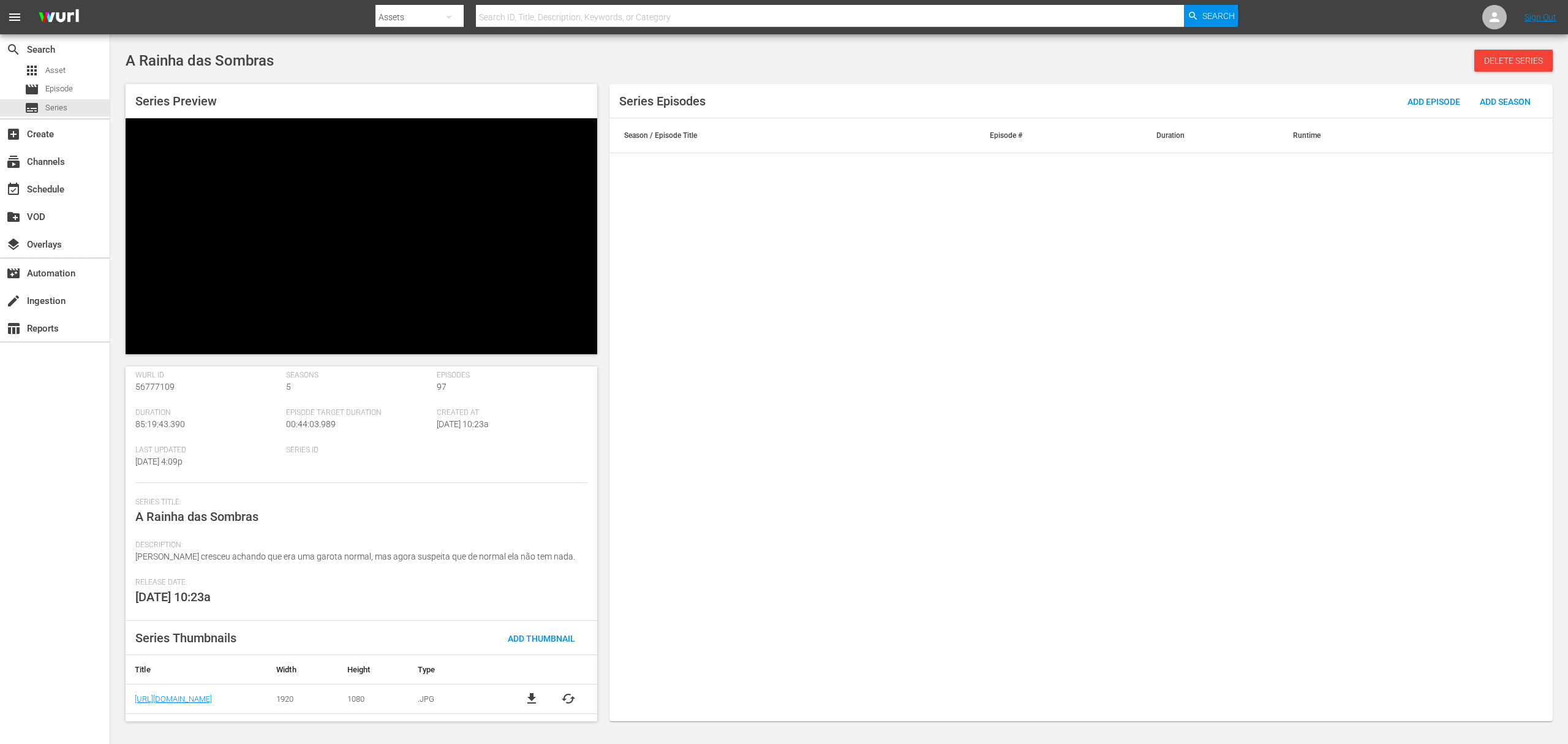
scroll to position [61, 0]
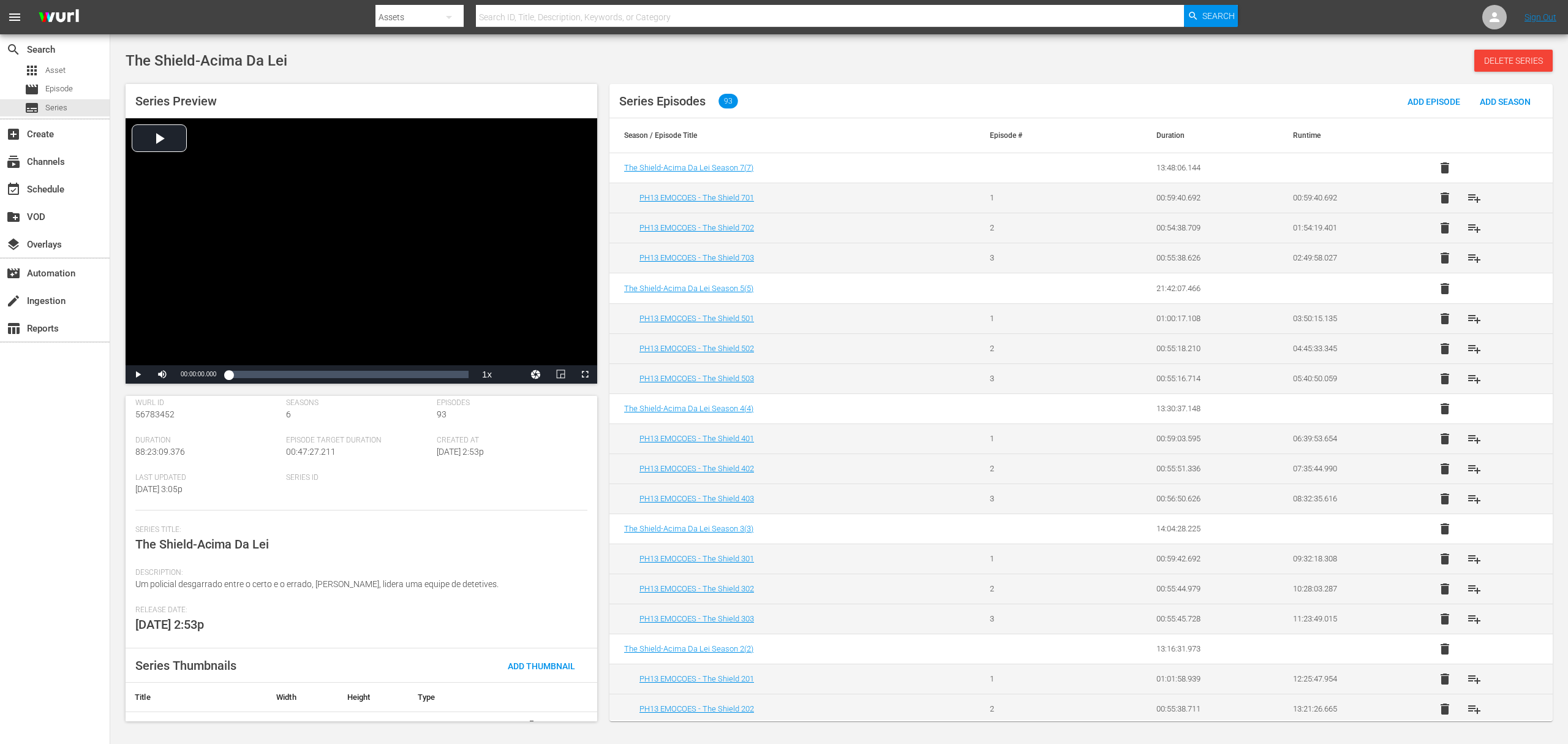
scroll to position [61, 0]
